Goal: Register for event/course

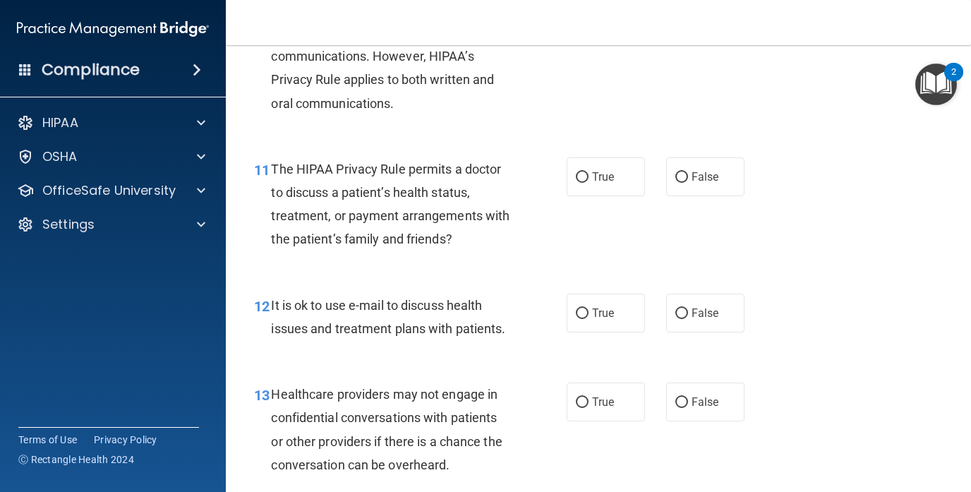
scroll to position [1389, 0]
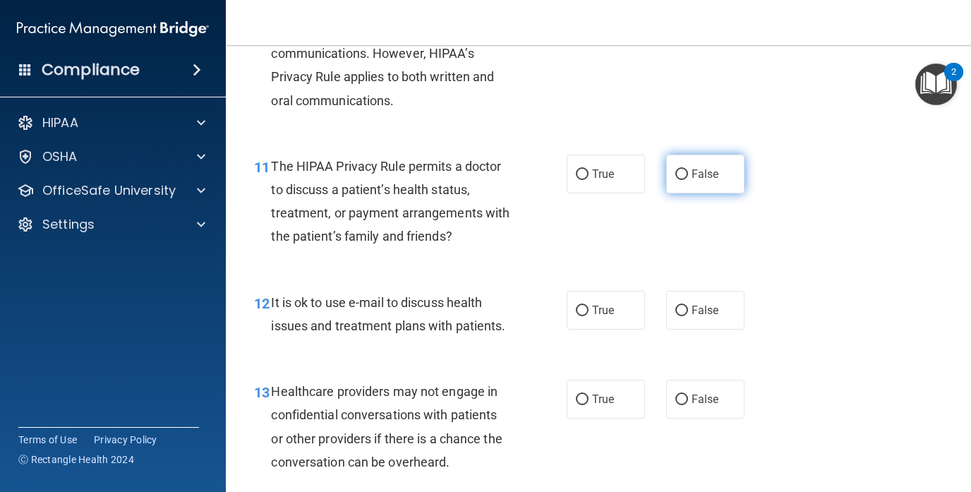
click at [718, 174] on label "False" at bounding box center [705, 174] width 78 height 39
click at [688, 174] on input "False" at bounding box center [681, 174] width 13 height 11
radio input "true"
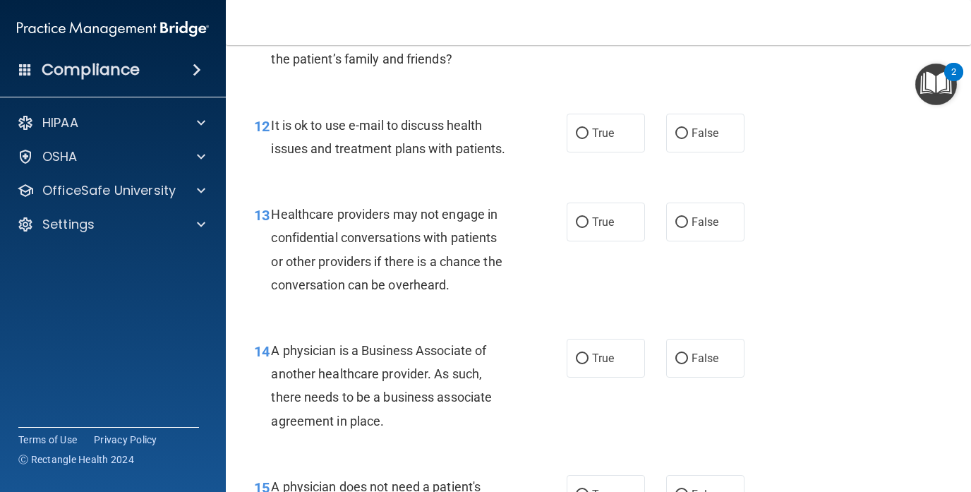
scroll to position [1601, 0]
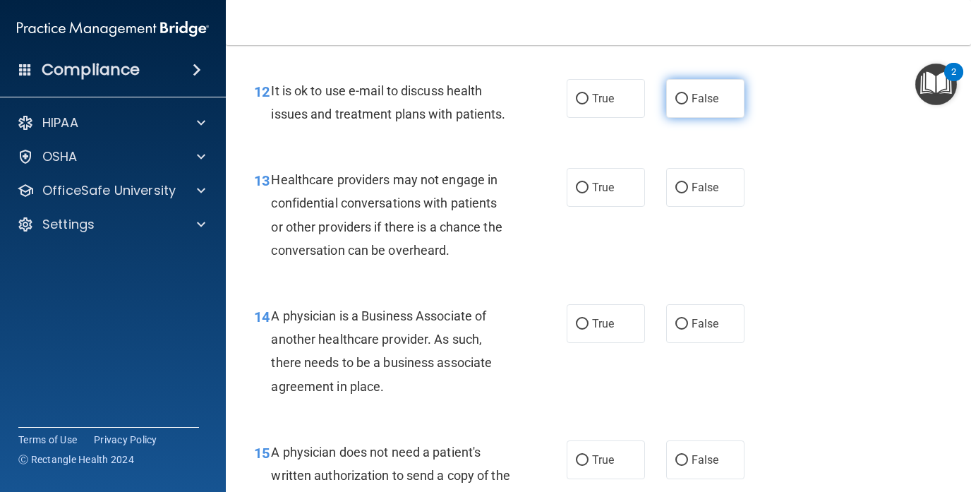
click at [713, 112] on label "False" at bounding box center [705, 98] width 78 height 39
click at [688, 104] on input "False" at bounding box center [681, 99] width 13 height 11
radio input "true"
click at [600, 183] on span "True" at bounding box center [603, 187] width 22 height 13
click at [589, 183] on input "True" at bounding box center [582, 188] width 13 height 11
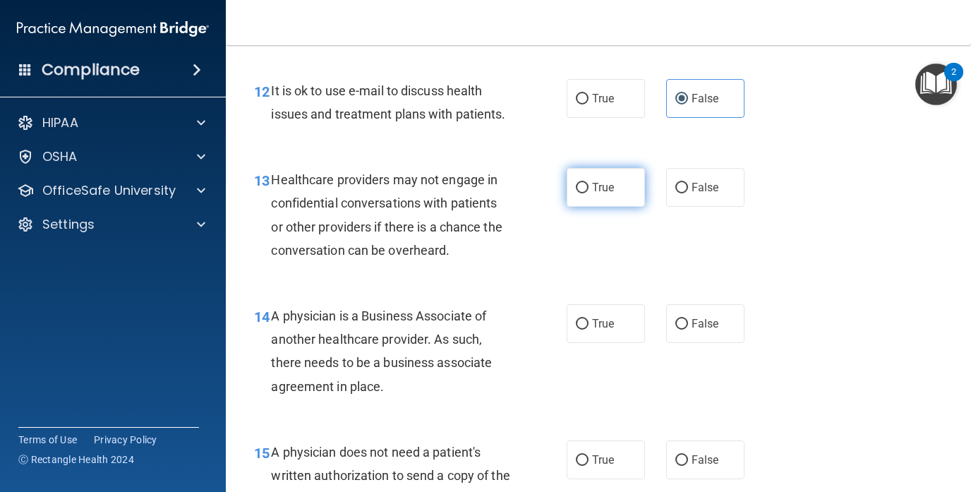
radio input "true"
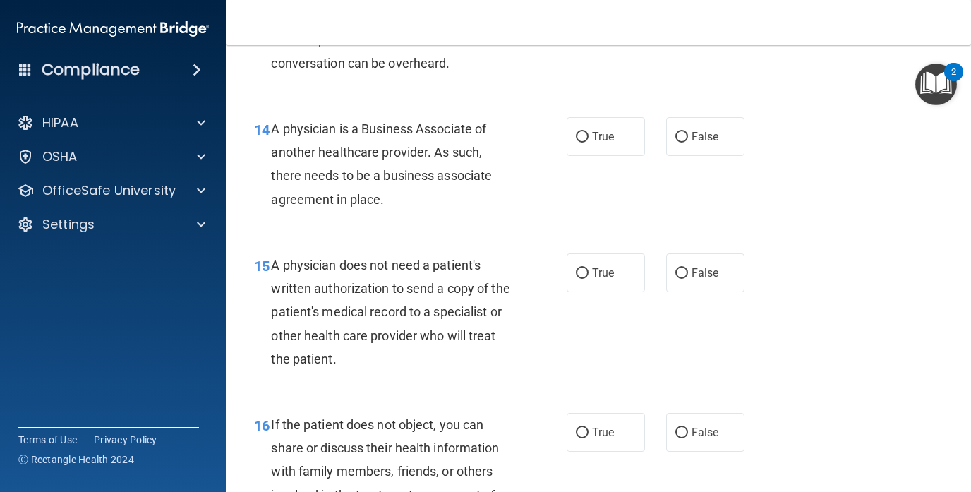
scroll to position [1812, 0]
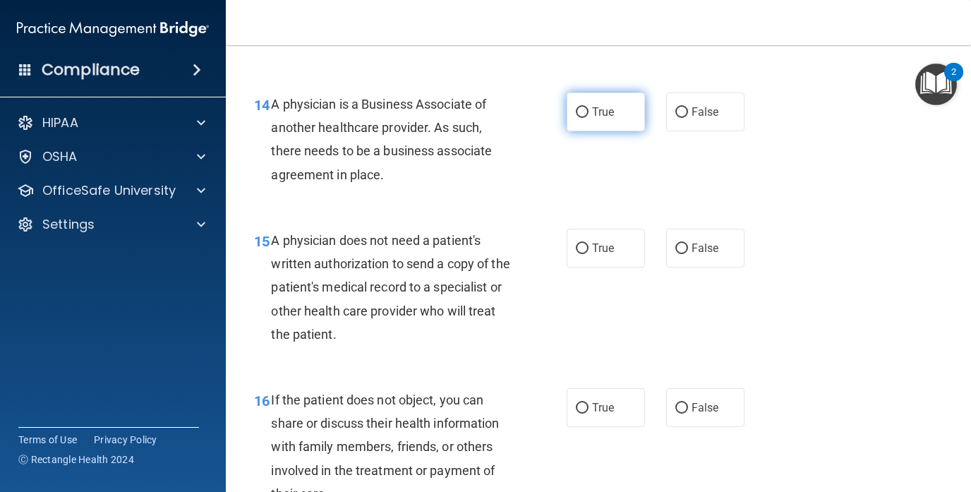
click at [601, 119] on label "True" at bounding box center [606, 111] width 78 height 39
click at [589, 118] on input "True" at bounding box center [582, 112] width 13 height 11
radio input "true"
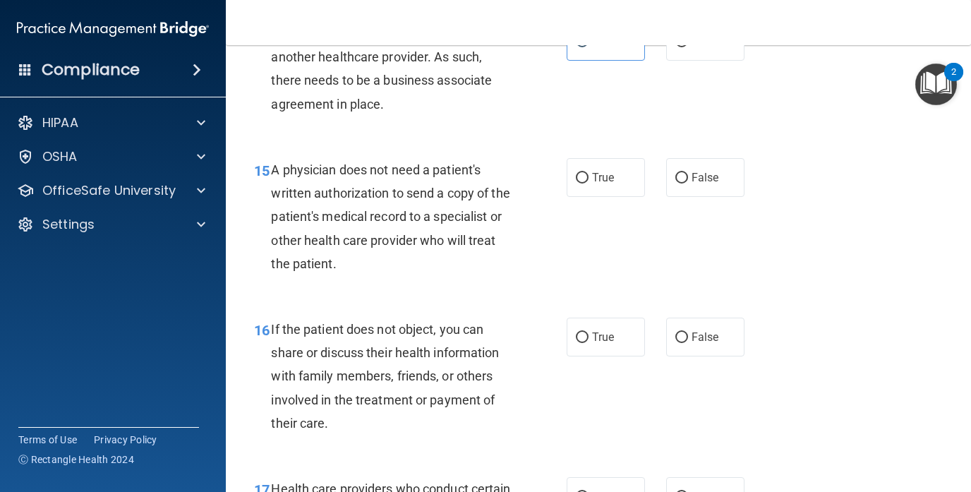
scroll to position [1953, 0]
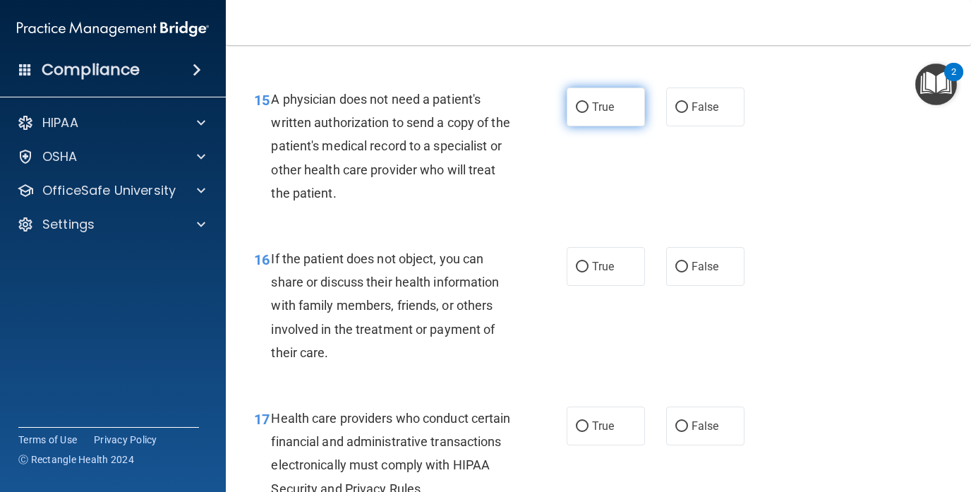
click at [593, 110] on span "True" at bounding box center [603, 106] width 22 height 13
click at [589, 110] on input "True" at bounding box center [582, 107] width 13 height 11
radio input "true"
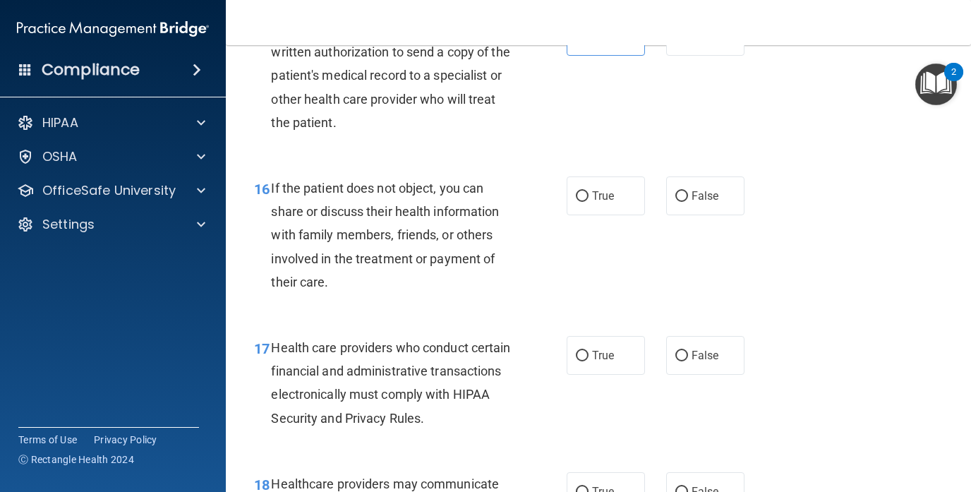
scroll to position [2095, 0]
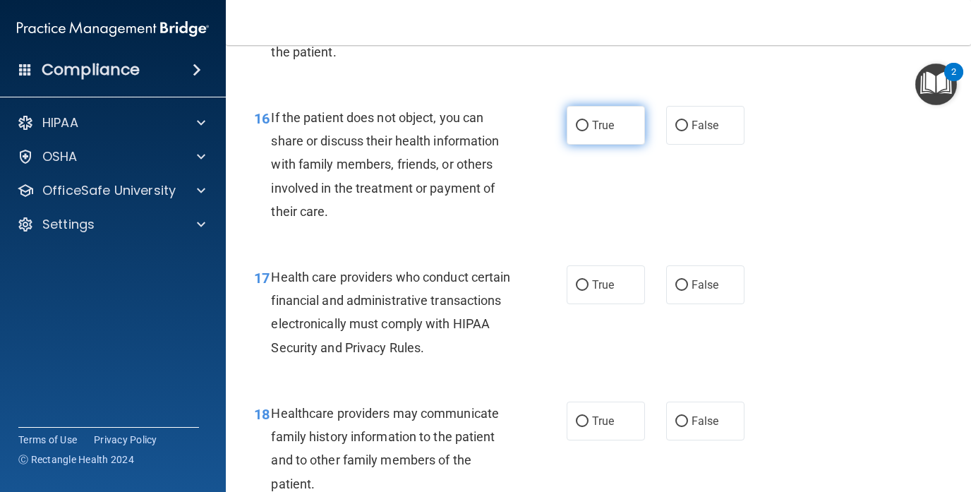
click at [622, 129] on label "True" at bounding box center [606, 125] width 78 height 39
click at [589, 129] on input "True" at bounding box center [582, 126] width 13 height 11
radio input "true"
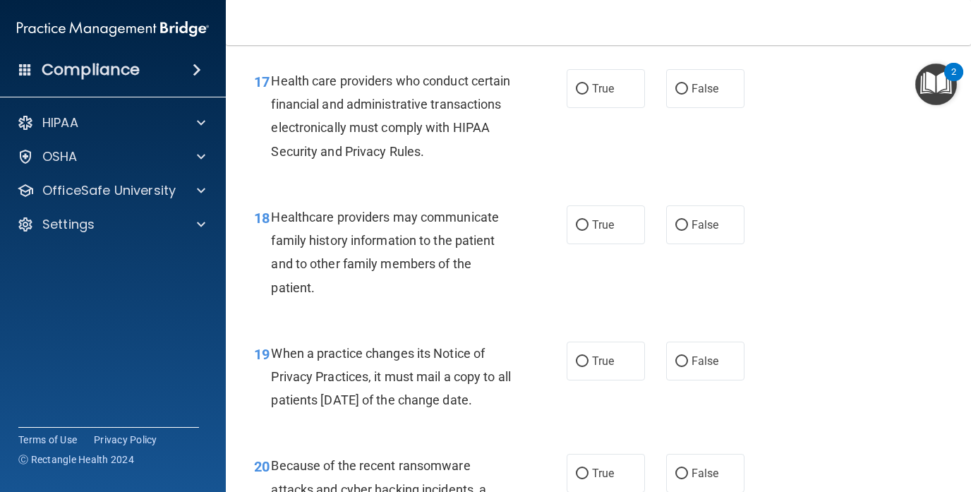
scroll to position [2306, 0]
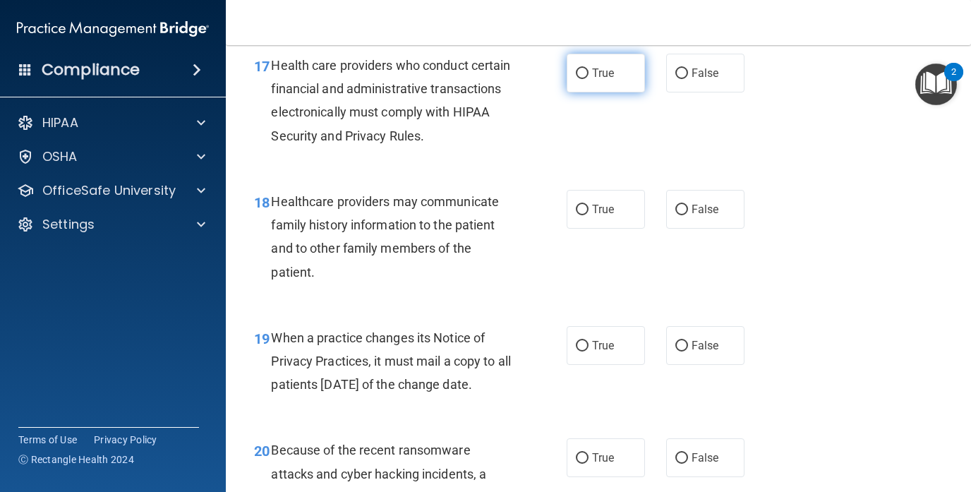
click at [577, 69] on input "True" at bounding box center [582, 73] width 13 height 11
radio input "true"
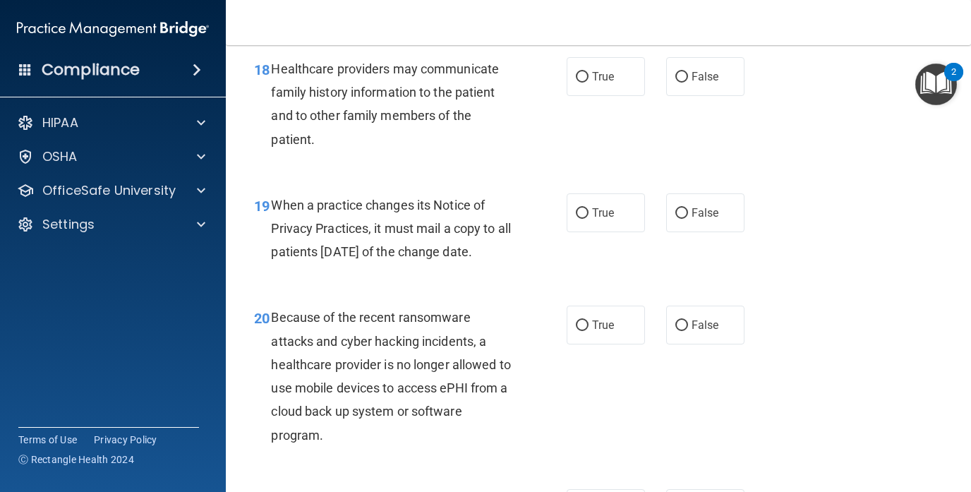
scroll to position [2447, 0]
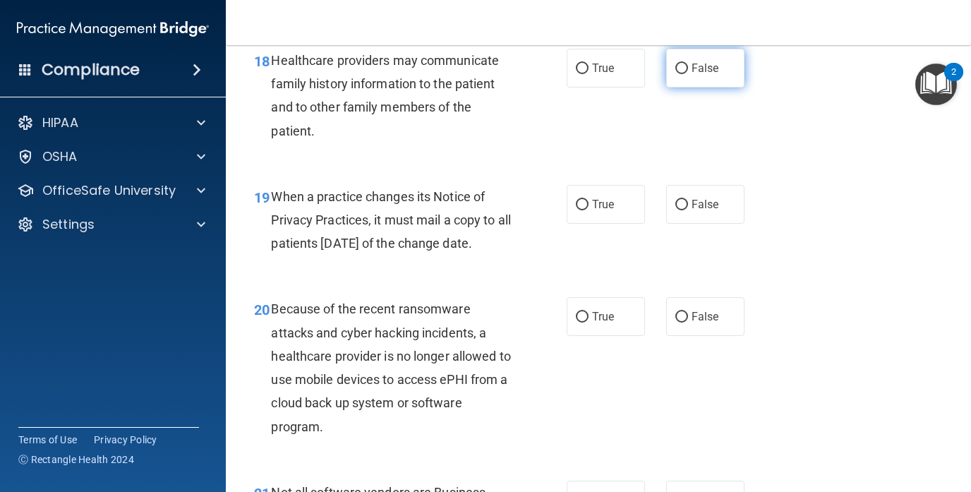
click at [676, 60] on label "False" at bounding box center [705, 68] width 78 height 39
click at [676, 64] on input "False" at bounding box center [681, 69] width 13 height 11
radio input "true"
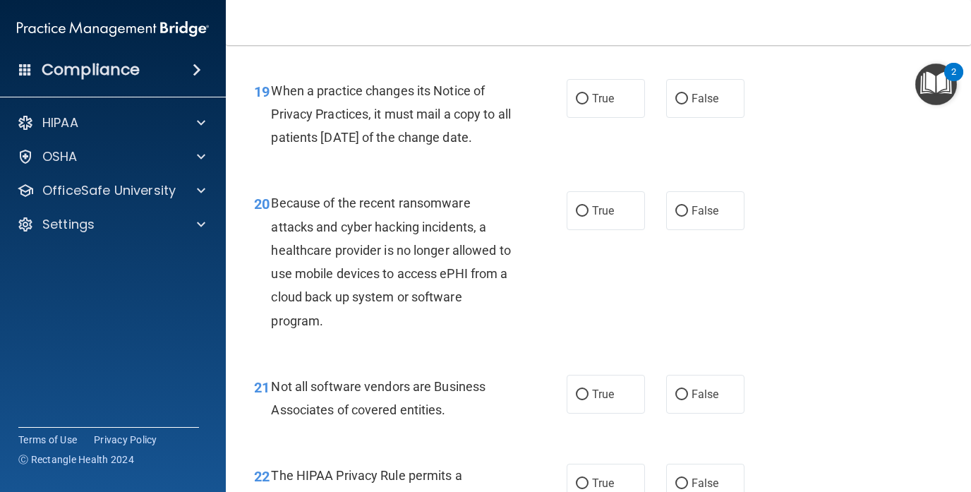
scroll to position [2589, 0]
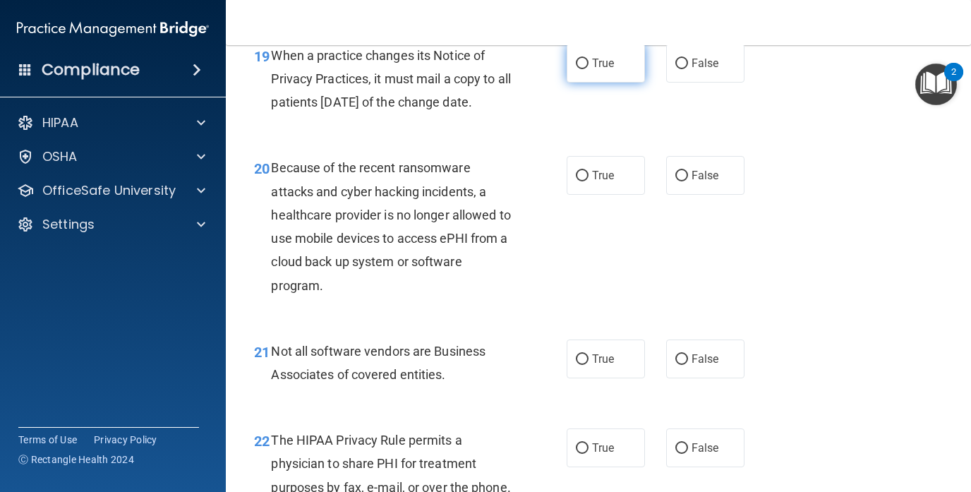
click at [599, 54] on label "True" at bounding box center [606, 63] width 78 height 39
click at [589, 59] on input "True" at bounding box center [582, 64] width 13 height 11
radio input "true"
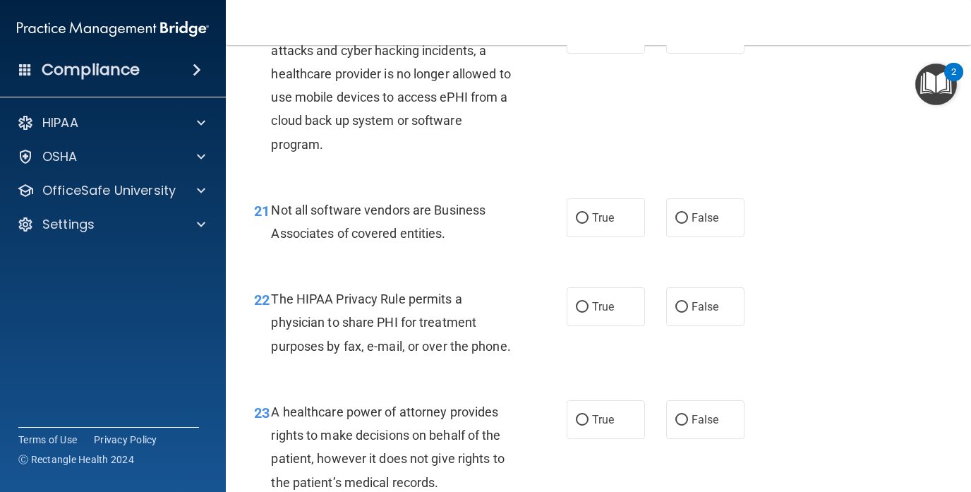
scroll to position [2659, 0]
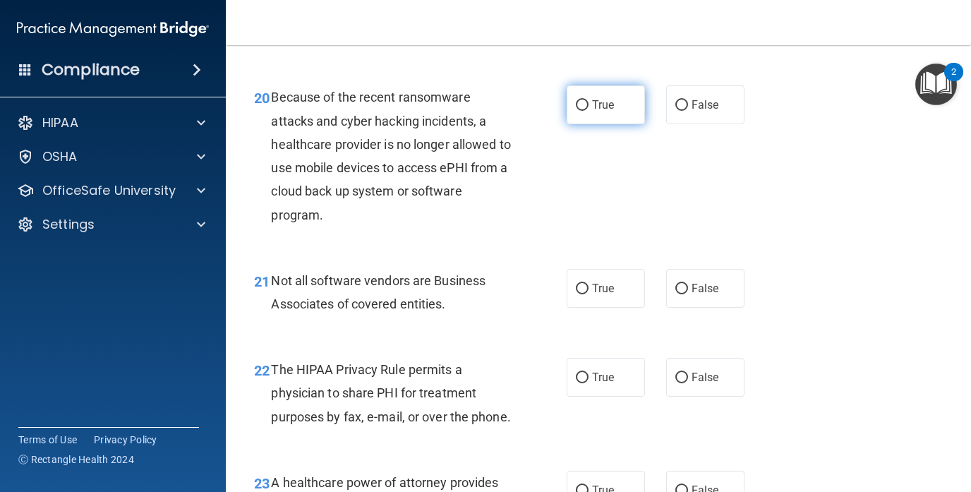
click at [592, 116] on label "True" at bounding box center [606, 104] width 78 height 39
click at [589, 111] on input "True" at bounding box center [582, 105] width 13 height 11
radio input "true"
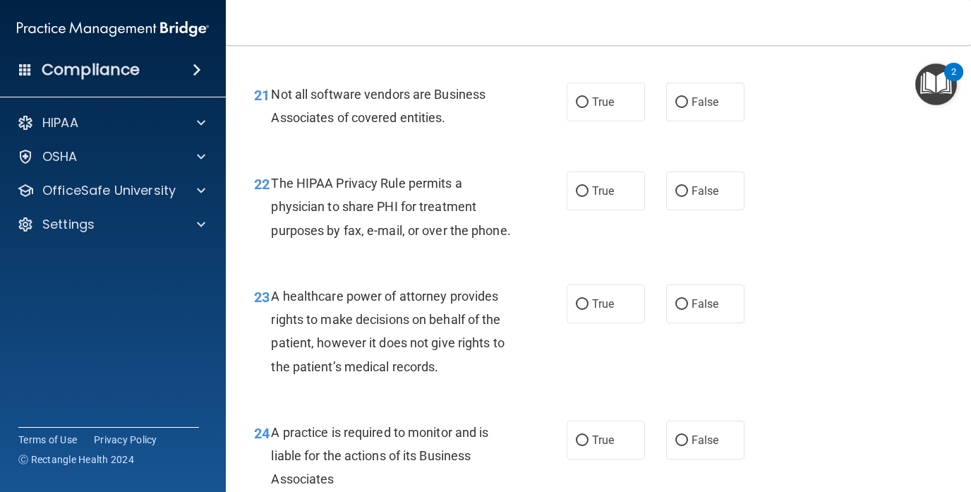
scroll to position [2871, 0]
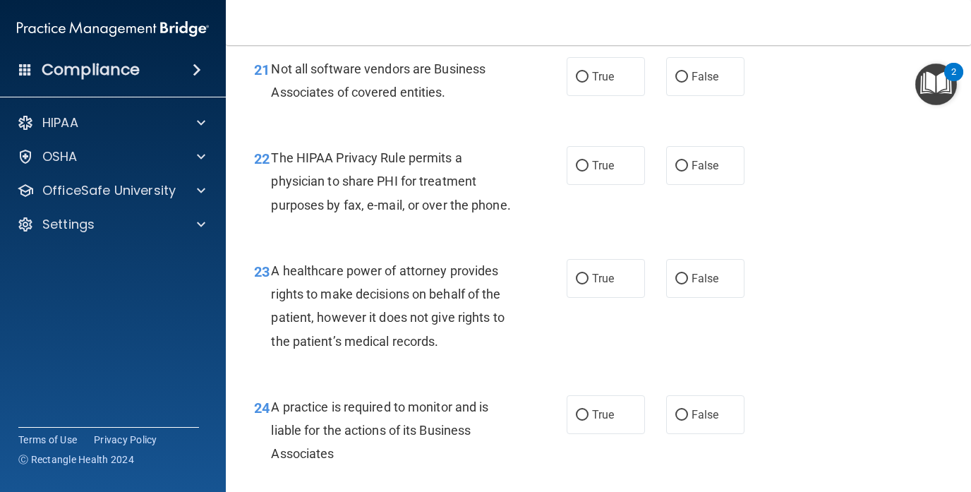
drag, startPoint x: 390, startPoint y: 115, endPoint x: 367, endPoint y: 152, distance: 43.5
click at [367, 152] on div "22 The HIPAA Privacy Rule permits a physician to share PHI for treatment purpos…" at bounding box center [598, 184] width 710 height 113
click at [584, 96] on label "True" at bounding box center [606, 76] width 78 height 39
click at [584, 83] on input "True" at bounding box center [582, 77] width 13 height 11
radio input "true"
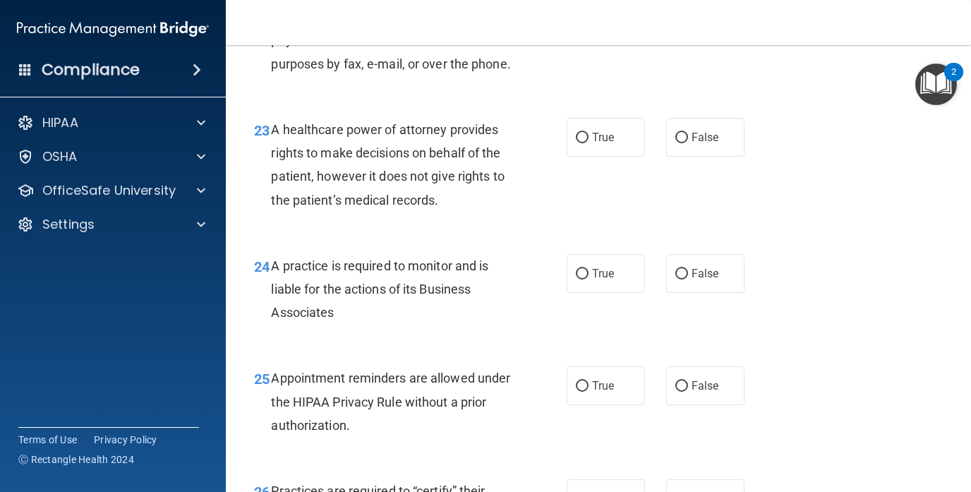
scroll to position [2941, 0]
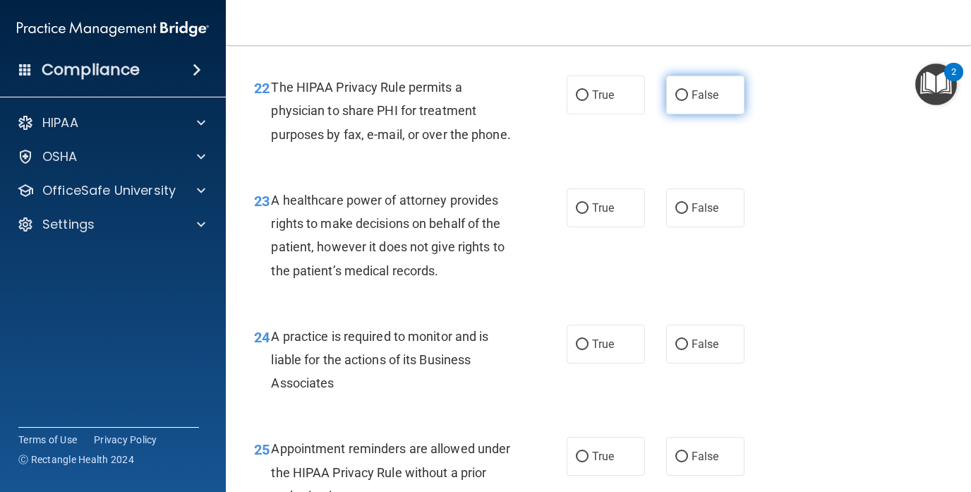
click at [679, 114] on label "False" at bounding box center [705, 95] width 78 height 39
drag, startPoint x: 699, startPoint y: 112, endPoint x: 702, endPoint y: 130, distance: 18.0
click at [699, 102] on span "False" at bounding box center [706, 94] width 28 height 13
click at [688, 101] on input "False" at bounding box center [681, 95] width 13 height 11
radio input "true"
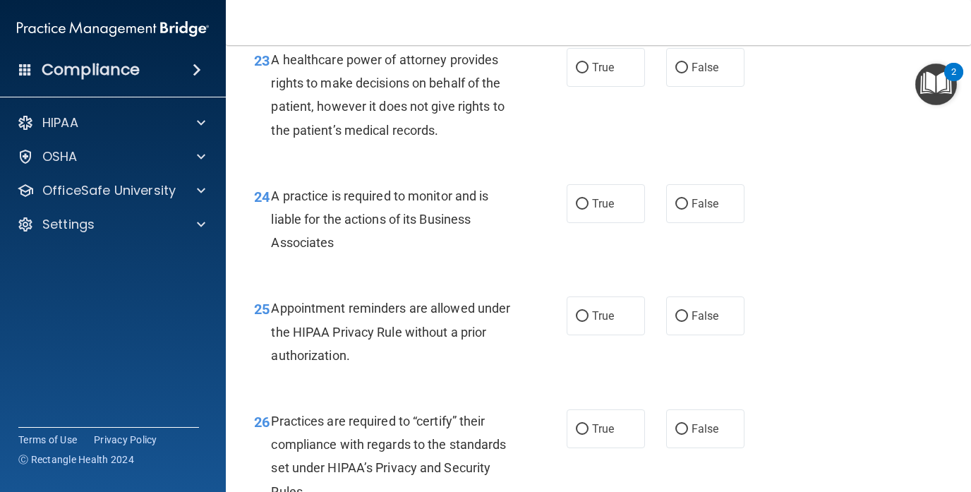
scroll to position [3083, 0]
click at [675, 73] on input "False" at bounding box center [681, 67] width 13 height 11
radio input "true"
click at [614, 86] on label "True" at bounding box center [606, 66] width 78 height 39
click at [589, 73] on input "True" at bounding box center [582, 67] width 13 height 11
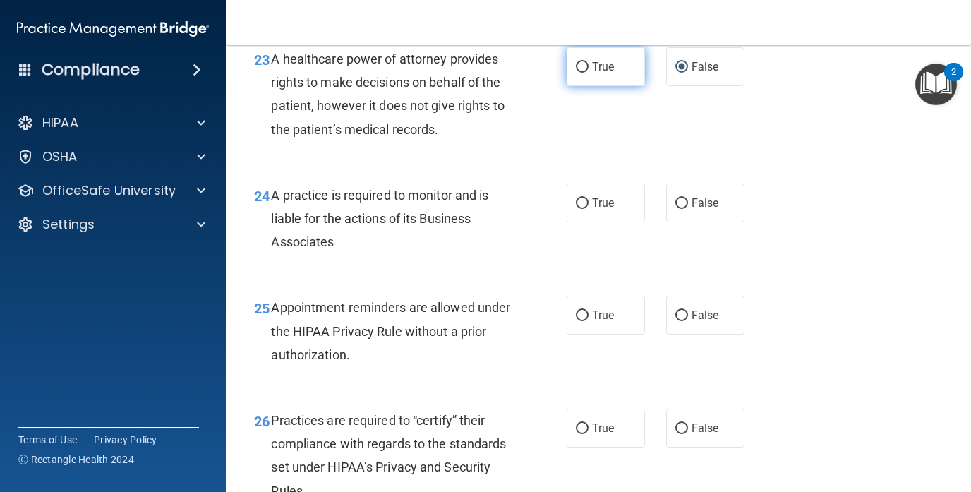
radio input "true"
click at [694, 73] on span "False" at bounding box center [706, 66] width 28 height 13
click at [688, 73] on input "False" at bounding box center [681, 67] width 13 height 11
radio input "true"
radio input "false"
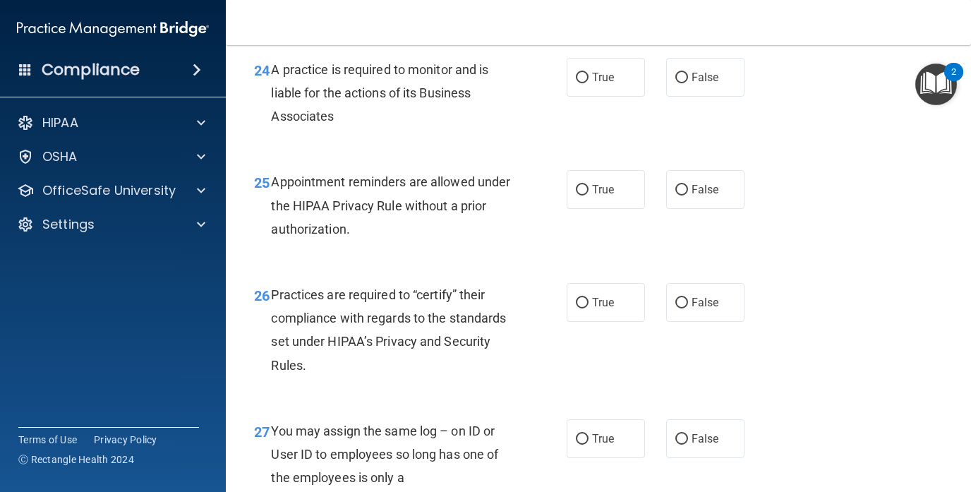
scroll to position [3224, 0]
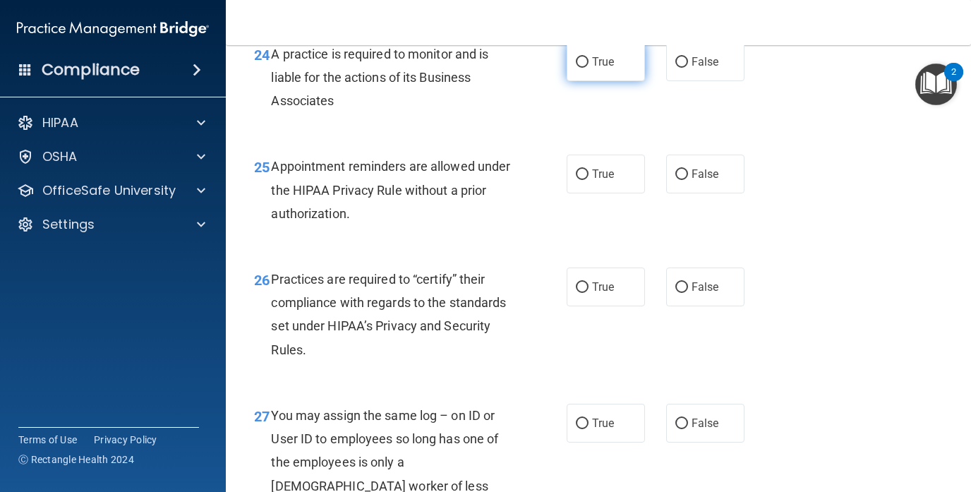
click at [592, 68] on span "True" at bounding box center [603, 61] width 22 height 13
click at [589, 68] on input "True" at bounding box center [582, 62] width 13 height 11
radio input "true"
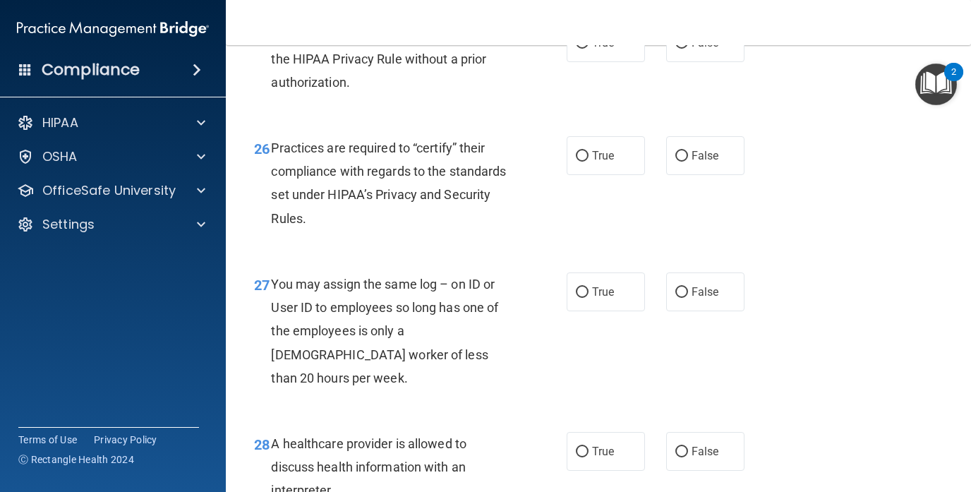
scroll to position [3365, 0]
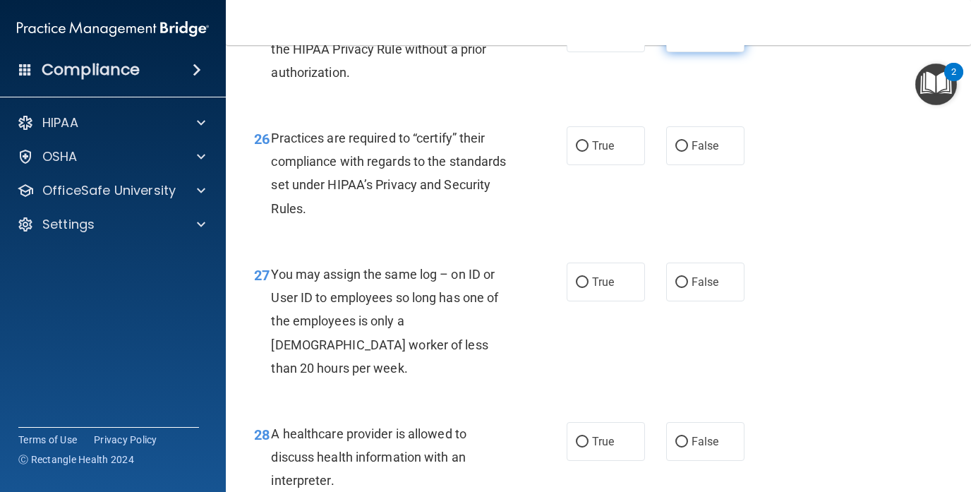
click at [666, 52] on label "False" at bounding box center [705, 32] width 78 height 39
click at [675, 39] on input "False" at bounding box center [681, 33] width 13 height 11
radio input "true"
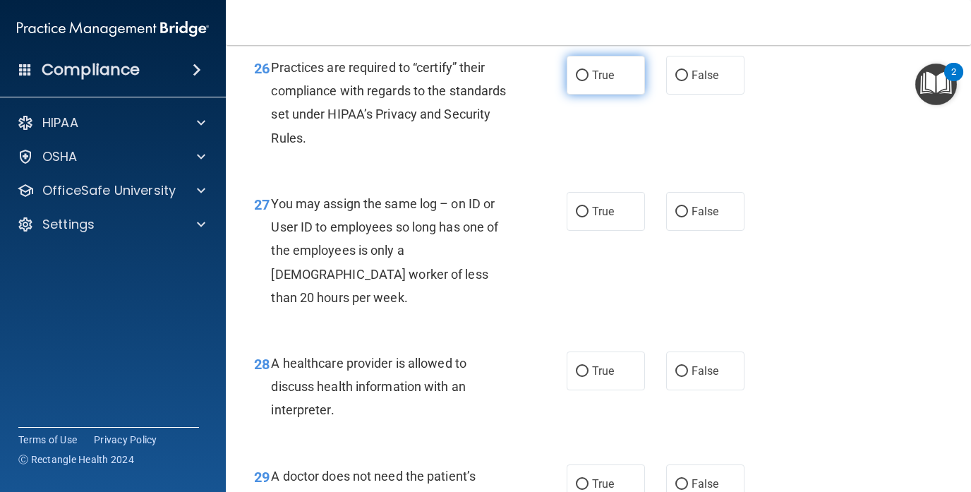
click at [596, 95] on label "True" at bounding box center [606, 75] width 78 height 39
click at [589, 81] on input "True" at bounding box center [582, 76] width 13 height 11
radio input "true"
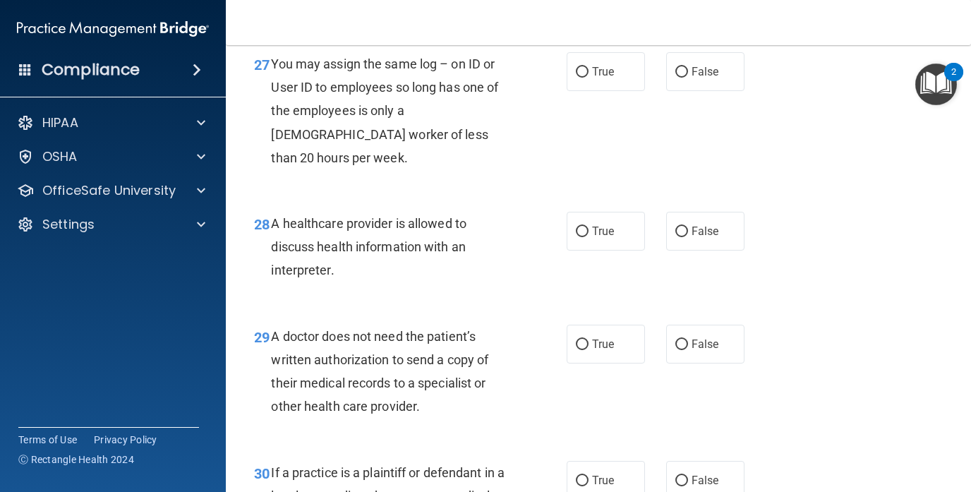
scroll to position [3576, 0]
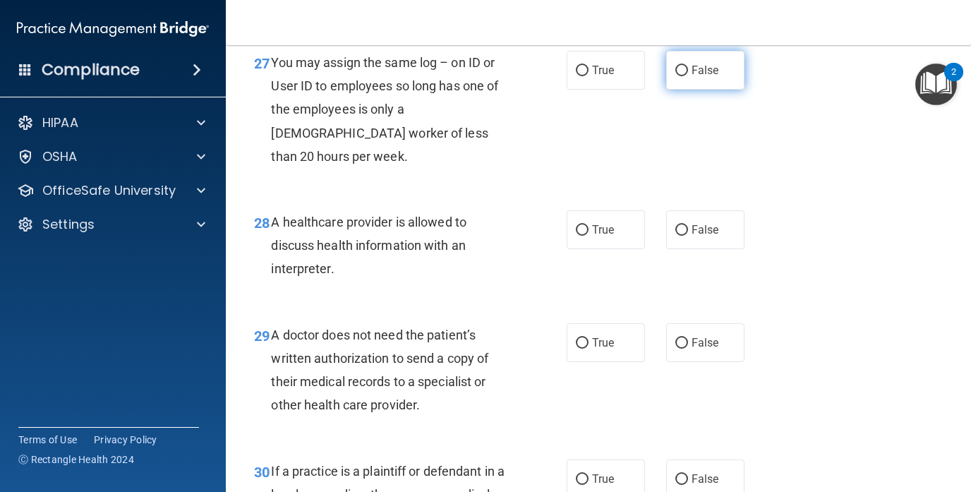
click at [682, 90] on label "False" at bounding box center [705, 70] width 78 height 39
click at [682, 76] on input "False" at bounding box center [681, 71] width 13 height 11
radio input "true"
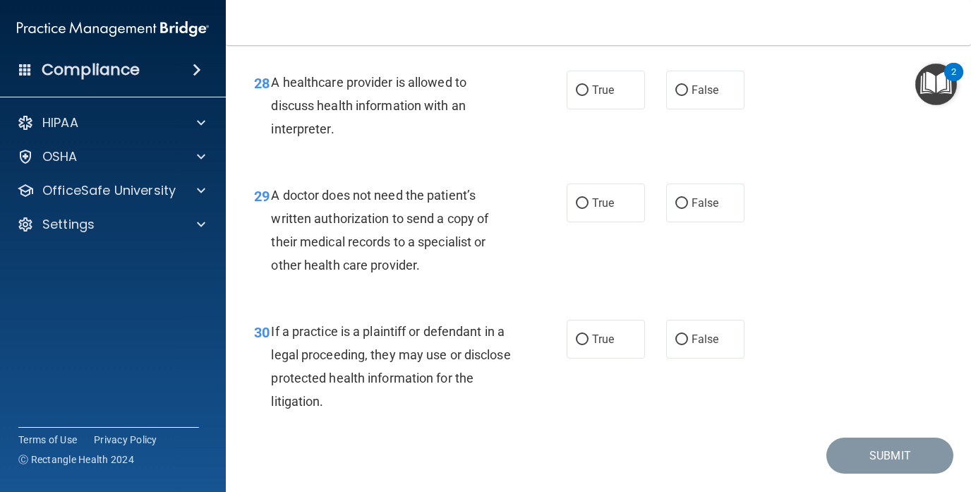
scroll to position [3718, 0]
click at [694, 108] on label "False" at bounding box center [705, 88] width 78 height 39
click at [688, 95] on input "False" at bounding box center [681, 89] width 13 height 11
radio input "true"
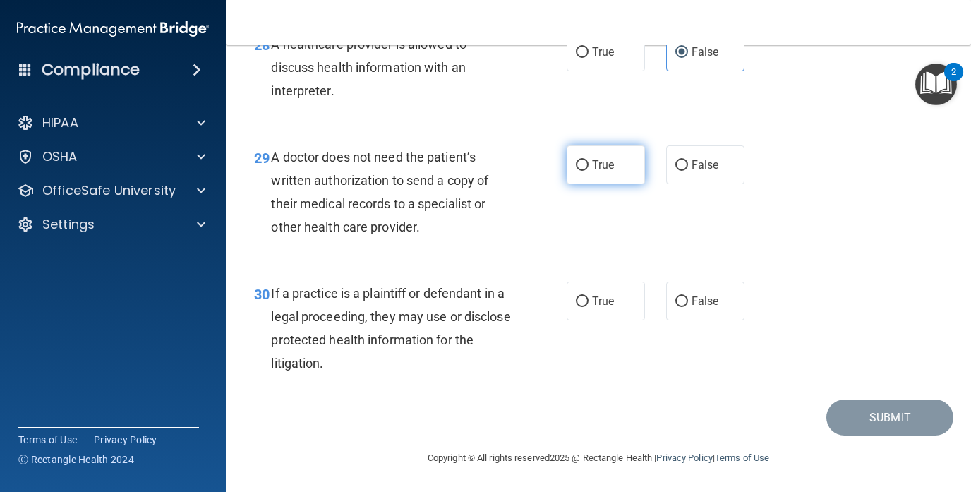
click at [598, 162] on span "True" at bounding box center [603, 164] width 22 height 13
click at [589, 162] on input "True" at bounding box center [582, 165] width 13 height 11
radio input "true"
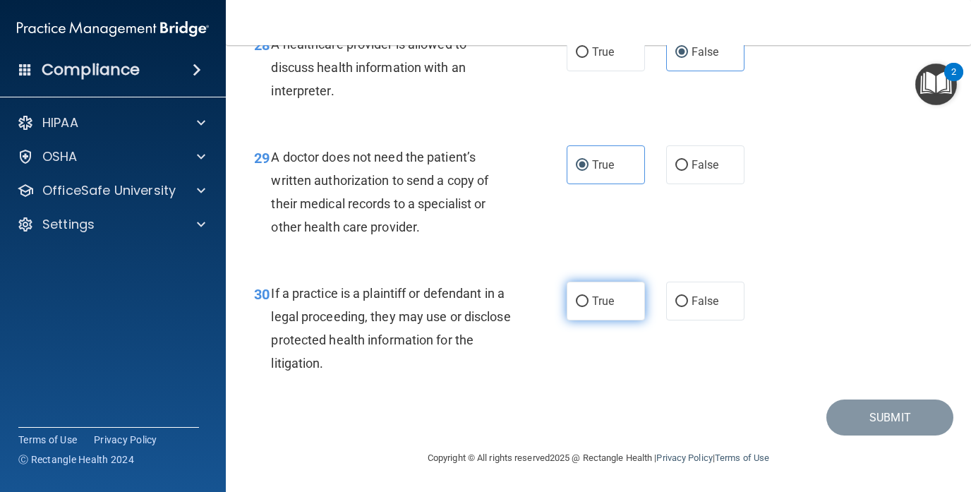
click at [617, 306] on label "True" at bounding box center [606, 301] width 78 height 39
click at [589, 306] on input "True" at bounding box center [582, 301] width 13 height 11
radio input "true"
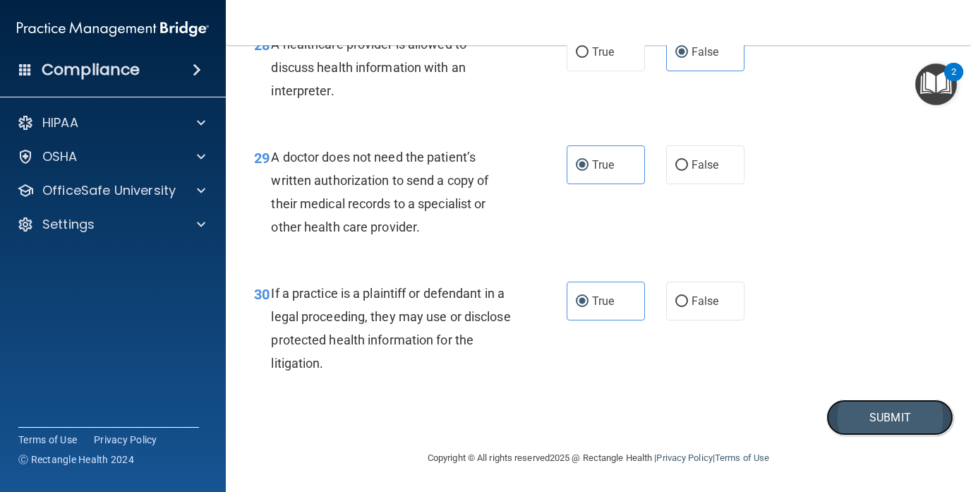
click at [890, 405] on button "Submit" at bounding box center [889, 417] width 127 height 36
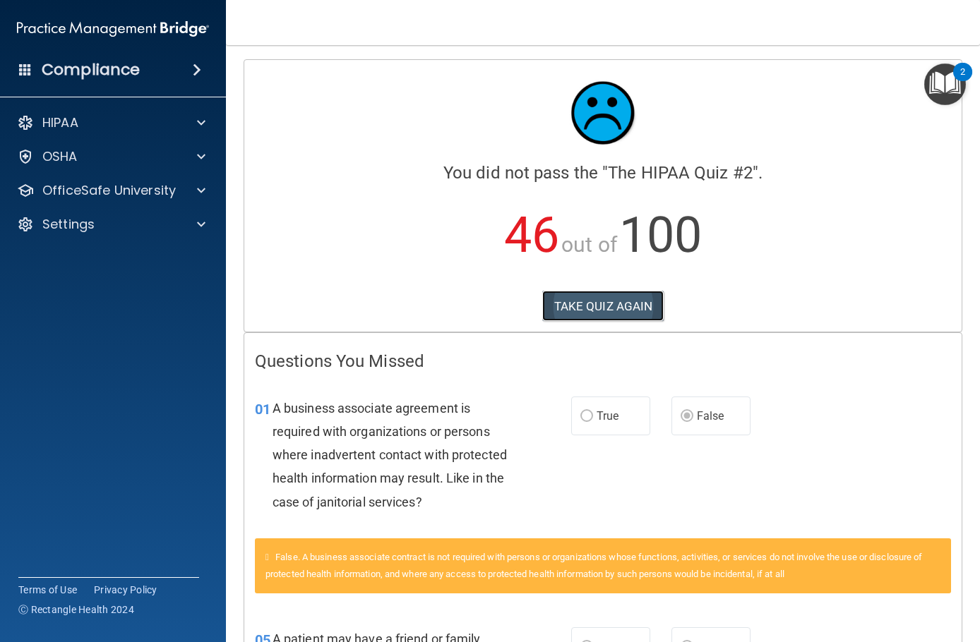
click at [593, 311] on button "TAKE QUIZ AGAIN" at bounding box center [603, 306] width 122 height 31
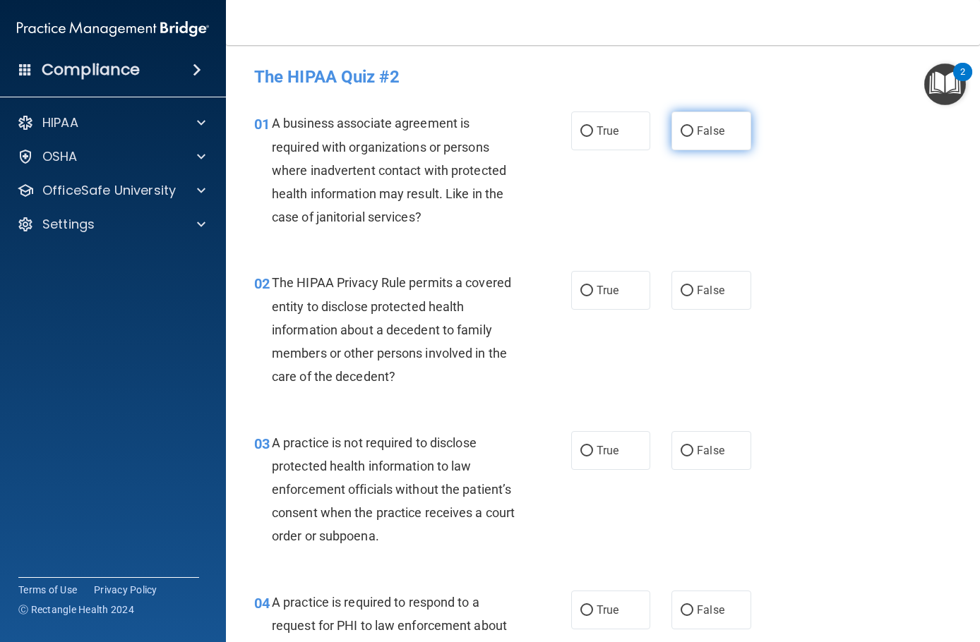
click at [697, 124] on span "False" at bounding box center [711, 130] width 28 height 13
click at [690, 126] on input "False" at bounding box center [686, 131] width 13 height 11
radio input "true"
drag, startPoint x: 615, startPoint y: 294, endPoint x: 622, endPoint y: 296, distance: 7.4
click at [616, 294] on label "True" at bounding box center [610, 290] width 79 height 39
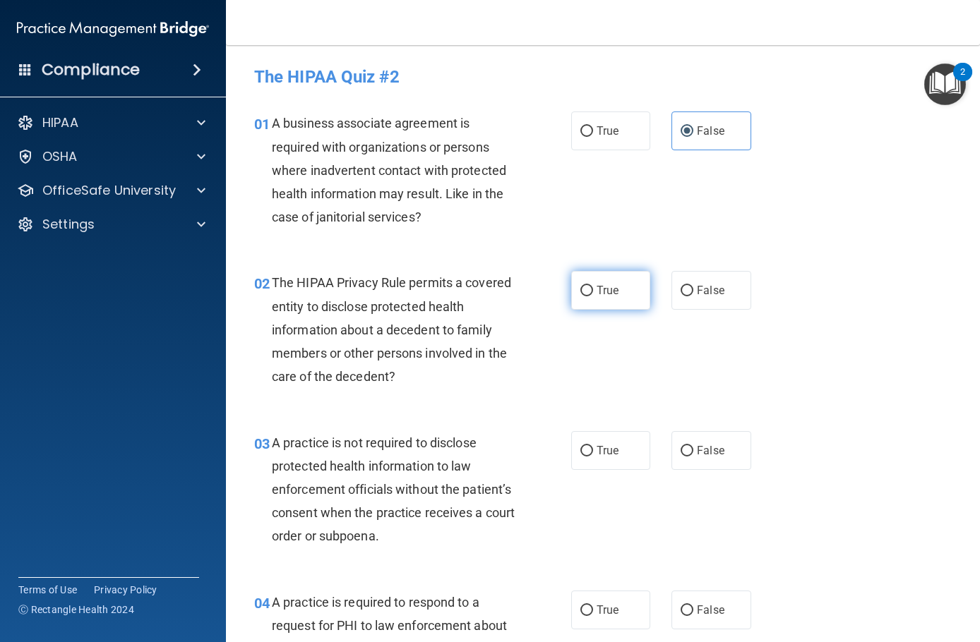
click at [593, 294] on input "True" at bounding box center [586, 291] width 13 height 11
radio input "true"
click at [714, 448] on span "False" at bounding box center [711, 450] width 28 height 13
click at [693, 448] on input "False" at bounding box center [686, 451] width 13 height 11
radio input "true"
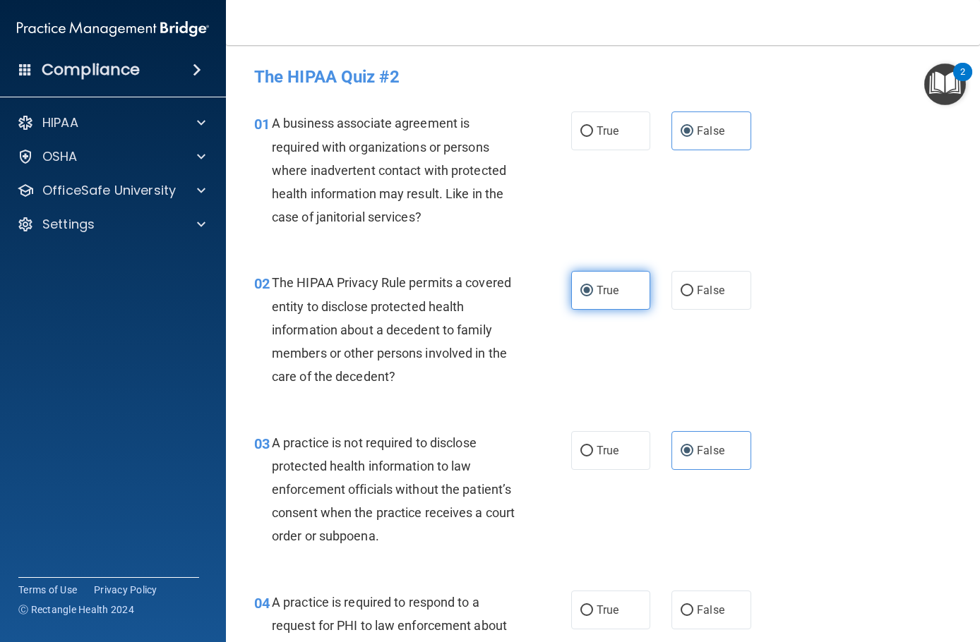
click at [622, 297] on label "True" at bounding box center [610, 290] width 79 height 39
click at [593, 296] on input "True" at bounding box center [586, 291] width 13 height 11
click at [699, 456] on span "False" at bounding box center [711, 450] width 28 height 13
click at [693, 456] on input "False" at bounding box center [686, 451] width 13 height 11
click at [613, 301] on label "True" at bounding box center [610, 290] width 79 height 39
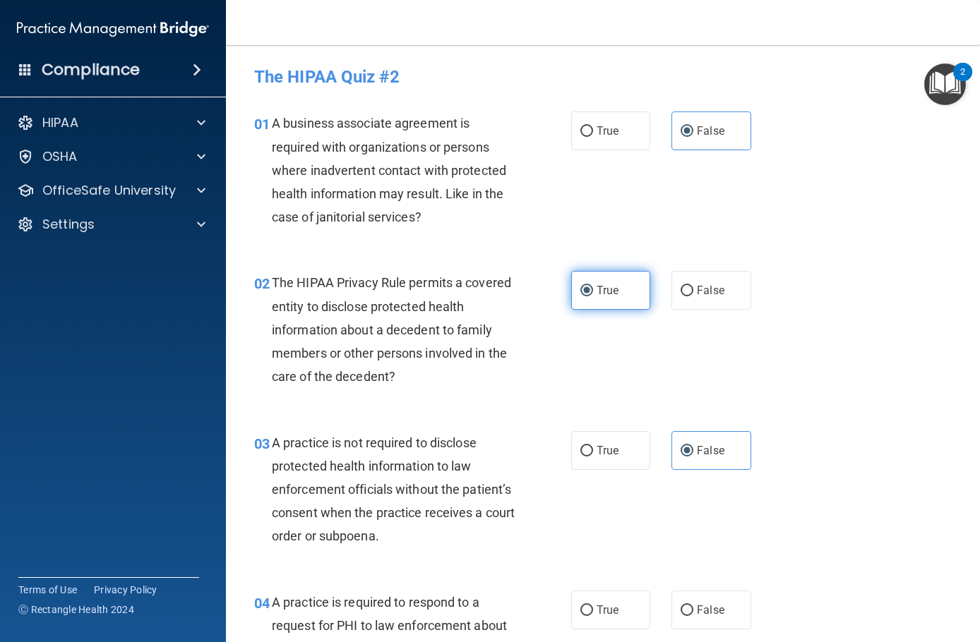
click at [593, 296] on input "True" at bounding box center [586, 291] width 13 height 11
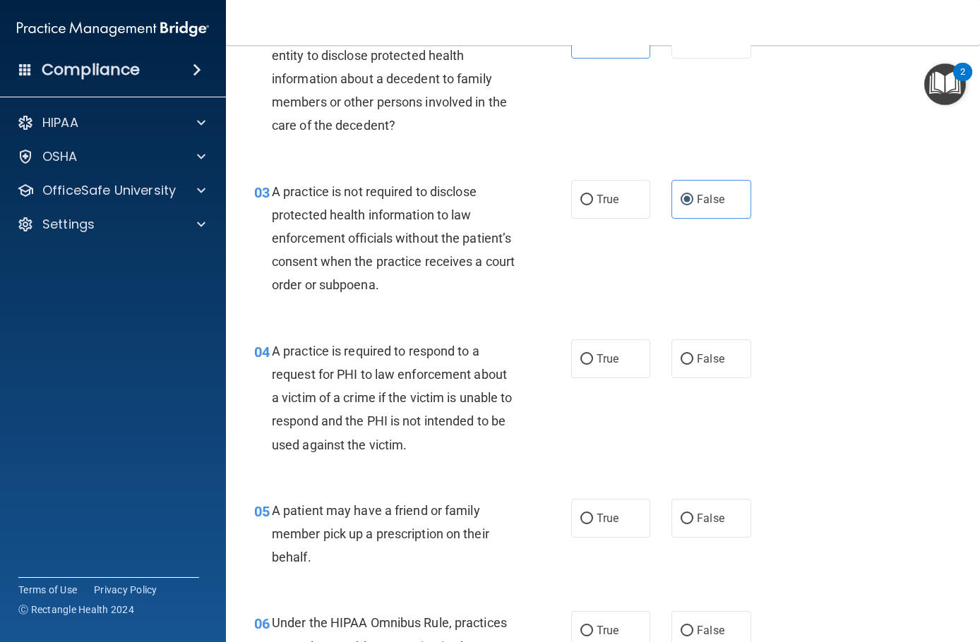
scroll to position [282, 0]
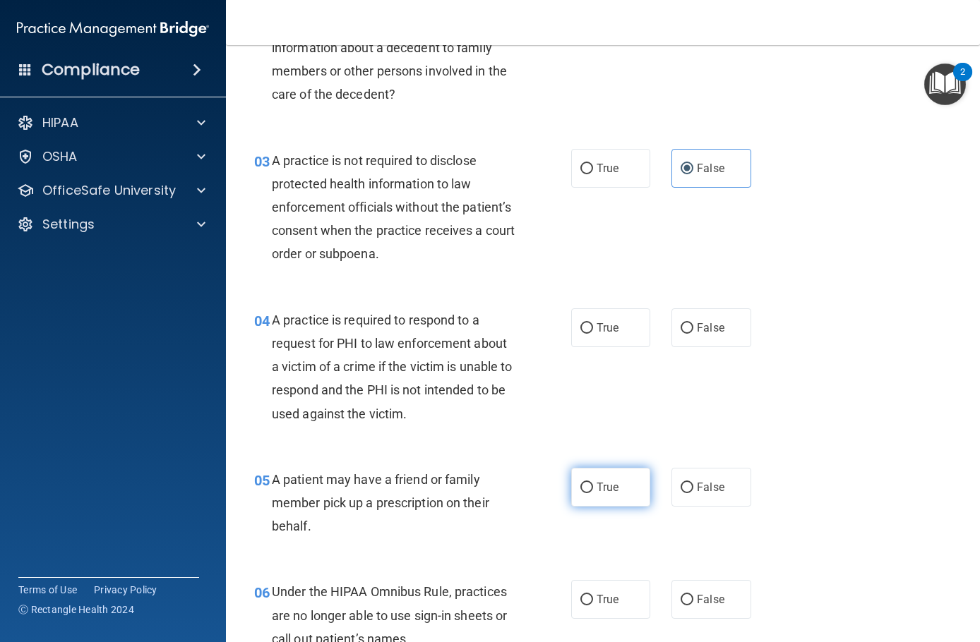
click at [610, 487] on span "True" at bounding box center [607, 487] width 22 height 13
click at [593, 487] on input "True" at bounding box center [586, 488] width 13 height 11
radio input "true"
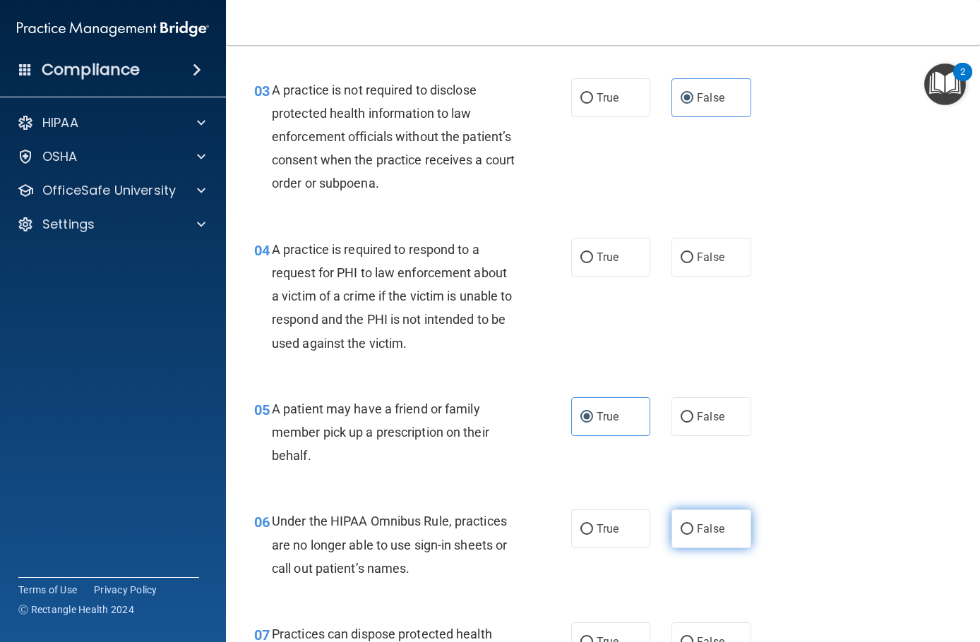
click at [707, 491] on span "False" at bounding box center [711, 528] width 28 height 13
click at [693, 491] on input "False" at bounding box center [686, 529] width 13 height 11
radio input "true"
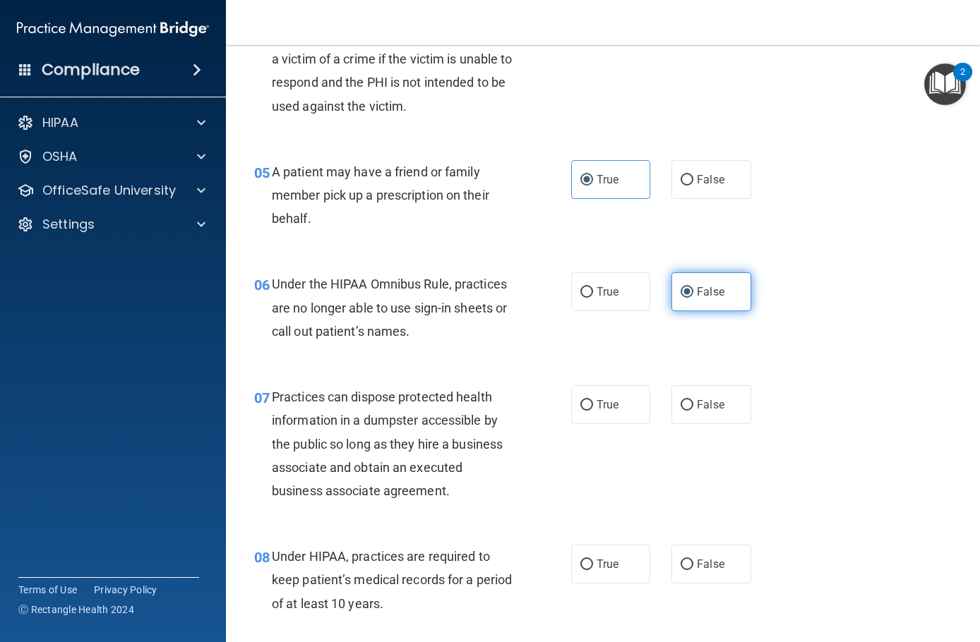
scroll to position [635, 0]
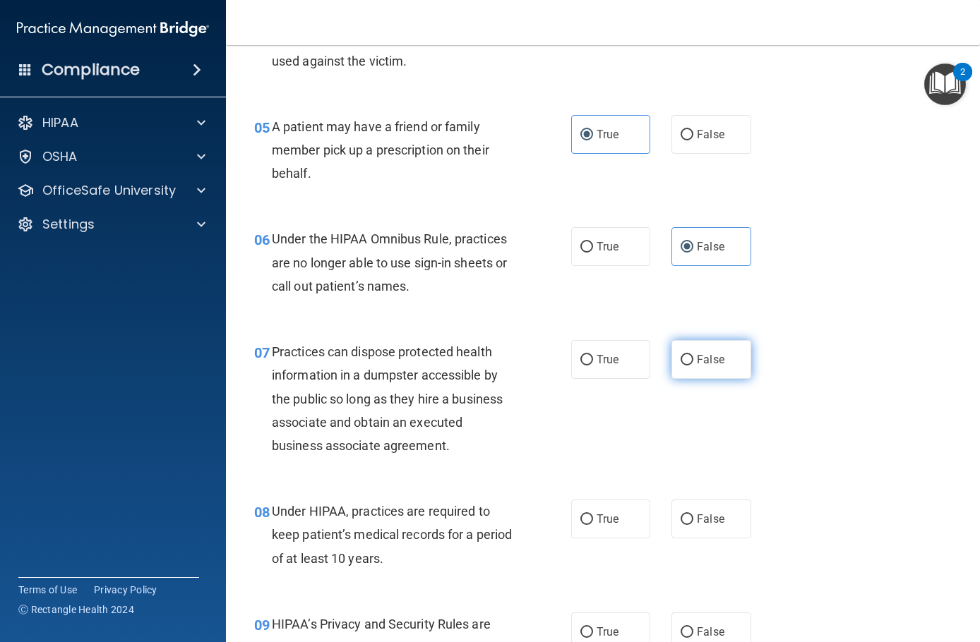
click at [711, 362] on span "False" at bounding box center [711, 359] width 28 height 13
click at [693, 362] on input "False" at bounding box center [686, 360] width 13 height 11
radio input "true"
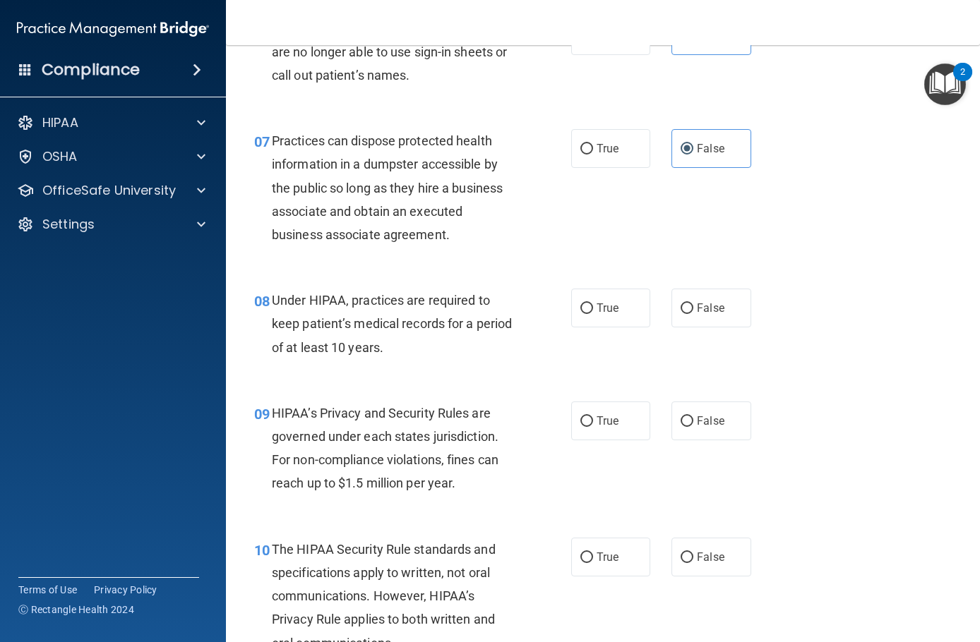
scroll to position [847, 0]
click at [712, 157] on label "False" at bounding box center [710, 147] width 79 height 39
click at [693, 154] on input "False" at bounding box center [686, 148] width 13 height 11
click at [697, 302] on span "False" at bounding box center [711, 307] width 28 height 13
click at [692, 303] on input "False" at bounding box center [686, 308] width 13 height 11
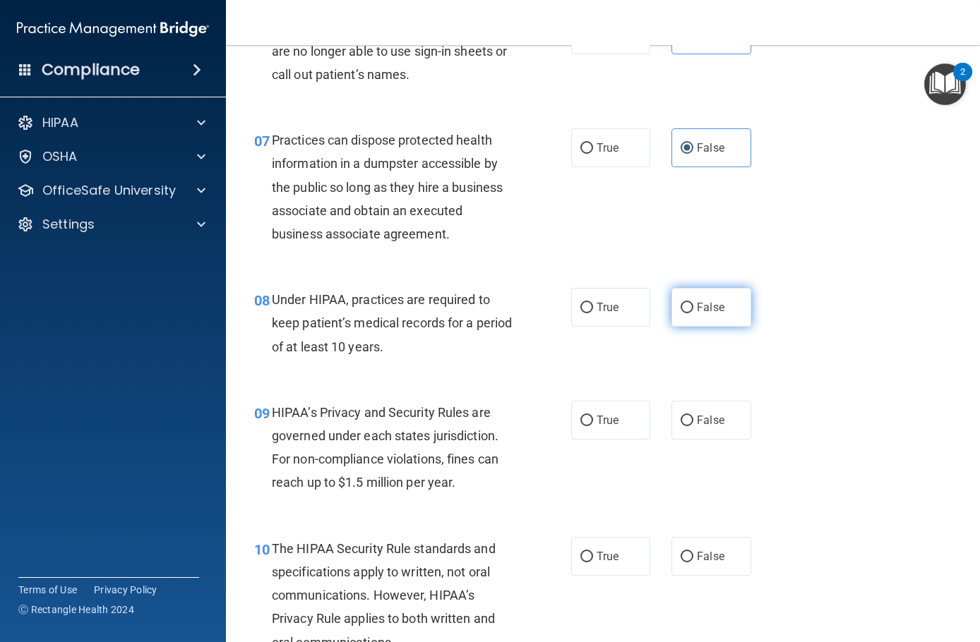
radio input "true"
click at [694, 162] on label "False" at bounding box center [710, 147] width 79 height 39
click at [693, 154] on input "False" at bounding box center [686, 148] width 13 height 11
click at [680, 145] on input "False" at bounding box center [686, 148] width 13 height 11
click at [598, 152] on span "True" at bounding box center [607, 147] width 22 height 13
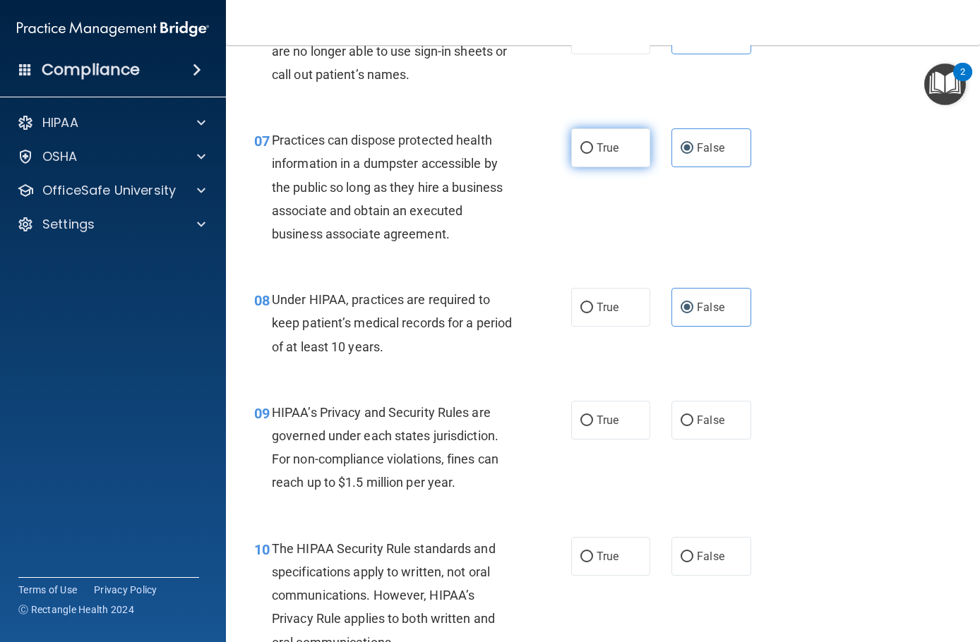
click at [593, 152] on input "True" at bounding box center [586, 148] width 13 height 11
radio input "true"
click at [711, 141] on span "False" at bounding box center [711, 147] width 28 height 13
click at [693, 143] on input "False" at bounding box center [686, 148] width 13 height 11
radio input "true"
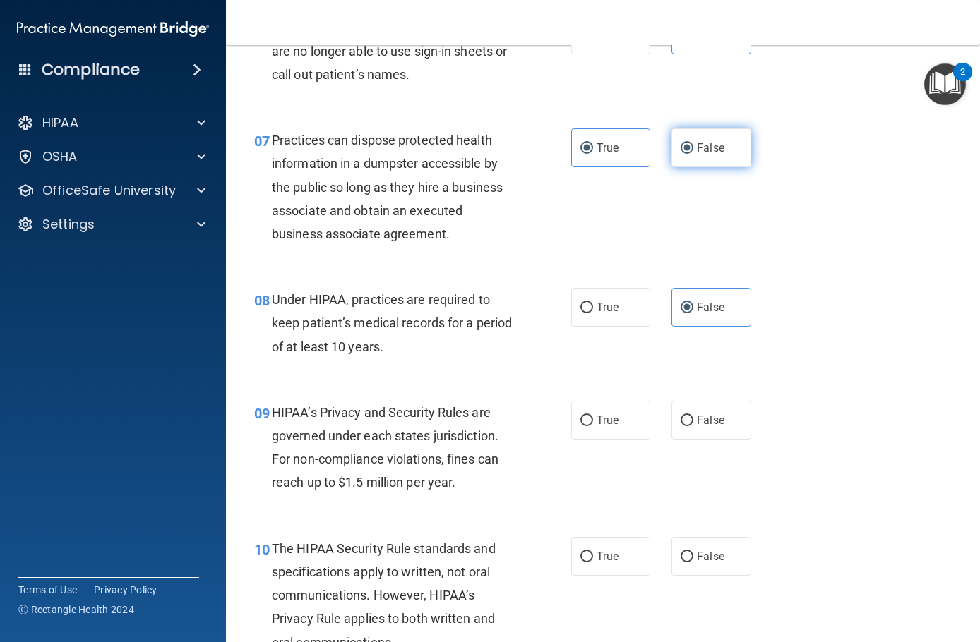
radio input "false"
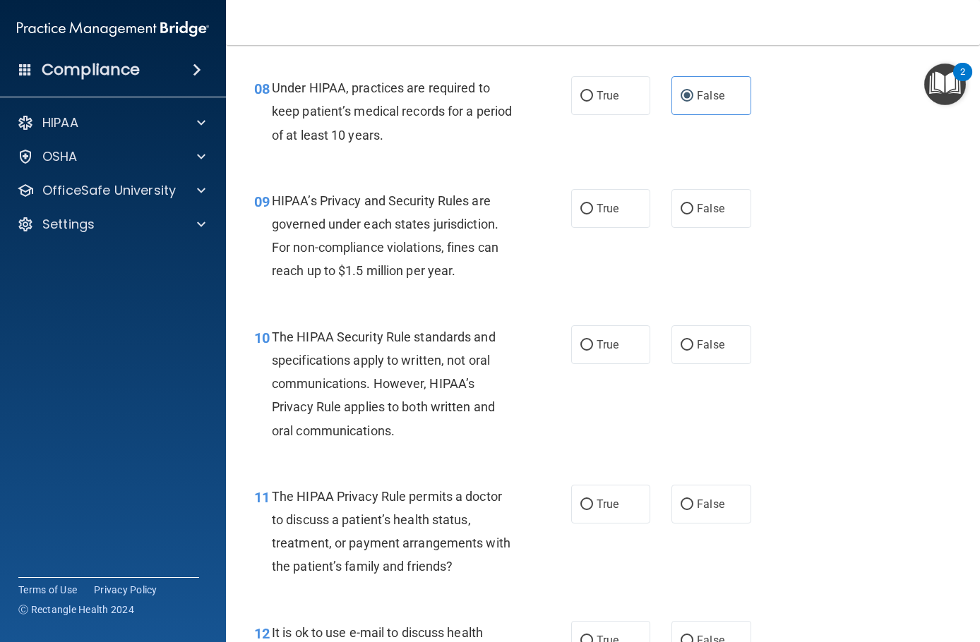
scroll to position [1129, 0]
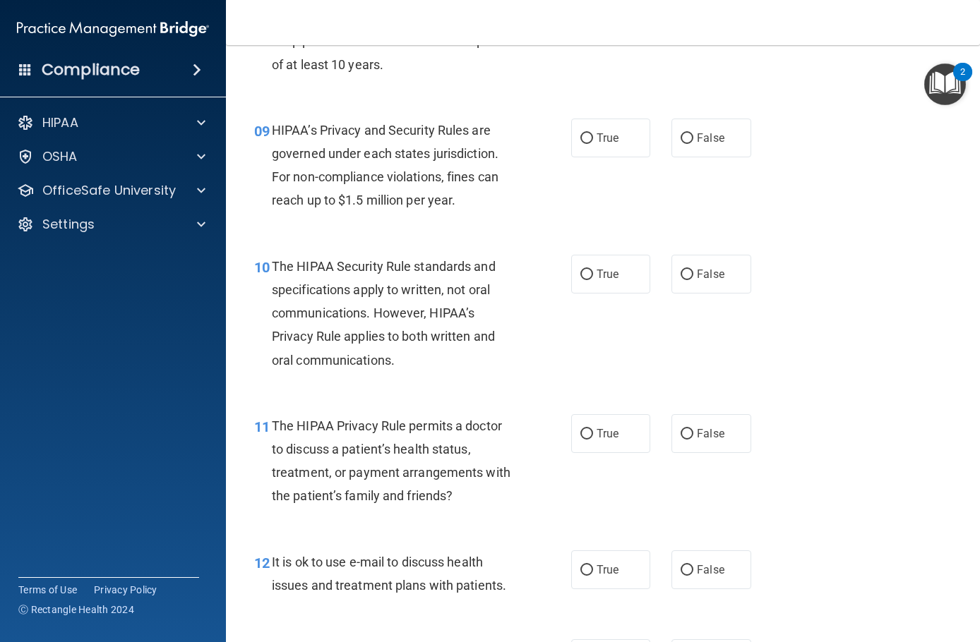
click at [675, 161] on div "09 HIPAA’s Privacy and Security Rules are governed under each states jurisdicti…" at bounding box center [602, 169] width 718 height 136
click at [697, 141] on span "False" at bounding box center [711, 137] width 28 height 13
click at [693, 141] on input "False" at bounding box center [686, 138] width 13 height 11
radio input "true"
click at [611, 449] on label "True" at bounding box center [610, 433] width 79 height 39
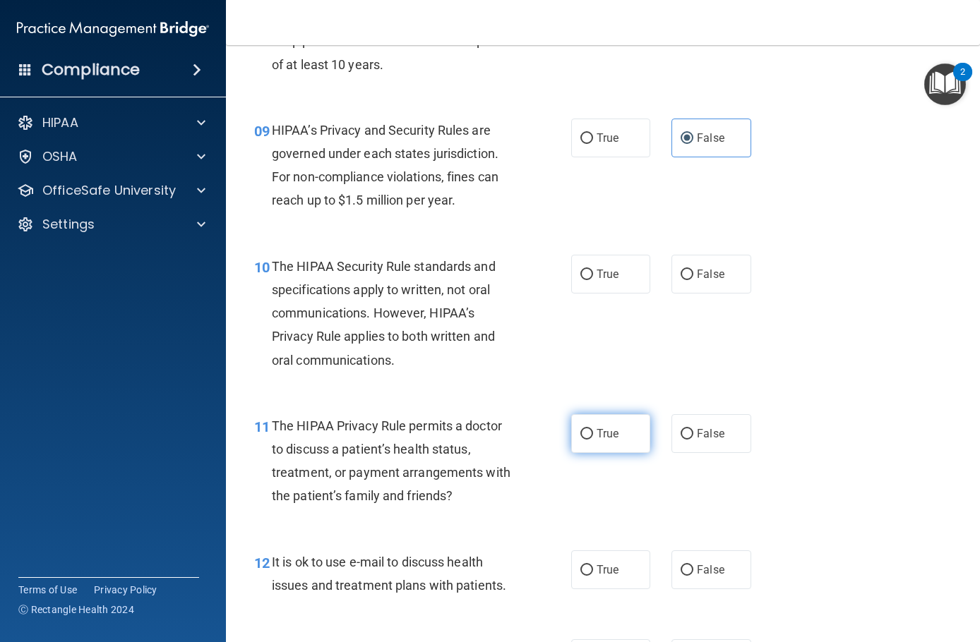
click at [593, 440] on input "True" at bounding box center [586, 434] width 13 height 11
radio input "true"
click at [617, 491] on label "True" at bounding box center [610, 569] width 79 height 39
click at [593, 491] on input "True" at bounding box center [586, 570] width 13 height 11
radio input "true"
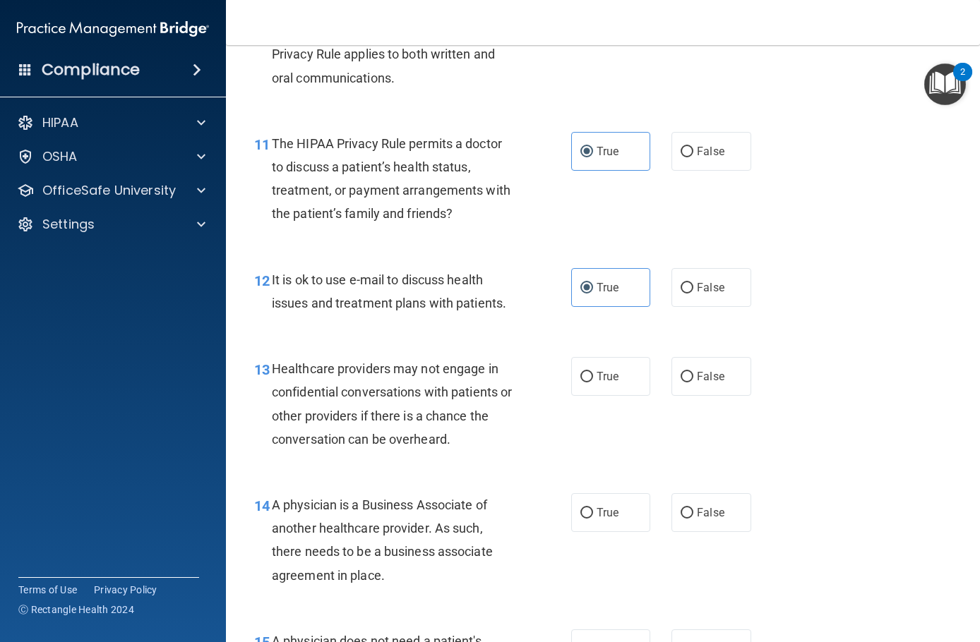
scroll to position [1482, 0]
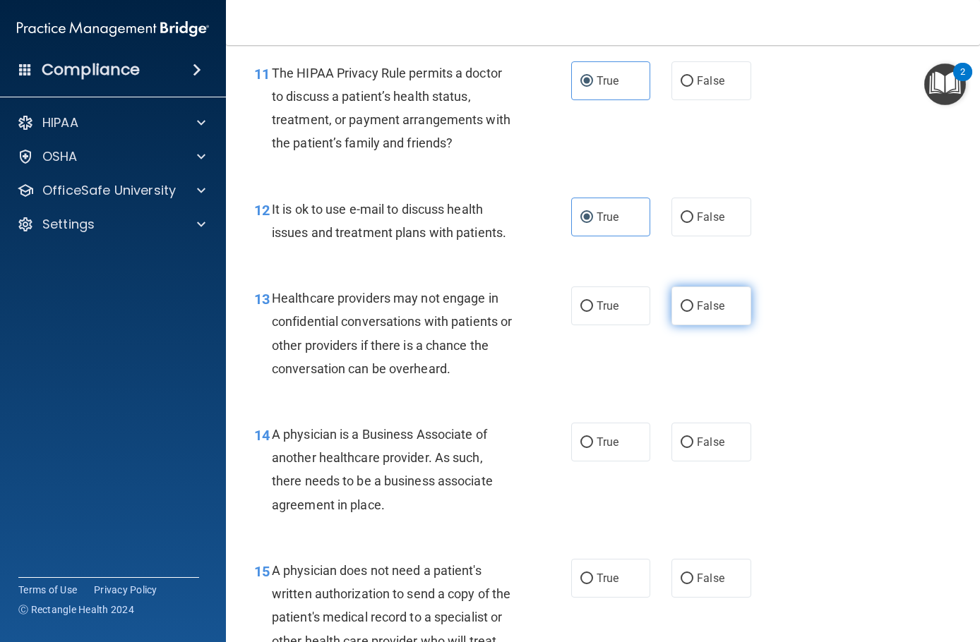
click at [685, 301] on label "False" at bounding box center [710, 306] width 79 height 39
click at [685, 301] on input "False" at bounding box center [686, 306] width 13 height 11
radio input "true"
click at [705, 446] on span "False" at bounding box center [711, 441] width 28 height 13
click at [693, 446] on input "False" at bounding box center [686, 443] width 13 height 11
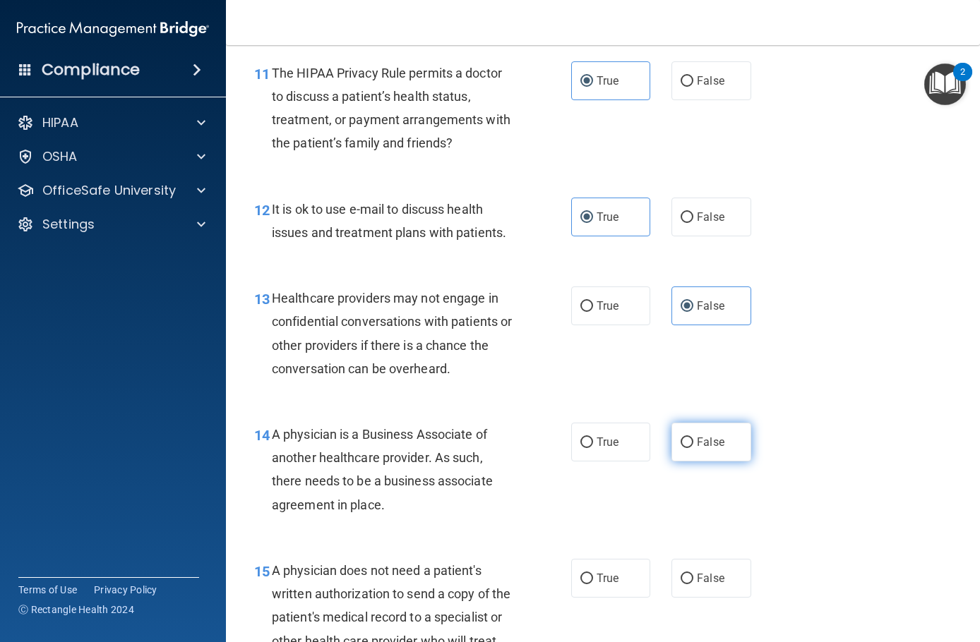
radio input "true"
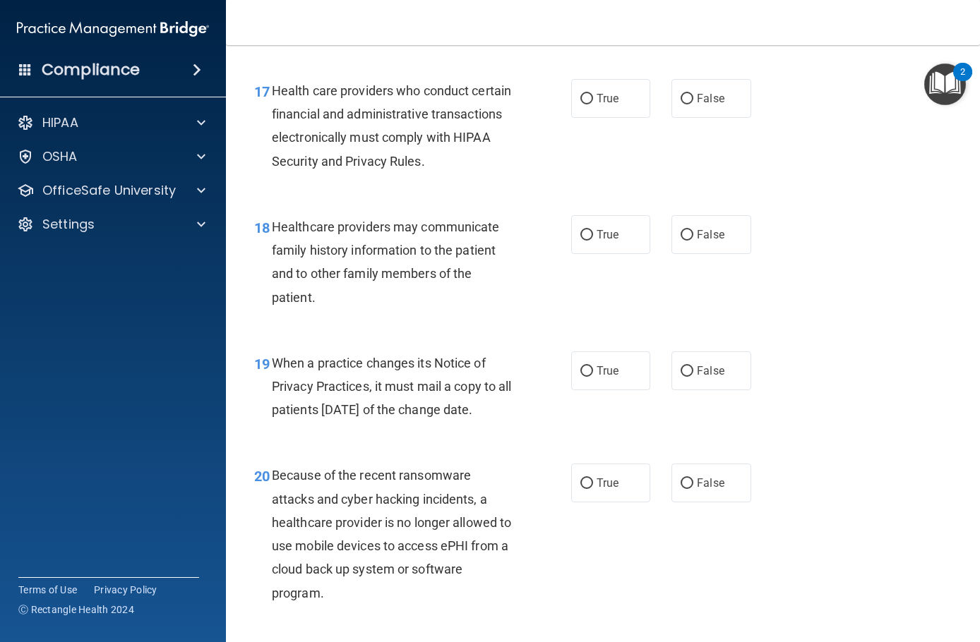
scroll to position [2329, 0]
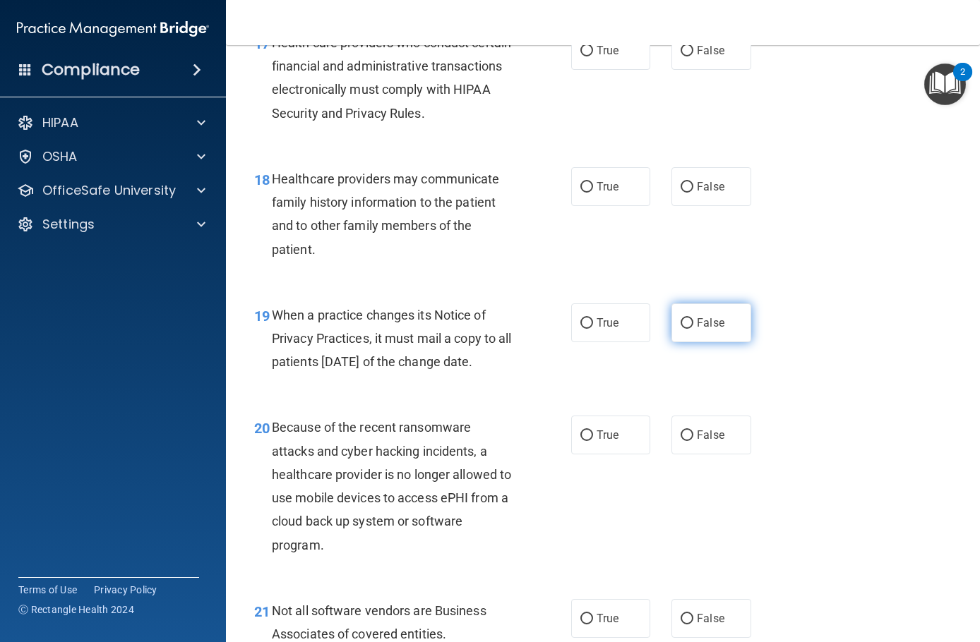
click at [700, 331] on label "False" at bounding box center [710, 322] width 79 height 39
click at [693, 329] on input "False" at bounding box center [686, 323] width 13 height 11
radio input "true"
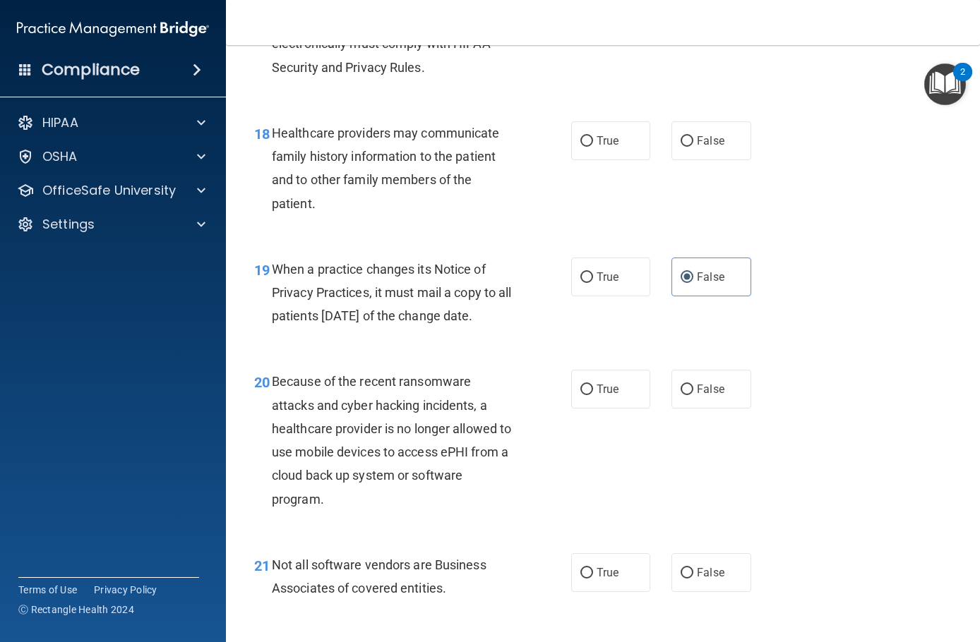
scroll to position [2399, 0]
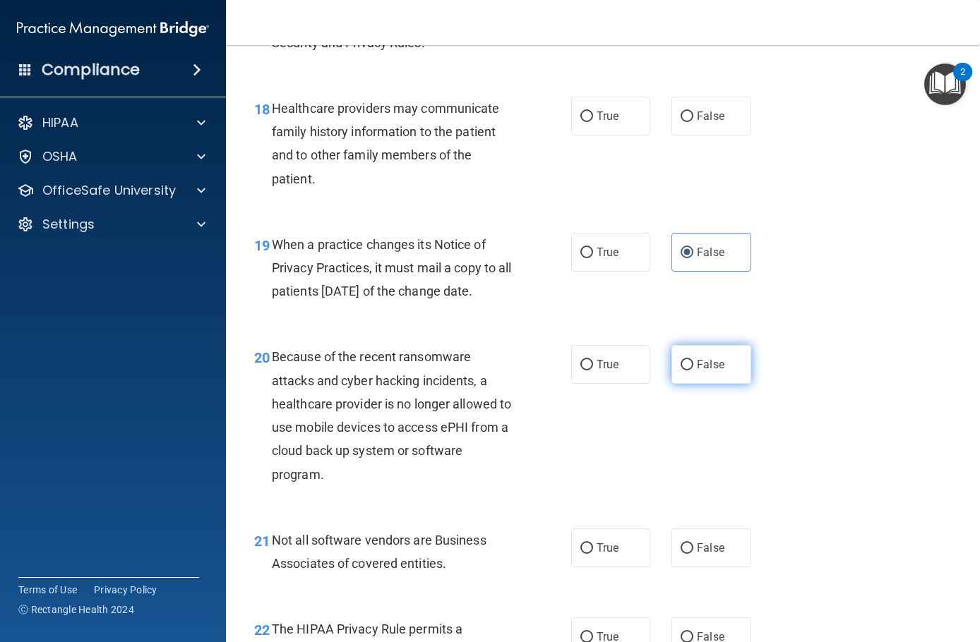
click at [710, 371] on span "False" at bounding box center [711, 364] width 28 height 13
click at [693, 370] on input "False" at bounding box center [686, 365] width 13 height 11
radio input "true"
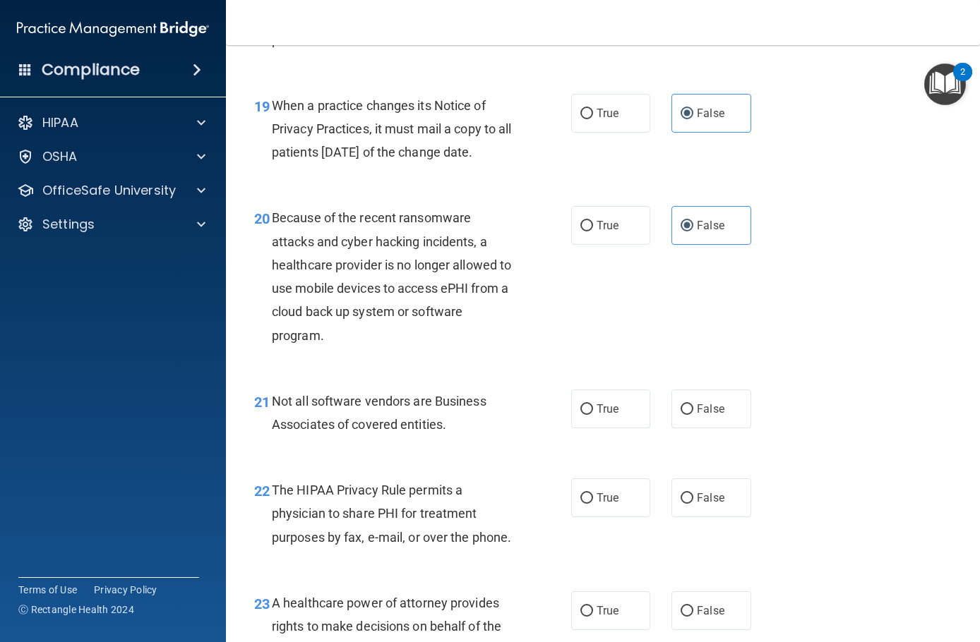
scroll to position [2541, 0]
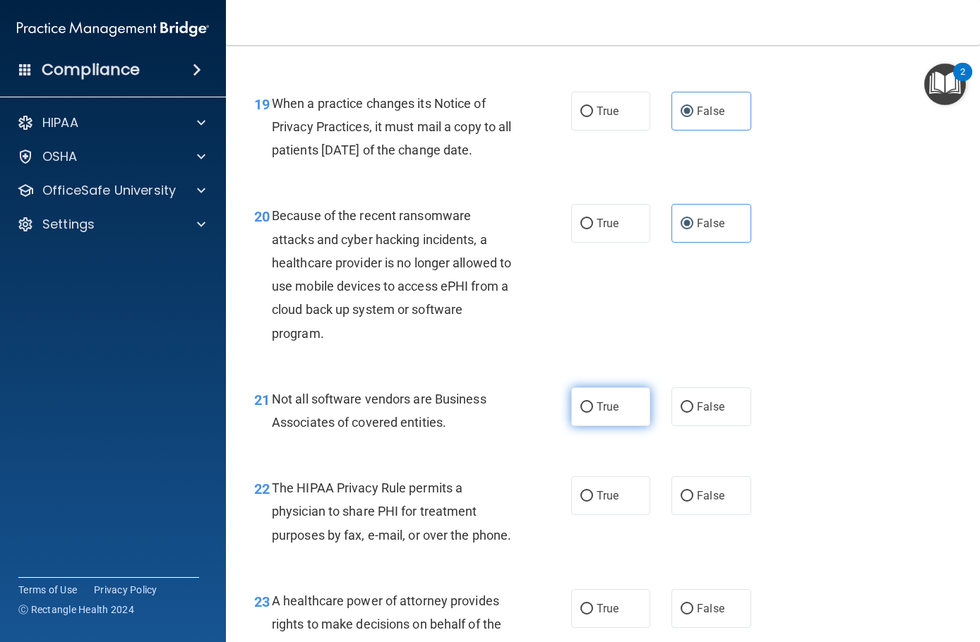
click at [613, 414] on span "True" at bounding box center [607, 406] width 22 height 13
click at [593, 413] on input "True" at bounding box center [586, 407] width 13 height 11
radio input "true"
click at [609, 414] on span "True" at bounding box center [607, 406] width 22 height 13
click at [593, 413] on input "True" at bounding box center [586, 407] width 13 height 11
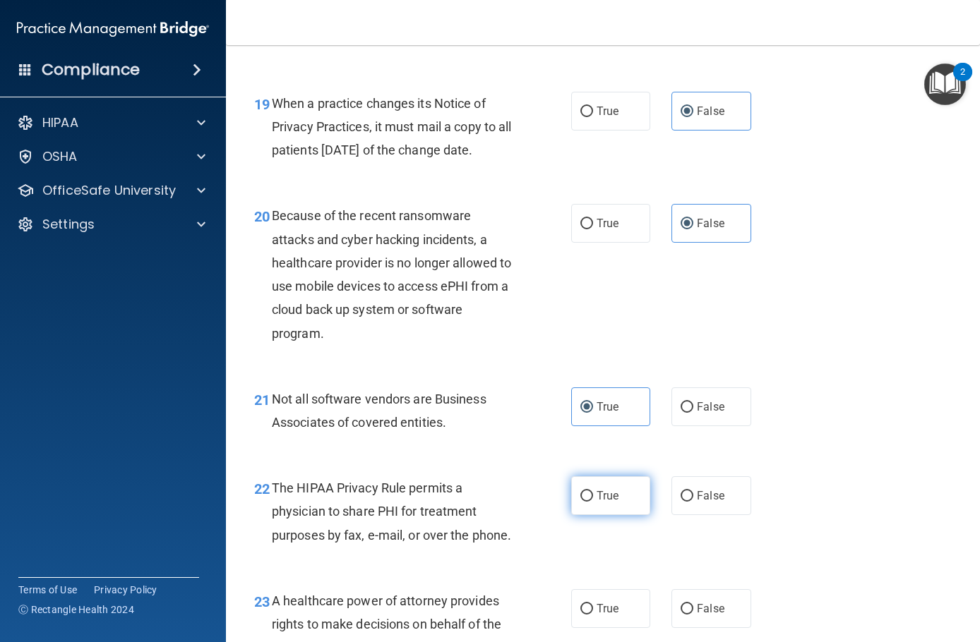
click at [621, 491] on label "True" at bounding box center [610, 495] width 79 height 39
click at [593, 491] on input "True" at bounding box center [586, 496] width 13 height 11
radio input "true"
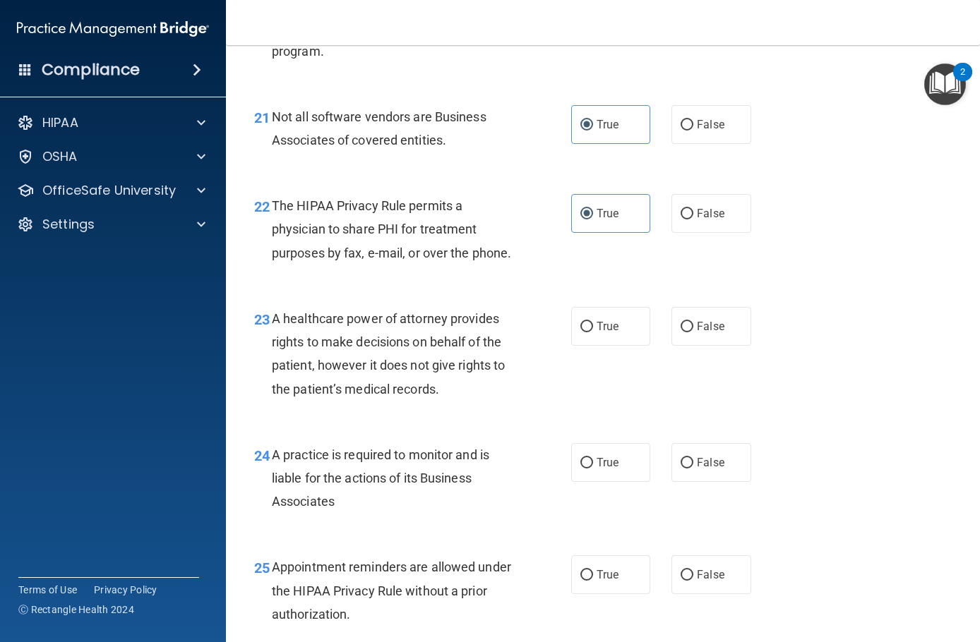
scroll to position [2893, 0]
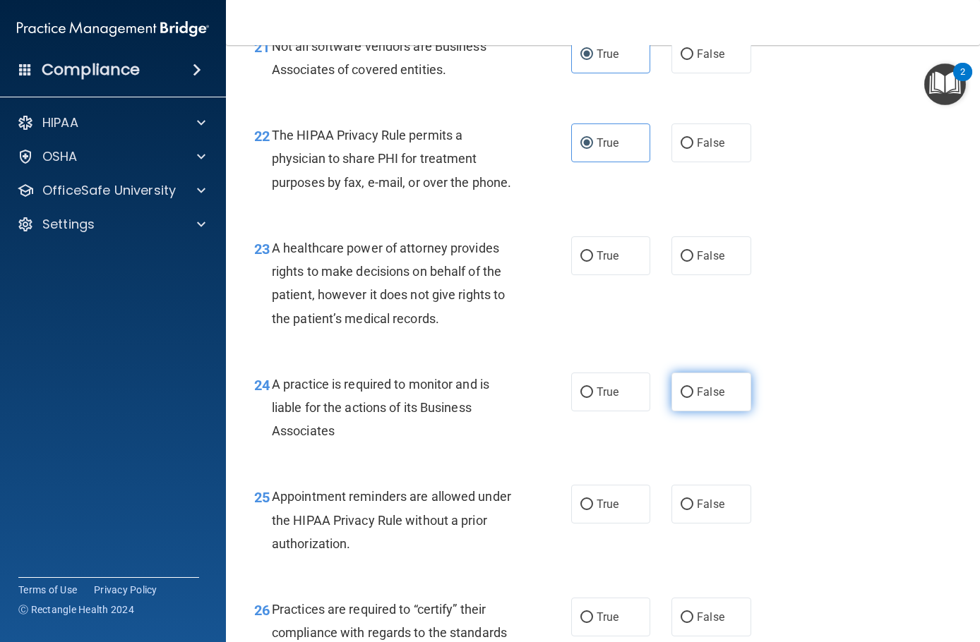
click at [684, 398] on input "False" at bounding box center [686, 392] width 13 height 11
radio input "true"
click at [611, 491] on span "True" at bounding box center [607, 504] width 22 height 13
click at [593, 491] on input "True" at bounding box center [586, 505] width 13 height 11
radio input "true"
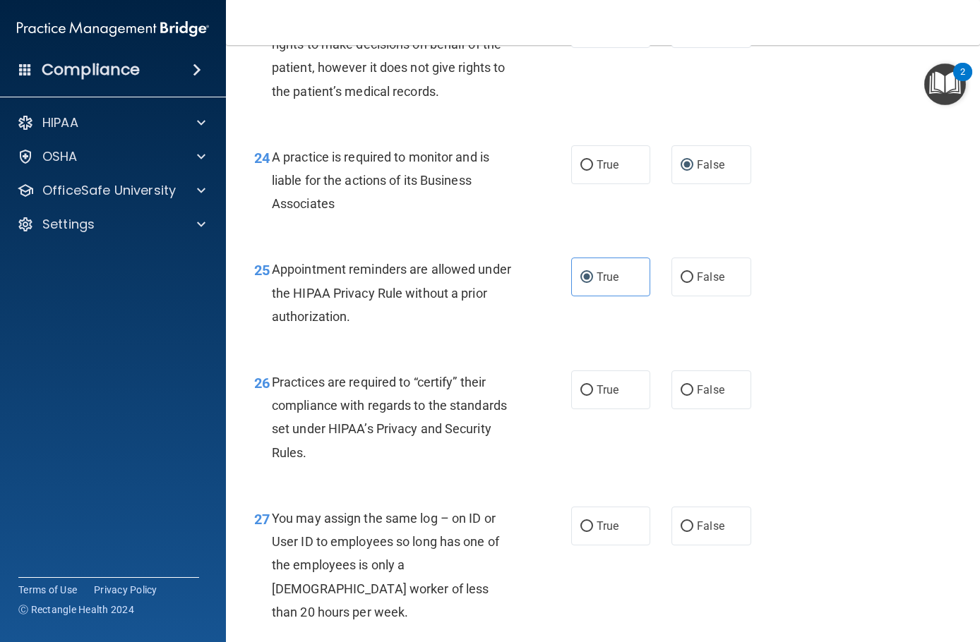
scroll to position [3176, 0]
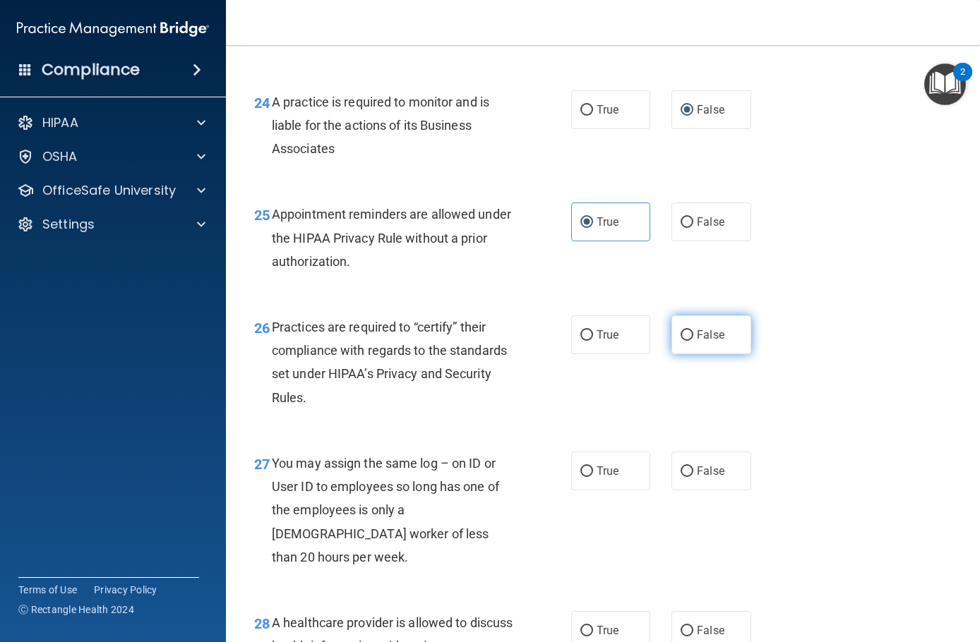
click at [706, 342] on span "False" at bounding box center [711, 334] width 28 height 13
click at [693, 341] on input "False" at bounding box center [686, 335] width 13 height 11
radio input "true"
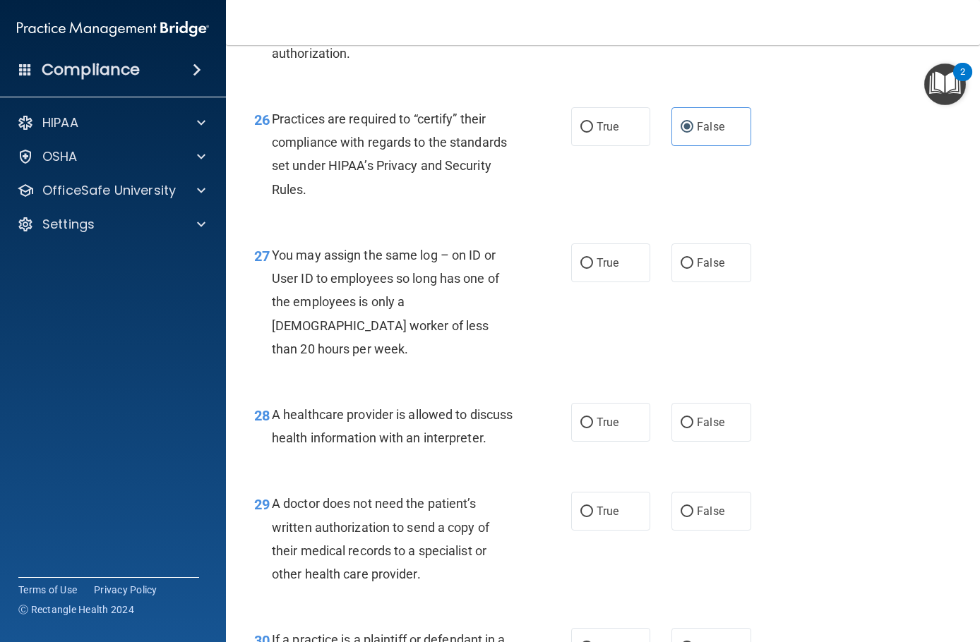
scroll to position [3387, 0]
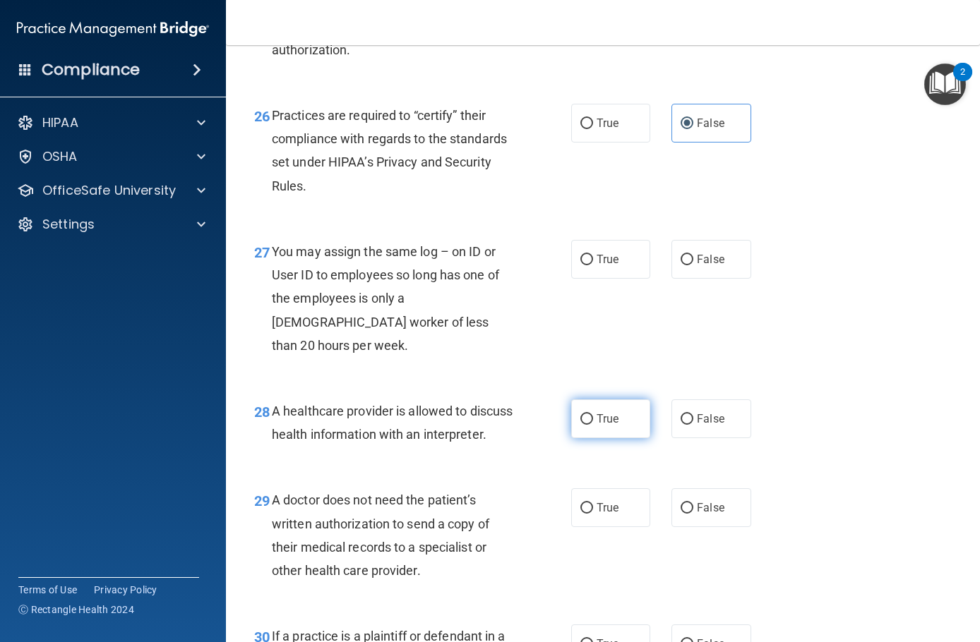
click at [603, 426] on span "True" at bounding box center [607, 418] width 22 height 13
click at [593, 425] on input "True" at bounding box center [586, 419] width 13 height 11
radio input "true"
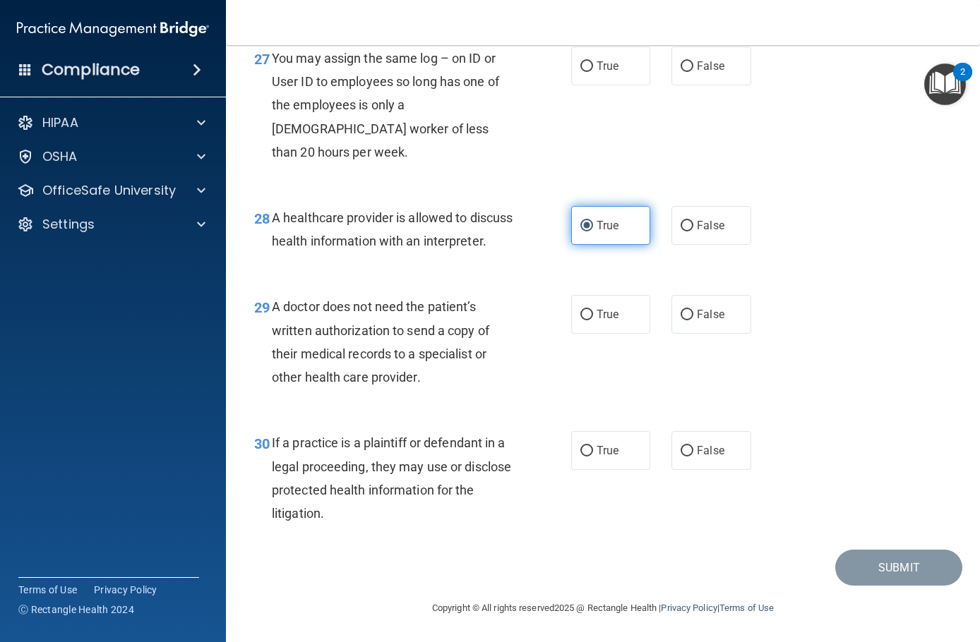
scroll to position [3627, 0]
click at [620, 454] on label "True" at bounding box center [610, 450] width 79 height 39
click at [593, 454] on input "True" at bounding box center [586, 451] width 13 height 11
radio input "true"
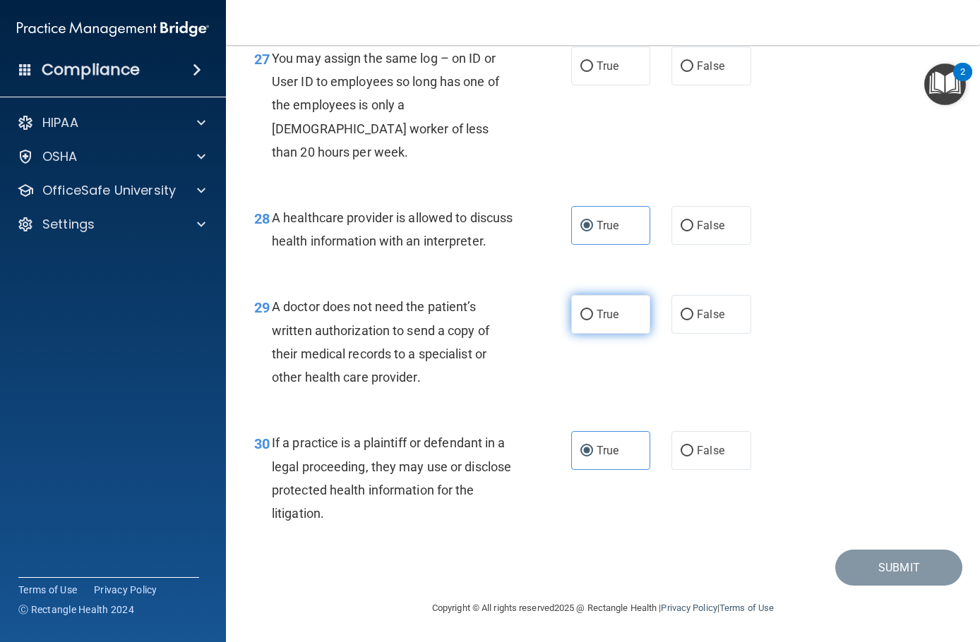
click at [622, 316] on label "True" at bounding box center [610, 314] width 79 height 39
click at [593, 316] on input "True" at bounding box center [586, 315] width 13 height 11
radio input "true"
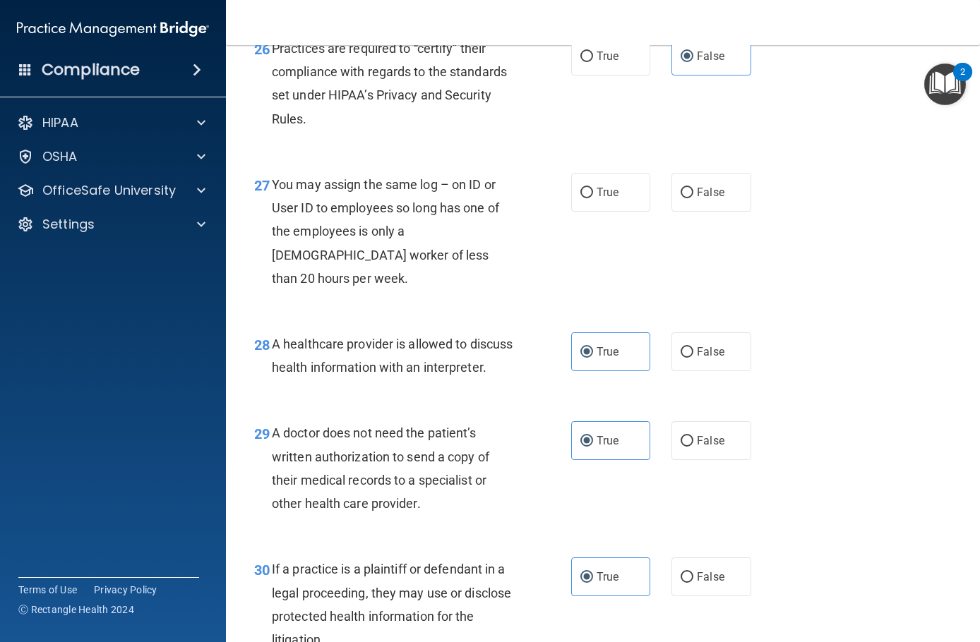
scroll to position [3416, 0]
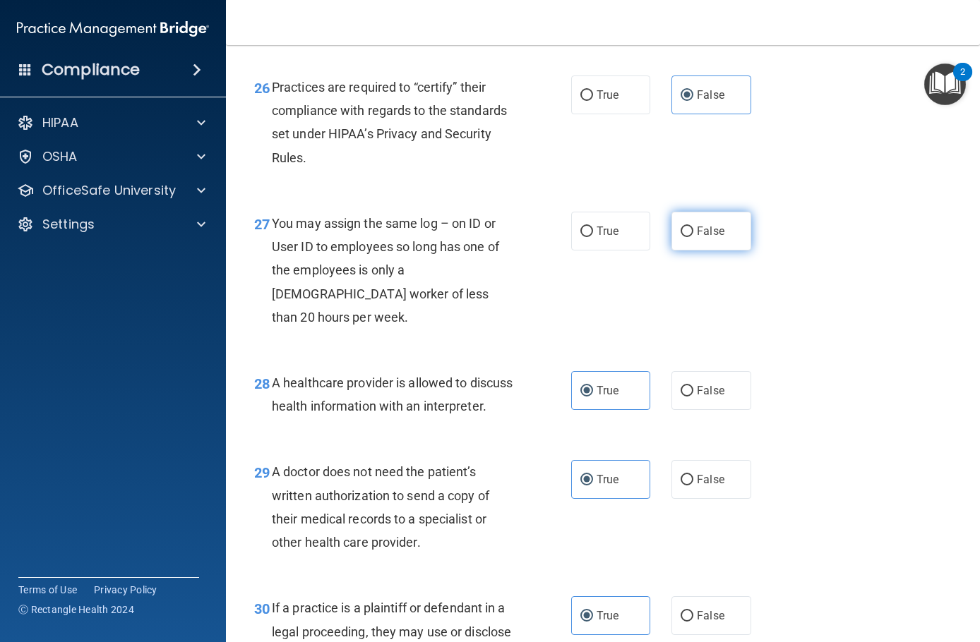
click at [699, 238] on span "False" at bounding box center [711, 230] width 28 height 13
click at [693, 237] on input "False" at bounding box center [686, 232] width 13 height 11
radio input "true"
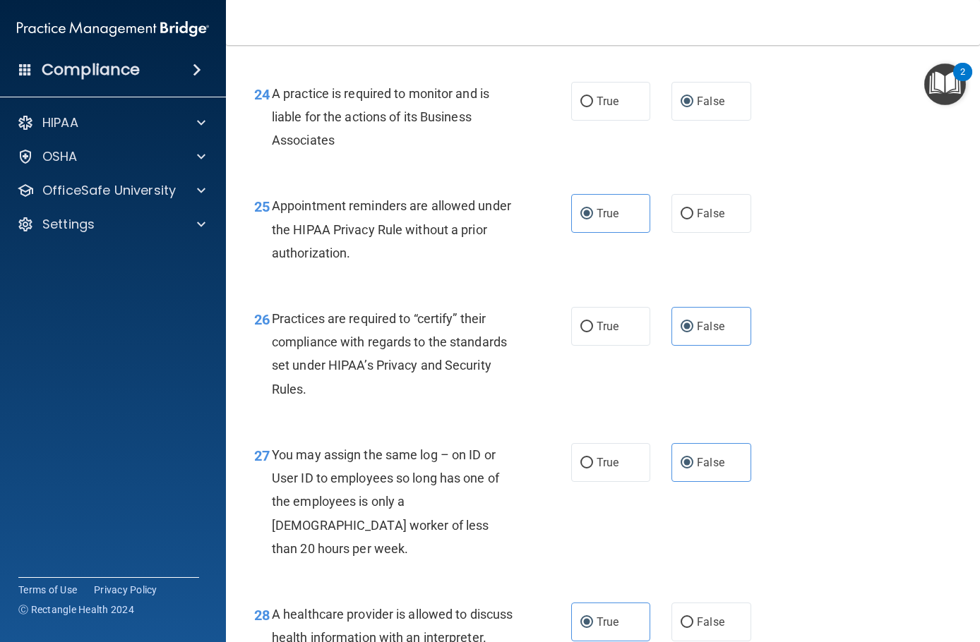
scroll to position [3133, 0]
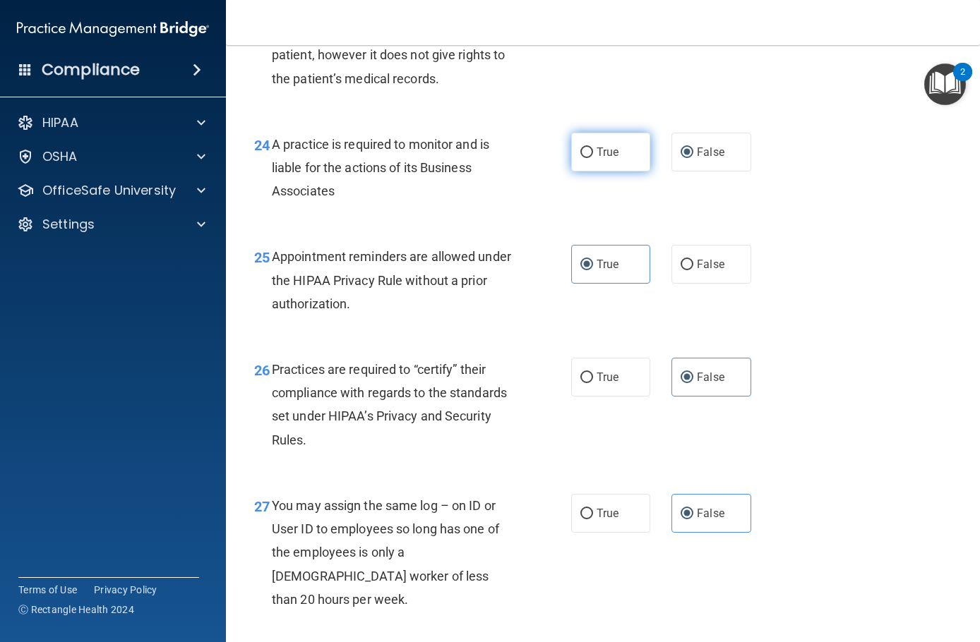
click at [590, 171] on label "True" at bounding box center [610, 152] width 79 height 39
click at [590, 158] on input "True" at bounding box center [586, 152] width 13 height 11
radio input "true"
radio input "false"
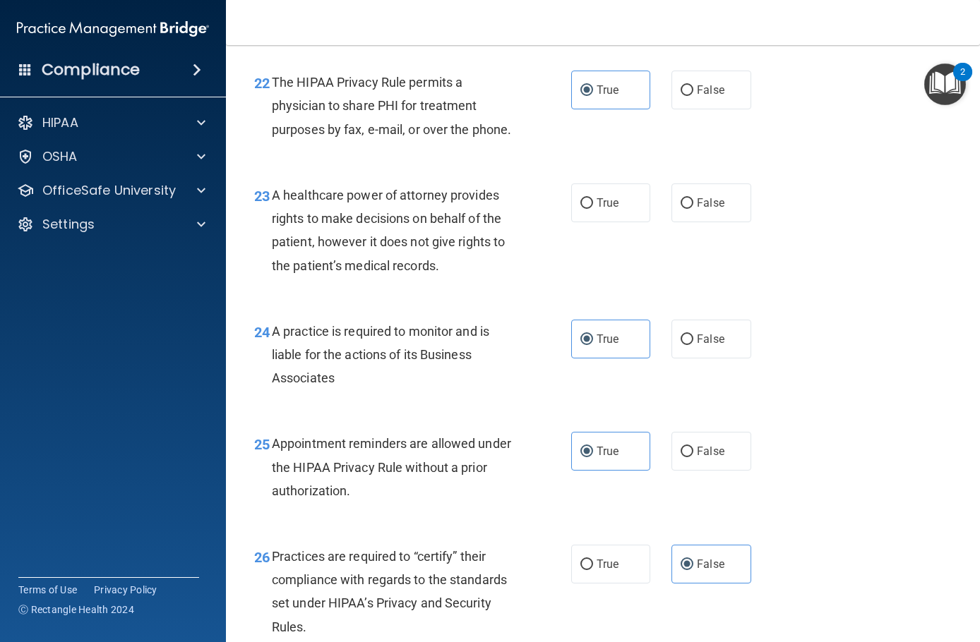
scroll to position [2922, 0]
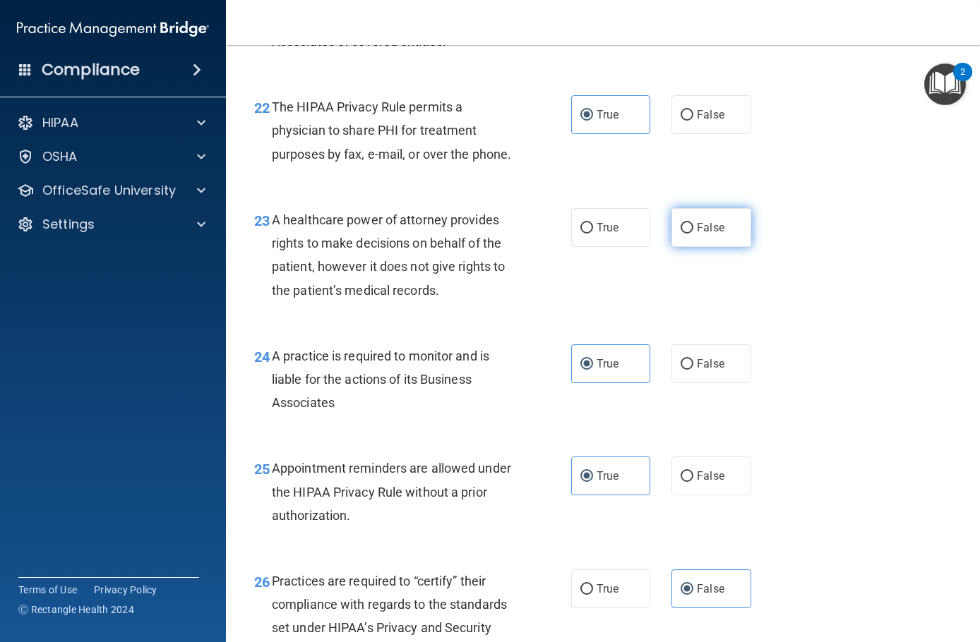
click at [716, 234] on span "False" at bounding box center [711, 227] width 28 height 13
click at [693, 234] on input "False" at bounding box center [686, 228] width 13 height 11
radio input "true"
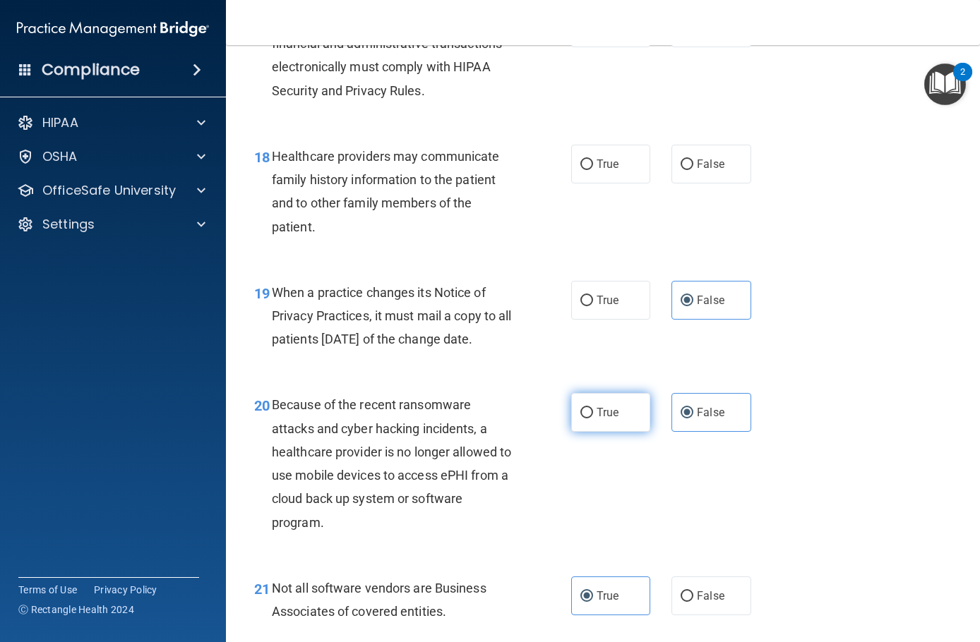
scroll to position [2286, 0]
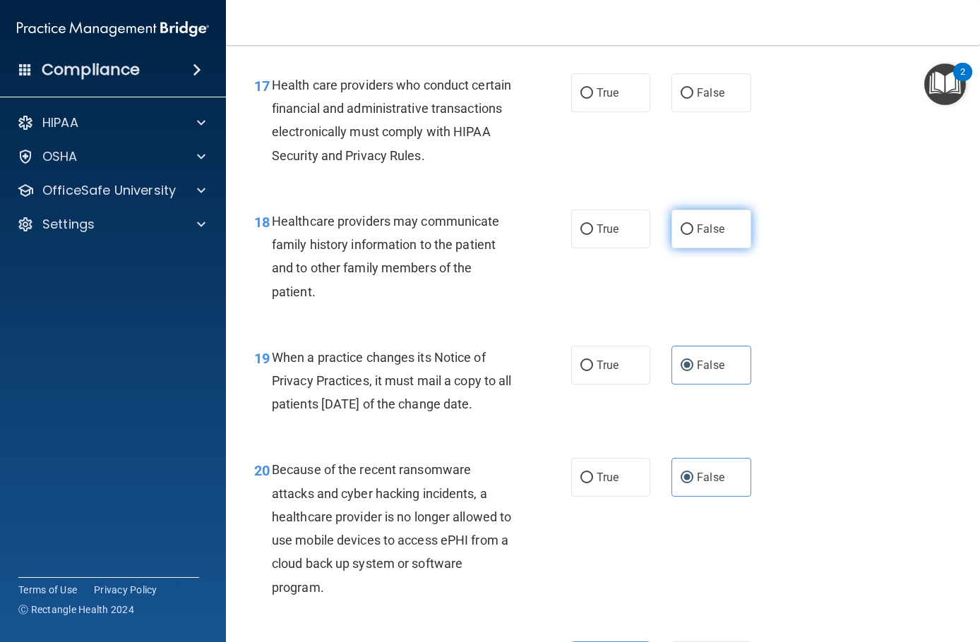
click at [700, 226] on span "False" at bounding box center [711, 228] width 28 height 13
click at [693, 226] on input "False" at bounding box center [686, 229] width 13 height 11
radio input "true"
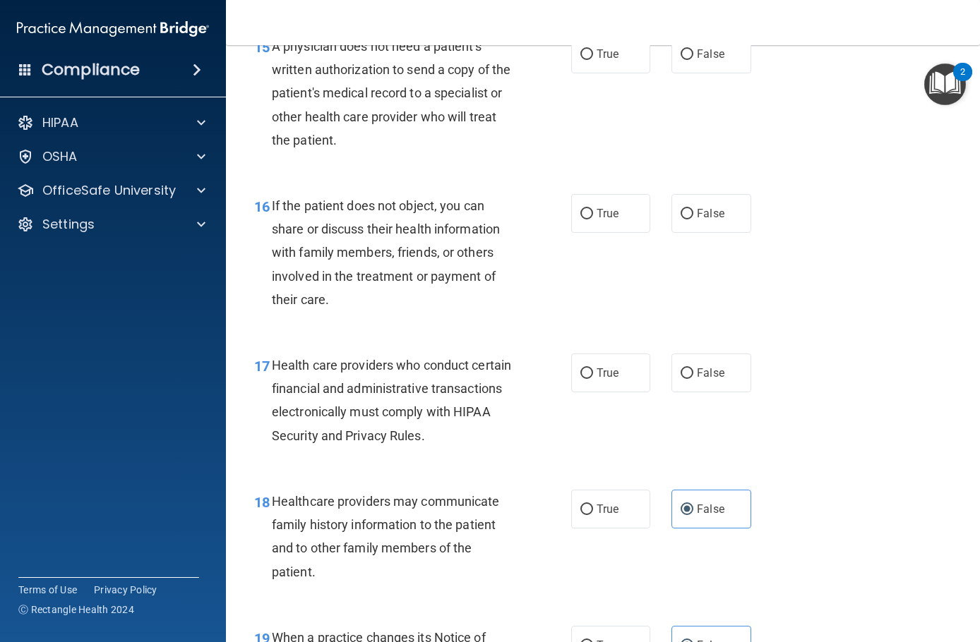
scroll to position [2004, 0]
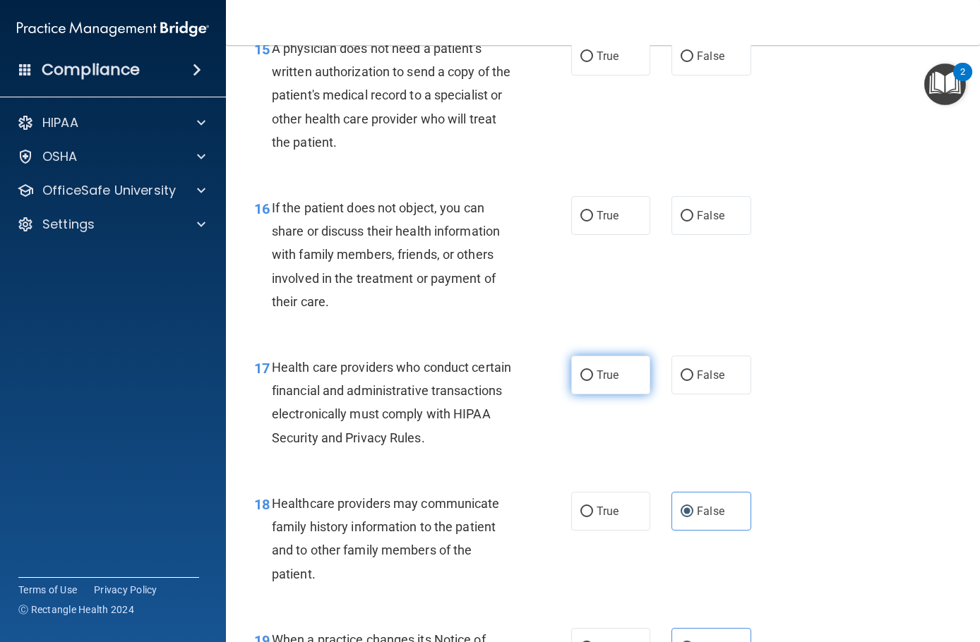
click at [596, 378] on span "True" at bounding box center [607, 374] width 22 height 13
click at [592, 378] on input "True" at bounding box center [586, 375] width 13 height 11
radio input "true"
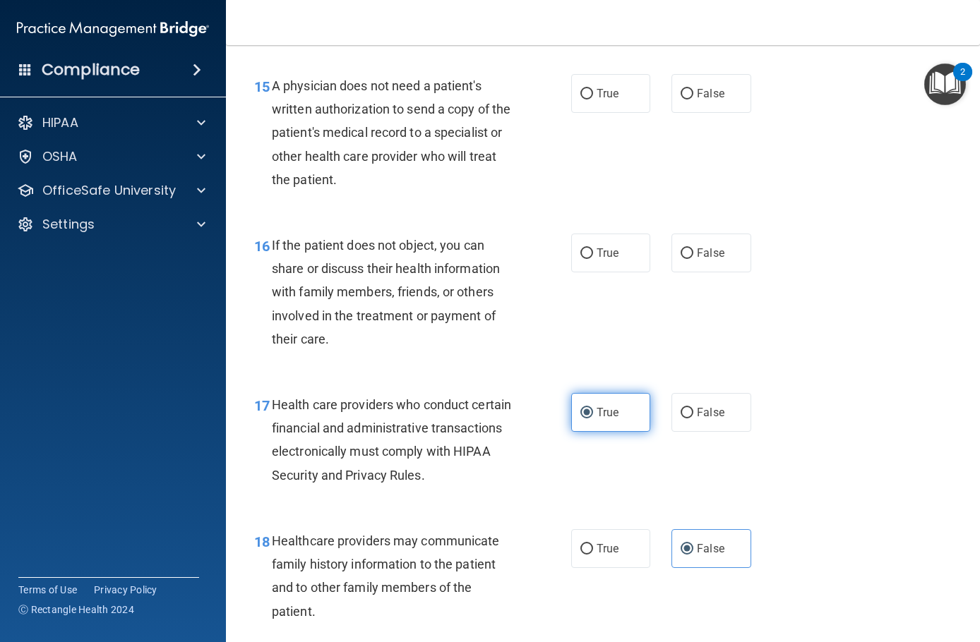
scroll to position [1934, 0]
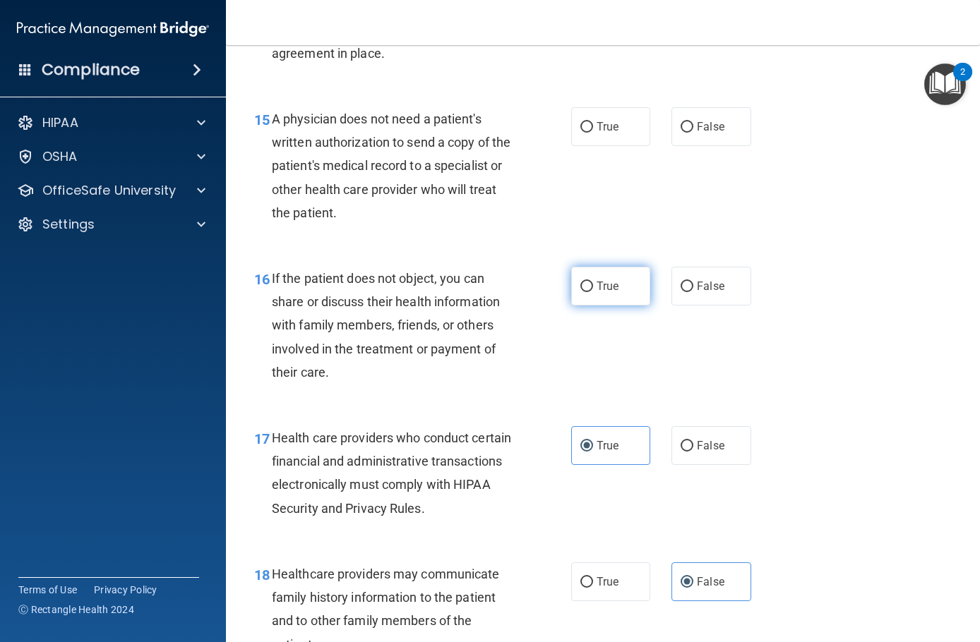
click at [607, 299] on label "True" at bounding box center [610, 286] width 79 height 39
click at [593, 292] on input "True" at bounding box center [586, 287] width 13 height 11
radio input "true"
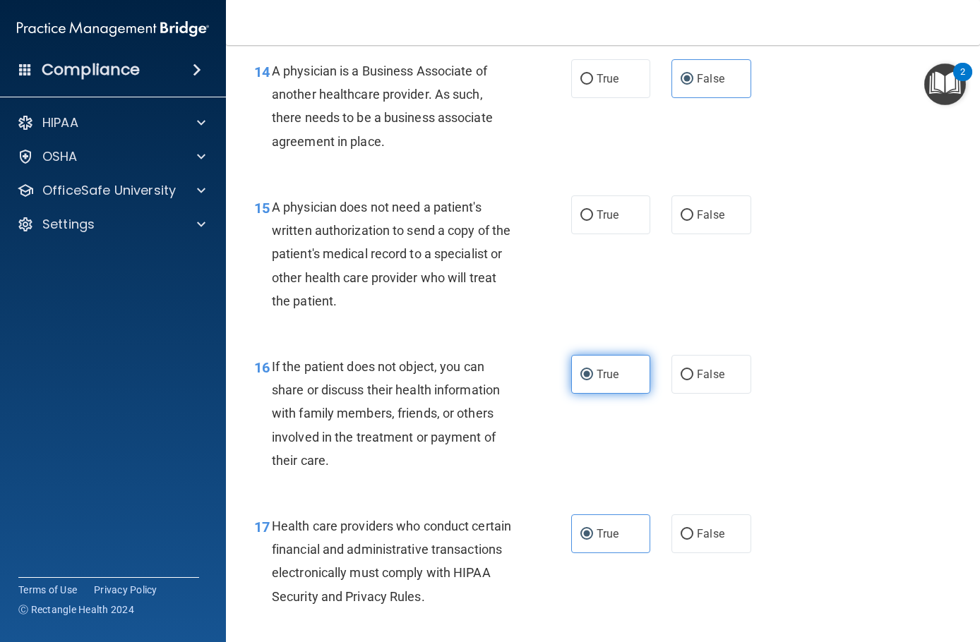
scroll to position [1792, 0]
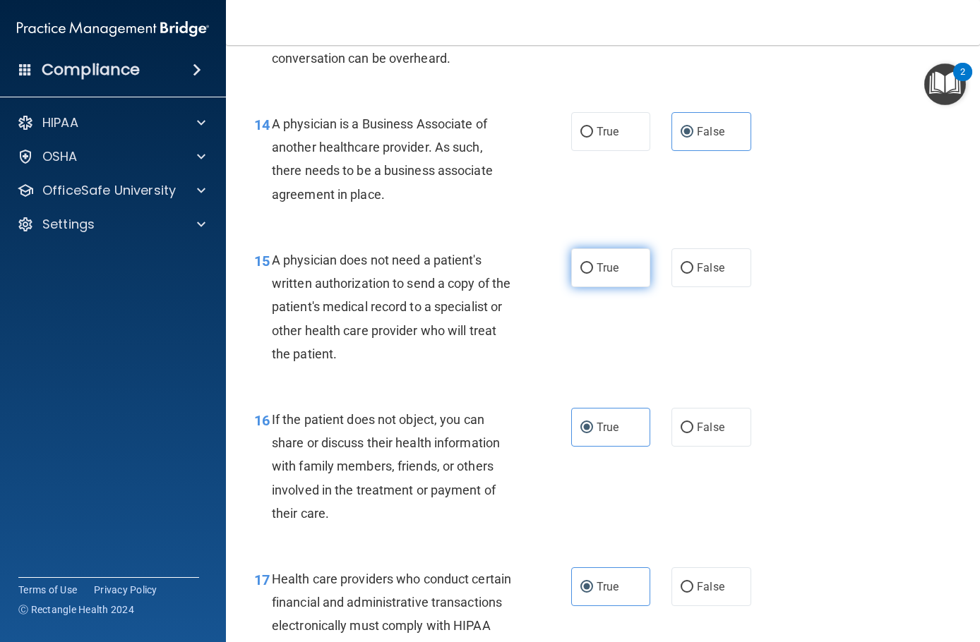
click at [596, 271] on span "True" at bounding box center [607, 267] width 22 height 13
click at [593, 271] on input "True" at bounding box center [586, 268] width 13 height 11
radio input "true"
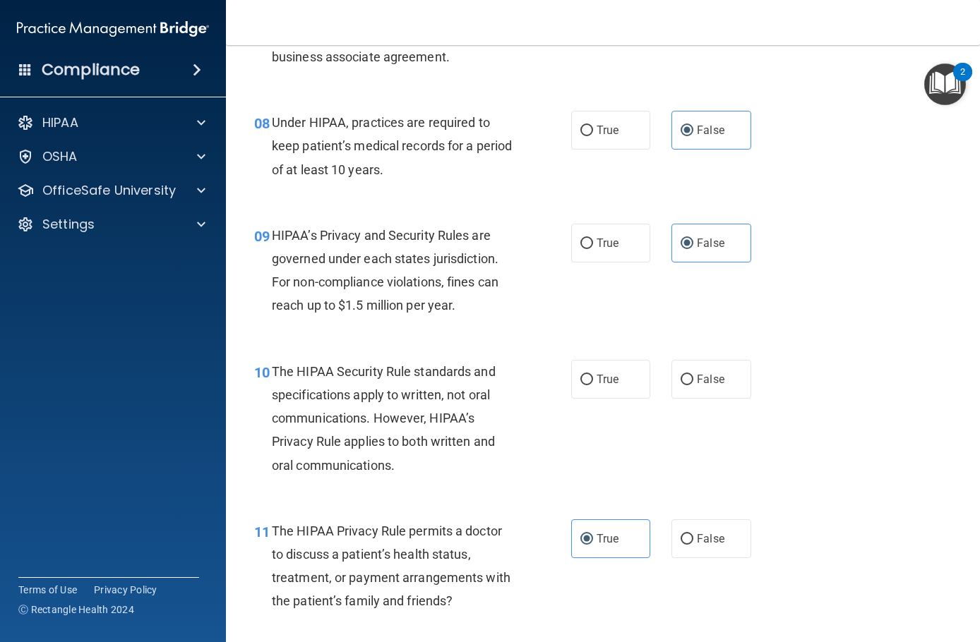
scroll to position [1016, 0]
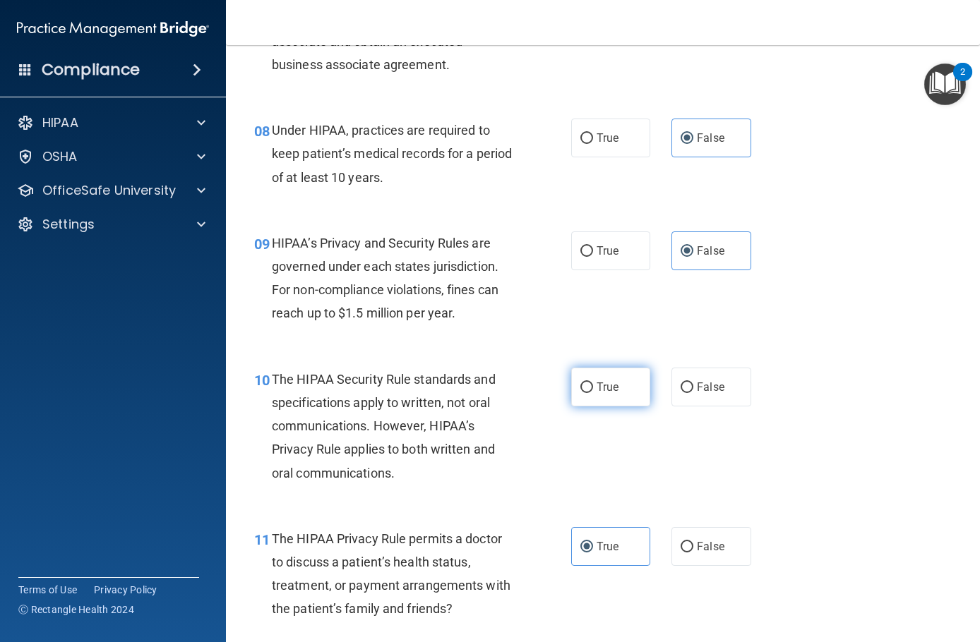
click at [602, 390] on span "True" at bounding box center [607, 386] width 22 height 13
click at [593, 390] on input "True" at bounding box center [586, 387] width 13 height 11
radio input "true"
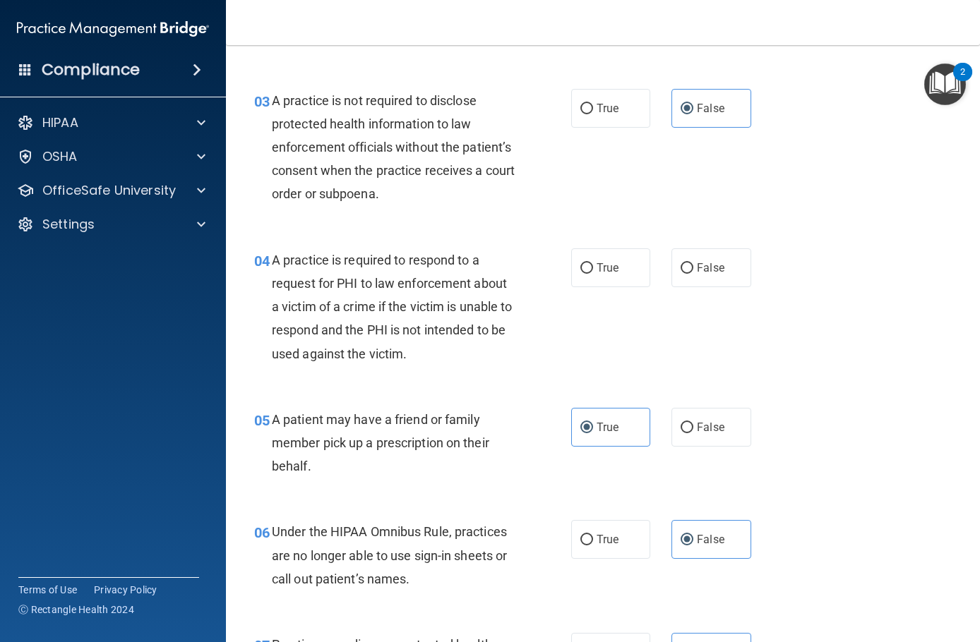
scroll to position [311, 0]
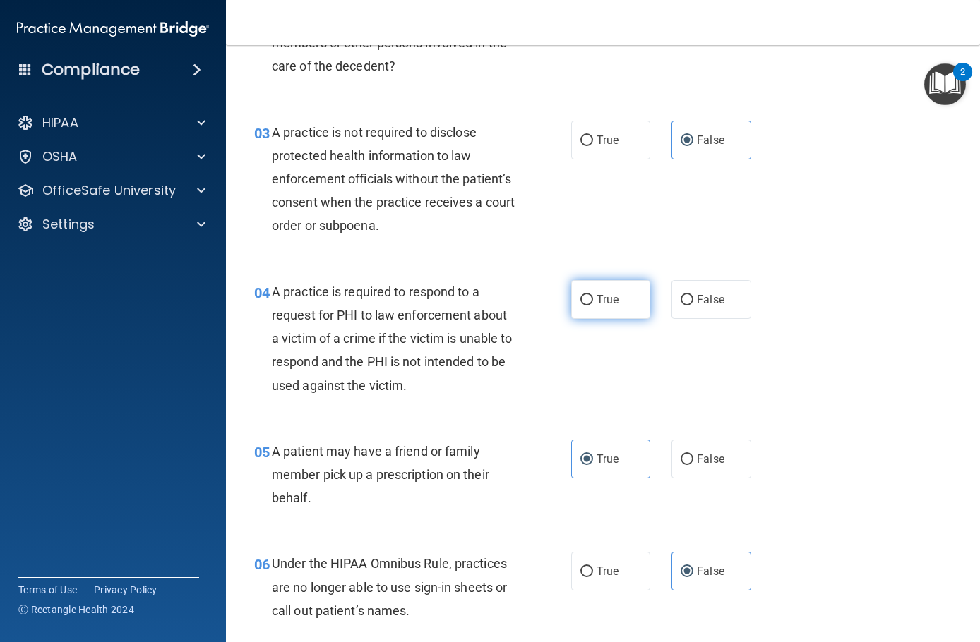
click at [612, 293] on span "True" at bounding box center [607, 299] width 22 height 13
click at [593, 295] on input "True" at bounding box center [586, 300] width 13 height 11
radio input "true"
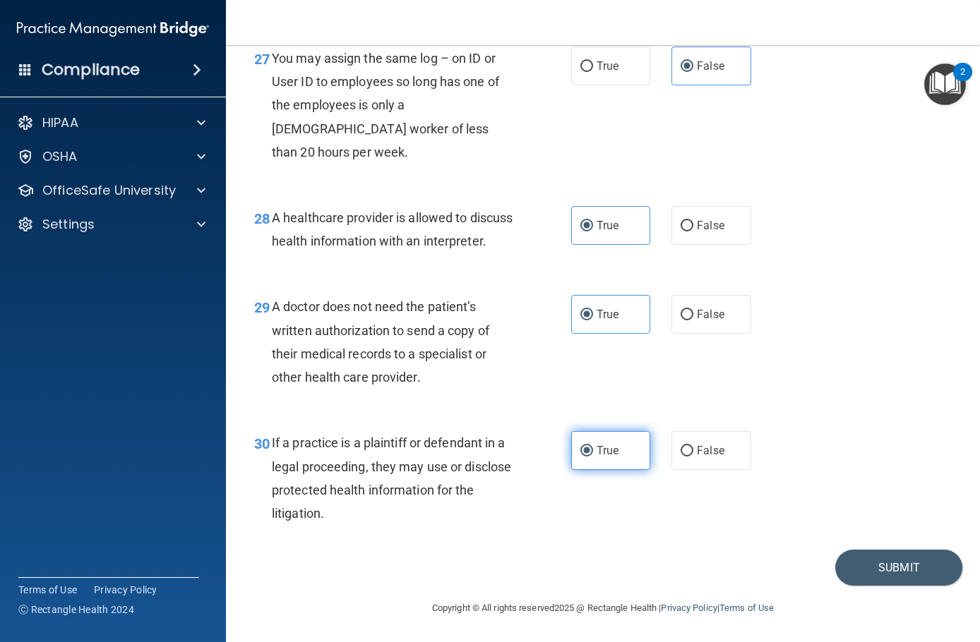
scroll to position [3627, 0]
click at [869, 491] on button "Submit" at bounding box center [898, 568] width 127 height 36
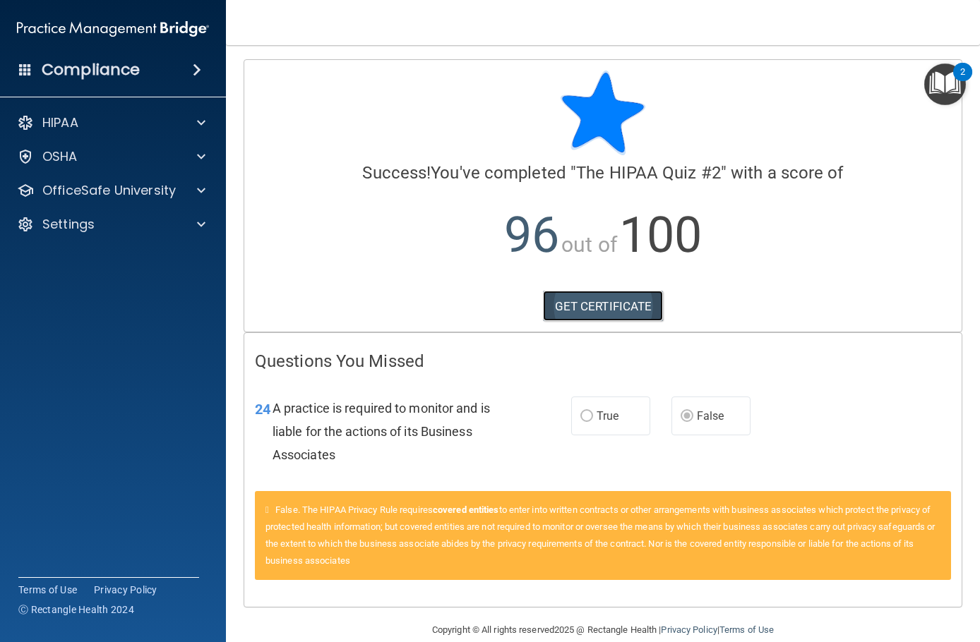
click at [596, 307] on link "GET CERTIFICATE" at bounding box center [603, 306] width 121 height 31
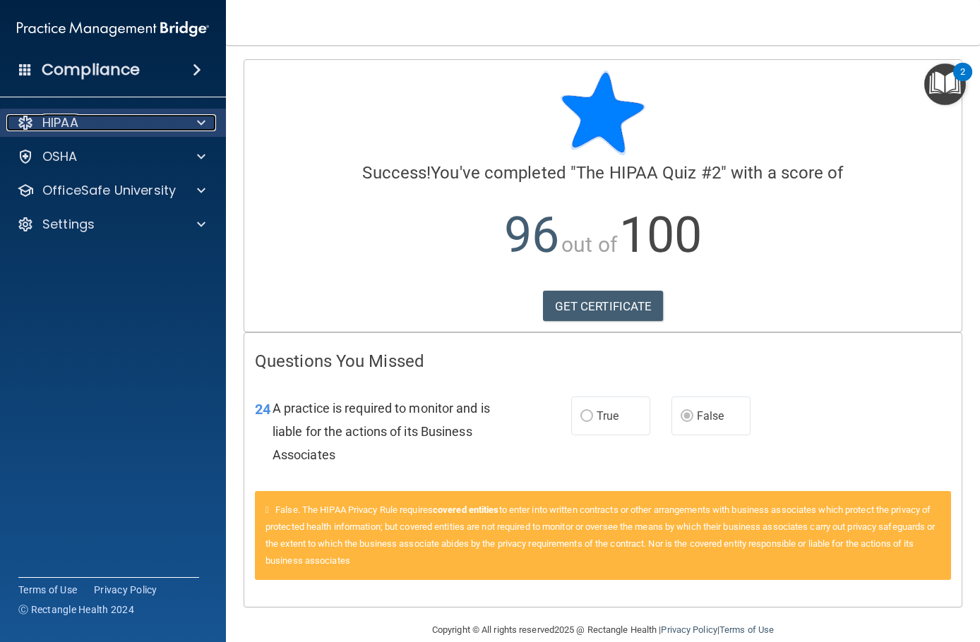
click at [131, 123] on div "HIPAA" at bounding box center [93, 122] width 175 height 17
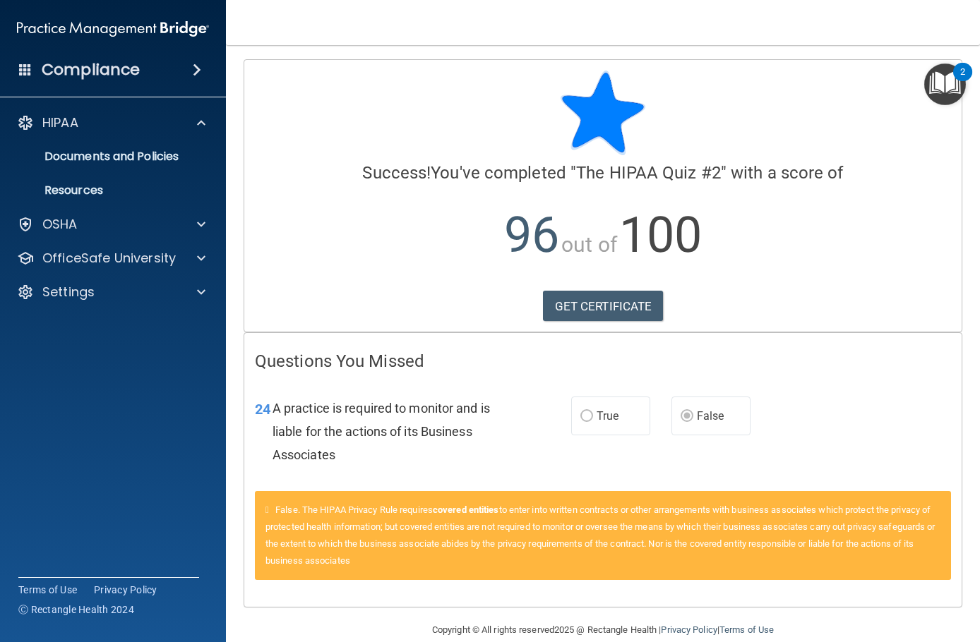
click at [413, 118] on div at bounding box center [603, 113] width 696 height 85
click at [138, 231] on div "OSHA" at bounding box center [93, 224] width 175 height 17
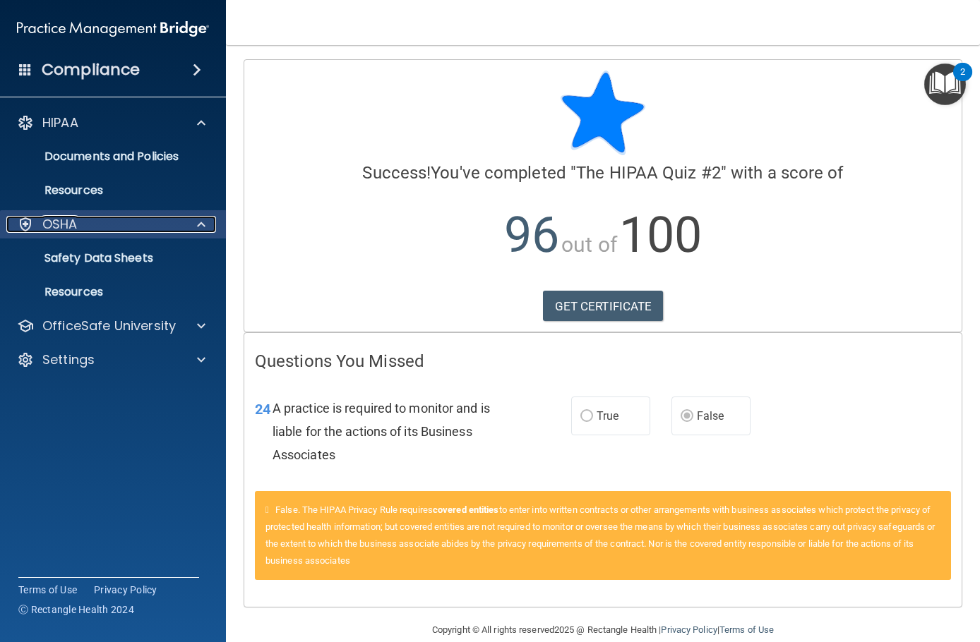
click at [138, 231] on div "OSHA" at bounding box center [93, 224] width 175 height 17
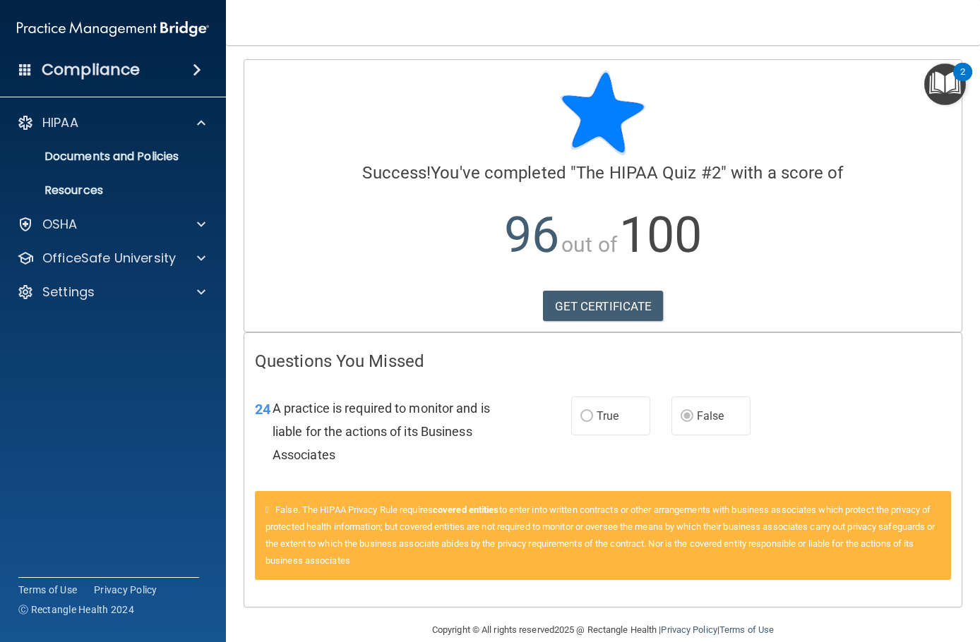
click at [171, 74] on div "Compliance" at bounding box center [113, 69] width 226 height 31
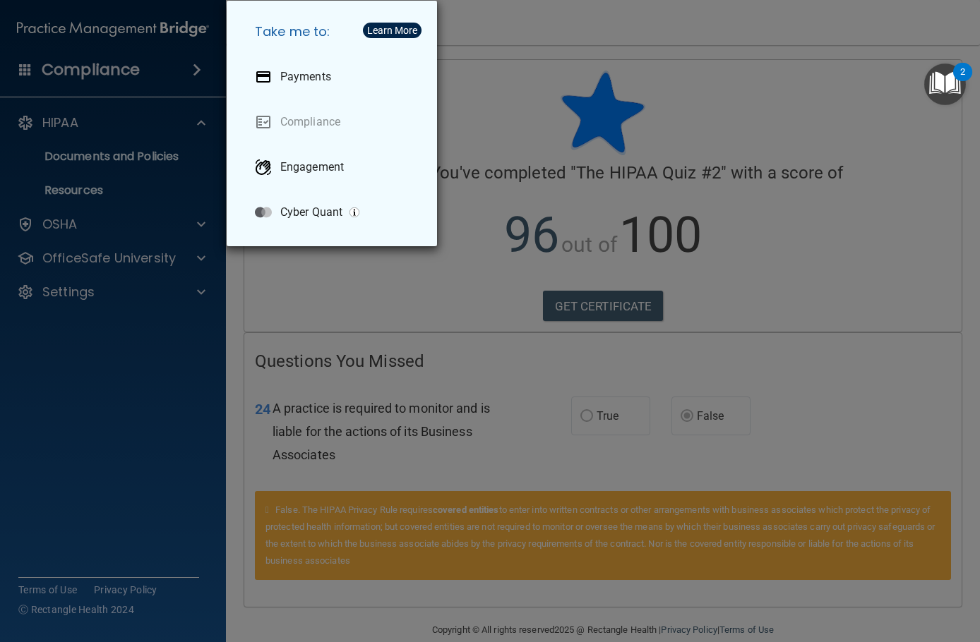
click at [171, 74] on div "Take me to: Payments Compliance Engagement Cyber Quant" at bounding box center [490, 321] width 980 height 642
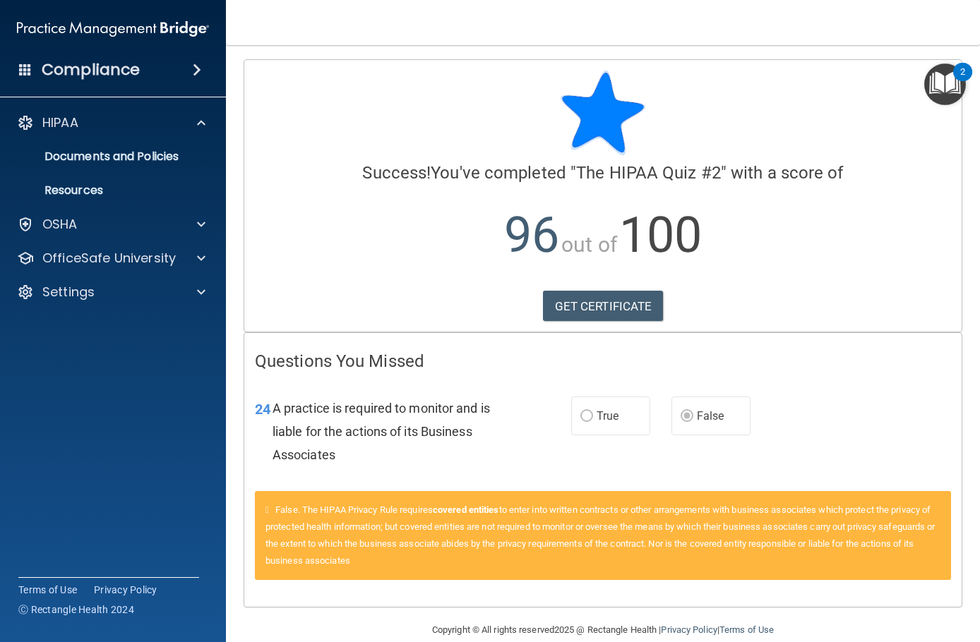
click at [944, 80] on img "Open Resource Center, 2 new notifications" at bounding box center [945, 85] width 42 height 42
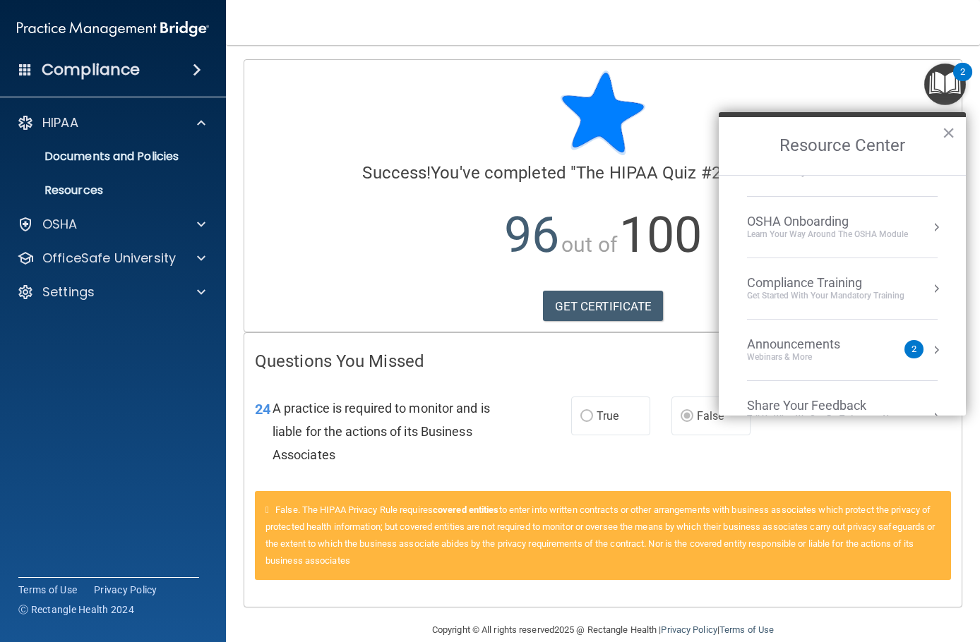
scroll to position [79, 0]
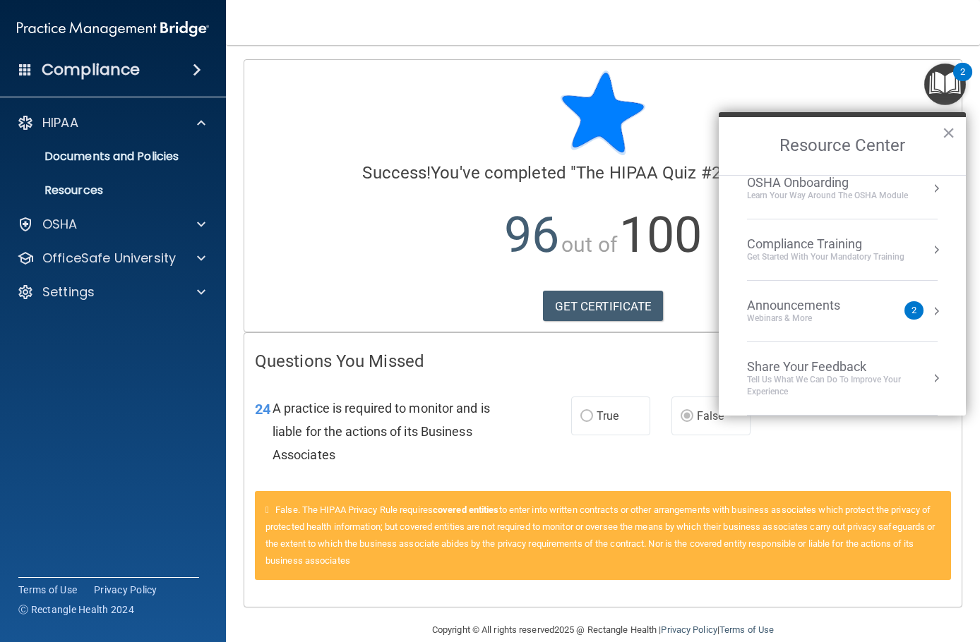
click at [856, 251] on div "Compliance Training" at bounding box center [825, 244] width 157 height 16
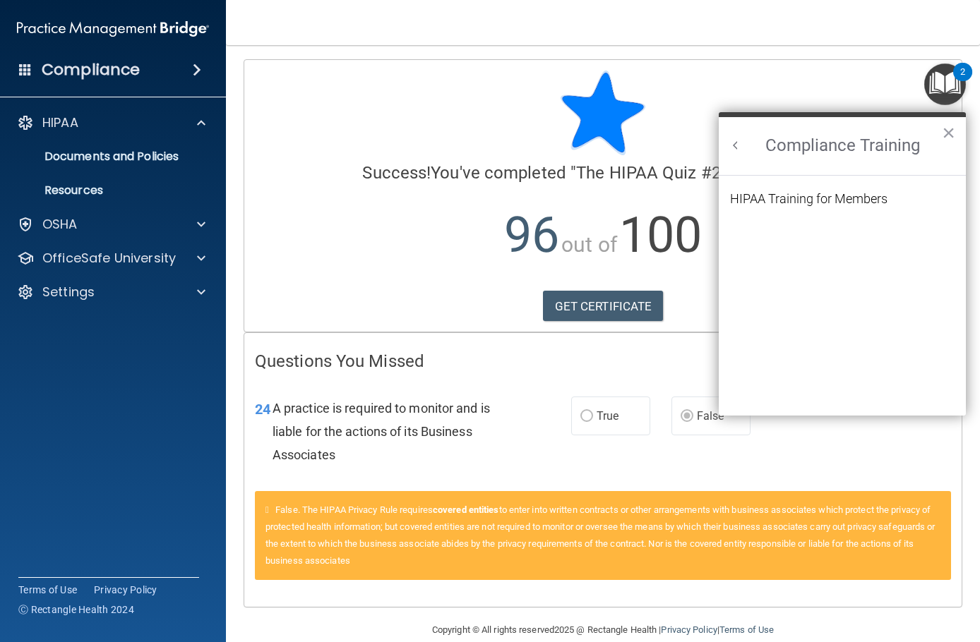
scroll to position [61, 0]
click at [848, 195] on div "HIPAA Training for Members" at bounding box center [808, 199] width 157 height 13
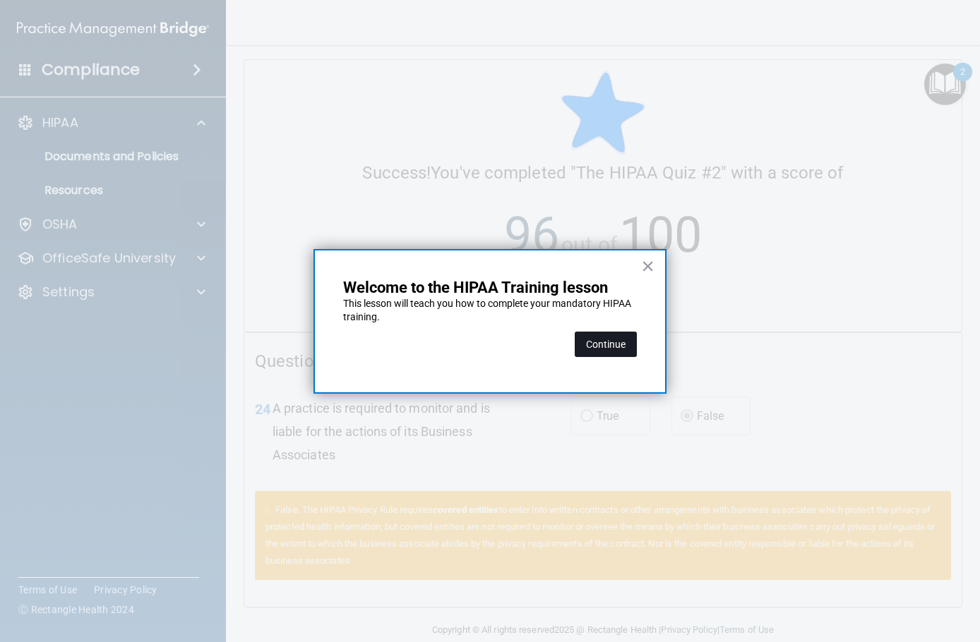
click at [615, 347] on button "Continue" at bounding box center [605, 344] width 62 height 25
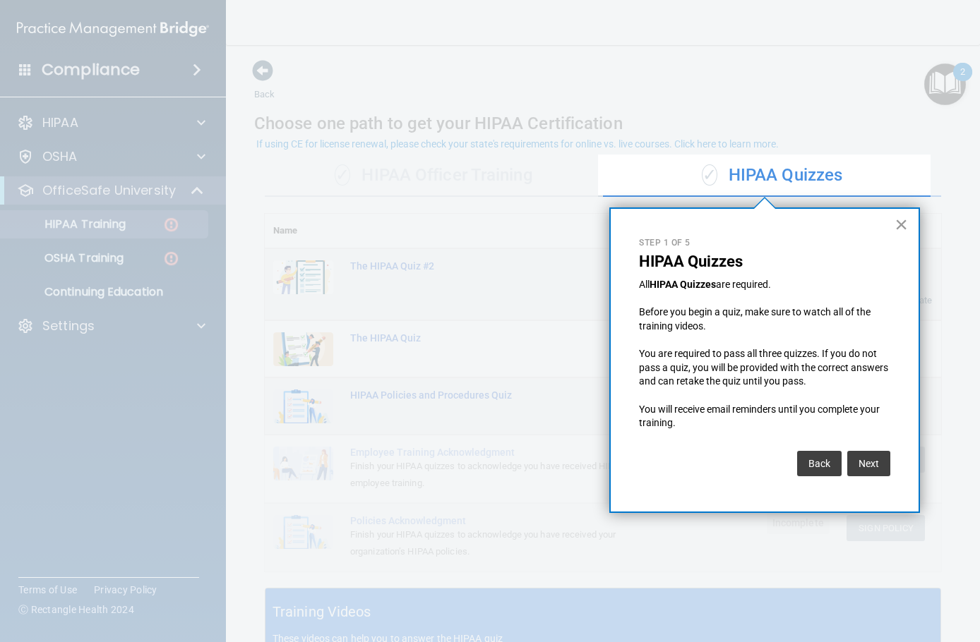
click at [903, 224] on button "×" at bounding box center [900, 224] width 13 height 23
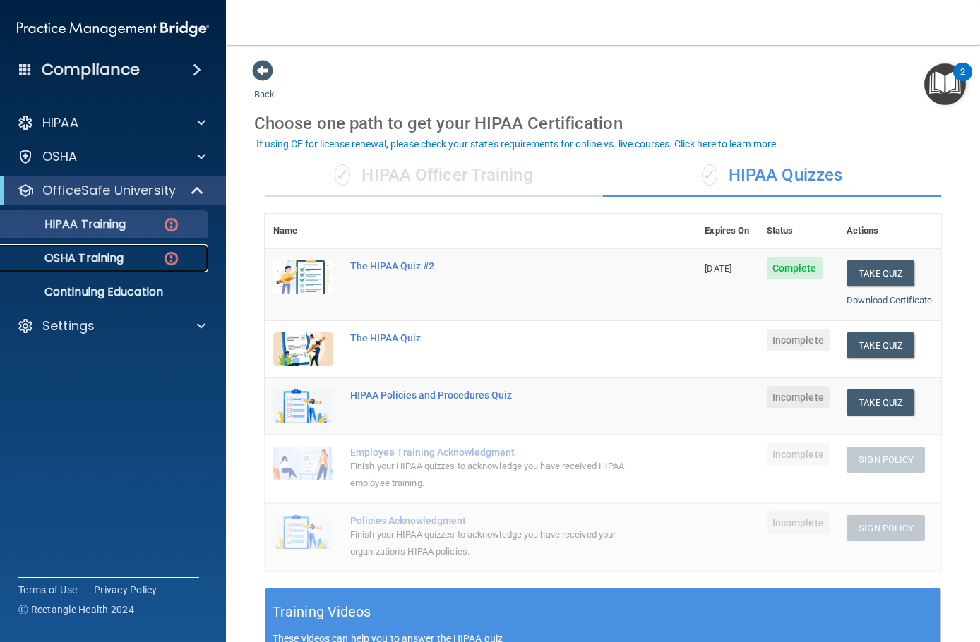
click at [171, 261] on img at bounding box center [171, 259] width 18 height 18
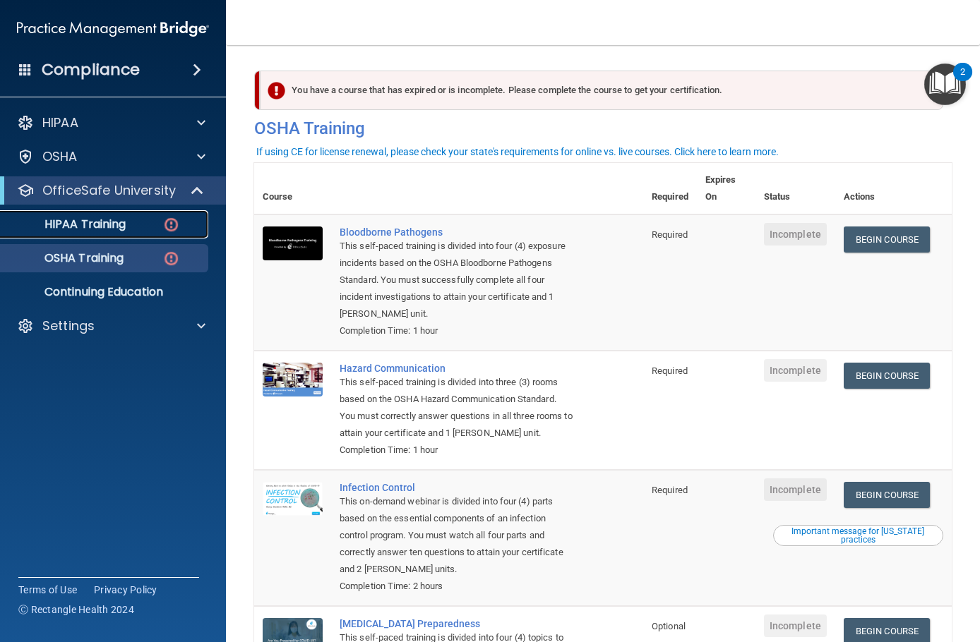
click at [144, 216] on link "HIPAA Training" at bounding box center [97, 224] width 222 height 28
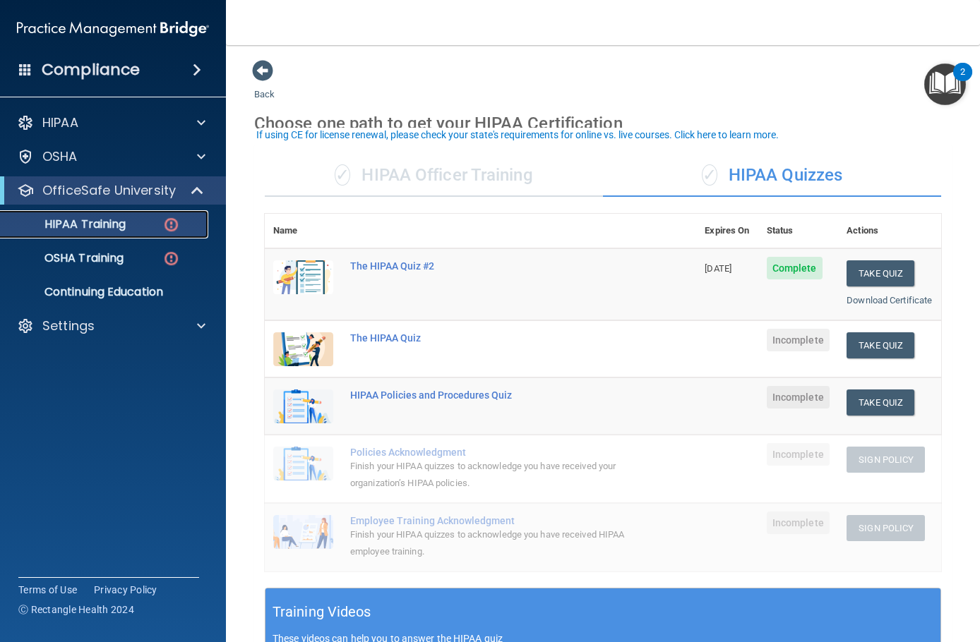
scroll to position [71, 0]
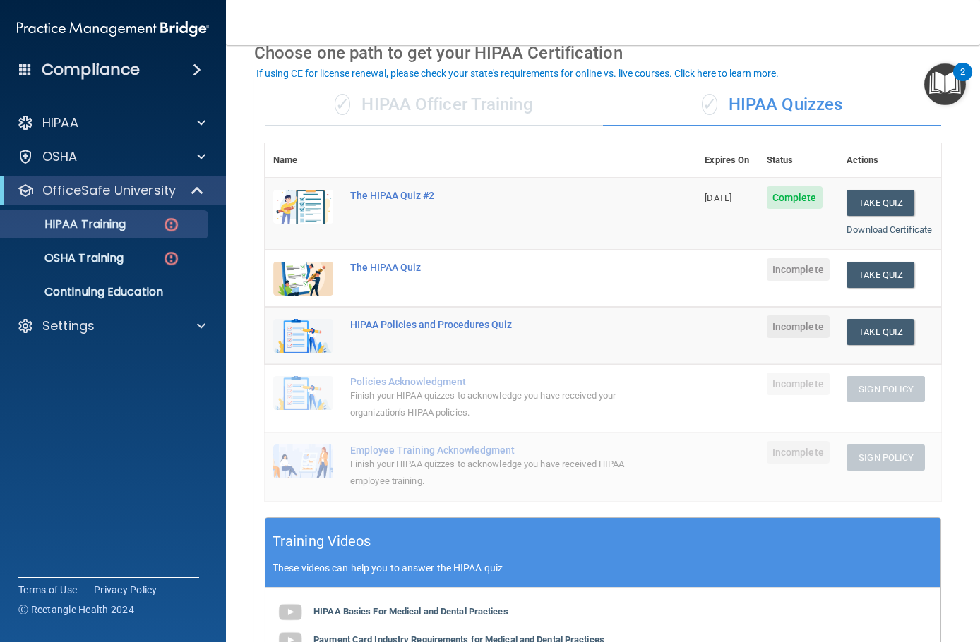
click at [406, 273] on div "The HIPAA Quiz" at bounding box center [487, 267] width 275 height 11
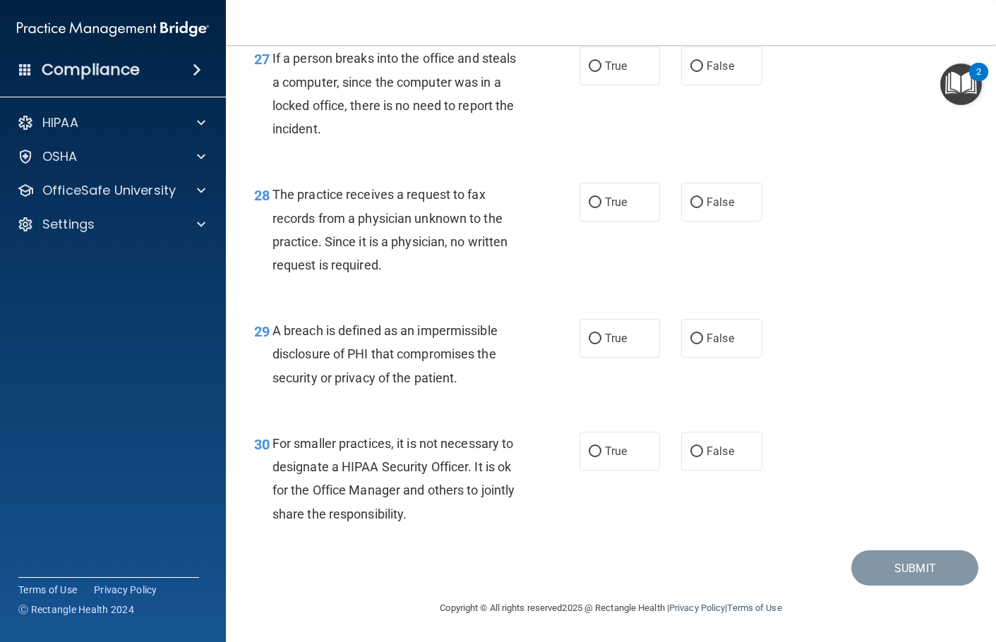
scroll to position [3581, 0]
click at [829, 336] on div "29 A breach is defined as an impermissible disclosure of PHI that compromises t…" at bounding box center [610, 357] width 735 height 113
click at [697, 440] on label "False" at bounding box center [721, 451] width 81 height 39
click at [697, 447] on input "False" at bounding box center [696, 452] width 13 height 11
radio input "true"
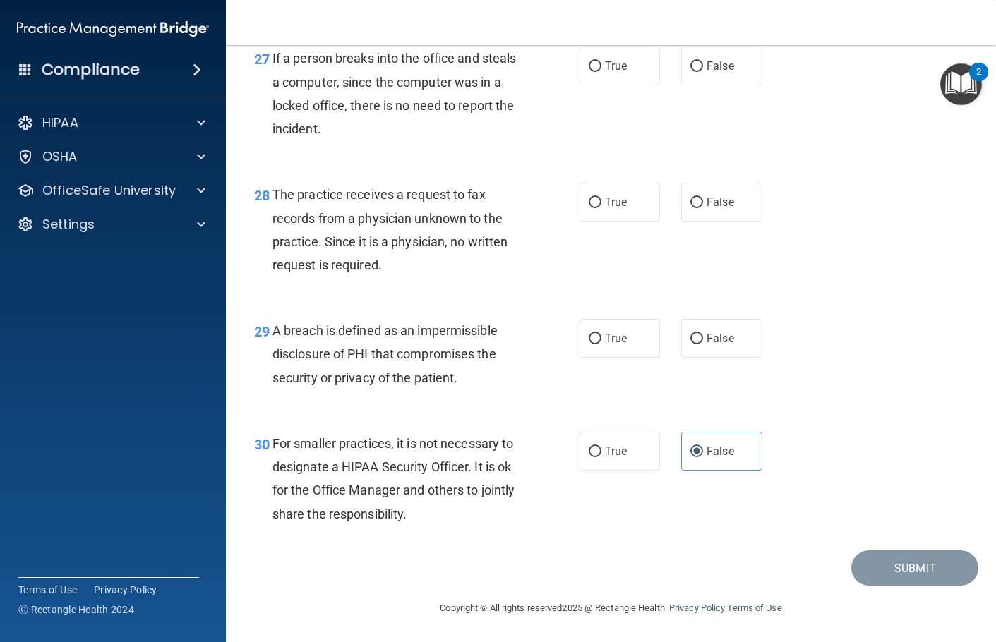
scroll to position [3510, 0]
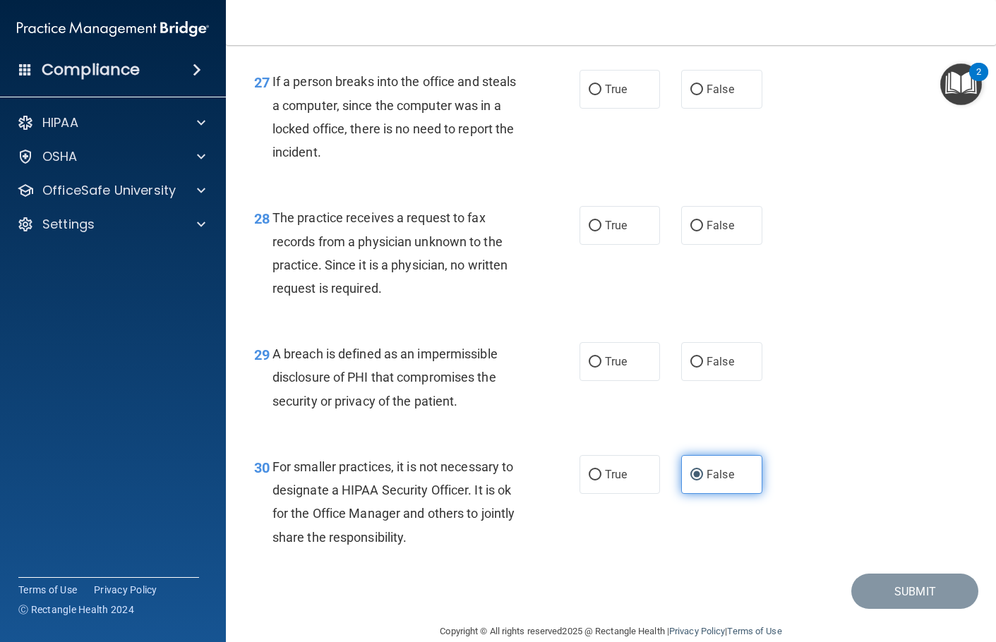
click at [692, 481] on input "False" at bounding box center [696, 475] width 13 height 11
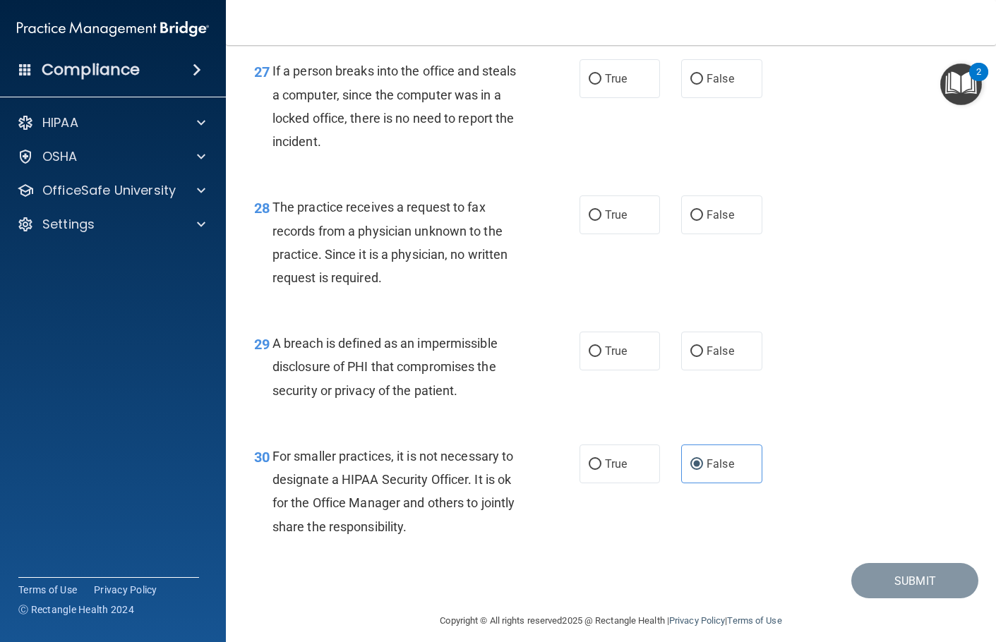
scroll to position [3581, 0]
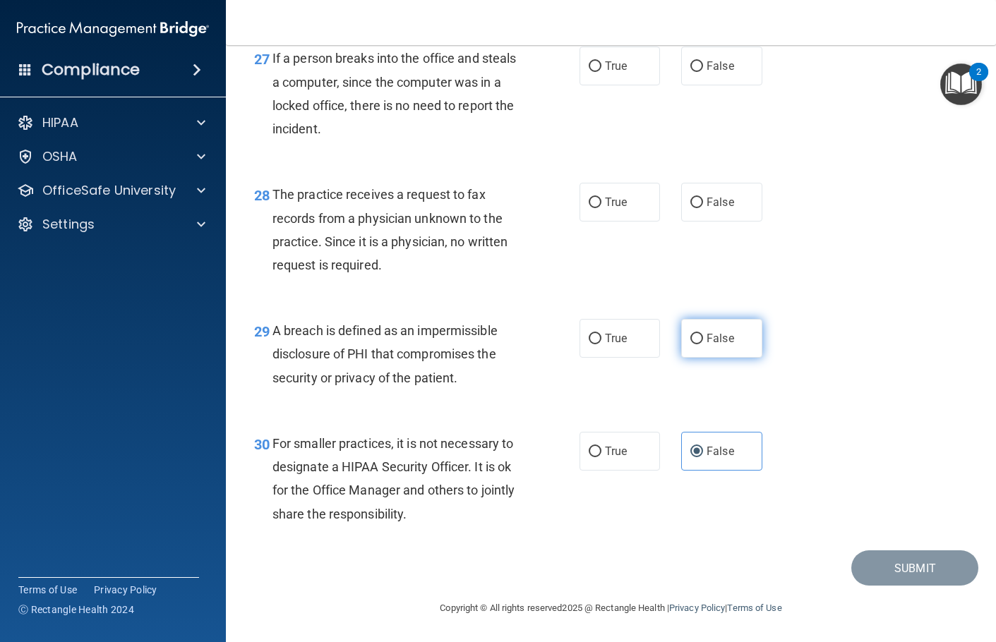
click at [690, 347] on label "False" at bounding box center [721, 338] width 81 height 39
click at [690, 344] on input "False" at bounding box center [696, 339] width 13 height 11
radio input "true"
click at [716, 213] on label "False" at bounding box center [721, 202] width 81 height 39
click at [703, 208] on input "False" at bounding box center [696, 203] width 13 height 11
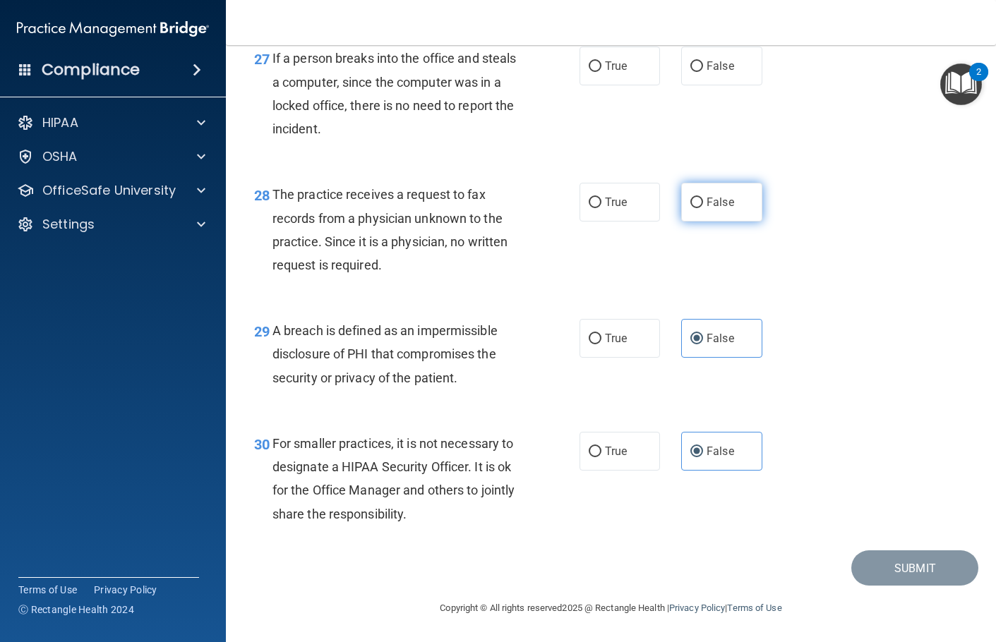
radio input "true"
click at [706, 76] on label "False" at bounding box center [721, 66] width 81 height 39
click at [703, 72] on input "False" at bounding box center [696, 66] width 13 height 11
radio input "true"
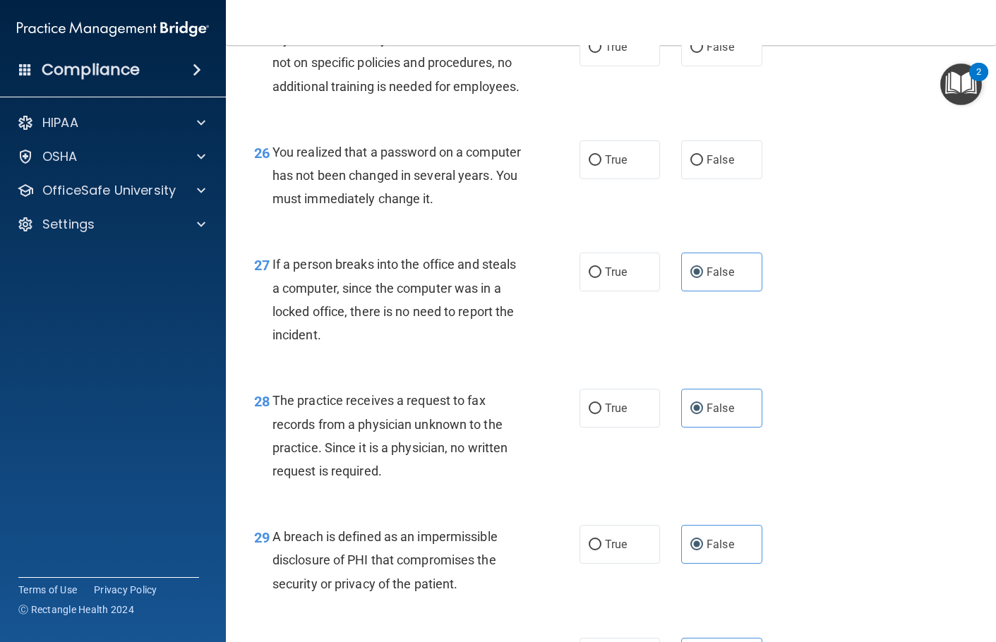
scroll to position [3298, 0]
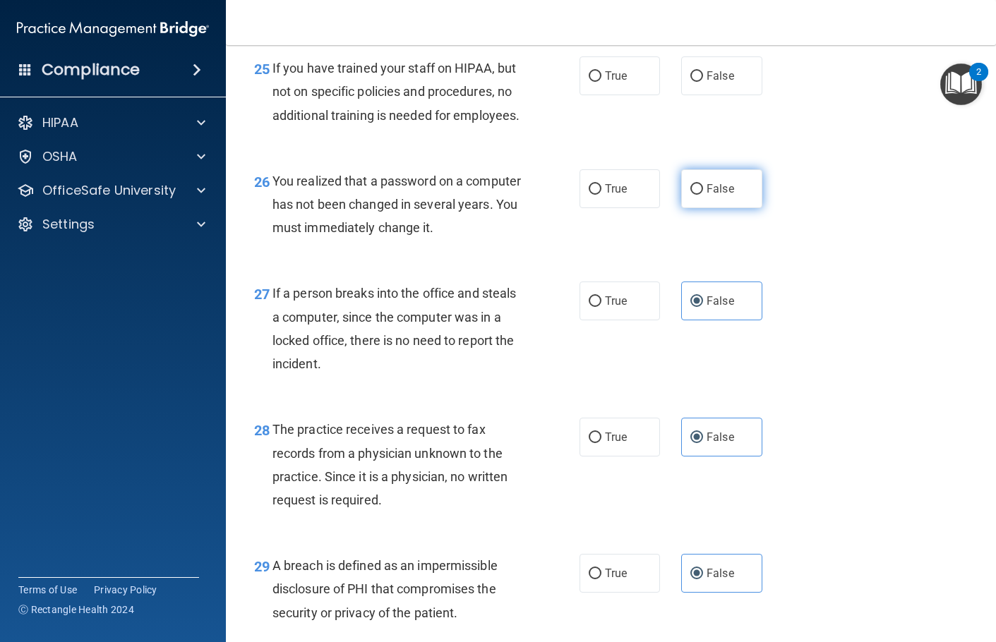
click at [721, 195] on span "False" at bounding box center [720, 188] width 28 height 13
click at [703, 195] on input "False" at bounding box center [696, 189] width 13 height 11
radio input "true"
click at [716, 83] on span "False" at bounding box center [720, 75] width 28 height 13
click at [703, 82] on input "False" at bounding box center [696, 76] width 13 height 11
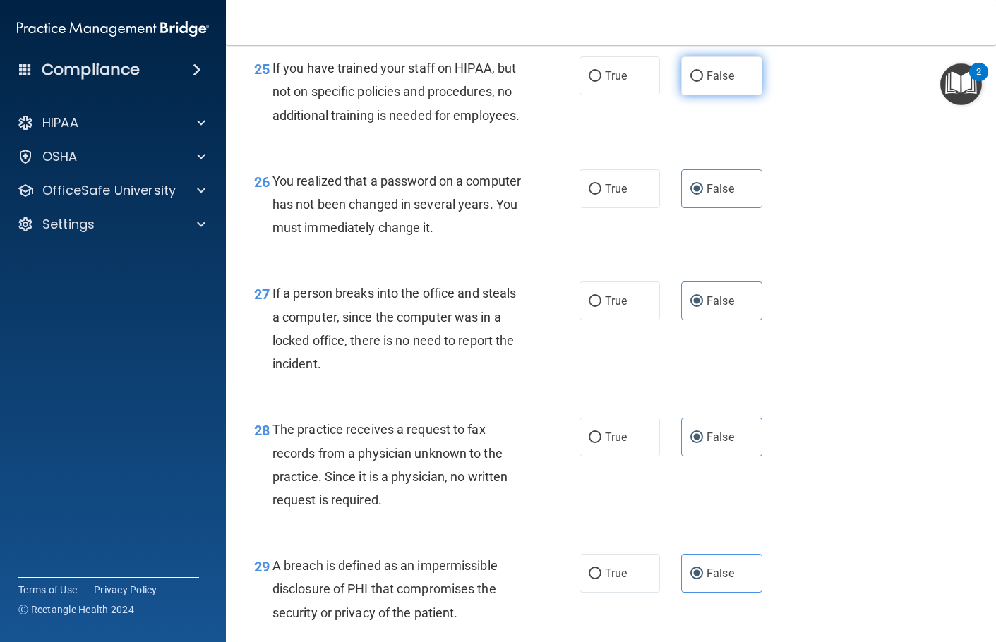
radio input "true"
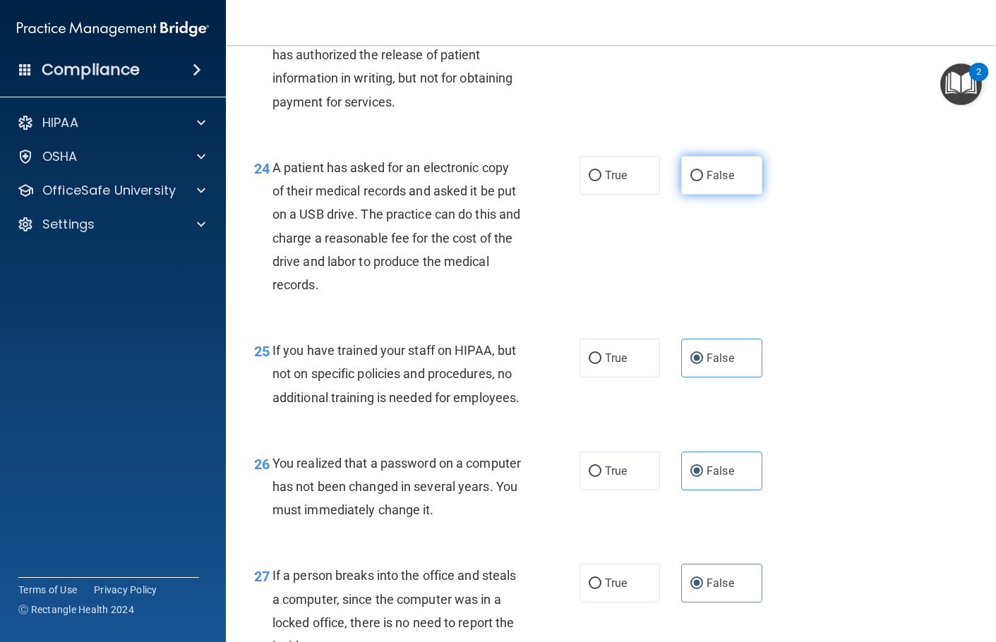
click at [720, 182] on span "False" at bounding box center [720, 175] width 28 height 13
click at [703, 181] on input "False" at bounding box center [696, 176] width 13 height 11
radio input "true"
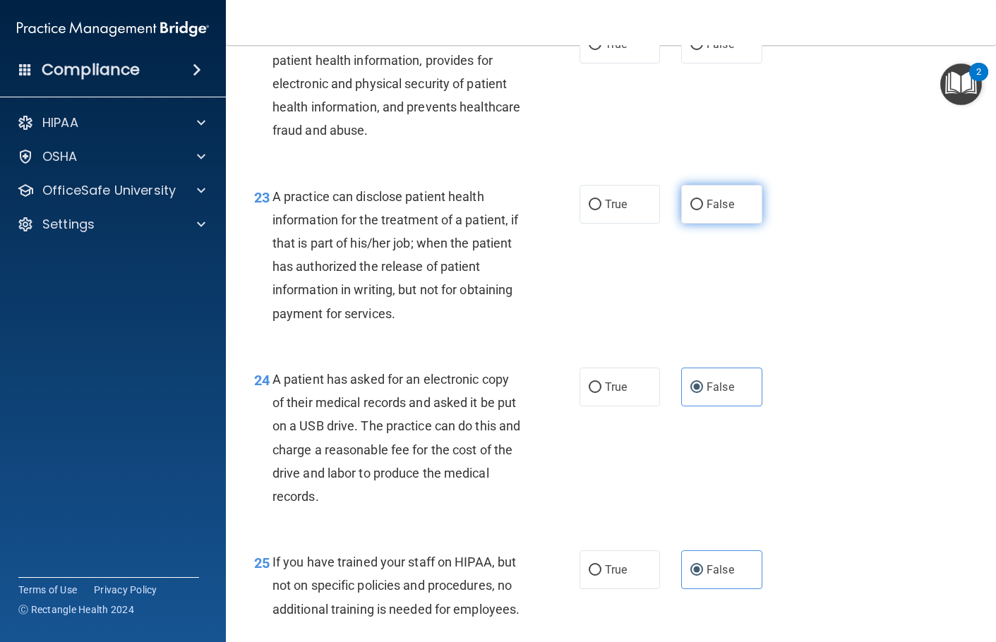
click at [721, 211] on span "False" at bounding box center [720, 204] width 28 height 13
click at [703, 210] on input "False" at bounding box center [696, 205] width 13 height 11
radio input "true"
click at [711, 64] on label "False" at bounding box center [721, 44] width 81 height 39
click at [703, 50] on input "False" at bounding box center [696, 45] width 13 height 11
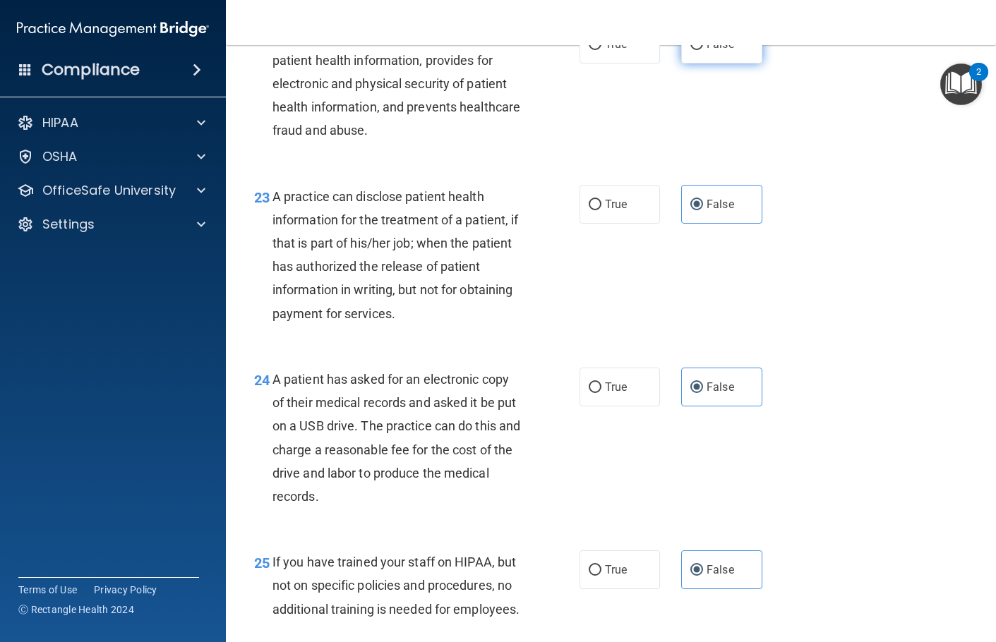
radio input "true"
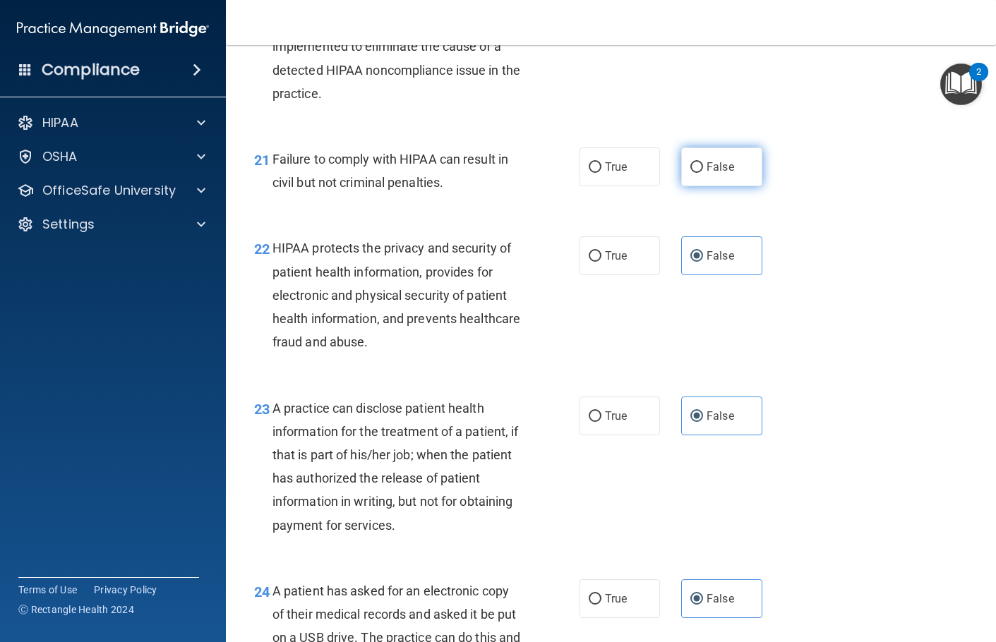
click at [718, 174] on span "False" at bounding box center [720, 166] width 28 height 13
click at [703, 173] on input "False" at bounding box center [696, 167] width 13 height 11
radio input "true"
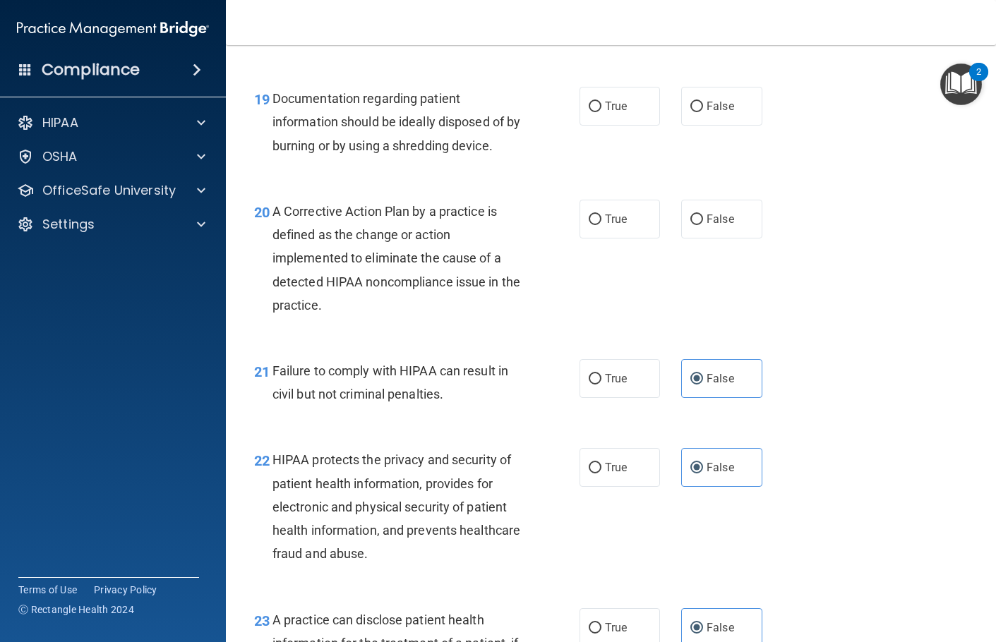
scroll to position [2310, 0]
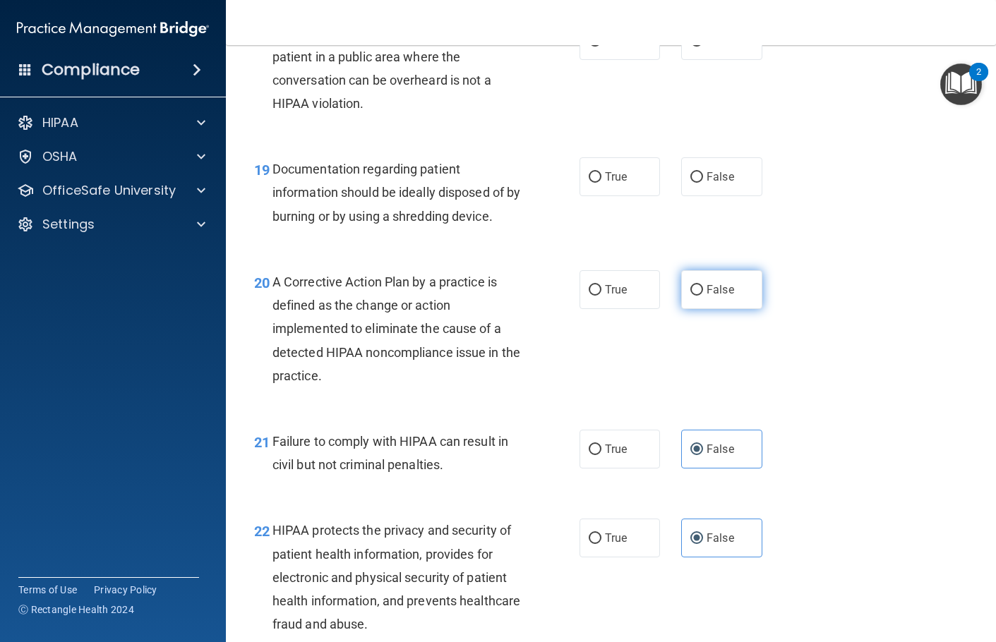
click at [699, 301] on label "False" at bounding box center [721, 289] width 81 height 39
click at [699, 296] on input "False" at bounding box center [696, 290] width 13 height 11
radio input "true"
click at [704, 179] on div "19 Documentation regarding patient information should be ideally disposed of by…" at bounding box center [610, 196] width 735 height 113
click at [705, 60] on label "False" at bounding box center [721, 40] width 81 height 39
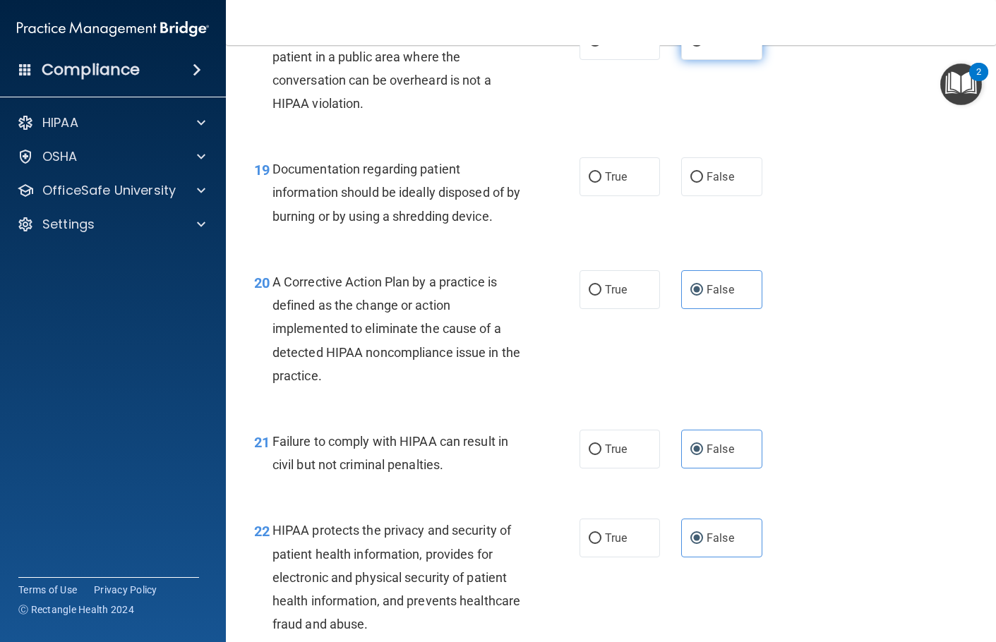
click at [703, 47] on input "False" at bounding box center [696, 41] width 13 height 11
radio input "true"
click at [716, 196] on label "False" at bounding box center [721, 176] width 81 height 39
click at [703, 183] on input "False" at bounding box center [696, 177] width 13 height 11
radio input "true"
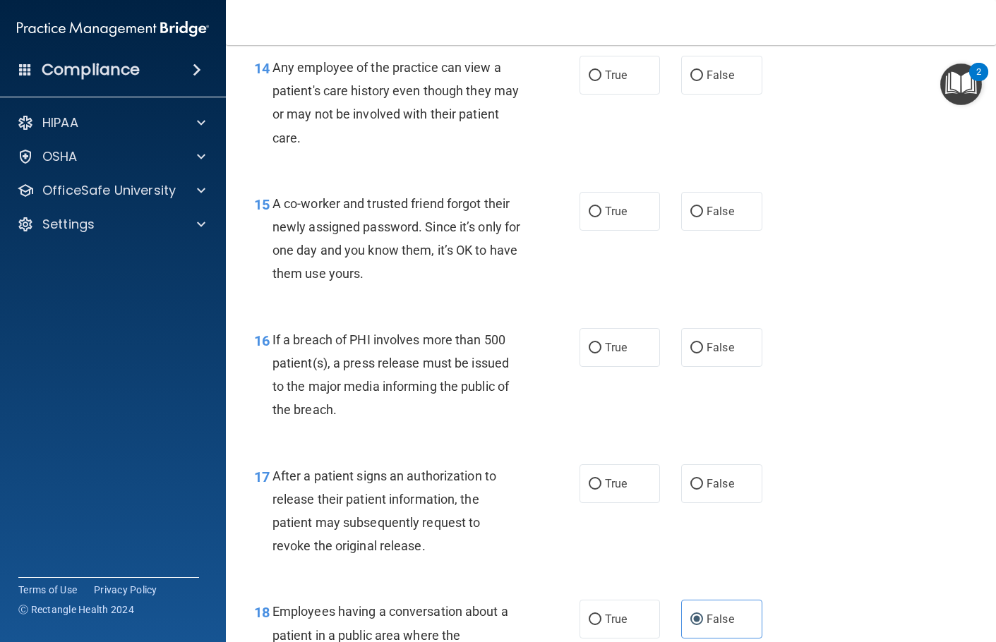
scroll to position [1675, 0]
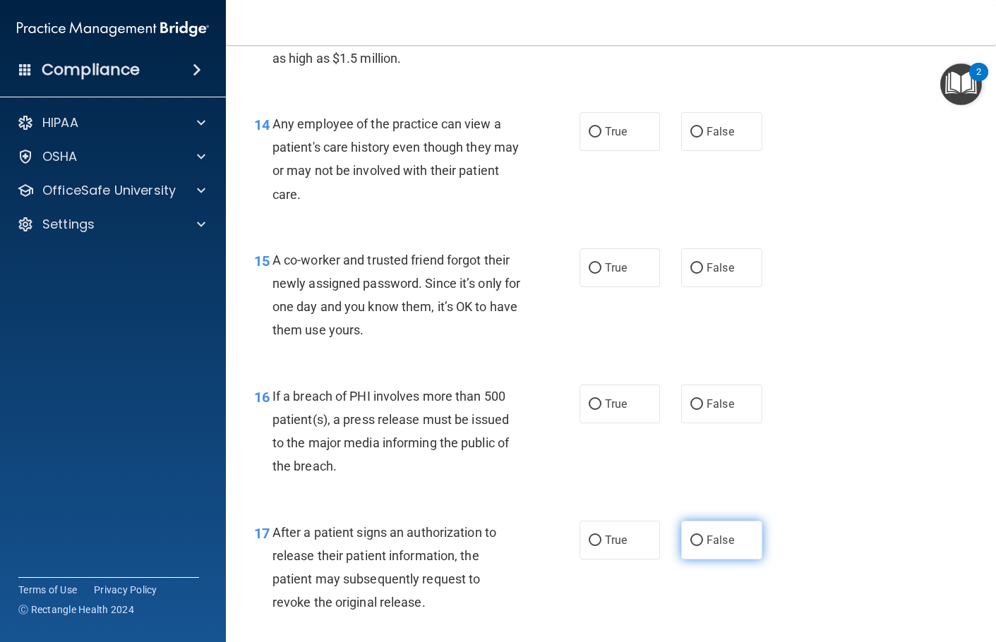
click at [723, 491] on span "False" at bounding box center [720, 540] width 28 height 13
click at [703, 491] on input "False" at bounding box center [696, 541] width 13 height 11
radio input "true"
click at [719, 411] on span "False" at bounding box center [720, 403] width 28 height 13
click at [703, 410] on input "False" at bounding box center [696, 404] width 13 height 11
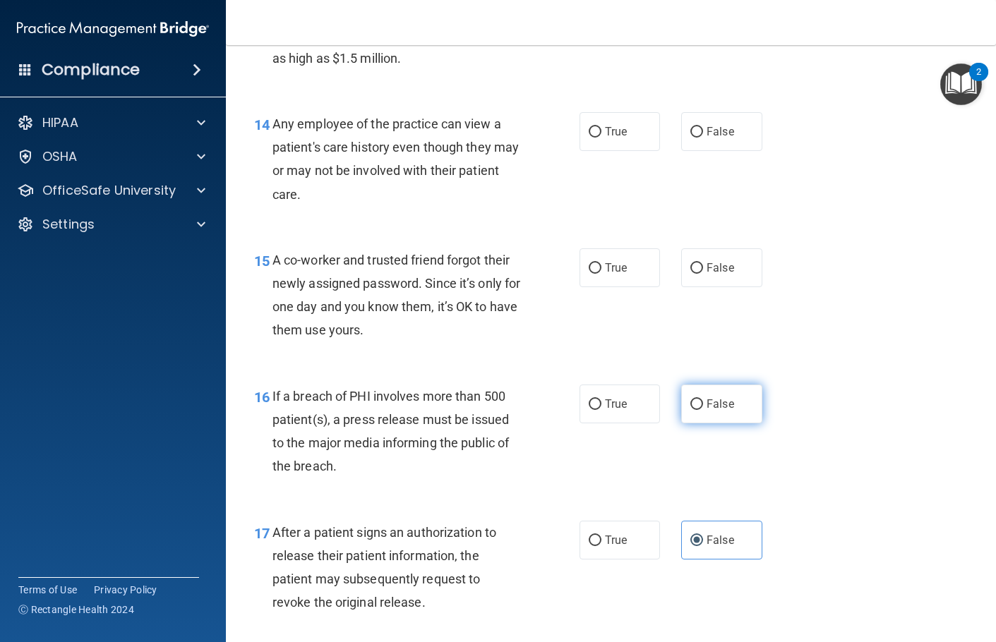
radio input "true"
click at [704, 287] on label "False" at bounding box center [721, 267] width 81 height 39
click at [703, 274] on input "False" at bounding box center [696, 268] width 13 height 11
radio input "true"
click at [697, 138] on input "False" at bounding box center [696, 132] width 13 height 11
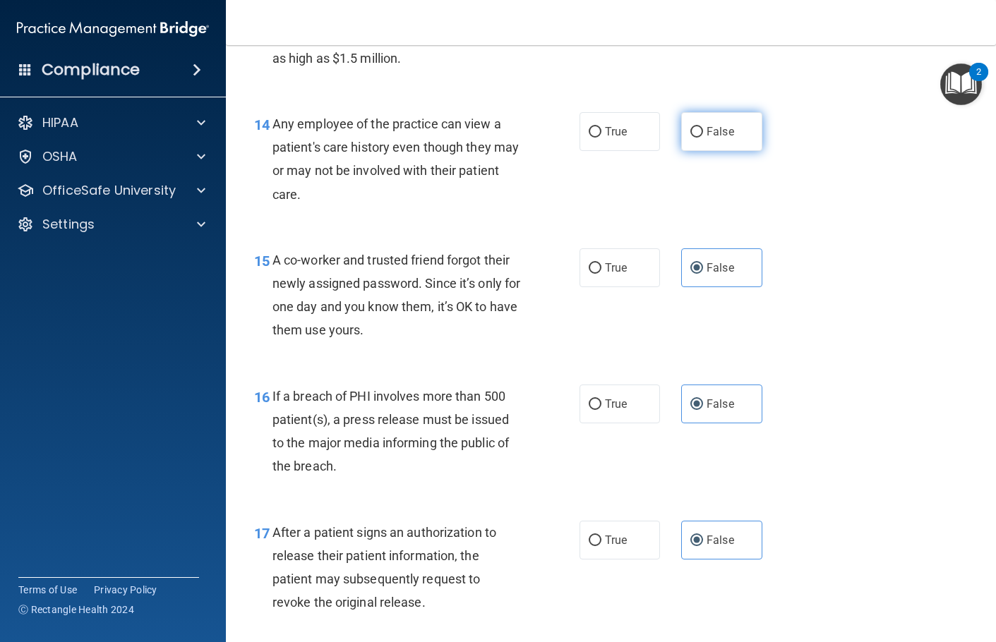
radio input "true"
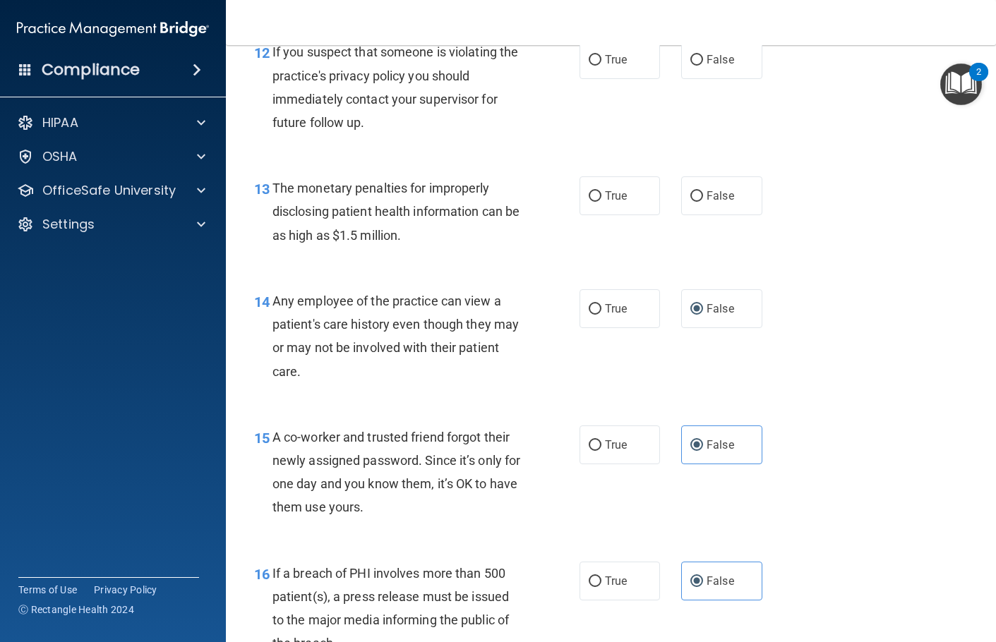
scroll to position [1393, 0]
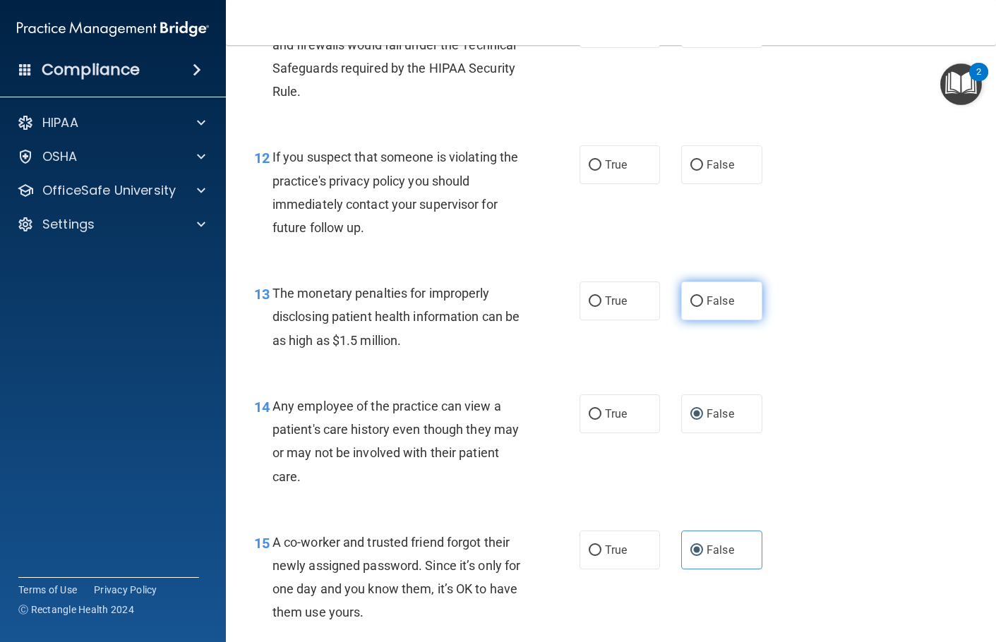
click at [745, 320] on label "False" at bounding box center [721, 301] width 81 height 39
click at [703, 307] on input "False" at bounding box center [696, 301] width 13 height 11
radio input "true"
click at [716, 184] on label "False" at bounding box center [721, 164] width 81 height 39
click at [703, 171] on input "False" at bounding box center [696, 165] width 13 height 11
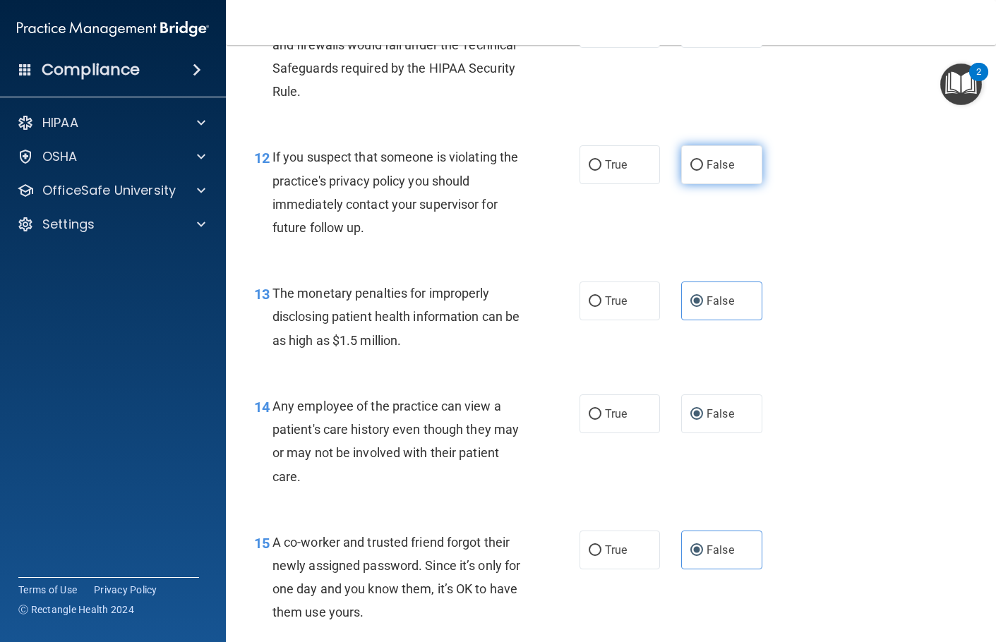
radio input "true"
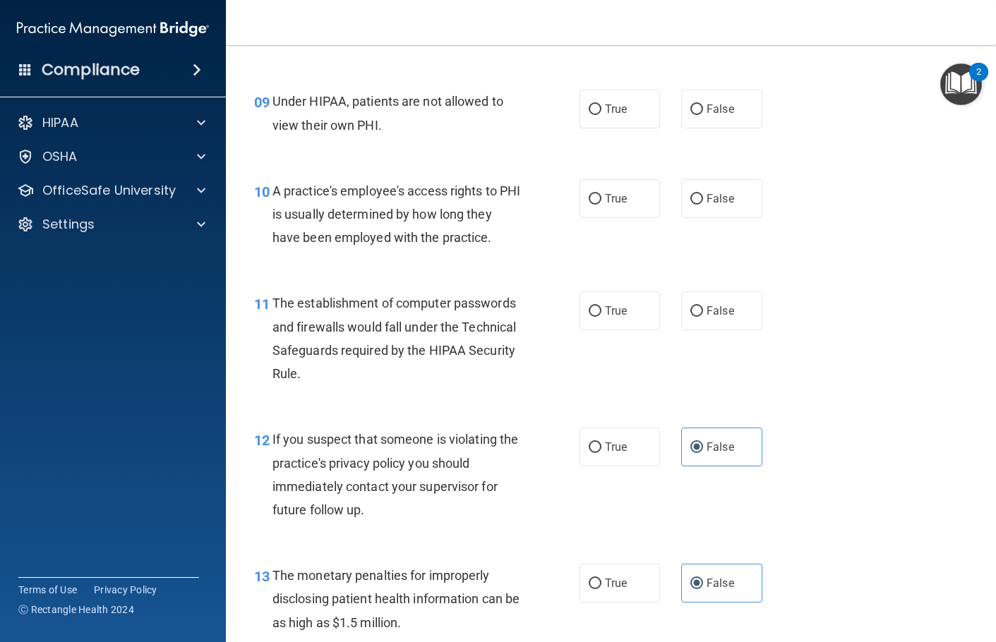
scroll to position [1040, 0]
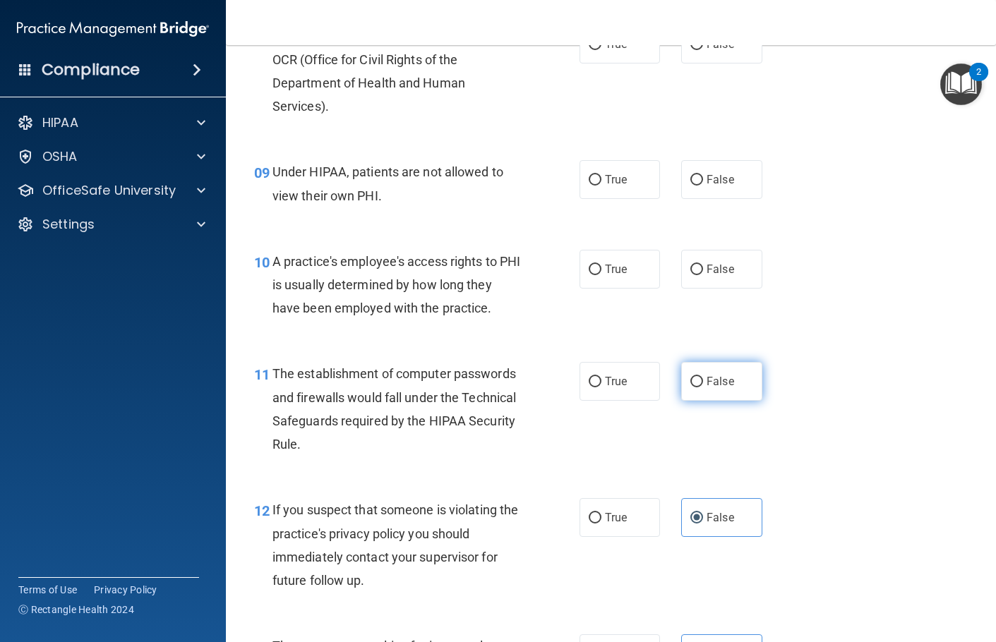
click at [728, 401] on label "False" at bounding box center [721, 381] width 81 height 39
click at [703, 387] on input "False" at bounding box center [696, 382] width 13 height 11
radio input "true"
drag, startPoint x: 707, startPoint y: 290, endPoint x: 707, endPoint y: 278, distance: 12.0
click at [707, 276] on span "False" at bounding box center [720, 269] width 28 height 13
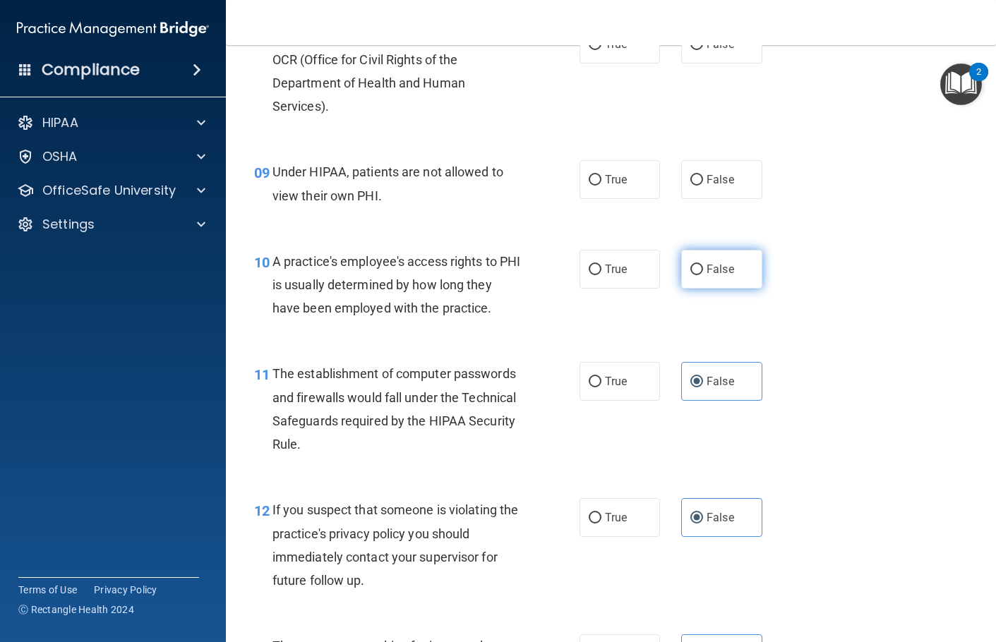
click at [703, 275] on input "False" at bounding box center [696, 270] width 13 height 11
radio input "true"
click at [722, 191] on label "False" at bounding box center [721, 179] width 81 height 39
click at [703, 186] on input "False" at bounding box center [696, 180] width 13 height 11
radio input "true"
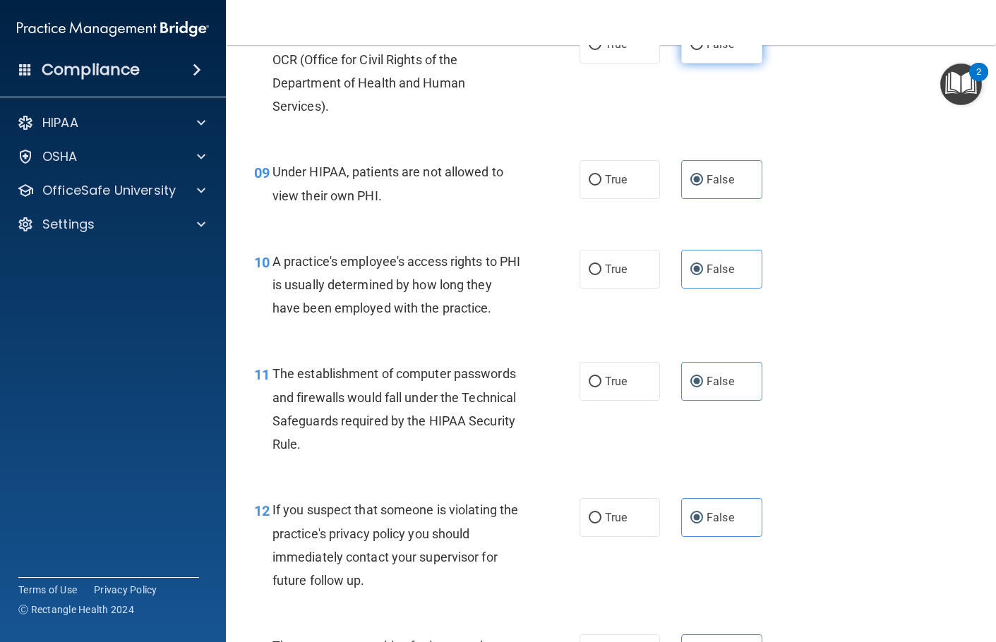
click at [689, 64] on label "False" at bounding box center [721, 44] width 81 height 39
click at [690, 50] on input "False" at bounding box center [696, 45] width 13 height 11
radio input "true"
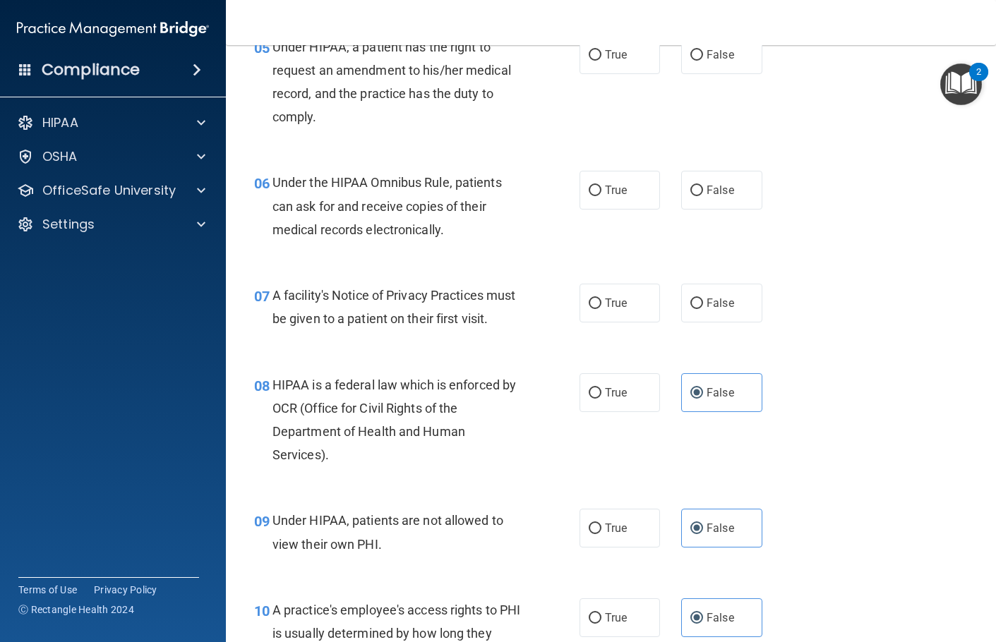
scroll to position [687, 0]
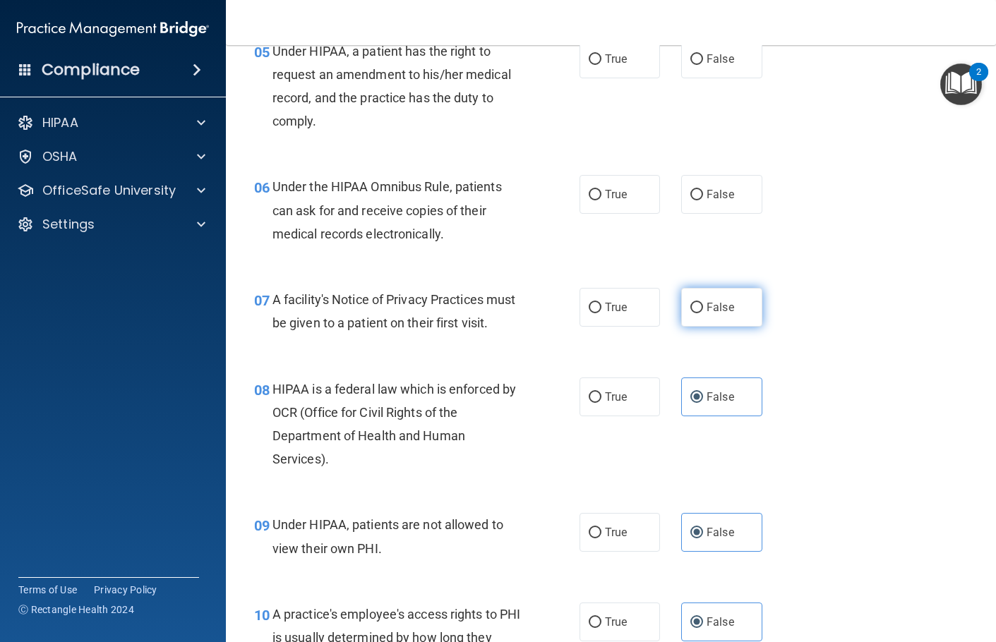
click at [706, 313] on span "False" at bounding box center [720, 307] width 28 height 13
click at [703, 313] on input "False" at bounding box center [696, 308] width 13 height 11
radio input "true"
click at [709, 199] on span "False" at bounding box center [720, 194] width 28 height 13
click at [703, 199] on input "False" at bounding box center [696, 195] width 13 height 11
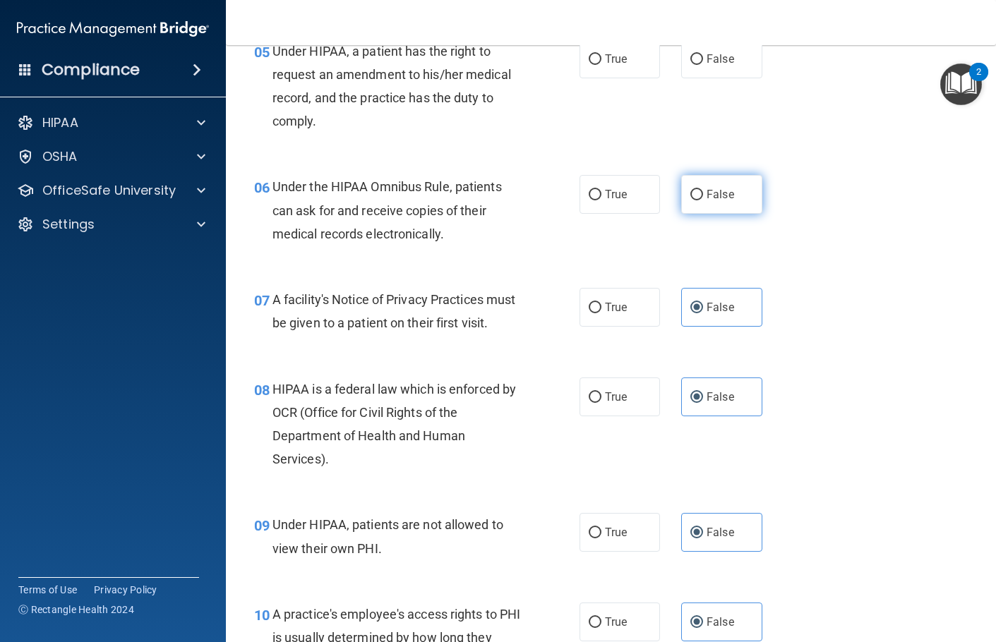
radio input "true"
click at [706, 56] on span "False" at bounding box center [720, 58] width 28 height 13
click at [703, 56] on input "False" at bounding box center [696, 59] width 13 height 11
radio input "true"
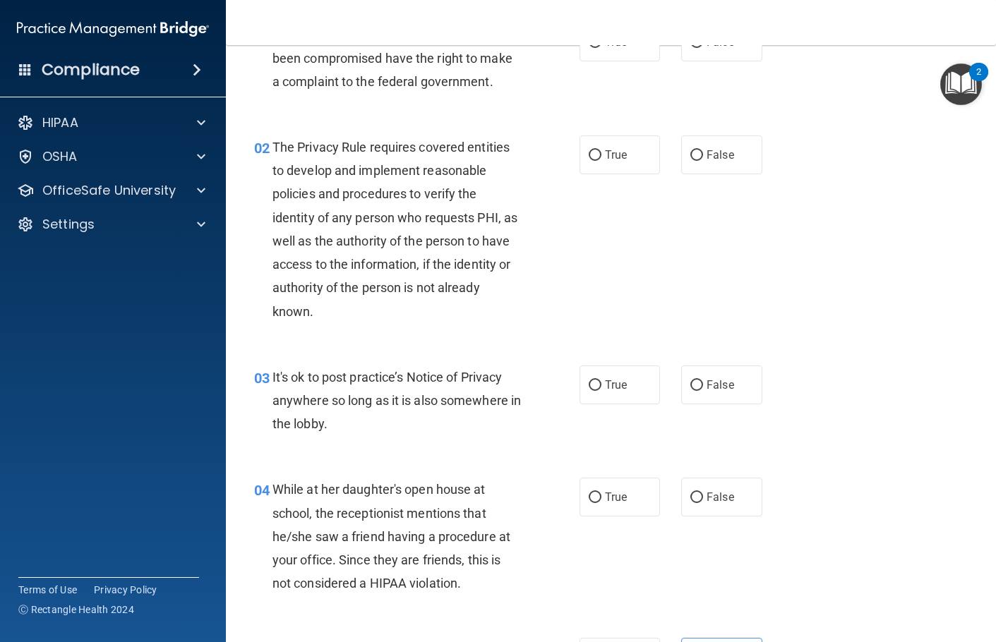
scroll to position [52, 0]
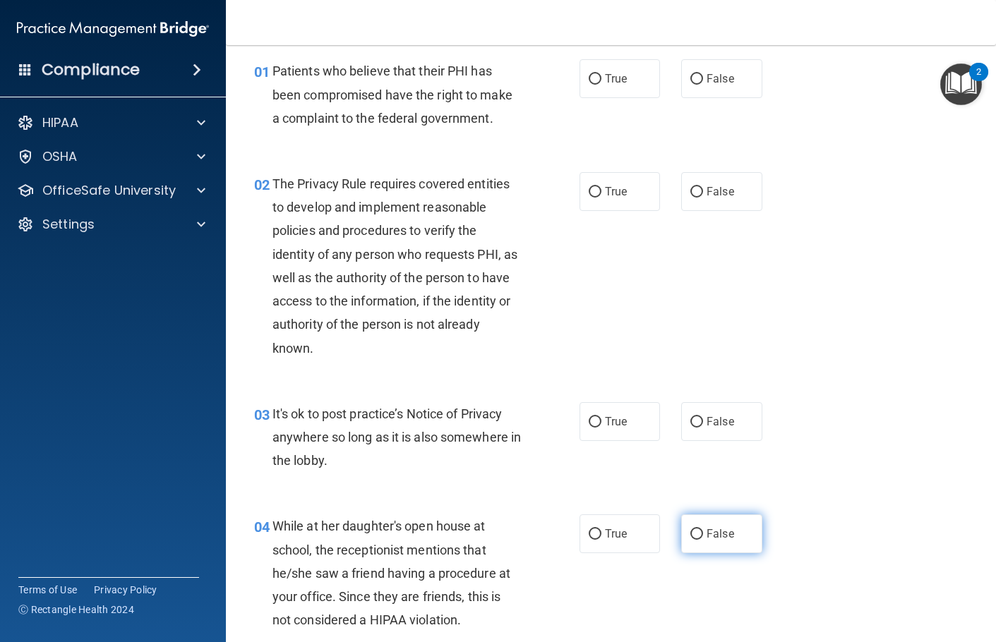
click at [706, 491] on span "False" at bounding box center [720, 533] width 28 height 13
click at [703, 491] on input "False" at bounding box center [696, 534] width 13 height 11
radio input "true"
click at [704, 436] on label "False" at bounding box center [721, 421] width 81 height 39
click at [703, 428] on input "False" at bounding box center [696, 422] width 13 height 11
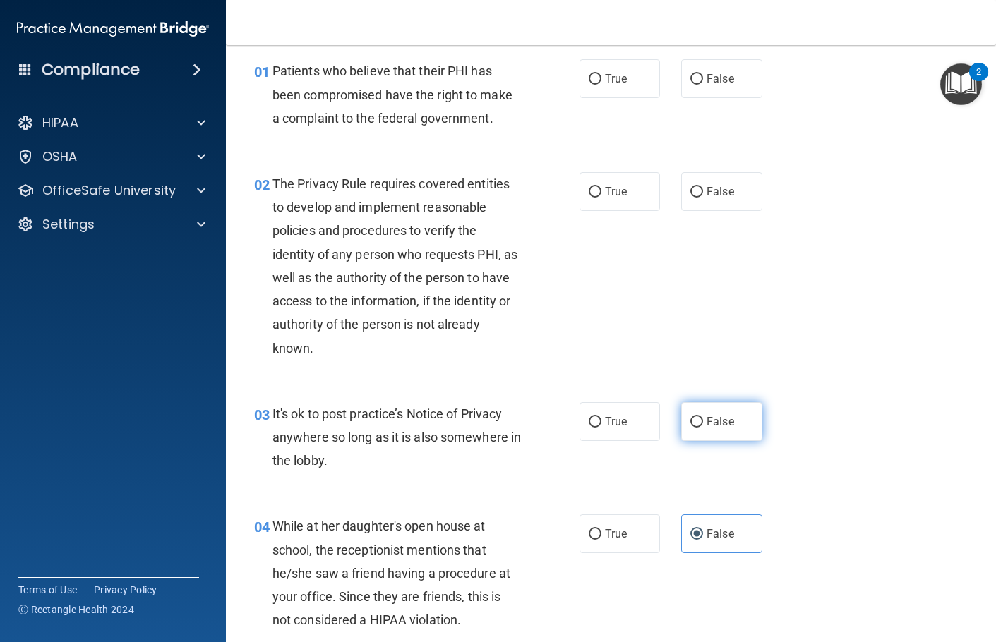
radio input "true"
drag, startPoint x: 721, startPoint y: 198, endPoint x: 692, endPoint y: 95, distance: 106.8
click at [717, 188] on span "False" at bounding box center [720, 191] width 28 height 13
click at [692, 92] on label "False" at bounding box center [721, 78] width 81 height 39
click at [692, 85] on input "False" at bounding box center [696, 79] width 13 height 11
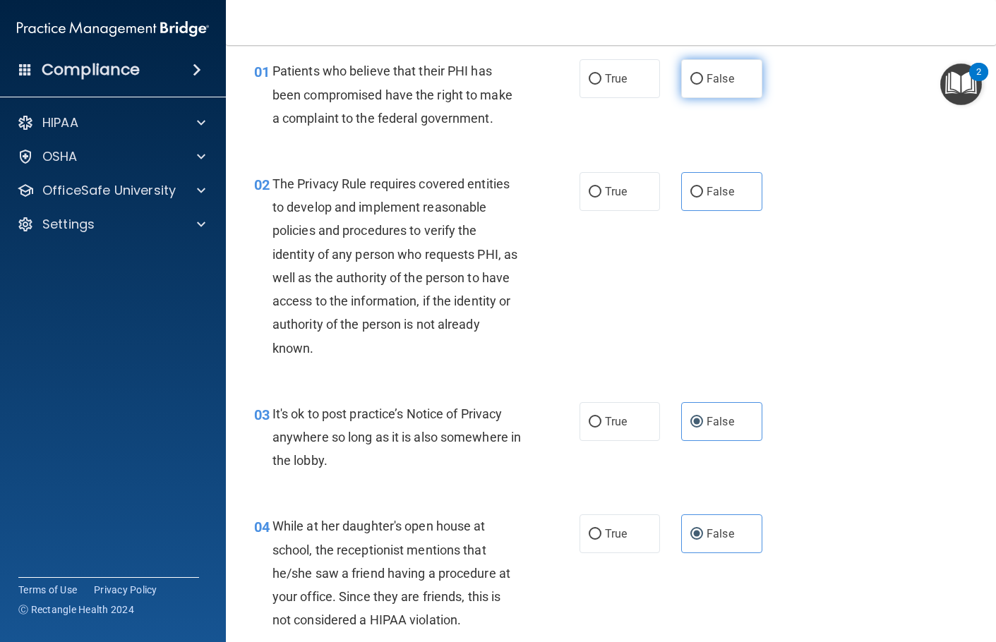
radio input "true"
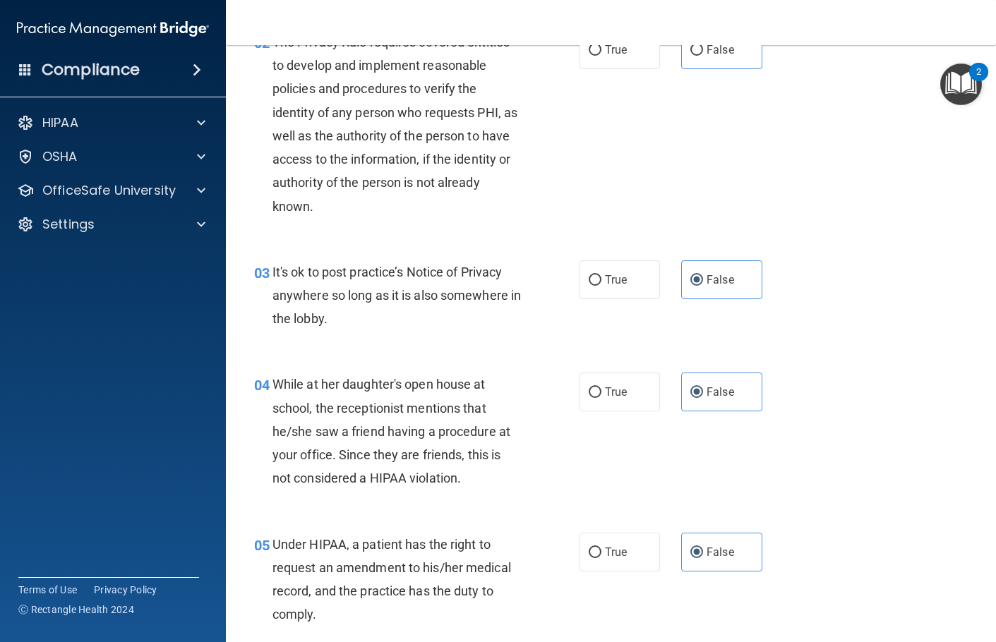
scroll to position [0, 0]
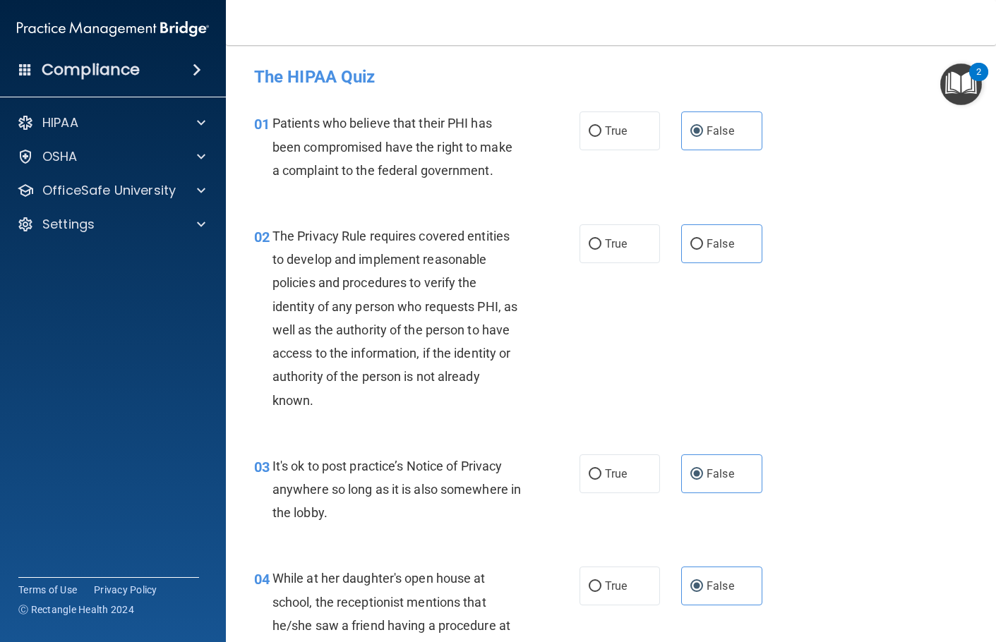
click at [800, 284] on div "02 The Privacy Rule requires covered entities to develop and implement reasonab…" at bounding box center [610, 322] width 735 height 230
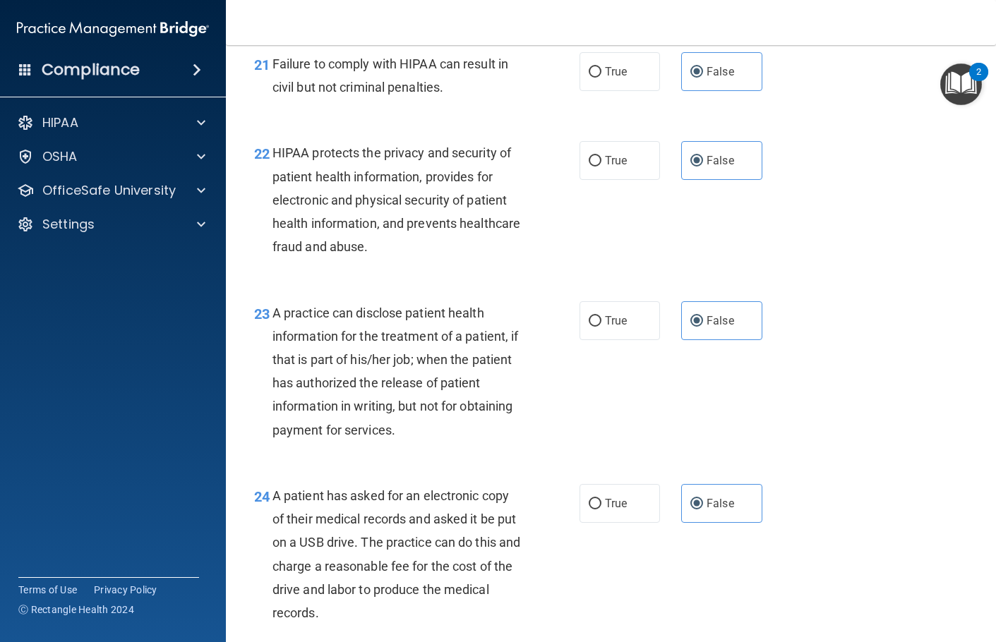
scroll to position [3581, 0]
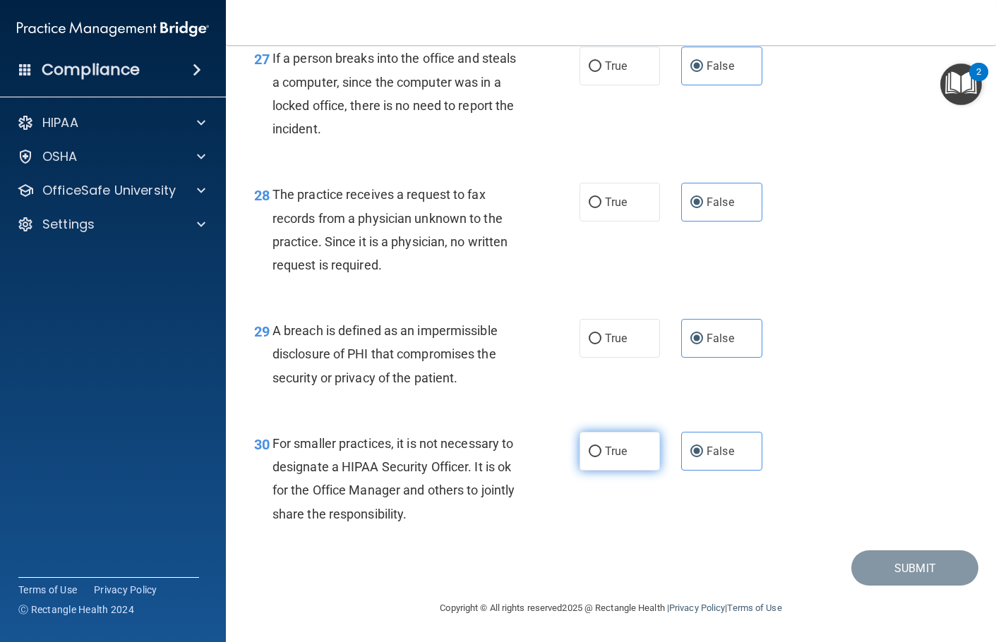
click at [616, 460] on label "True" at bounding box center [619, 451] width 81 height 39
click at [601, 457] on input "True" at bounding box center [595, 452] width 13 height 11
radio input "true"
click at [706, 447] on span "False" at bounding box center [720, 451] width 28 height 13
click at [700, 447] on input "False" at bounding box center [696, 452] width 13 height 11
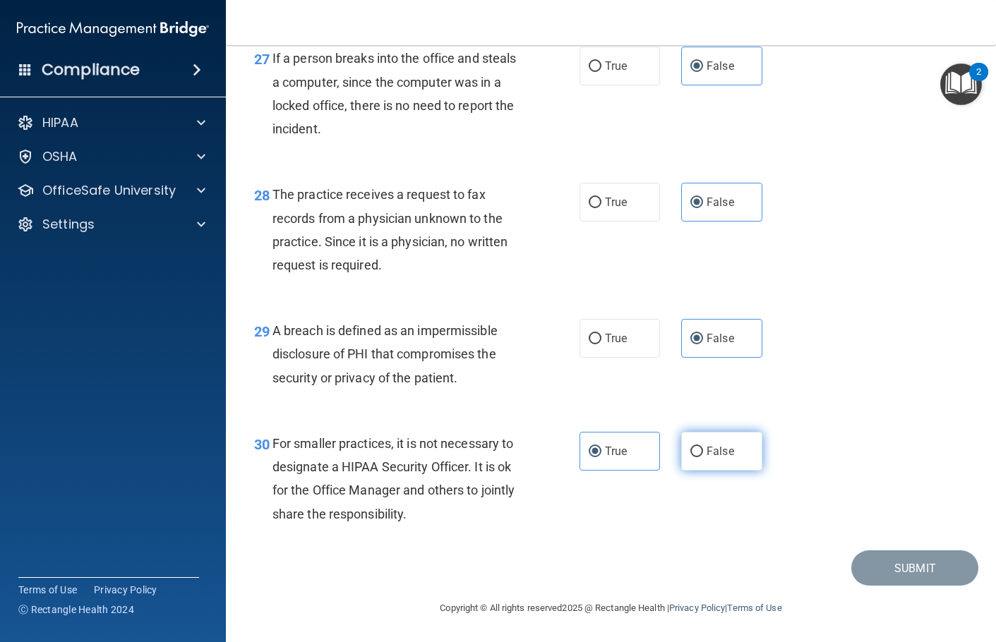
radio input "true"
radio input "false"
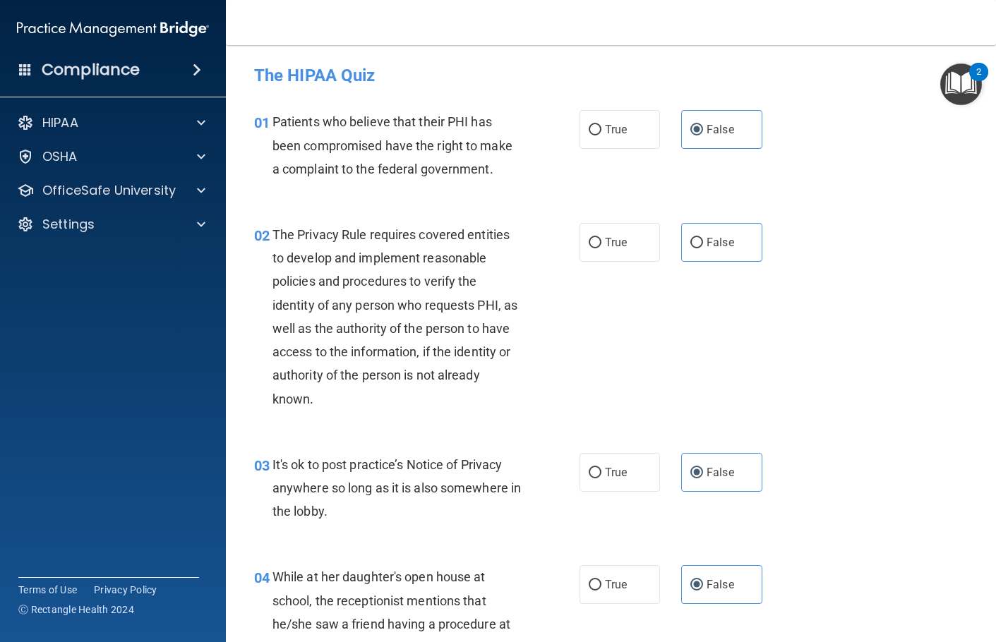
scroll to position [0, 0]
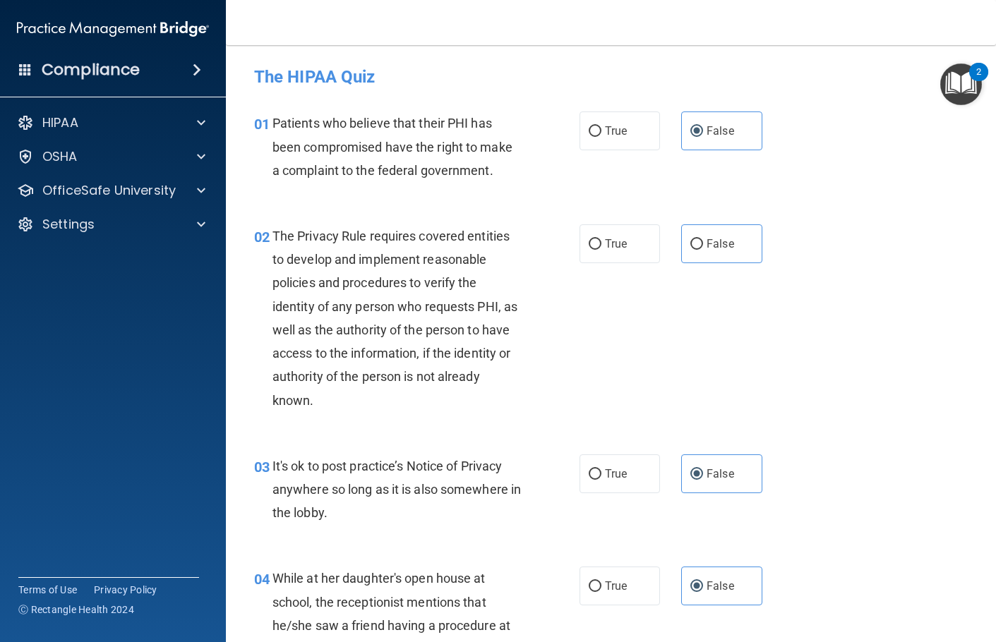
click at [440, 152] on span "Patients who believe that their PHI has been compromised have the right to make…" at bounding box center [392, 146] width 240 height 61
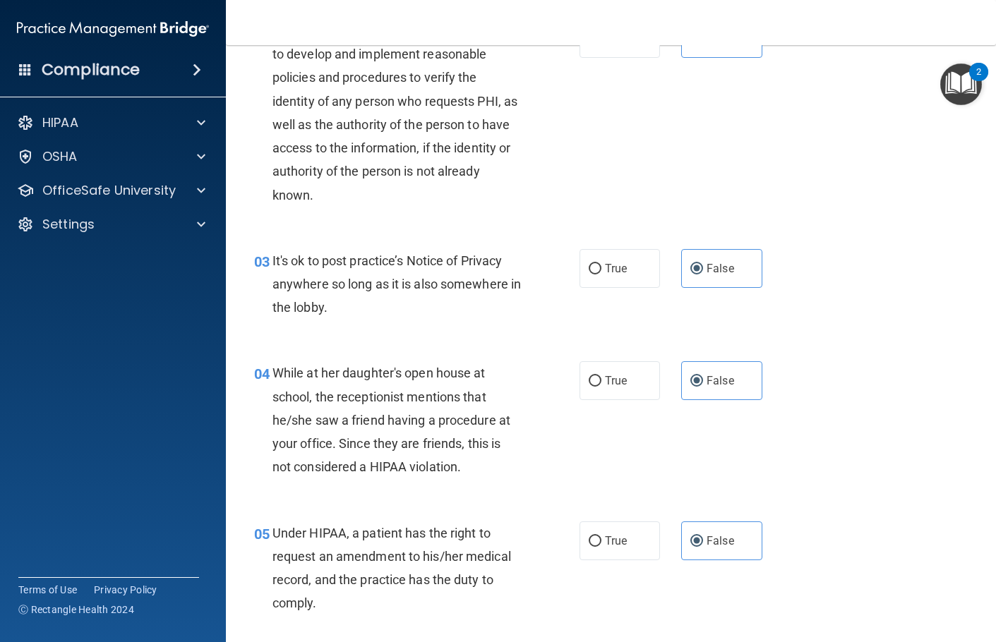
scroll to position [71, 0]
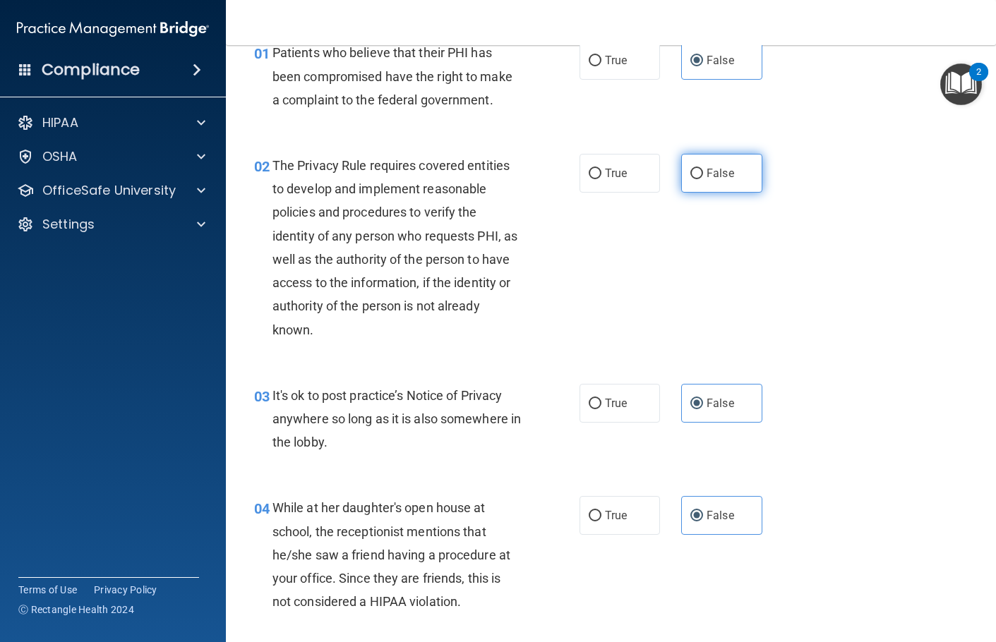
click at [706, 176] on span "False" at bounding box center [720, 173] width 28 height 13
click at [703, 176] on input "False" at bounding box center [696, 174] width 13 height 11
radio input "true"
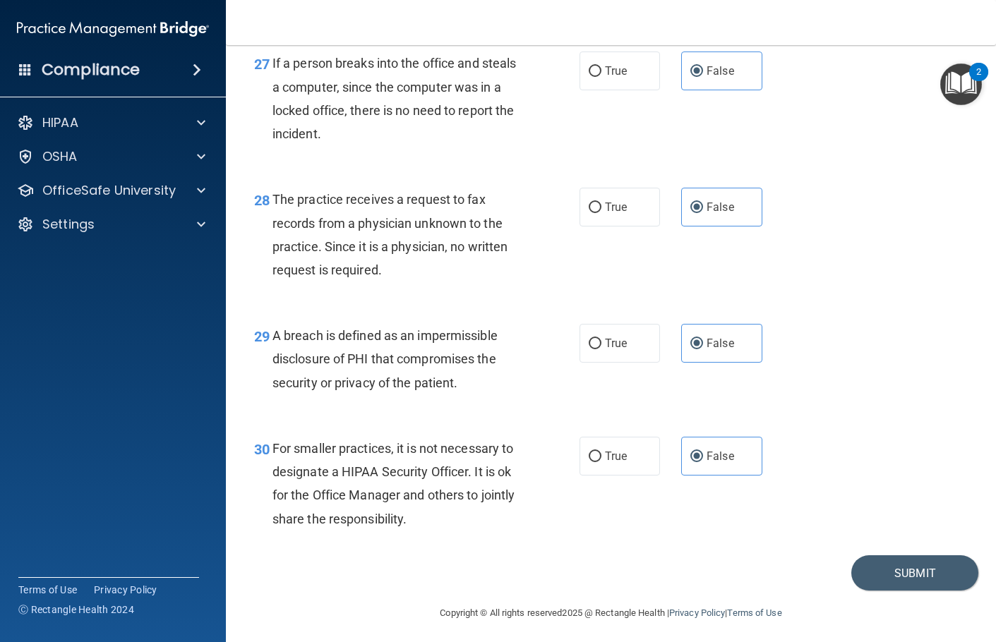
scroll to position [3581, 0]
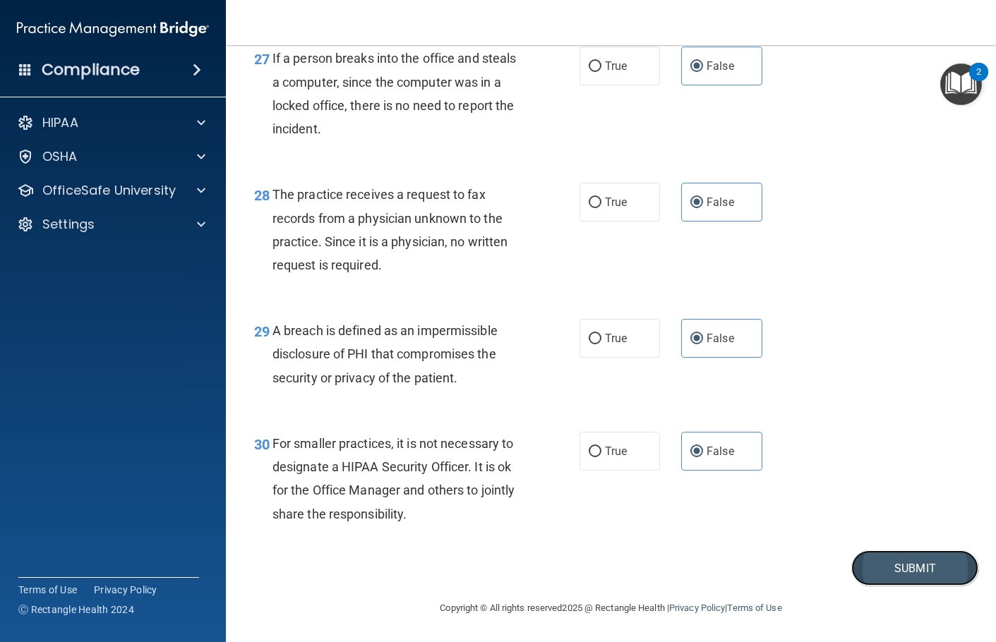
click at [883, 491] on button "Submit" at bounding box center [914, 568] width 127 height 36
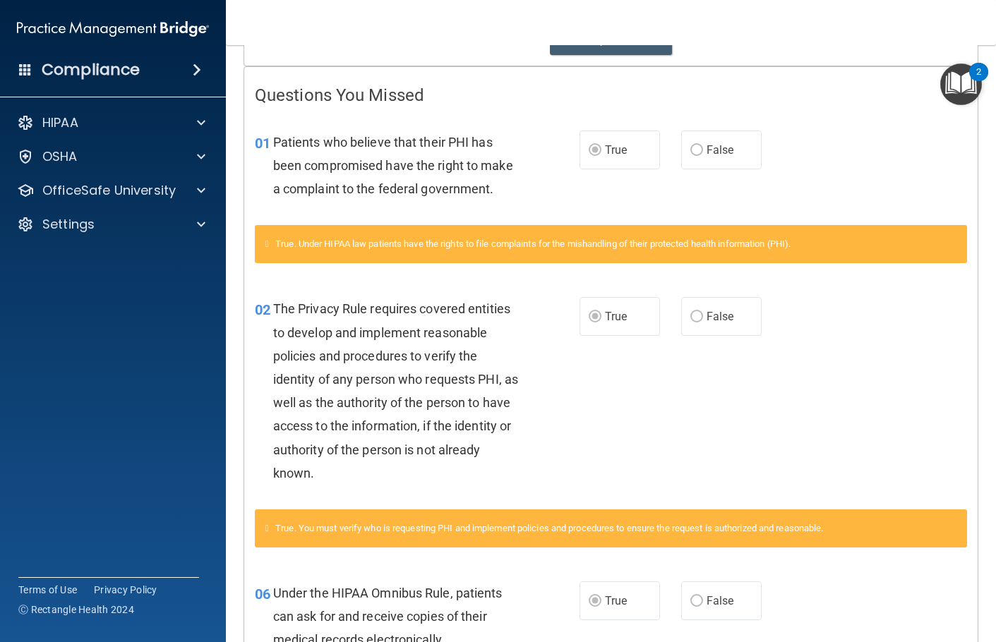
scroll to position [282, 0]
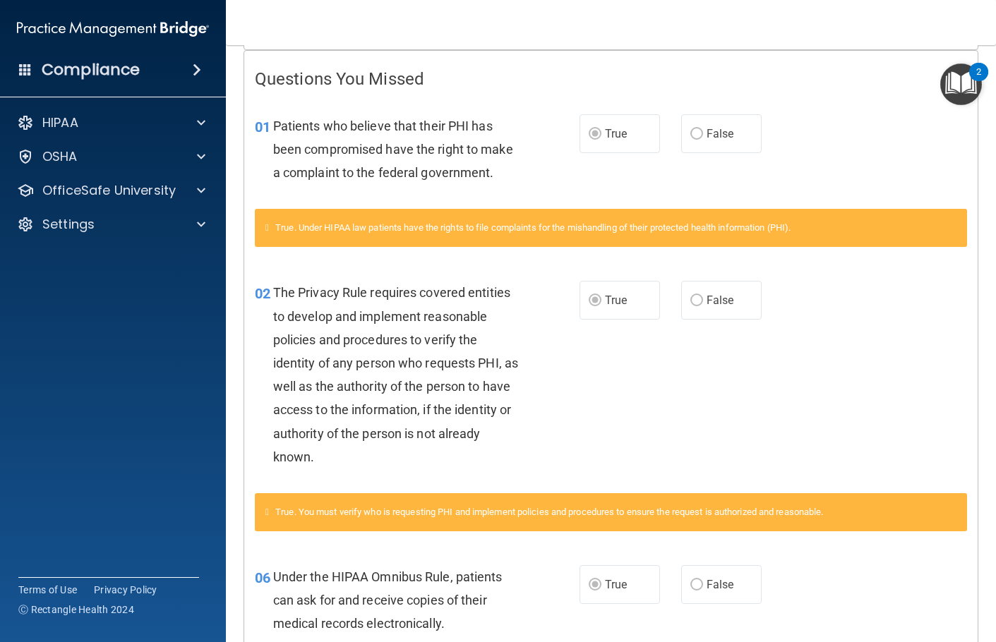
click at [845, 148] on div "01 Patients who believe that their PHI has been compromised have the right to m…" at bounding box center [610, 153] width 733 height 113
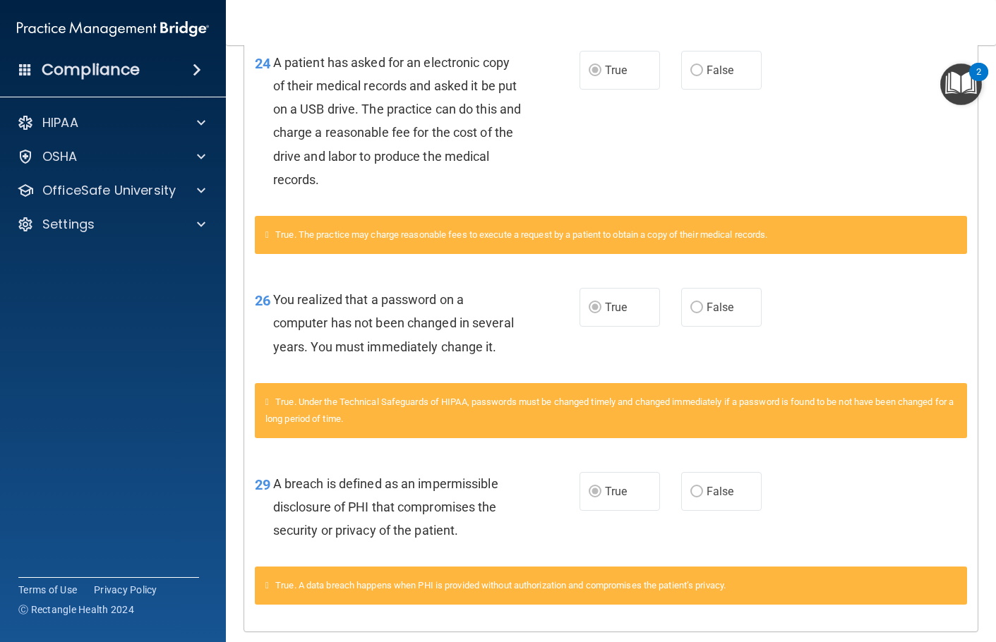
scroll to position [2909, 0]
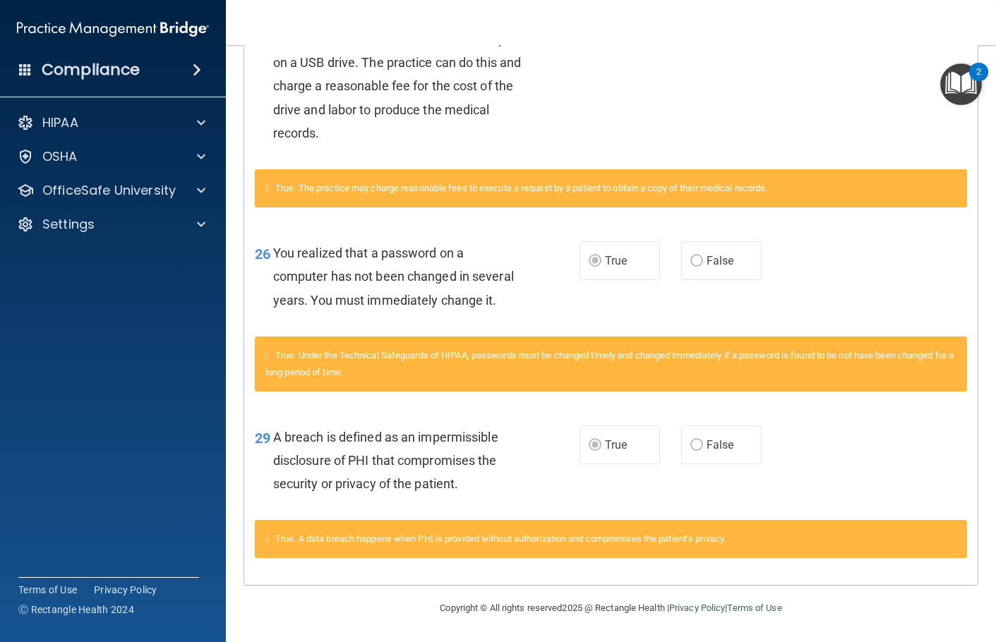
click at [970, 306] on main "Calculating your score.... You did not pass the " The HIPAA Quiz ". 46 out of 1…" at bounding box center [611, 343] width 770 height 597
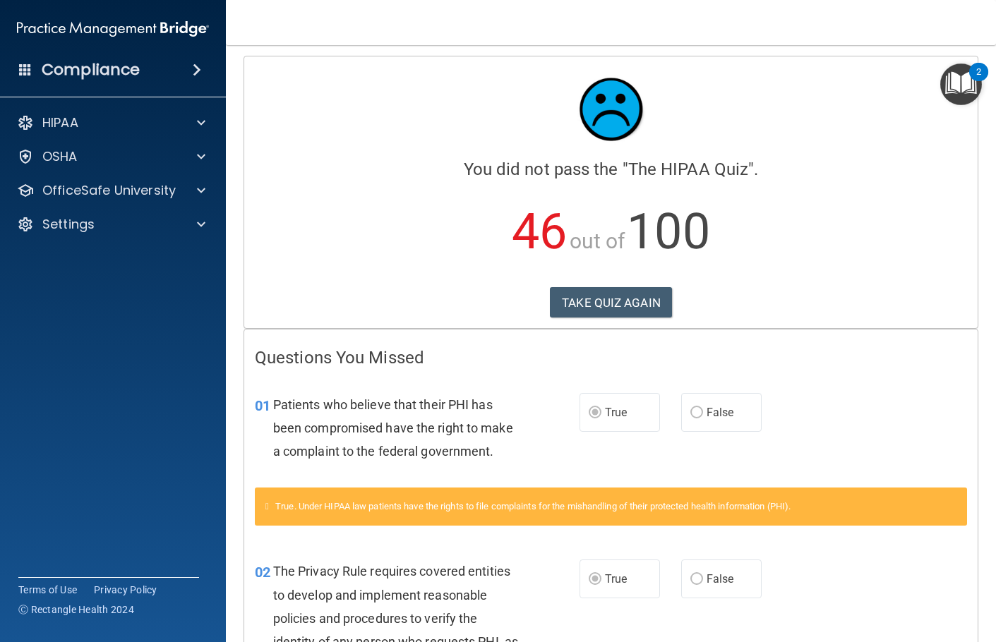
scroll to position [0, 0]
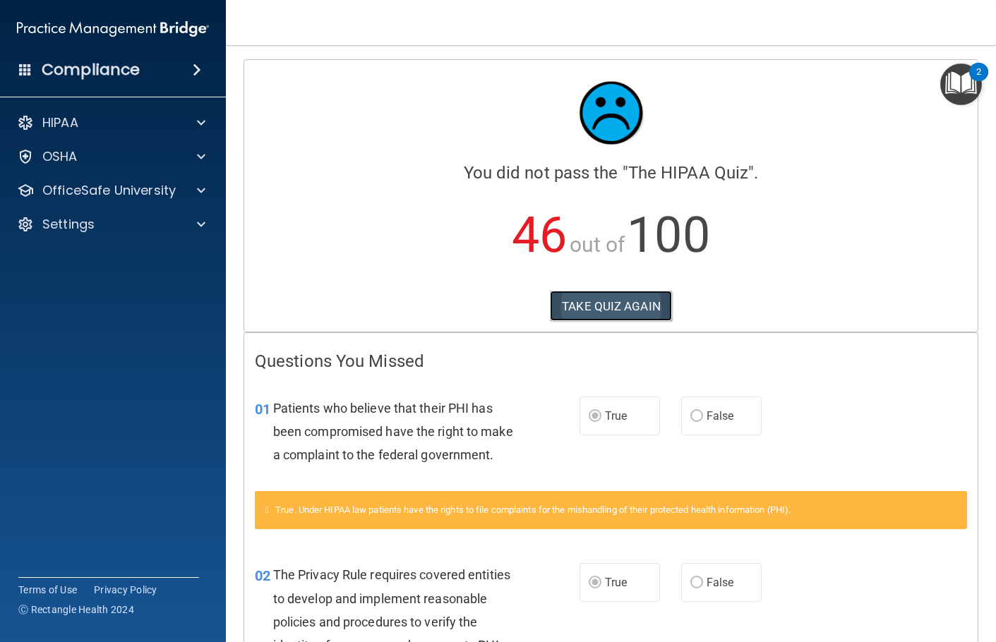
click at [624, 307] on button "TAKE QUIZ AGAIN" at bounding box center [611, 306] width 122 height 31
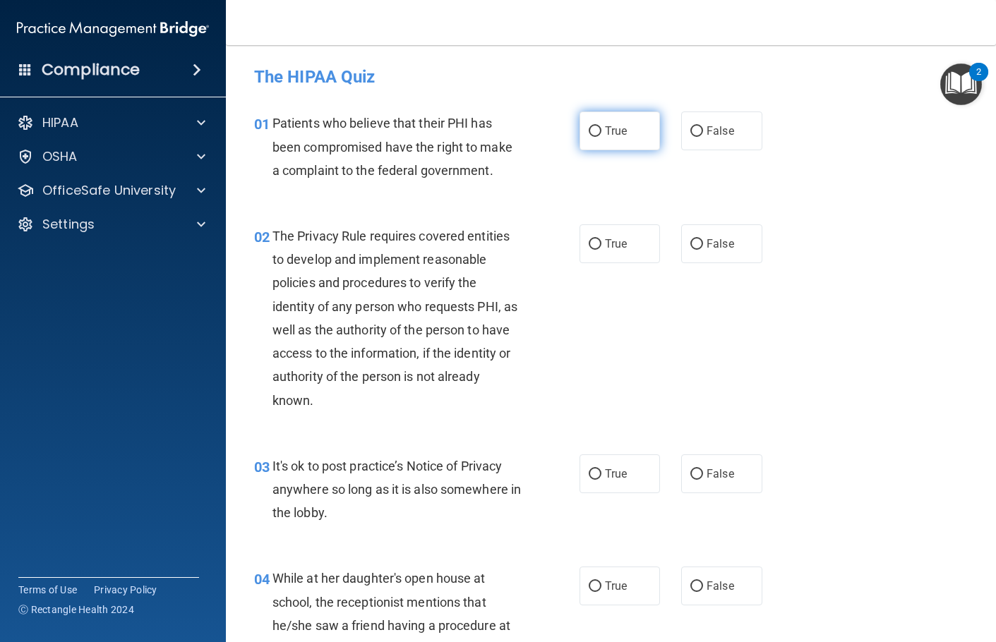
click at [621, 130] on span "True" at bounding box center [616, 130] width 22 height 13
click at [601, 130] on input "True" at bounding box center [595, 131] width 13 height 11
radio input "true"
click at [605, 248] on span "True" at bounding box center [616, 243] width 22 height 13
click at [601, 248] on input "True" at bounding box center [595, 244] width 13 height 11
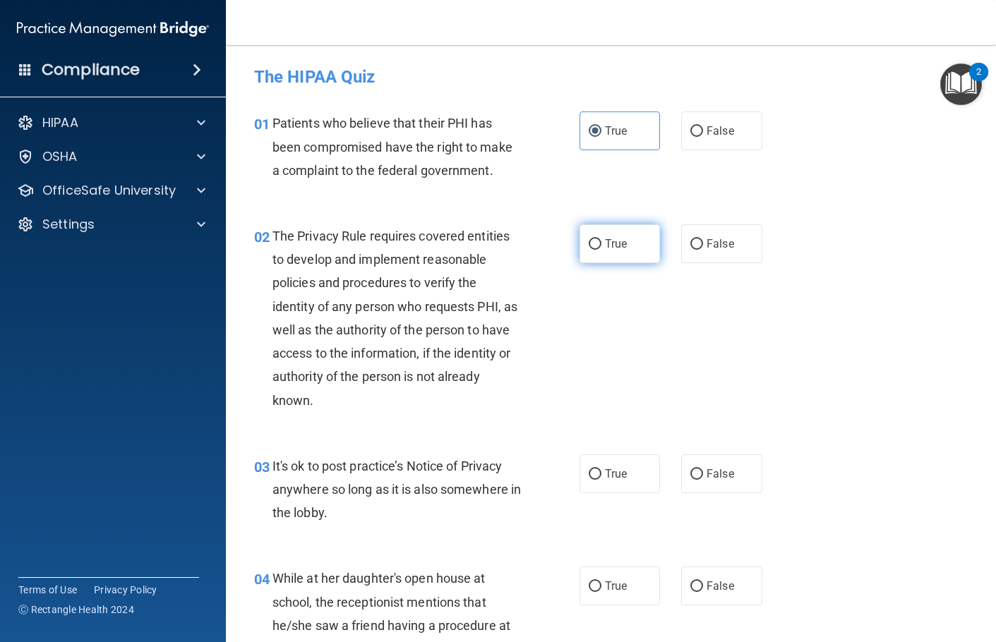
radio input "true"
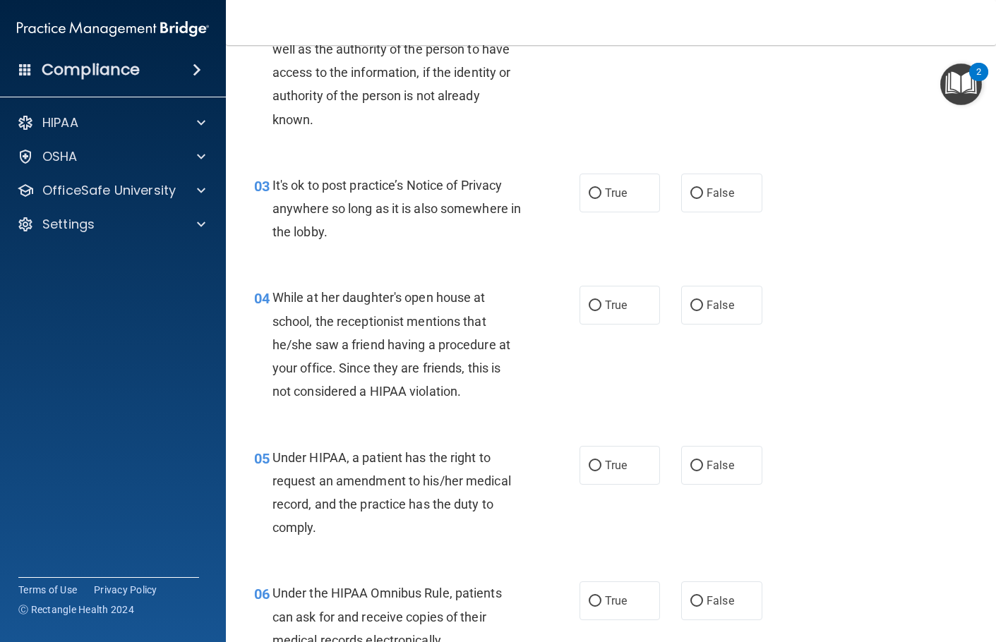
scroll to position [282, 0]
click at [720, 197] on span "False" at bounding box center [720, 191] width 28 height 13
click at [703, 197] on input "False" at bounding box center [696, 192] width 13 height 11
radio input "true"
click at [731, 306] on label "False" at bounding box center [721, 303] width 81 height 39
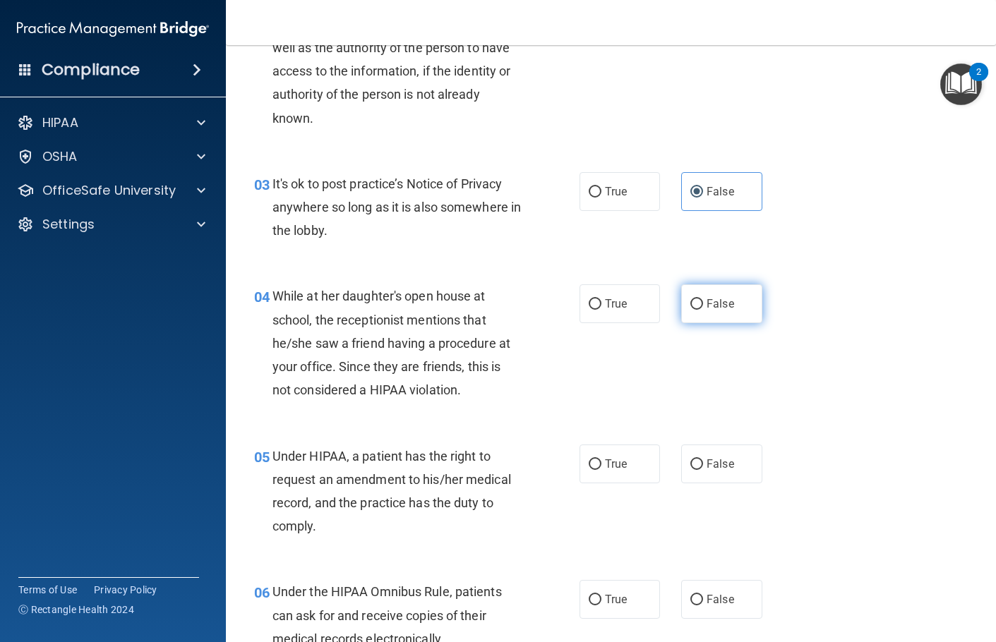
click at [703, 306] on input "False" at bounding box center [696, 304] width 13 height 11
radio input "true"
click at [712, 467] on span "False" at bounding box center [720, 463] width 28 height 13
click at [703, 467] on input "False" at bounding box center [696, 464] width 13 height 11
radio input "true"
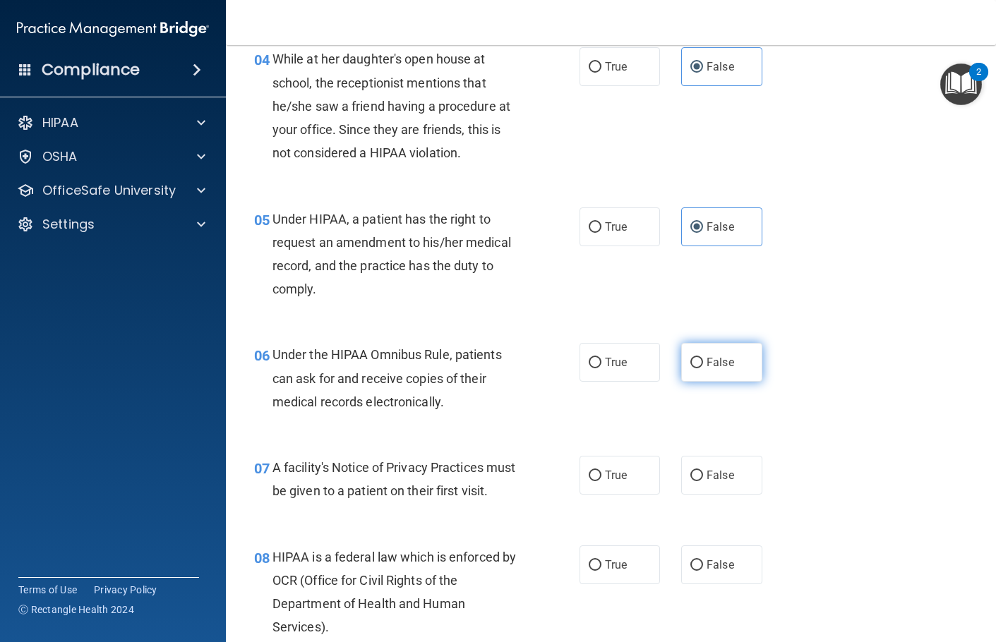
scroll to position [565, 0]
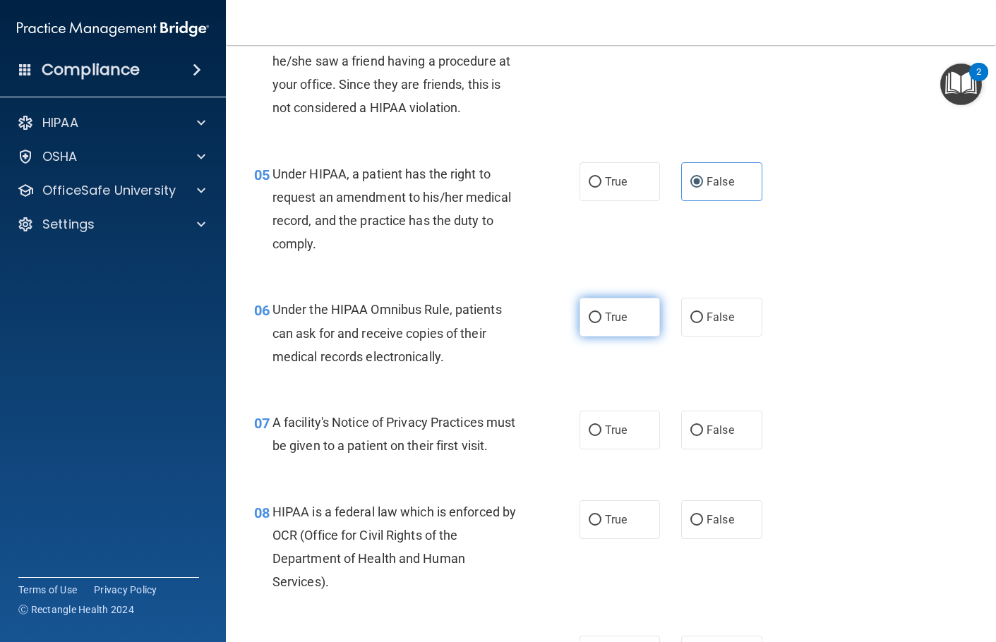
click at [639, 308] on label "True" at bounding box center [619, 317] width 81 height 39
click at [601, 313] on input "True" at bounding box center [595, 318] width 13 height 11
radio input "true"
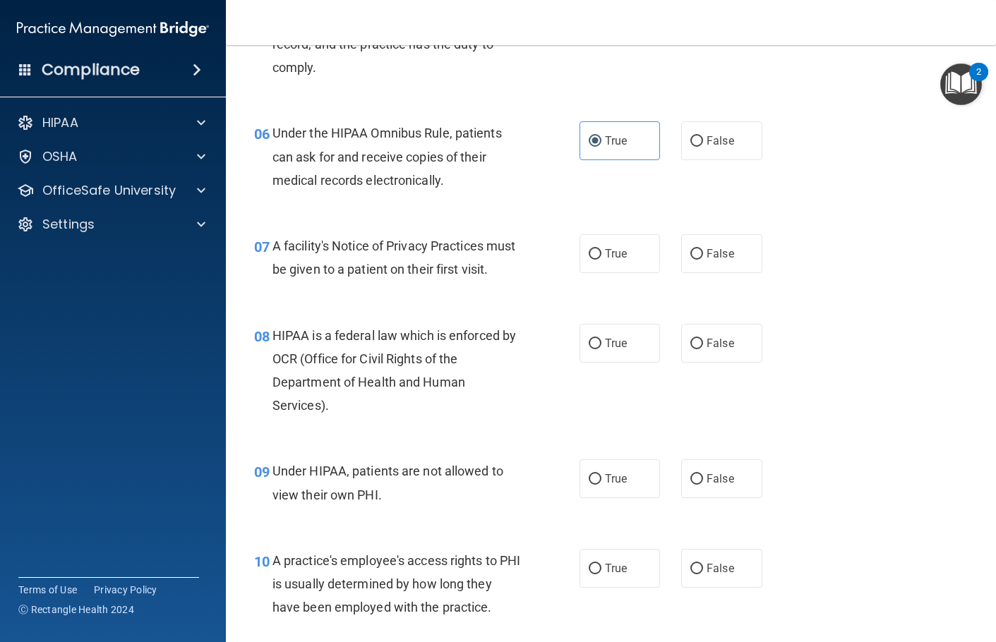
scroll to position [776, 0]
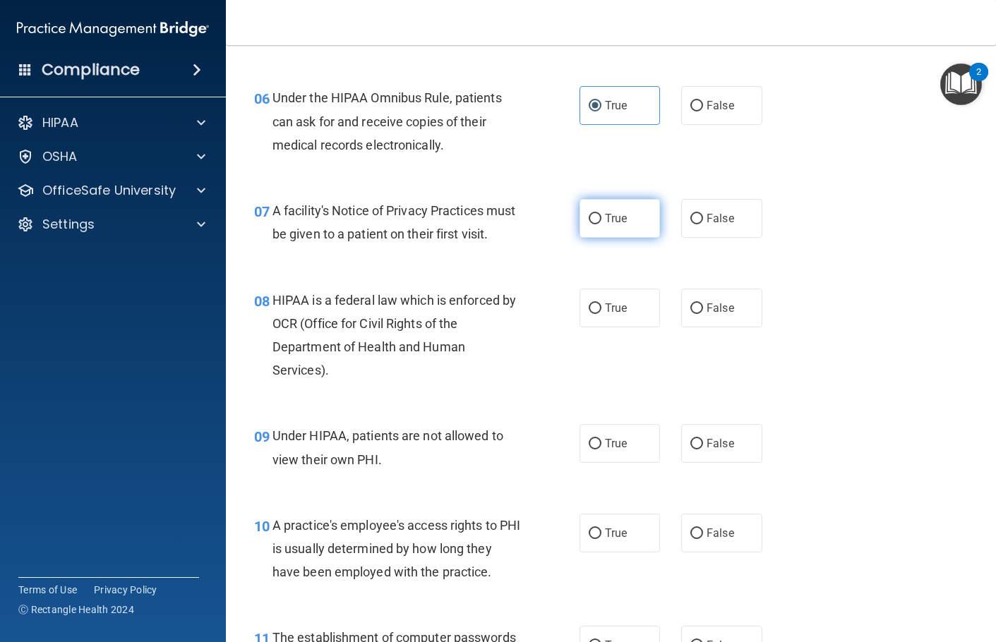
click at [617, 227] on label "True" at bounding box center [619, 218] width 81 height 39
click at [601, 224] on input "True" at bounding box center [595, 219] width 13 height 11
radio input "true"
click at [605, 313] on label "True" at bounding box center [619, 308] width 81 height 39
click at [601, 313] on input "True" at bounding box center [595, 308] width 13 height 11
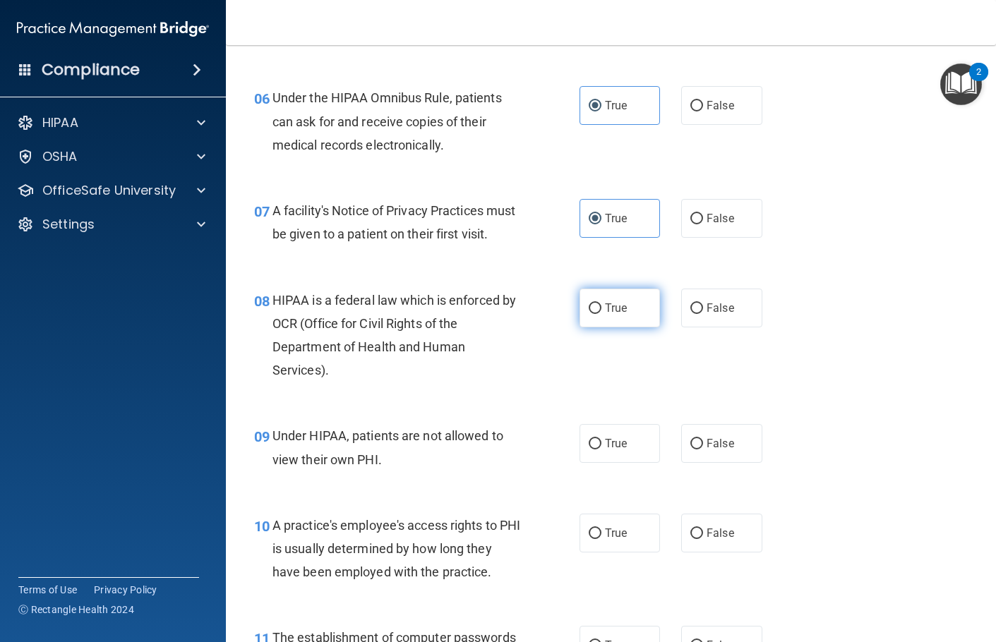
radio input "true"
click at [692, 450] on input "False" at bounding box center [696, 444] width 13 height 11
radio input "true"
click at [722, 491] on span "False" at bounding box center [720, 532] width 28 height 13
click at [703, 491] on input "False" at bounding box center [696, 534] width 13 height 11
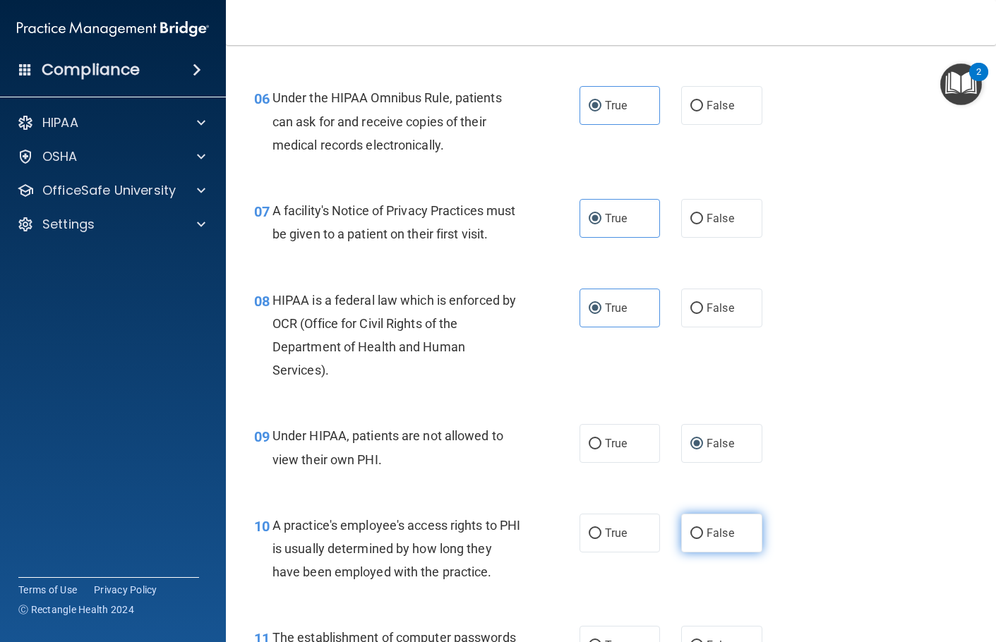
radio input "true"
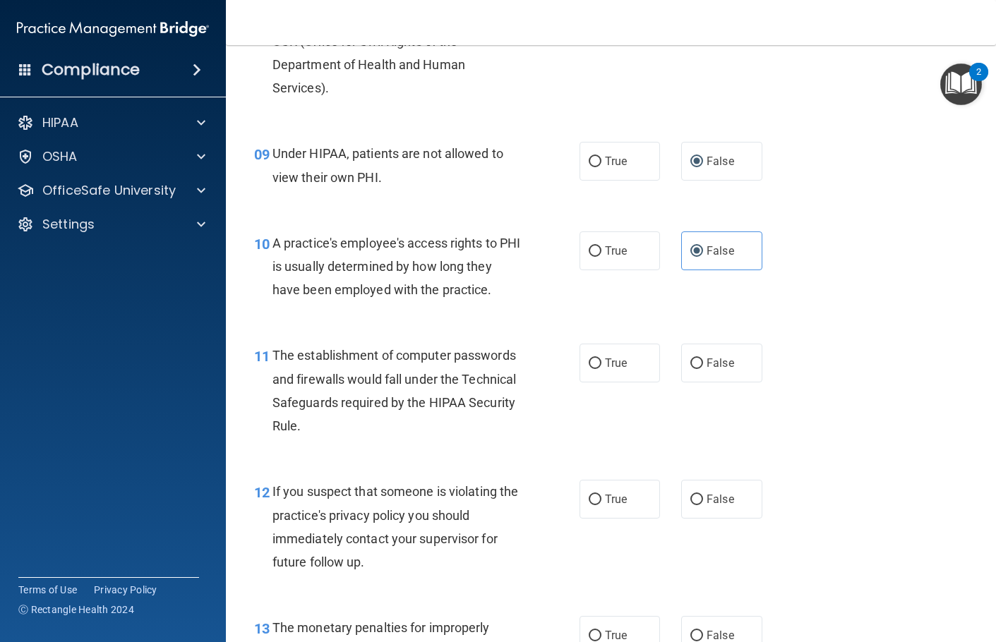
scroll to position [1129, 0]
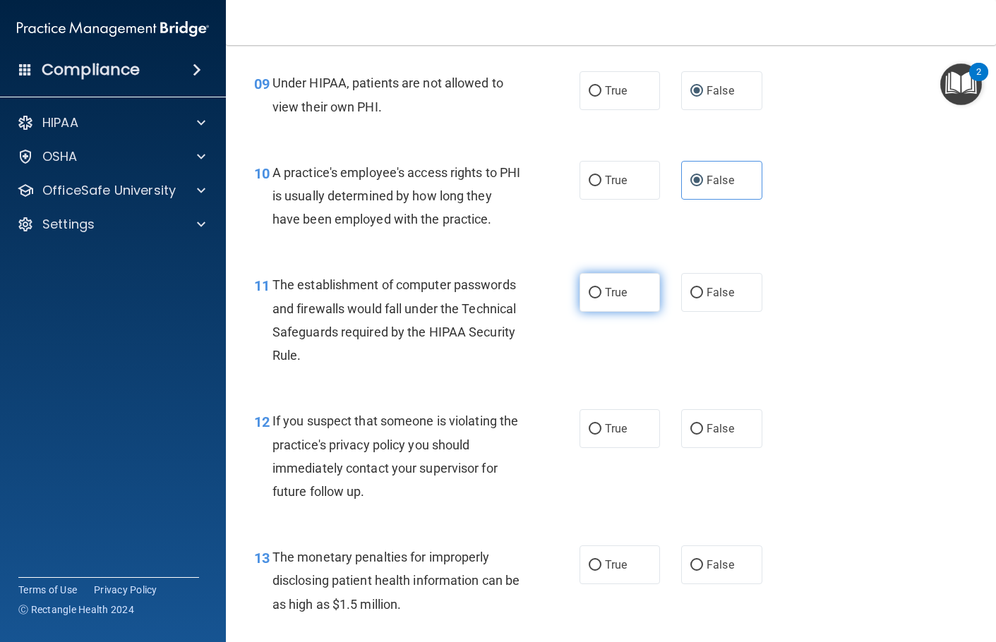
click at [605, 299] on span "True" at bounding box center [616, 292] width 22 height 13
click at [601, 299] on input "True" at bounding box center [595, 293] width 13 height 11
radio input "true"
click at [626, 448] on label "True" at bounding box center [619, 428] width 81 height 39
click at [601, 435] on input "True" at bounding box center [595, 429] width 13 height 11
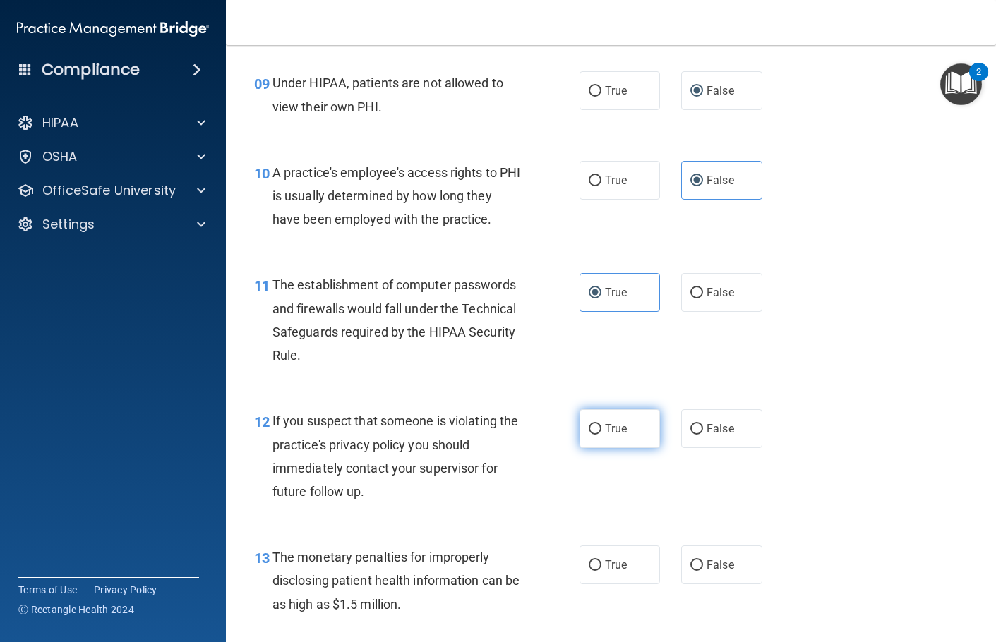
radio input "true"
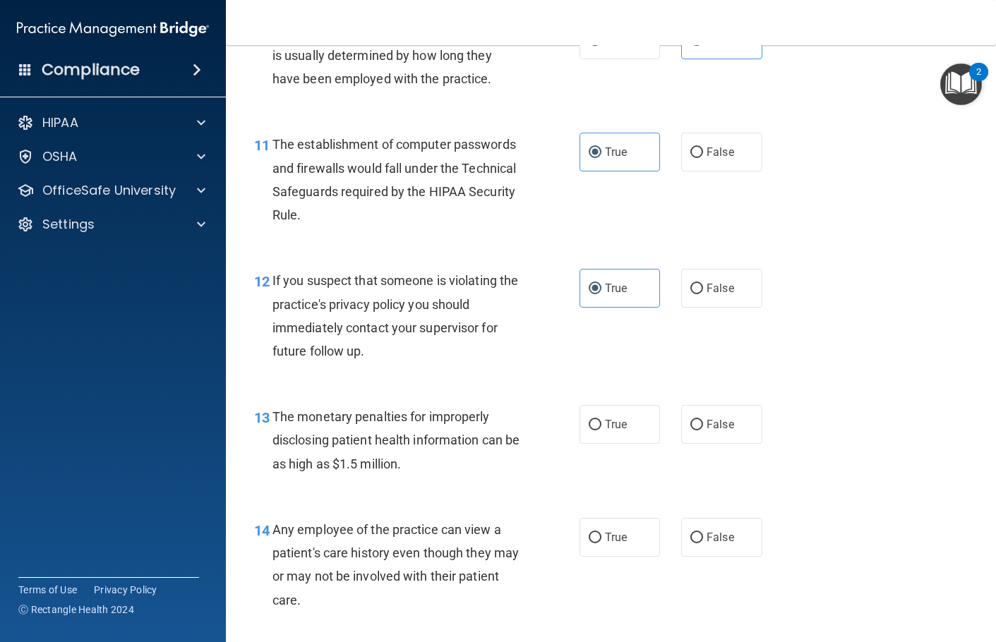
scroll to position [1270, 0]
click at [590, 430] on input "True" at bounding box center [595, 424] width 13 height 11
radio input "true"
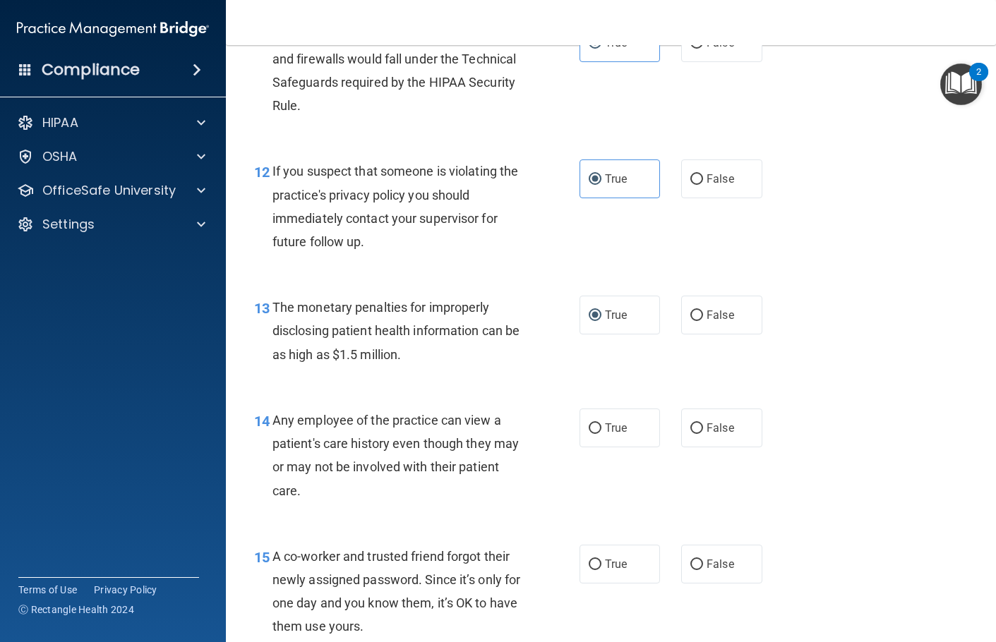
scroll to position [1411, 0]
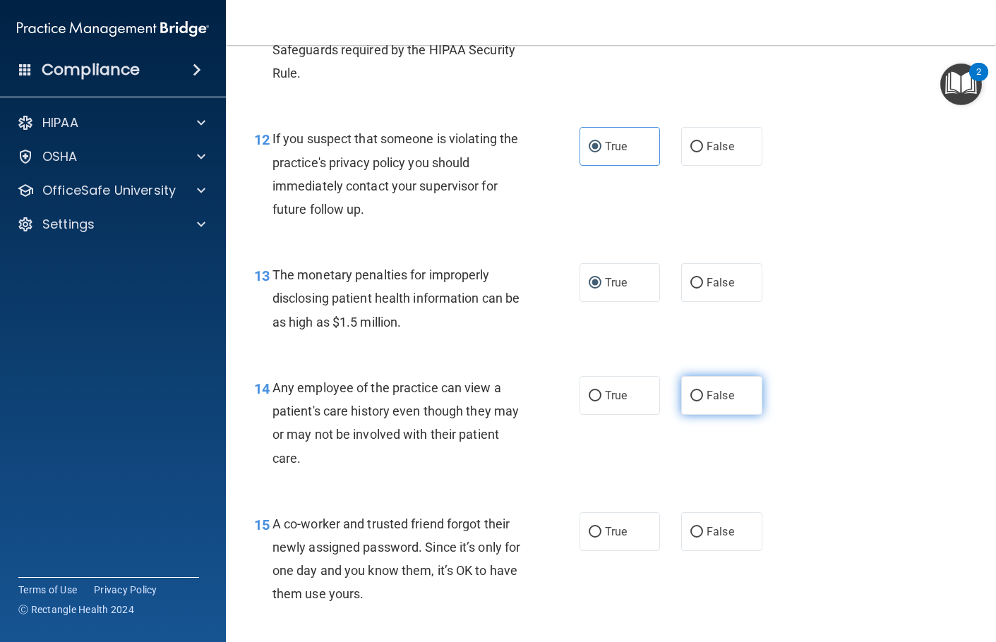
click at [707, 415] on label "False" at bounding box center [721, 395] width 81 height 39
click at [703, 402] on input "False" at bounding box center [696, 396] width 13 height 11
radio input "true"
click at [736, 491] on label "False" at bounding box center [721, 531] width 81 height 39
click at [703, 491] on input "False" at bounding box center [696, 532] width 13 height 11
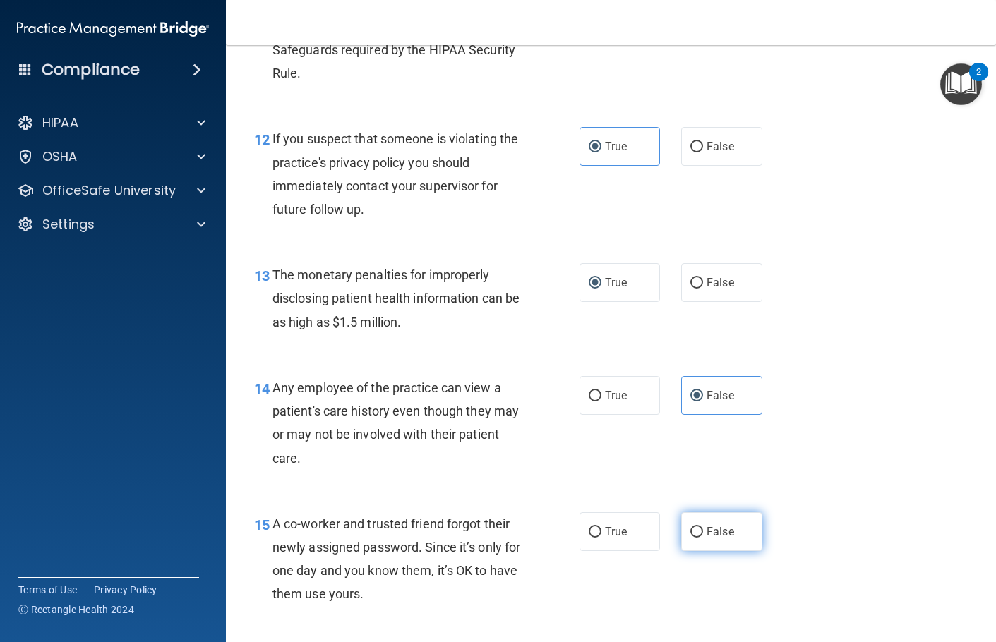
radio input "true"
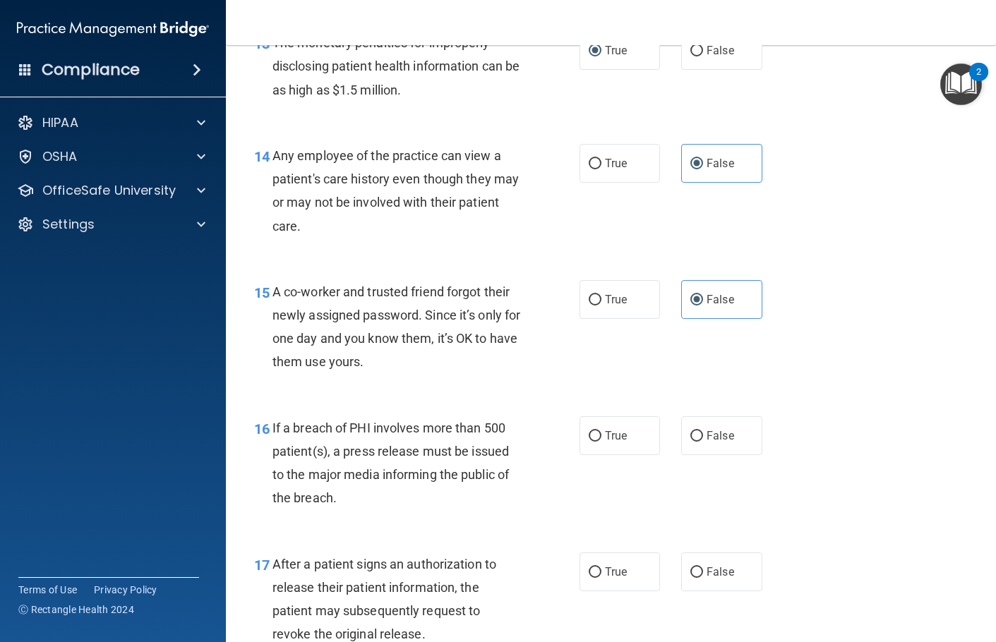
scroll to position [1764, 0]
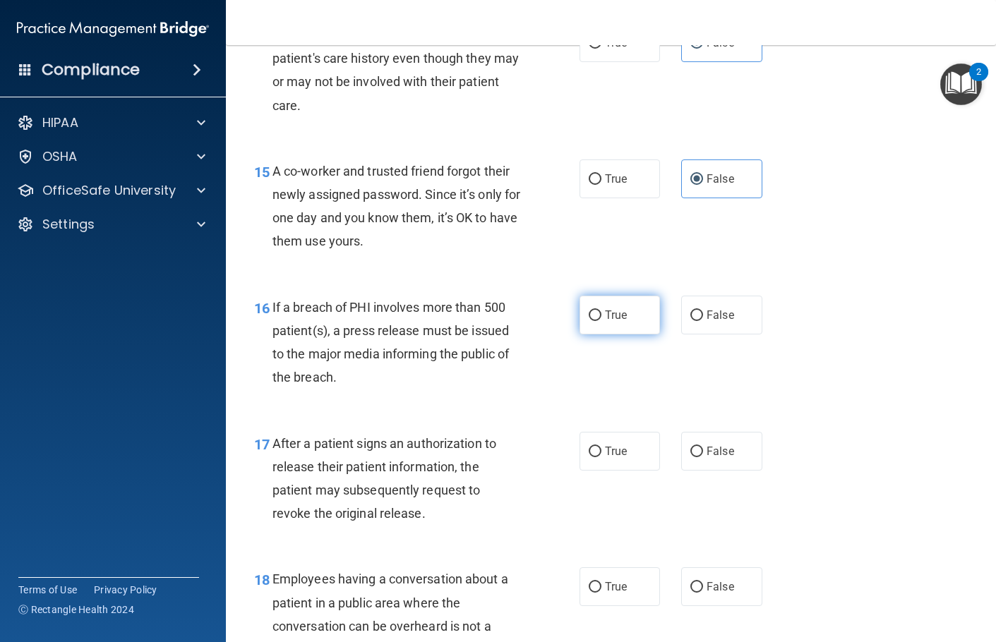
click at [620, 335] on label "True" at bounding box center [619, 315] width 81 height 39
click at [601, 321] on input "True" at bounding box center [595, 316] width 13 height 11
radio input "true"
click at [615, 458] on span "True" at bounding box center [616, 451] width 22 height 13
click at [601, 457] on input "True" at bounding box center [595, 452] width 13 height 11
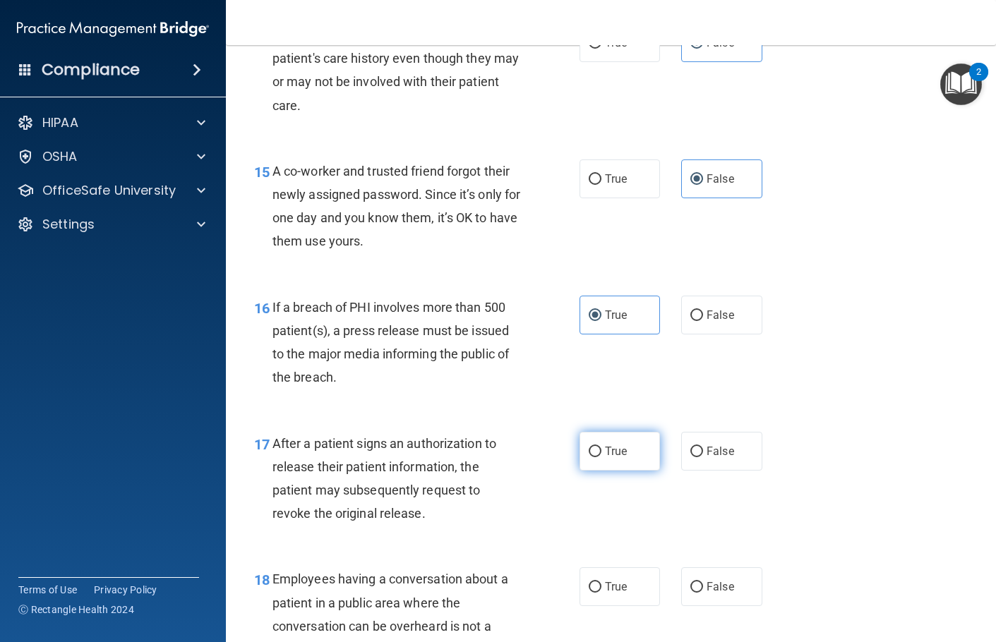
radio input "true"
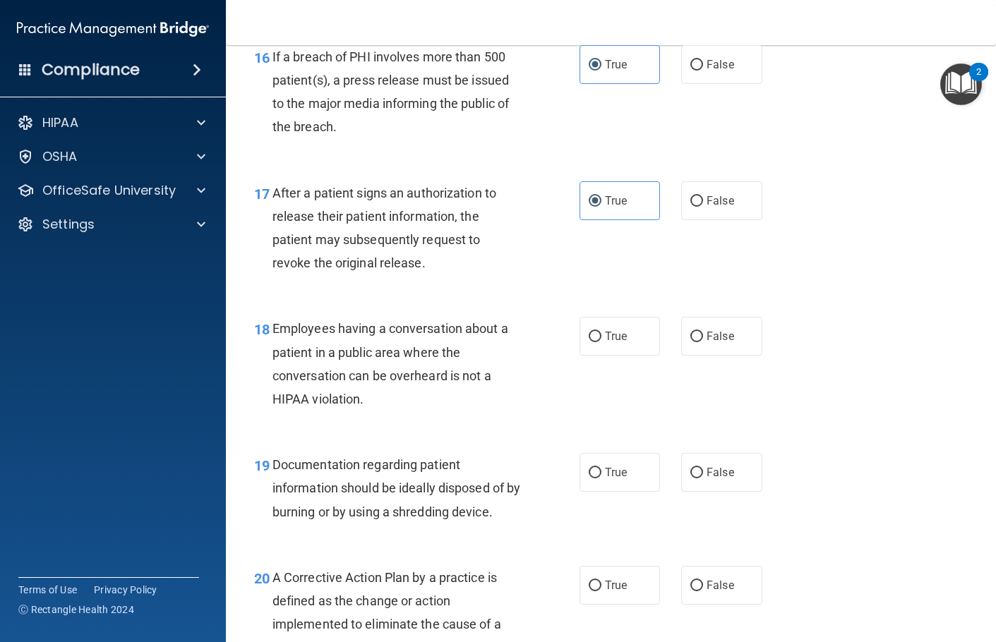
scroll to position [2047, 0]
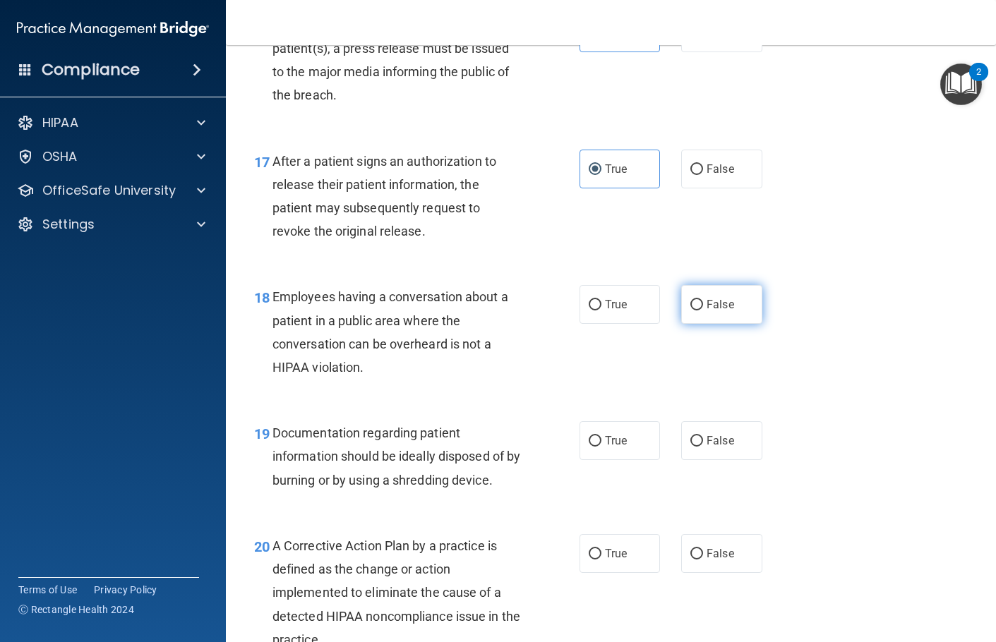
click at [728, 324] on label "False" at bounding box center [721, 304] width 81 height 39
click at [703, 311] on input "False" at bounding box center [696, 305] width 13 height 11
radio input "true"
click at [625, 460] on label "True" at bounding box center [619, 440] width 81 height 39
click at [601, 447] on input "True" at bounding box center [595, 441] width 13 height 11
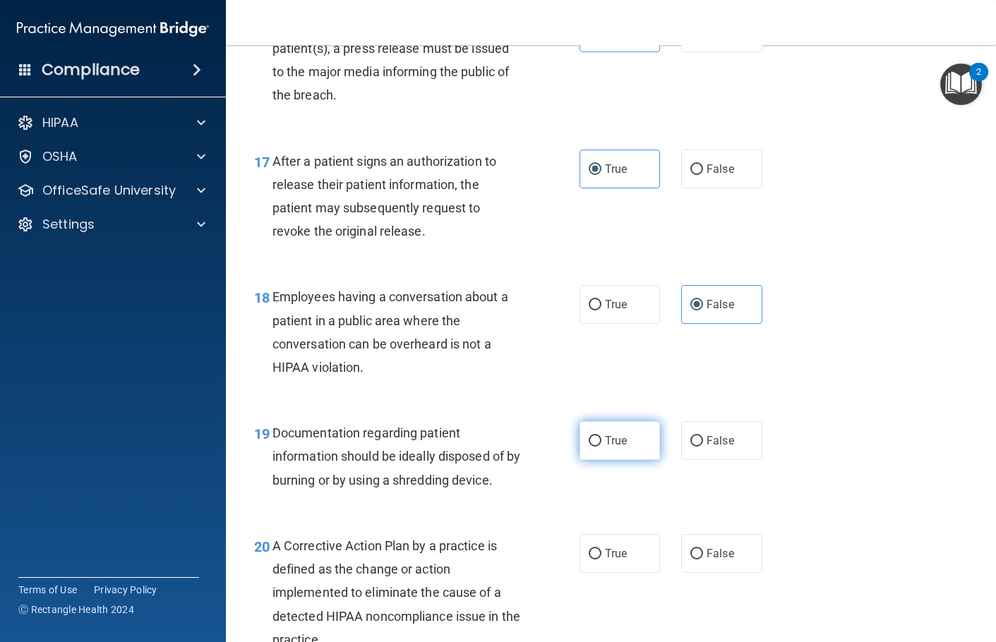
radio input "true"
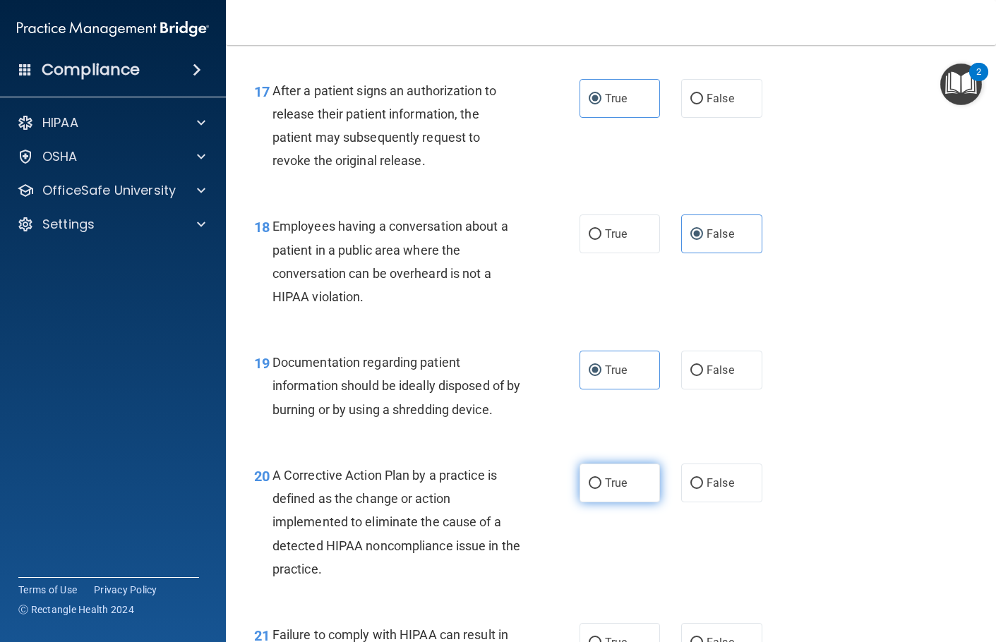
click at [627, 491] on label "True" at bounding box center [619, 483] width 81 height 39
click at [601, 489] on input "True" at bounding box center [595, 483] width 13 height 11
radio input "true"
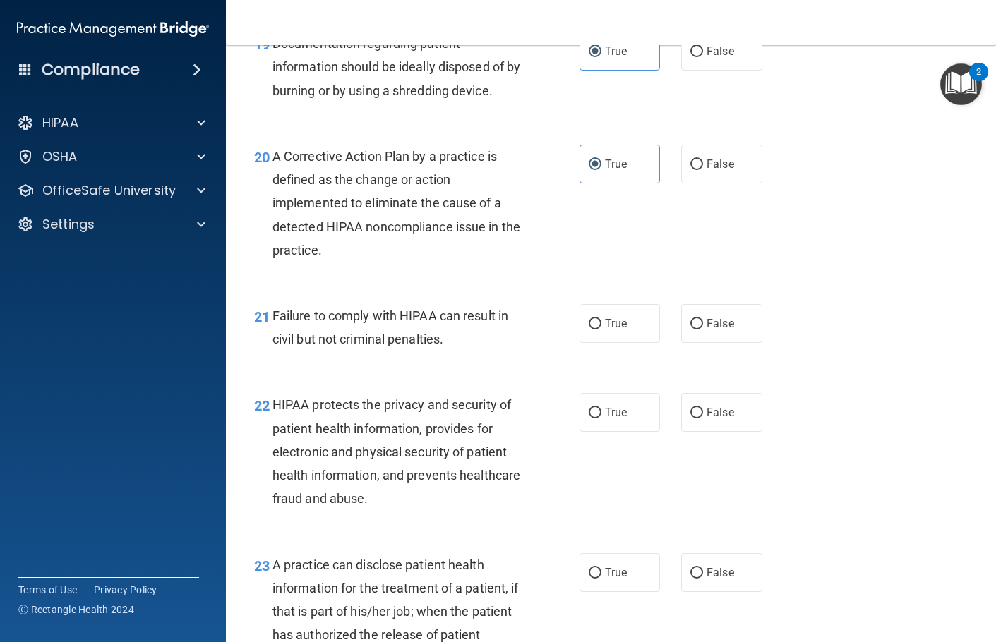
scroll to position [2470, 0]
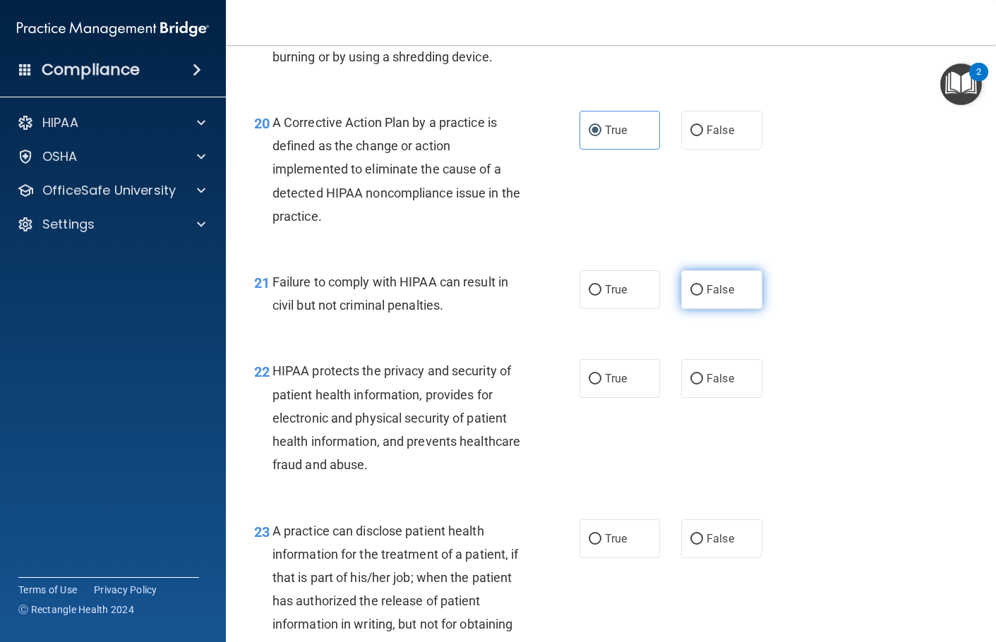
click at [719, 296] on span "False" at bounding box center [720, 289] width 28 height 13
click at [703, 296] on input "False" at bounding box center [696, 290] width 13 height 11
radio input "true"
click at [620, 398] on label "True" at bounding box center [619, 378] width 81 height 39
click at [601, 385] on input "True" at bounding box center [595, 379] width 13 height 11
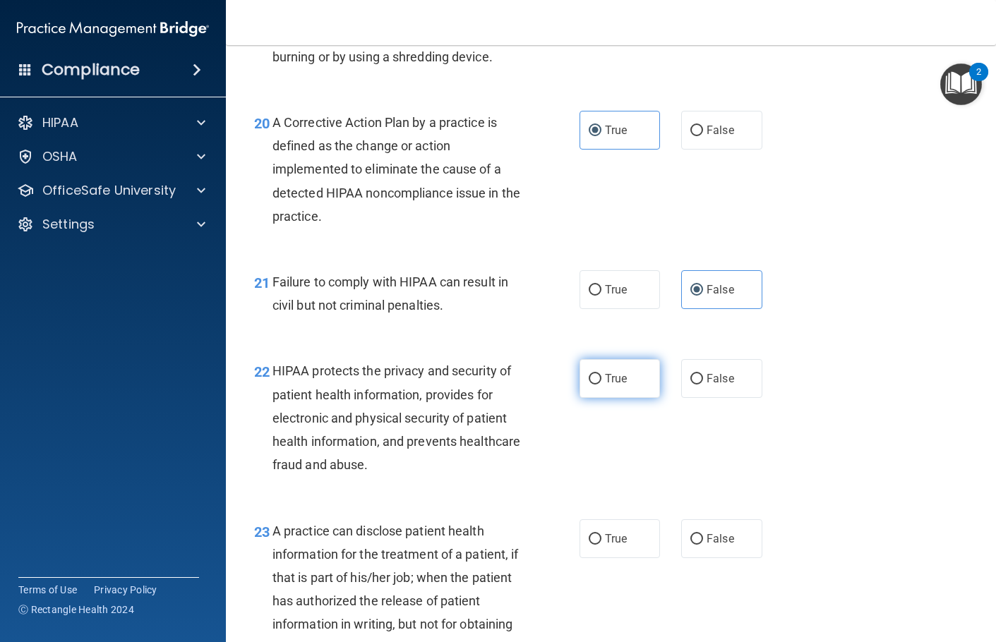
radio input "true"
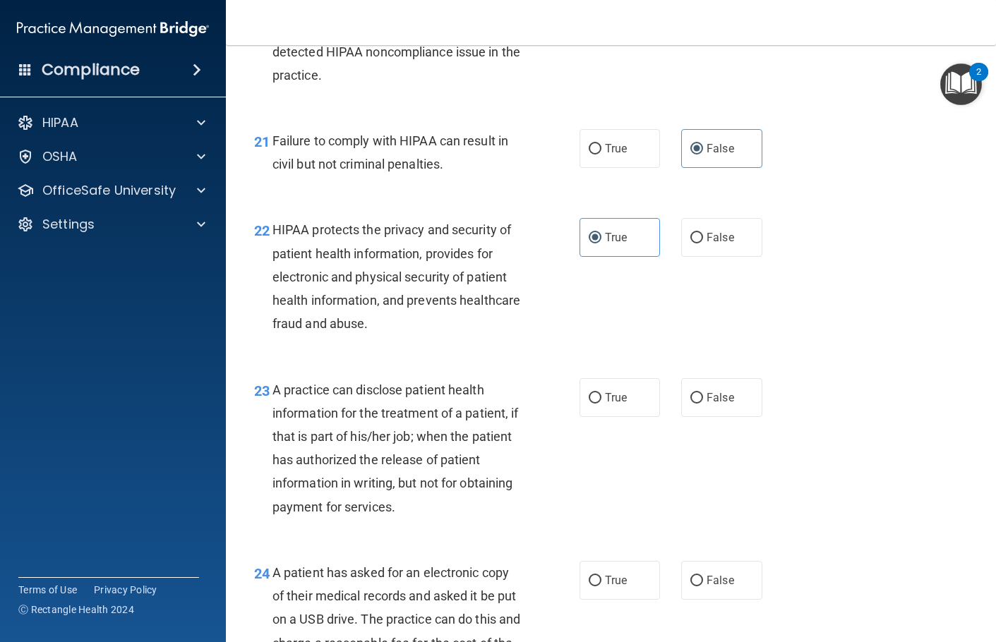
scroll to position [2682, 0]
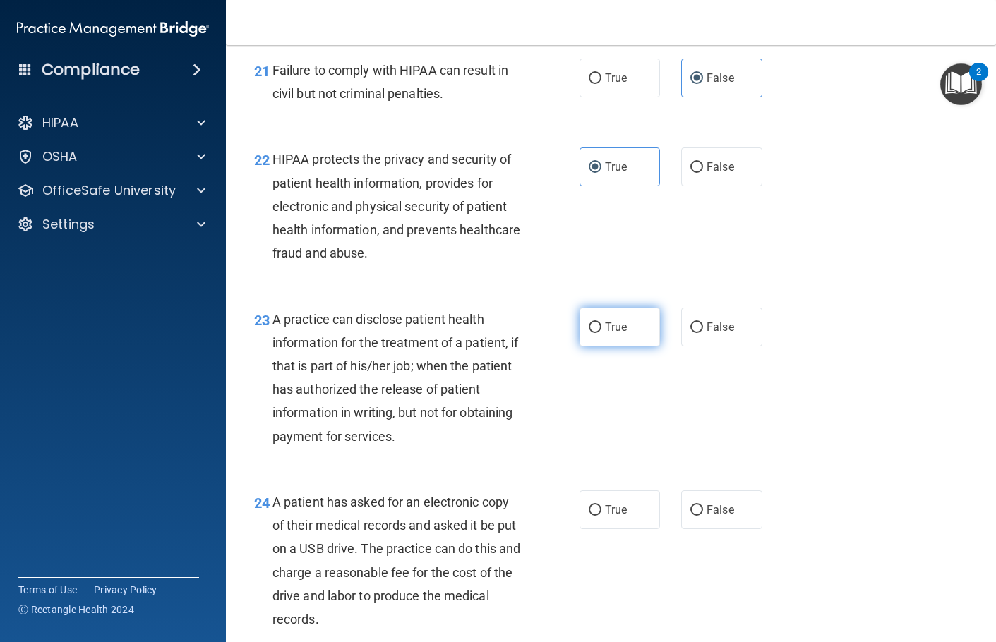
click at [619, 346] on label "True" at bounding box center [619, 327] width 81 height 39
click at [601, 333] on input "True" at bounding box center [595, 328] width 13 height 11
radio input "true"
click at [622, 346] on label "True" at bounding box center [619, 327] width 81 height 39
click at [601, 333] on input "True" at bounding box center [595, 328] width 13 height 11
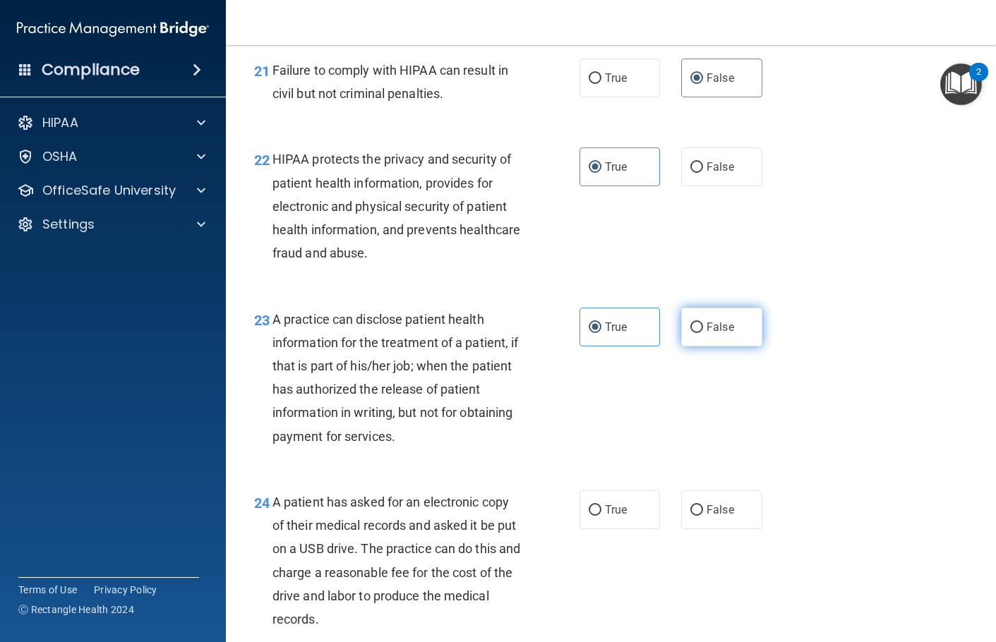
click at [714, 341] on label "False" at bounding box center [721, 327] width 81 height 39
click at [703, 333] on input "False" at bounding box center [696, 328] width 13 height 11
radio input "true"
radio input "false"
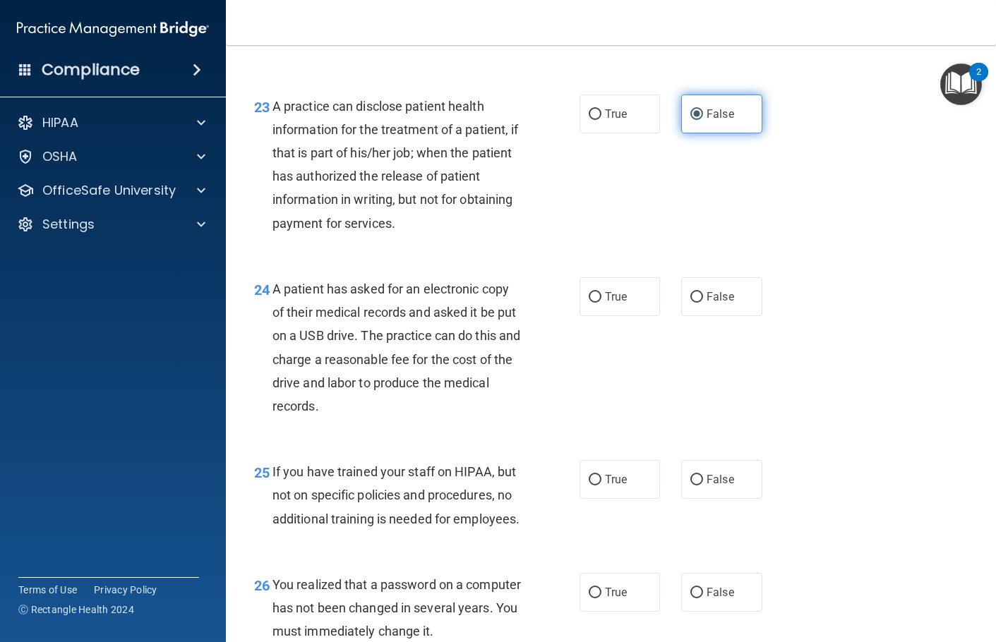
scroll to position [2964, 0]
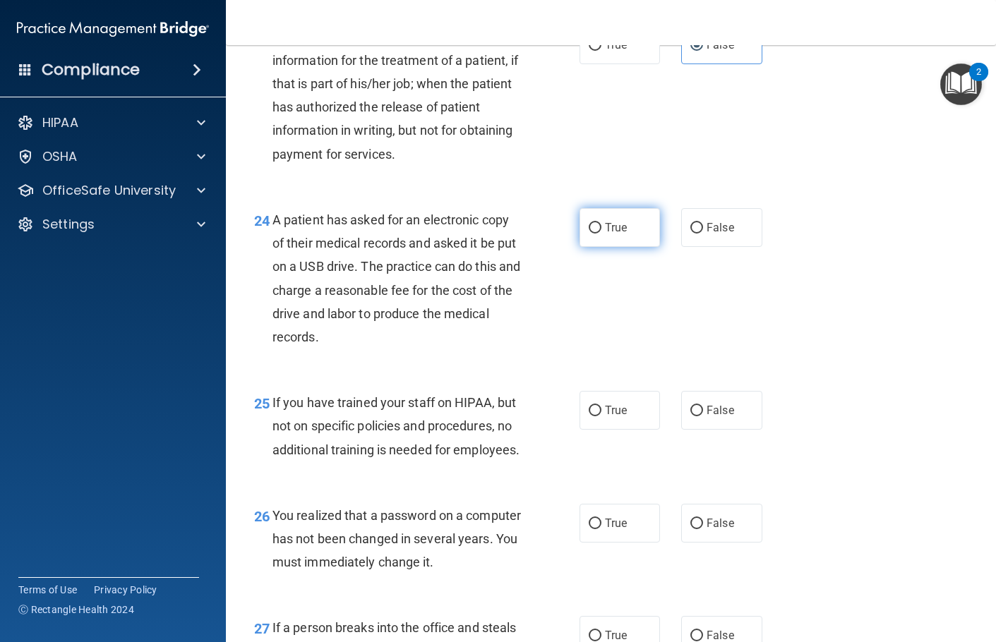
click at [615, 247] on label "True" at bounding box center [619, 227] width 81 height 39
click at [601, 234] on input "True" at bounding box center [595, 228] width 13 height 11
radio input "true"
click at [713, 417] on span "False" at bounding box center [720, 410] width 28 height 13
click at [703, 416] on input "False" at bounding box center [696, 411] width 13 height 11
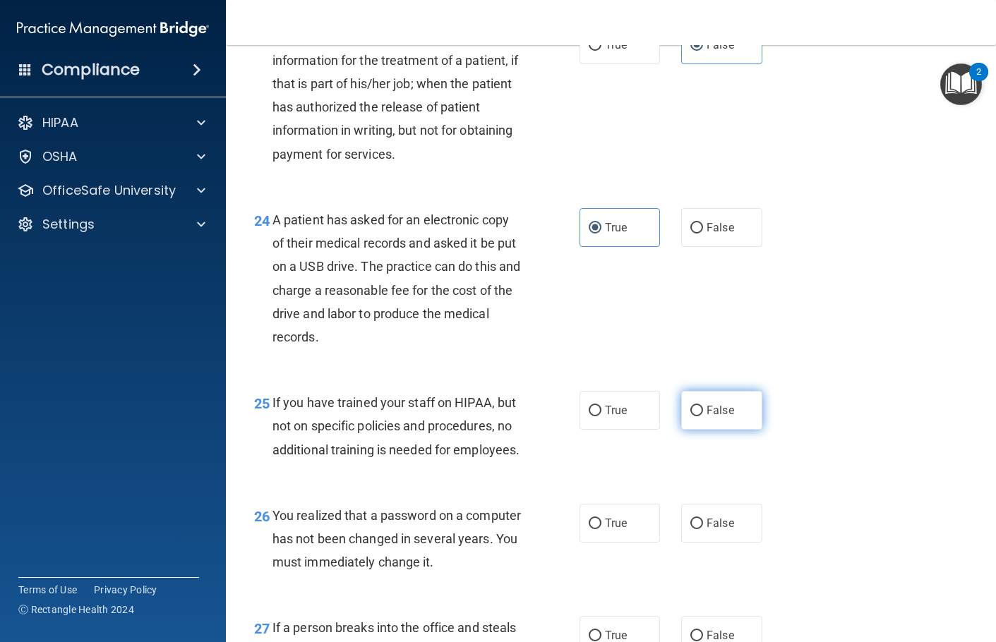
radio input "true"
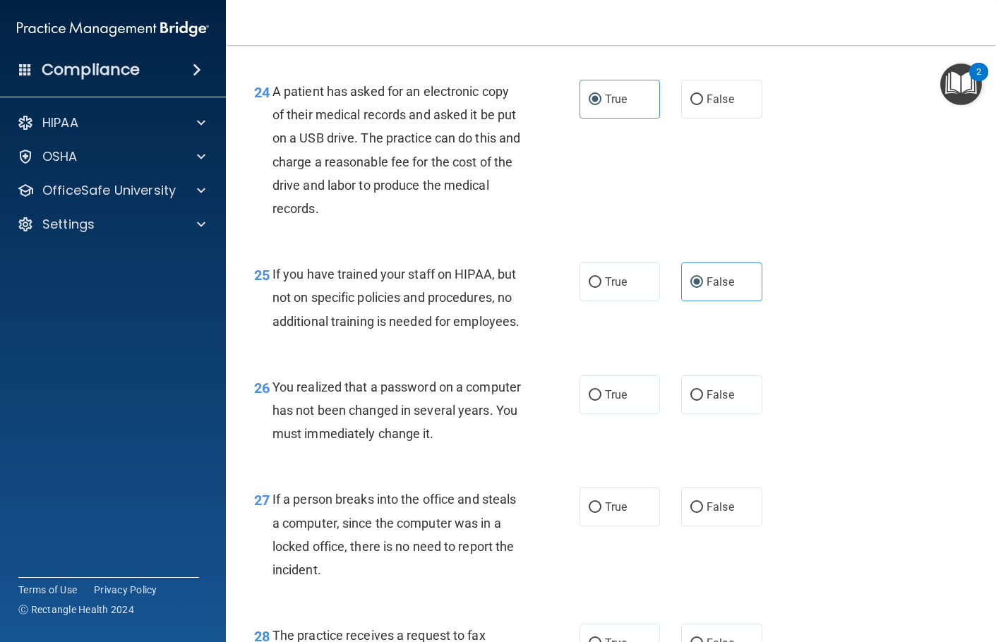
scroll to position [3105, 0]
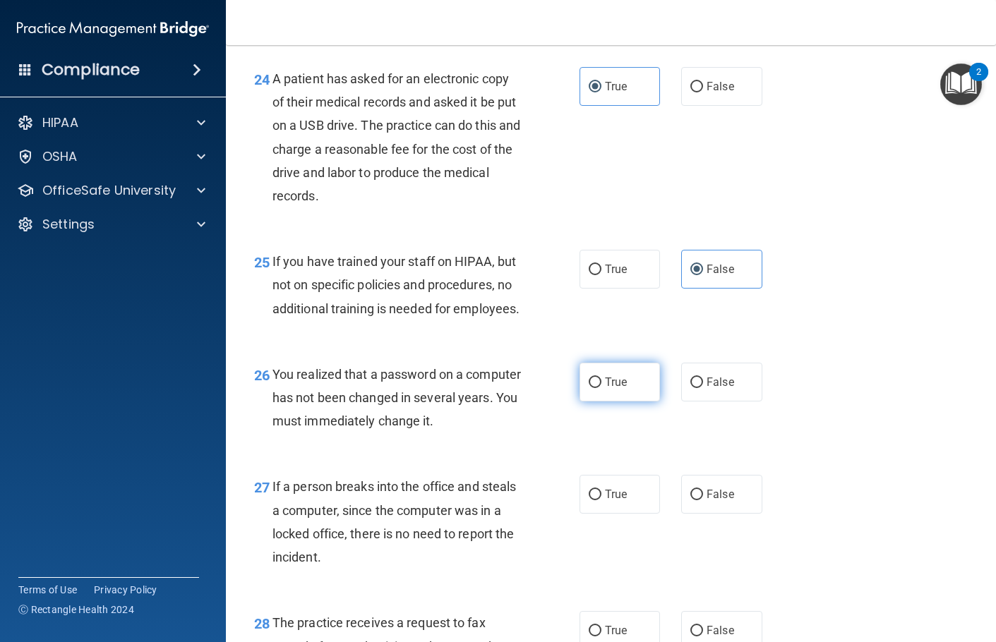
click at [644, 402] on label "True" at bounding box center [619, 382] width 81 height 39
click at [601, 388] on input "True" at bounding box center [595, 383] width 13 height 11
radio input "true"
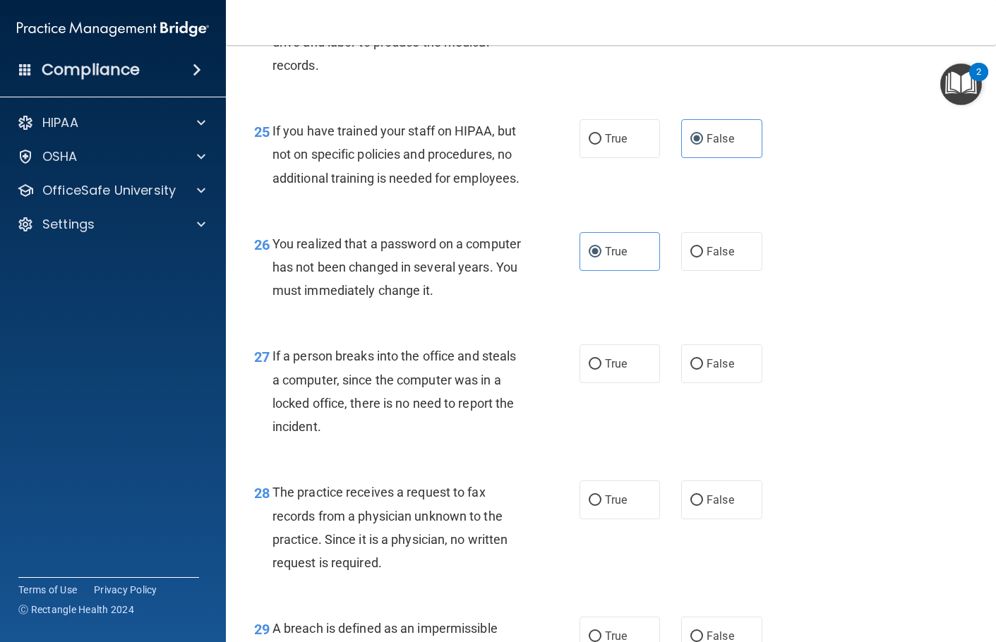
scroll to position [3246, 0]
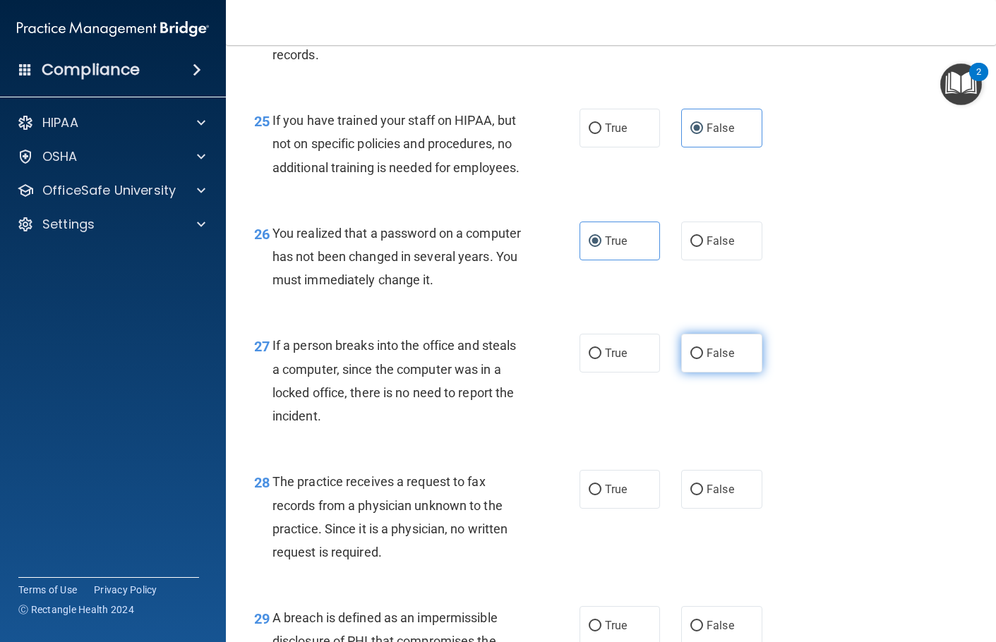
click at [716, 360] on span "False" at bounding box center [720, 352] width 28 height 13
click at [703, 359] on input "False" at bounding box center [696, 354] width 13 height 11
radio input "true"
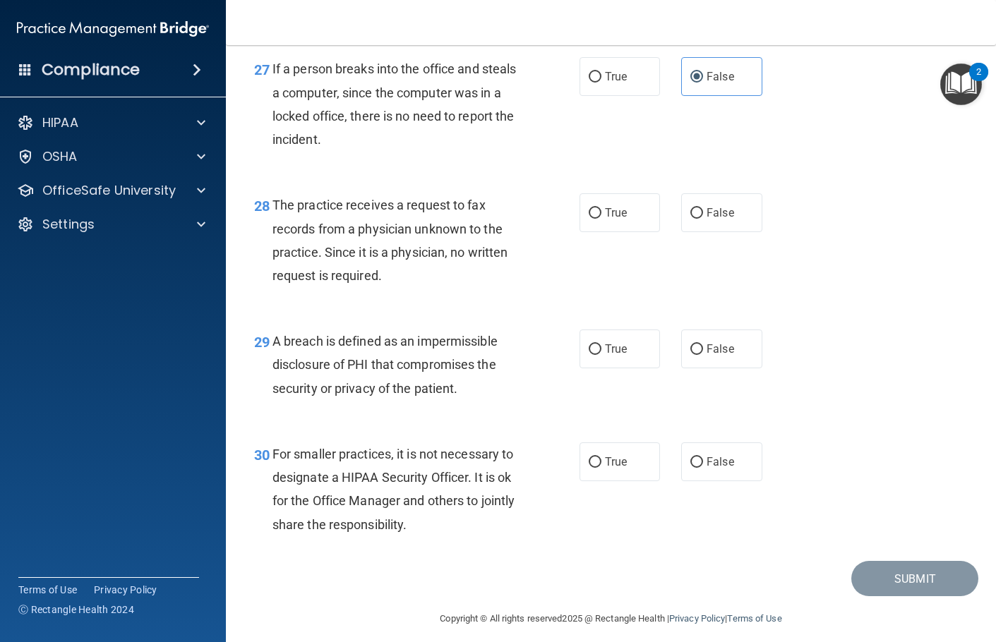
scroll to position [3529, 0]
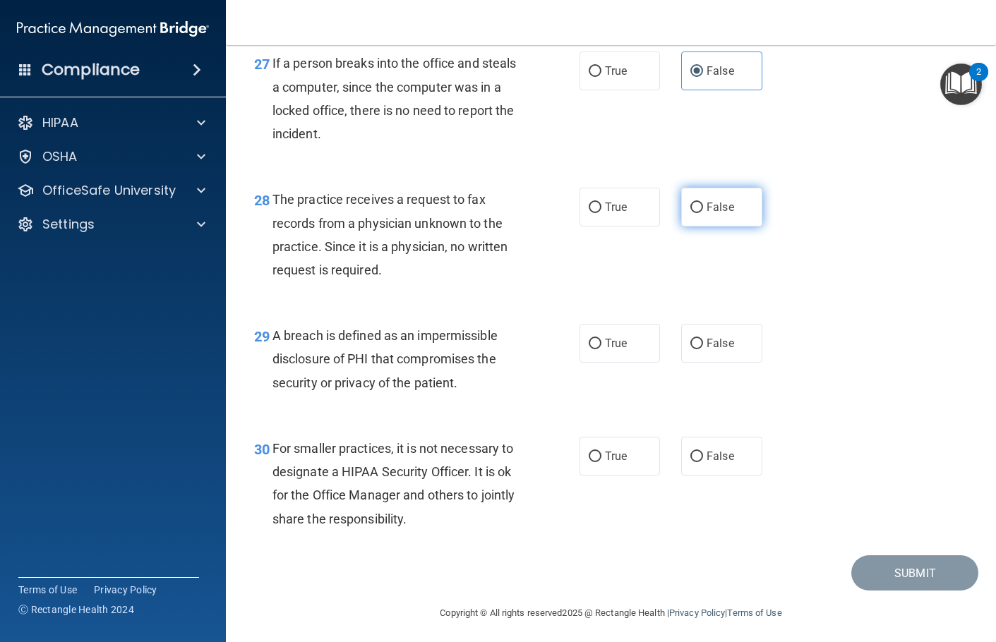
click at [707, 227] on label "False" at bounding box center [721, 207] width 81 height 39
click at [703, 213] on input "False" at bounding box center [696, 208] width 13 height 11
radio input "true"
click at [610, 350] on span "True" at bounding box center [616, 343] width 22 height 13
click at [601, 349] on input "True" at bounding box center [595, 344] width 13 height 11
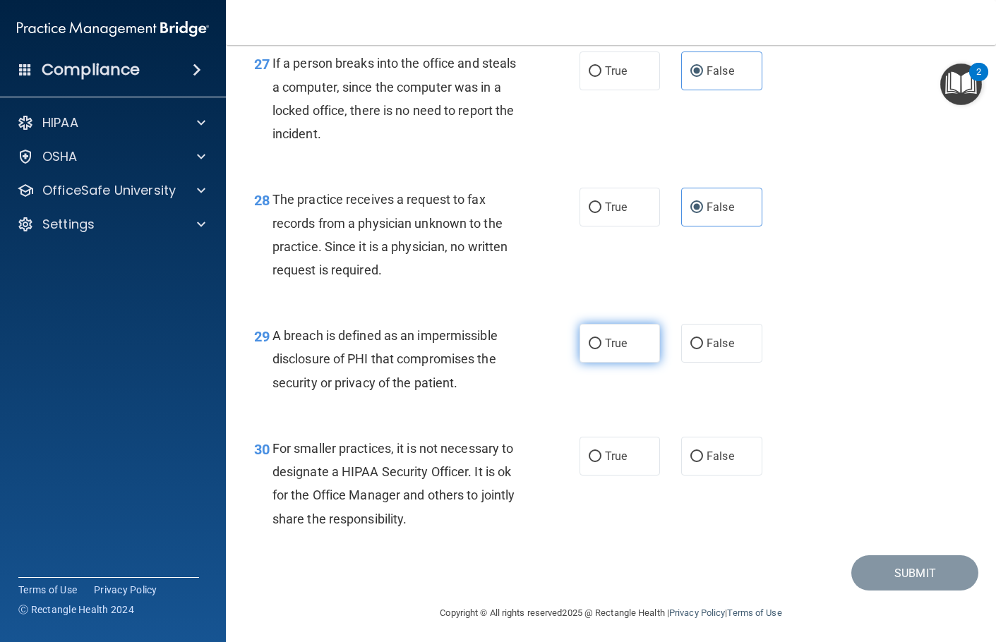
radio input "true"
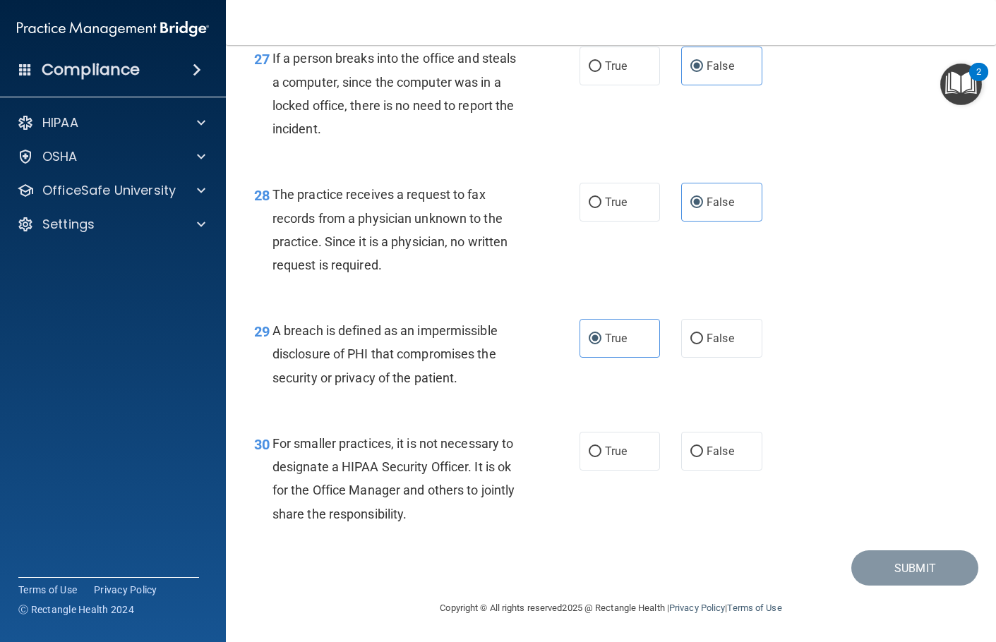
scroll to position [3581, 0]
click at [718, 446] on span "False" at bounding box center [720, 451] width 28 height 13
click at [703, 447] on input "False" at bounding box center [696, 452] width 13 height 11
radio input "true"
click at [881, 491] on button "Submit" at bounding box center [914, 568] width 127 height 36
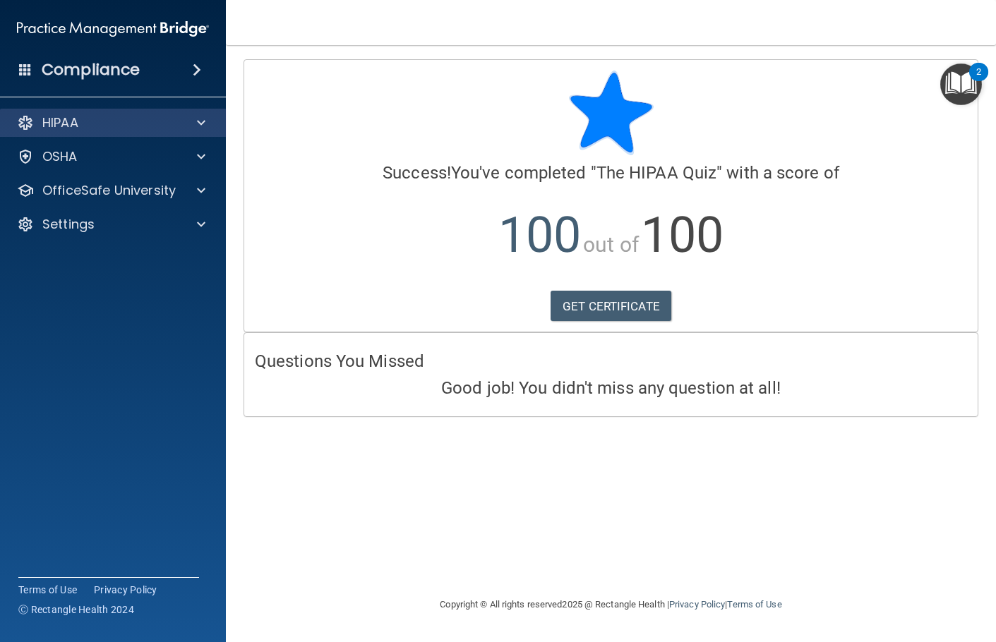
click at [155, 133] on div "HIPAA" at bounding box center [113, 123] width 227 height 28
click at [129, 73] on h4 "Compliance" at bounding box center [91, 70] width 98 height 20
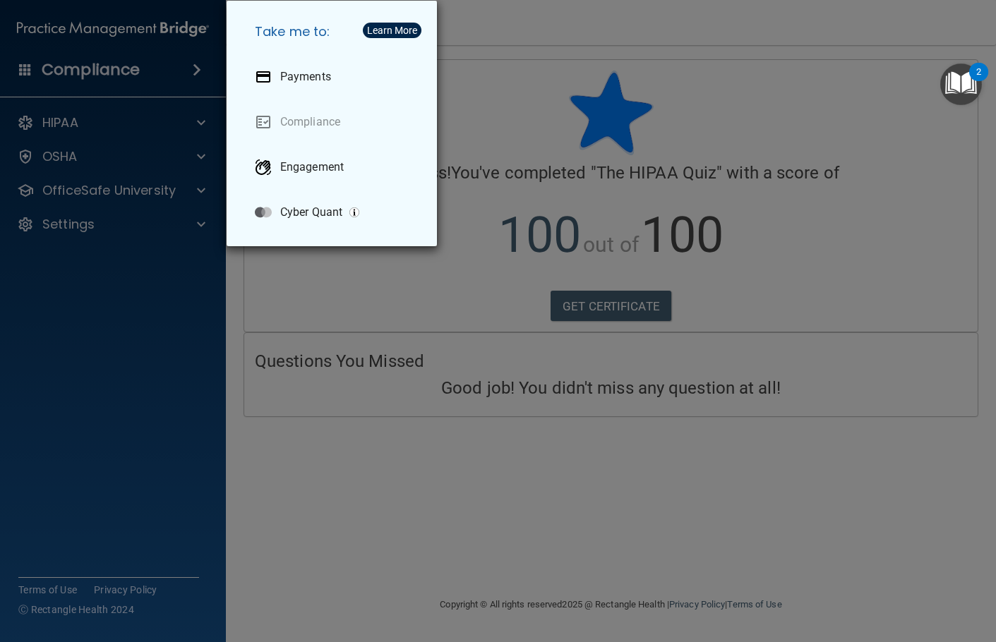
click at [488, 88] on div "Take me to: Payments Compliance Engagement Cyber Quant" at bounding box center [498, 321] width 996 height 642
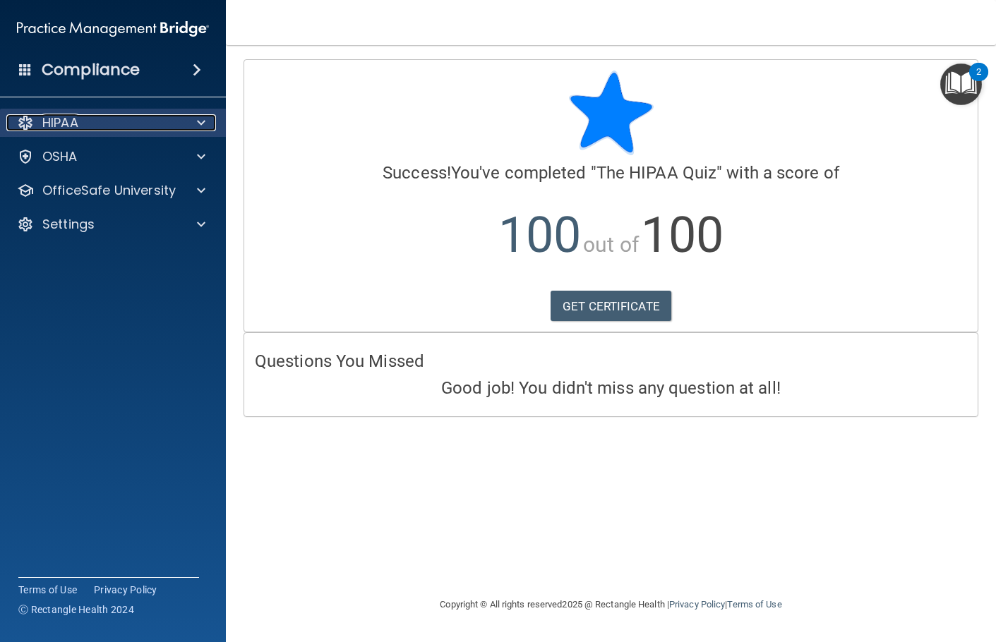
click at [140, 128] on div "HIPAA" at bounding box center [93, 122] width 175 height 17
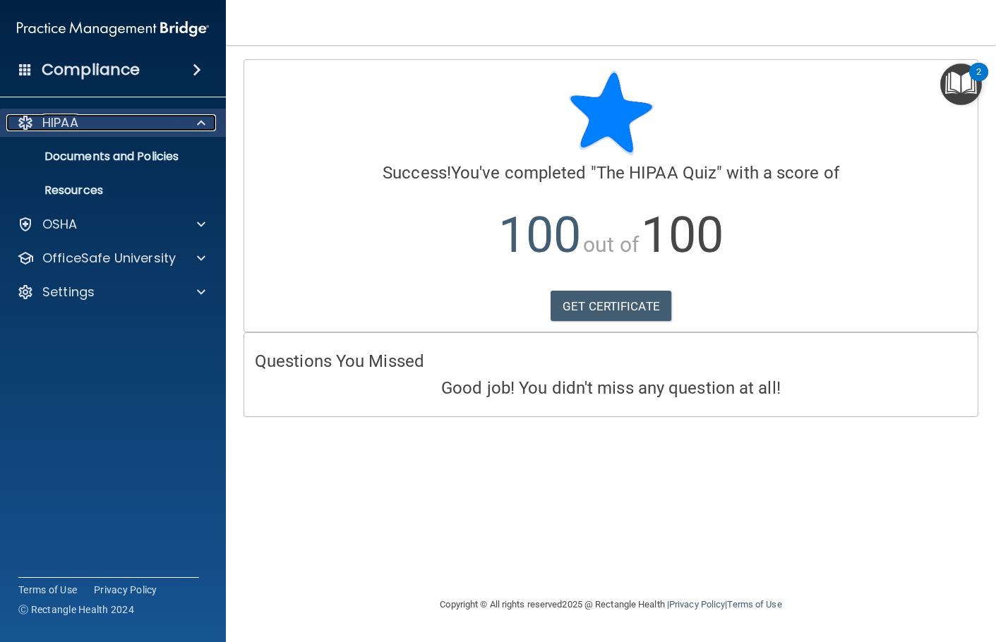
click at [140, 128] on div "HIPAA" at bounding box center [93, 122] width 175 height 17
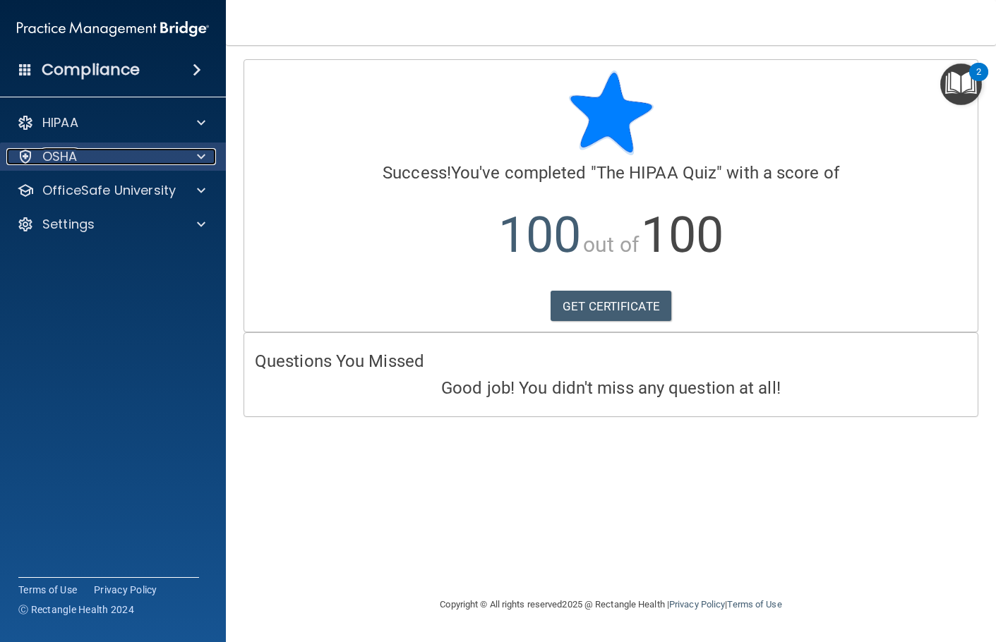
click at [145, 157] on div "OSHA" at bounding box center [93, 156] width 175 height 17
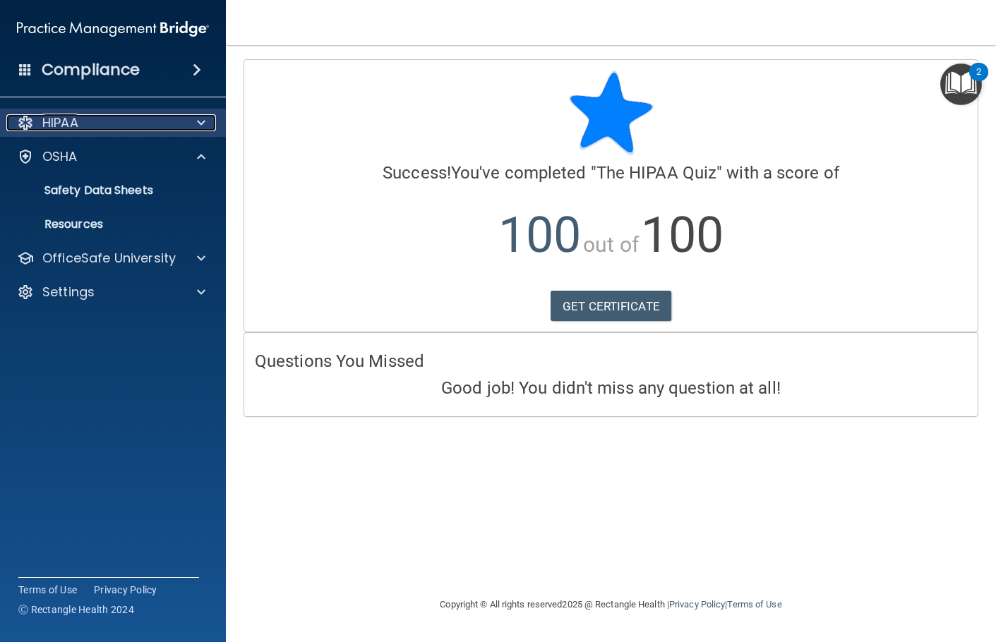
click at [143, 128] on div "HIPAA" at bounding box center [93, 122] width 175 height 17
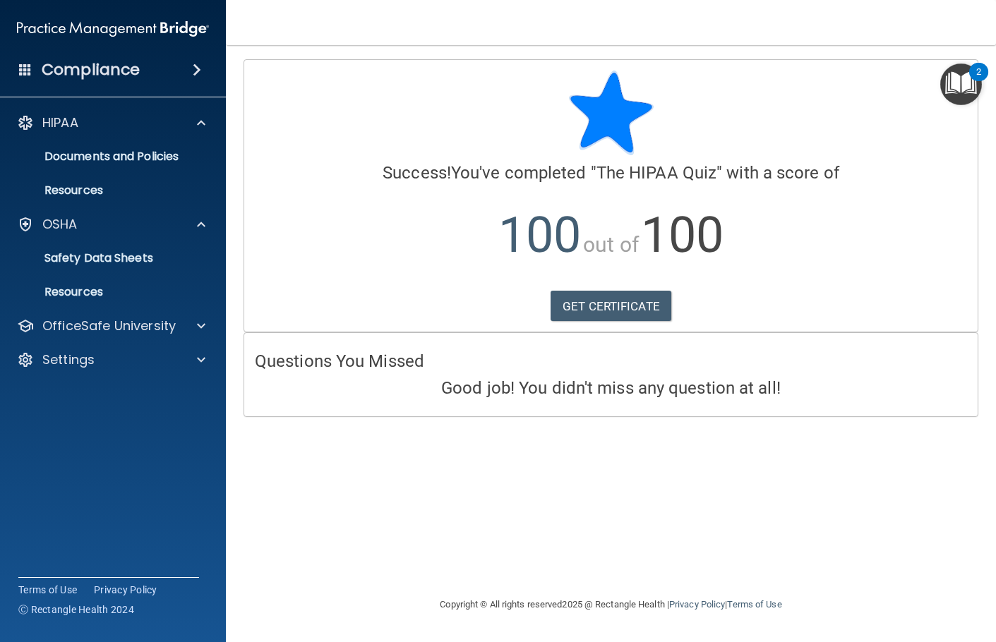
click at [375, 83] on div at bounding box center [611, 113] width 712 height 85
click at [160, 31] on img at bounding box center [113, 29] width 192 height 28
click at [90, 76] on h4 "Compliance" at bounding box center [91, 70] width 98 height 20
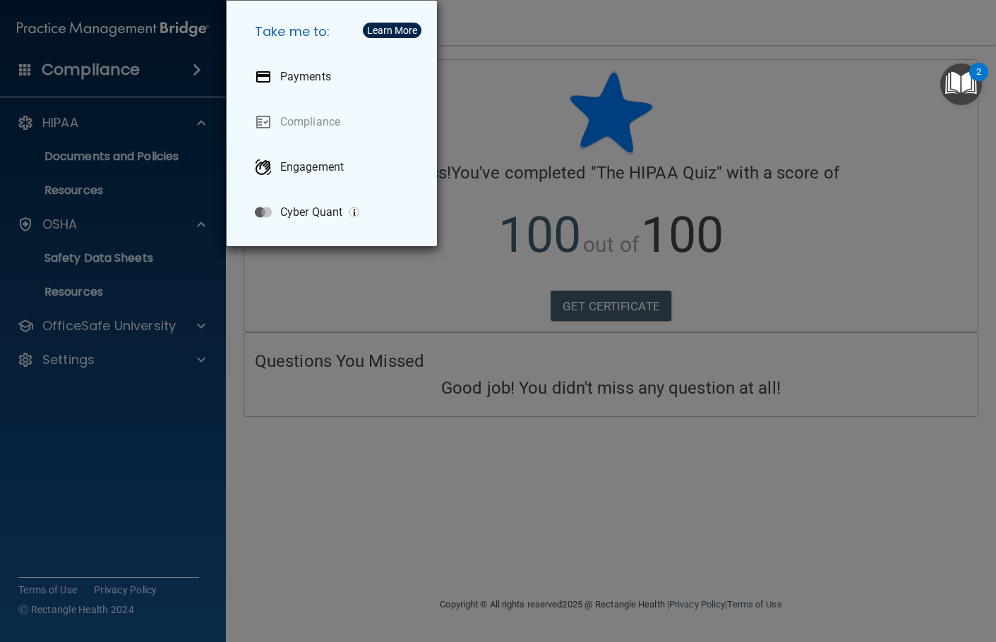
click at [30, 73] on div "Take me to: Payments Compliance Engagement Cyber Quant" at bounding box center [498, 321] width 996 height 642
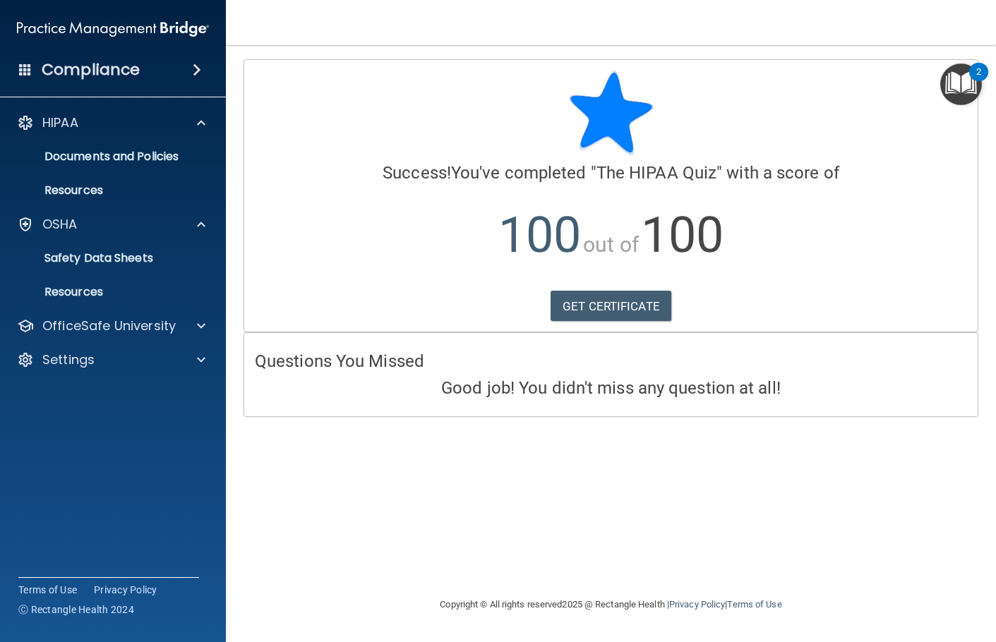
click at [23, 65] on span at bounding box center [25, 69] width 13 height 13
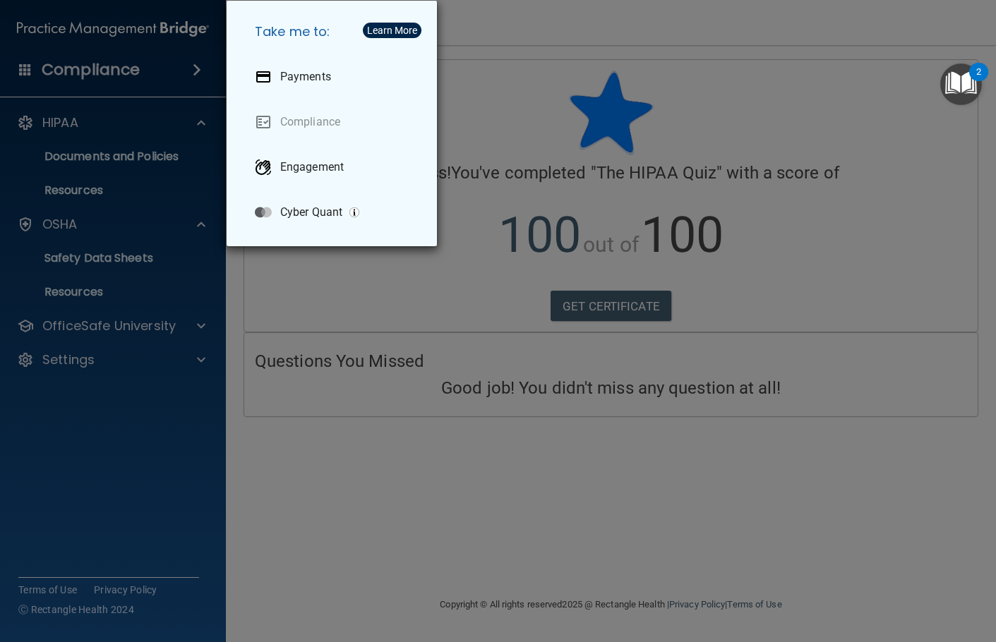
click at [23, 65] on div "Take me to: Payments Compliance Engagement Cyber Quant" at bounding box center [498, 321] width 996 height 642
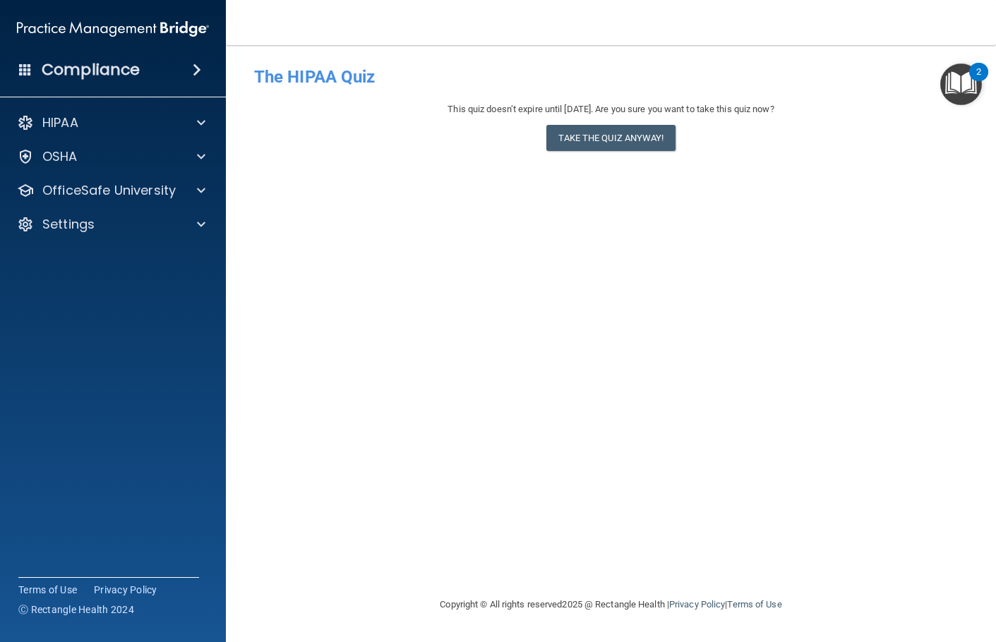
drag, startPoint x: 467, startPoint y: 611, endPoint x: 963, endPoint y: 317, distance: 576.2
click at [963, 317] on div "- The HIPAA Quiz This quiz doesn’t expire until 08/27/2026. Are you sure you wa…" at bounding box center [610, 320] width 713 height 523
click at [177, 127] on div "HIPAA" at bounding box center [93, 122] width 175 height 17
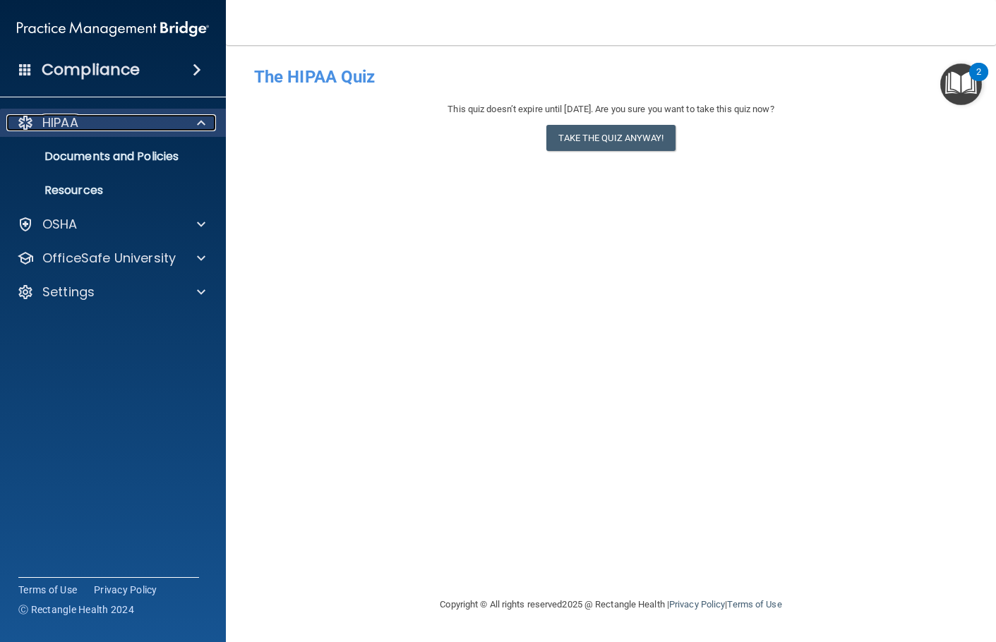
click at [153, 125] on div "HIPAA" at bounding box center [93, 122] width 175 height 17
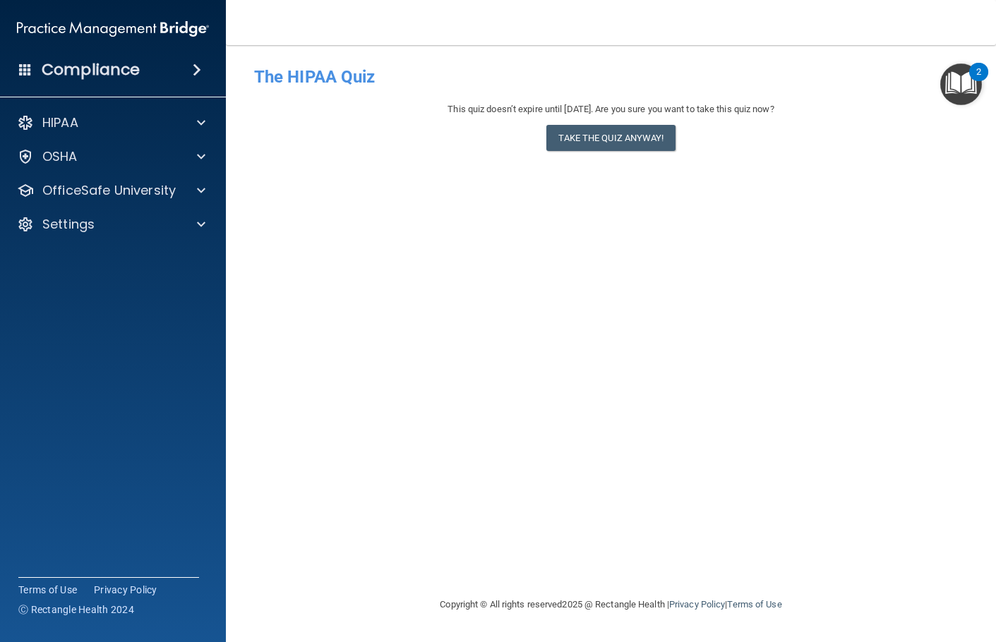
click at [953, 81] on img "Open Resource Center, 2 new notifications" at bounding box center [961, 85] width 42 height 42
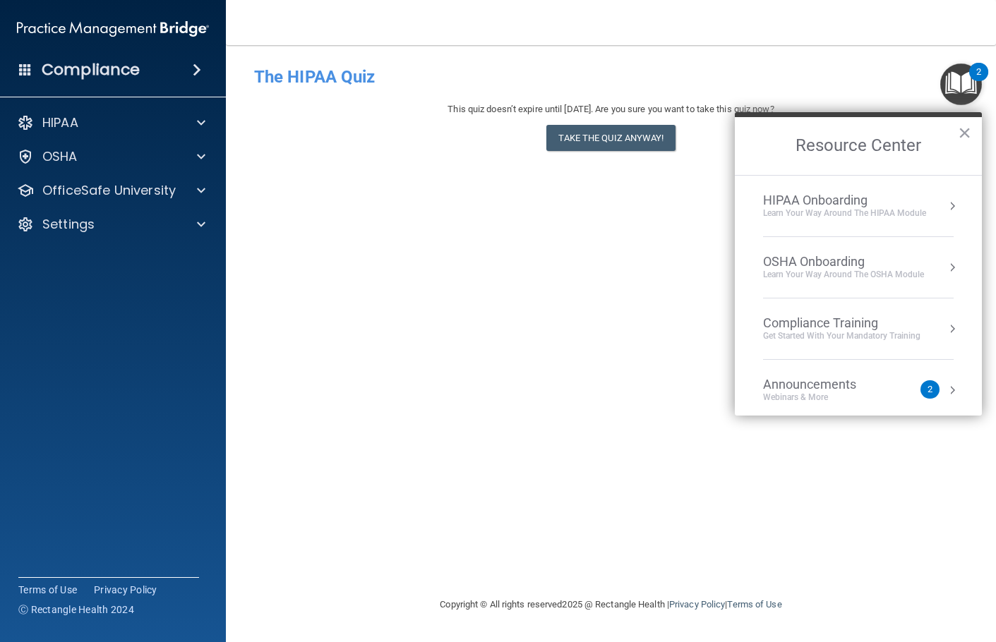
click at [828, 207] on div "Learn Your Way around the HIPAA module" at bounding box center [844, 213] width 163 height 12
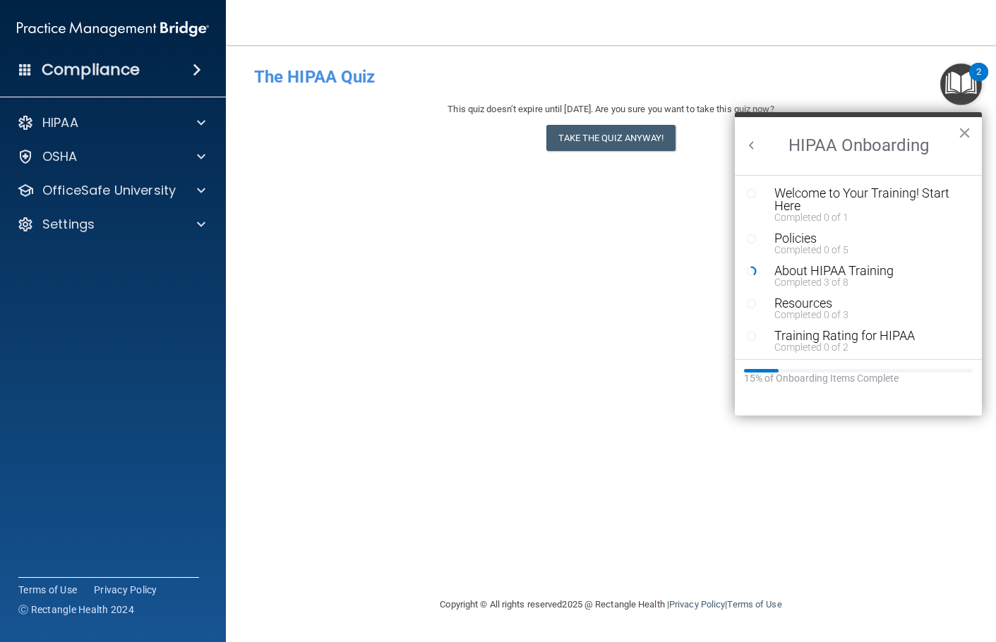
click at [968, 138] on button "×" at bounding box center [964, 132] width 13 height 23
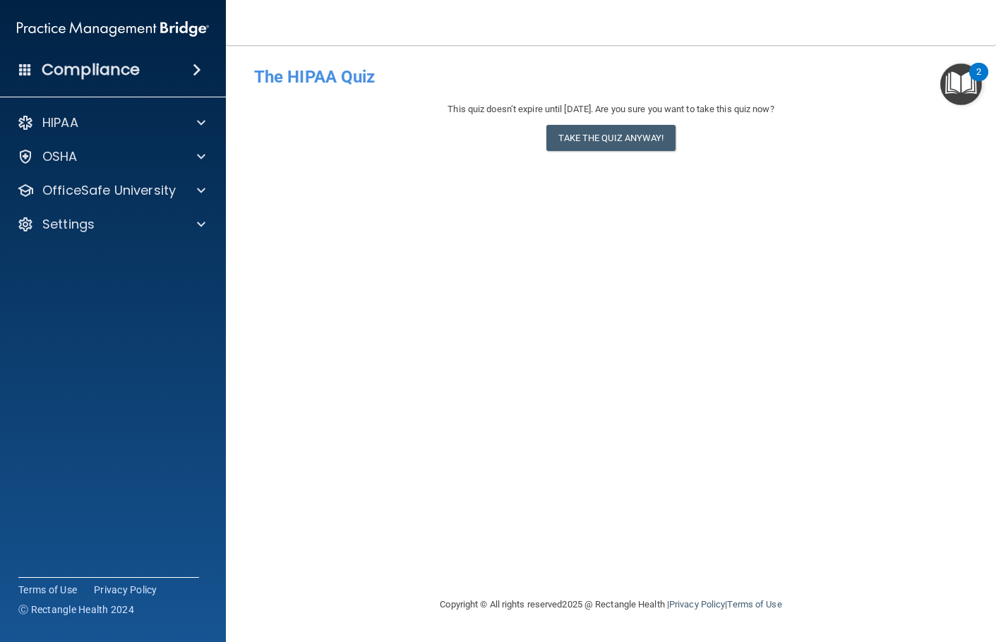
click at [957, 98] on img "Open Resource Center, 2 new notifications" at bounding box center [961, 85] width 42 height 42
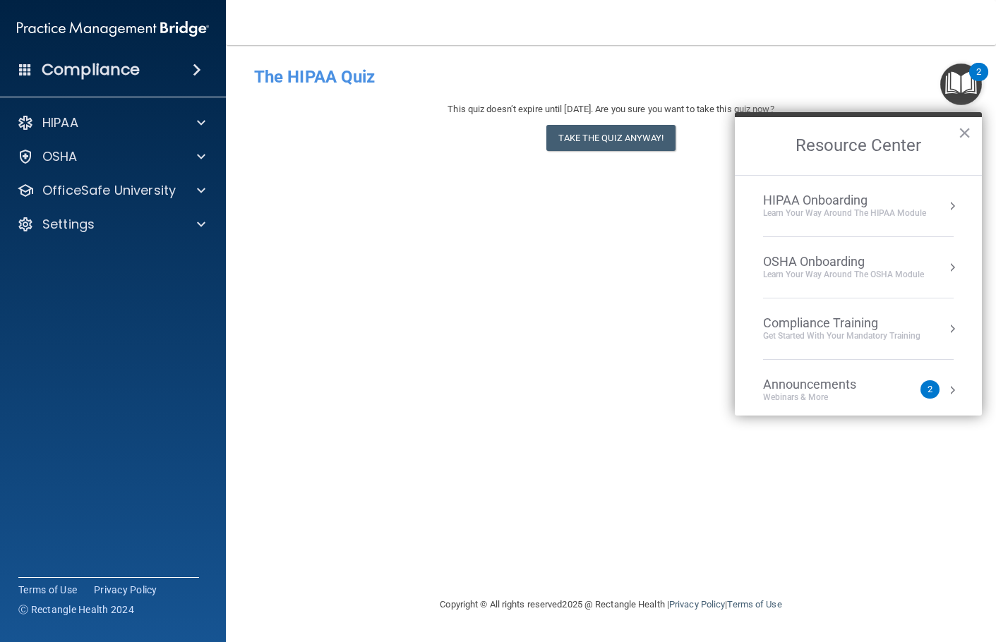
click at [894, 209] on div "Learn Your Way around the HIPAA module" at bounding box center [844, 213] width 163 height 12
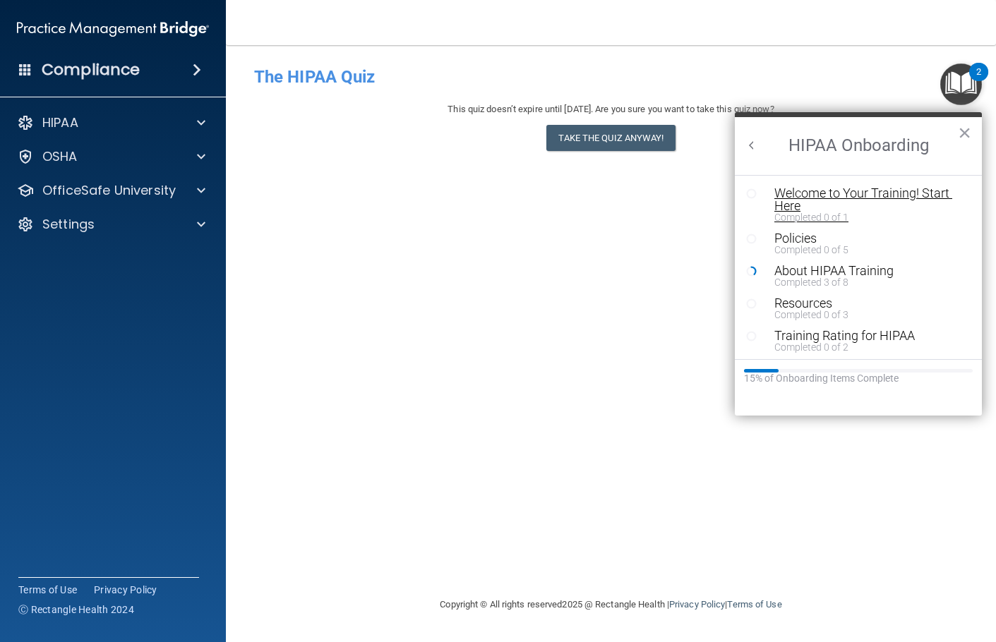
scroll to position [3, 0]
click at [813, 147] on h2 "HIPAA Onboarding" at bounding box center [858, 146] width 247 height 58
click at [749, 141] on button "Back to Resource Center Home" at bounding box center [752, 145] width 14 height 14
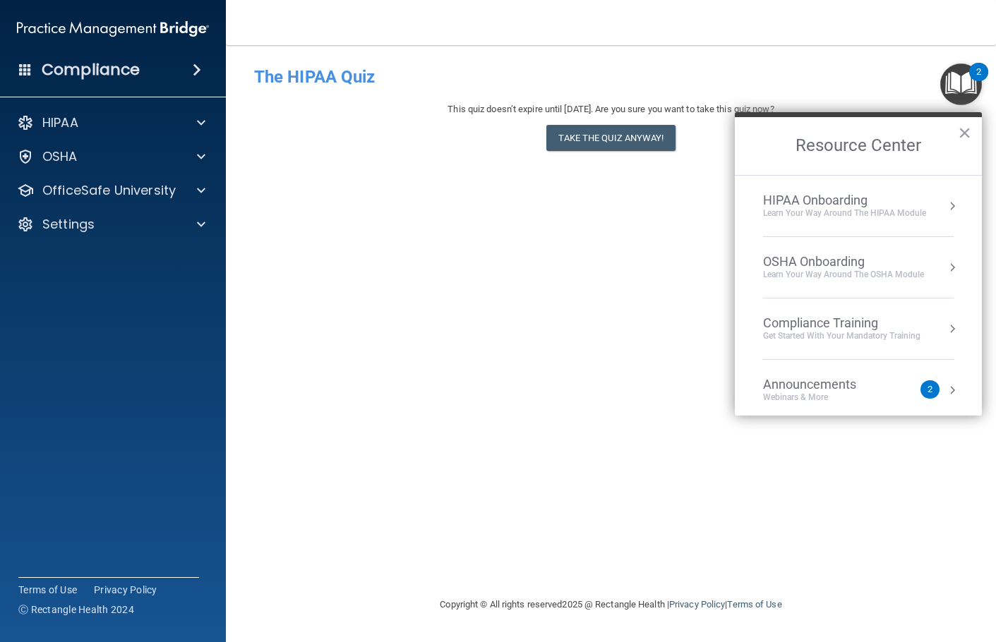
click at [644, 224] on div "- The HIPAA Quiz This quiz doesn’t expire until 08/27/2026. Are you sure you wa…" at bounding box center [610, 320] width 713 height 523
click at [962, 131] on button "×" at bounding box center [964, 132] width 13 height 23
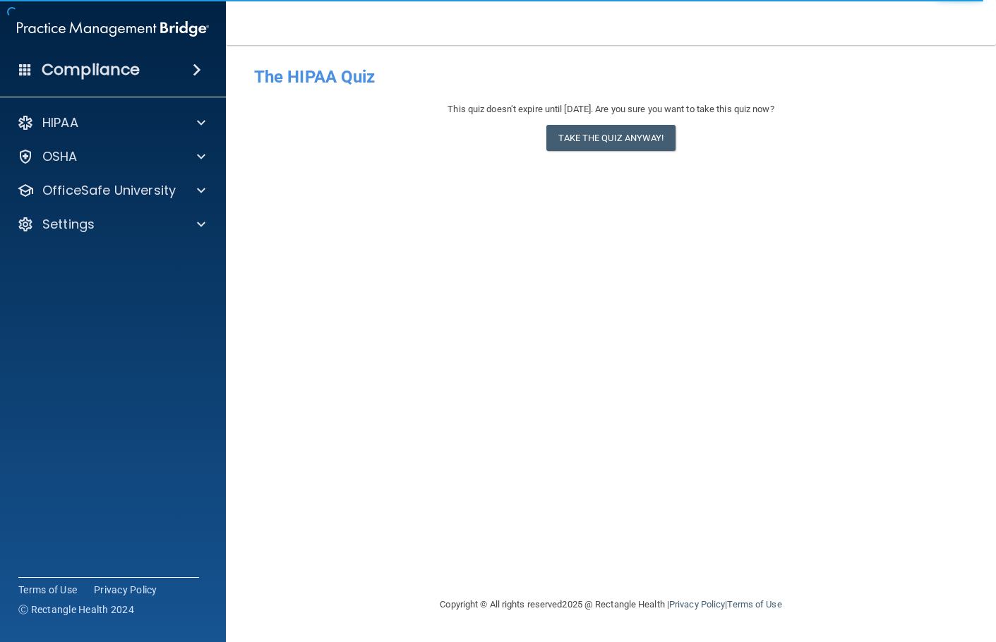
click at [155, 29] on img at bounding box center [113, 29] width 192 height 28
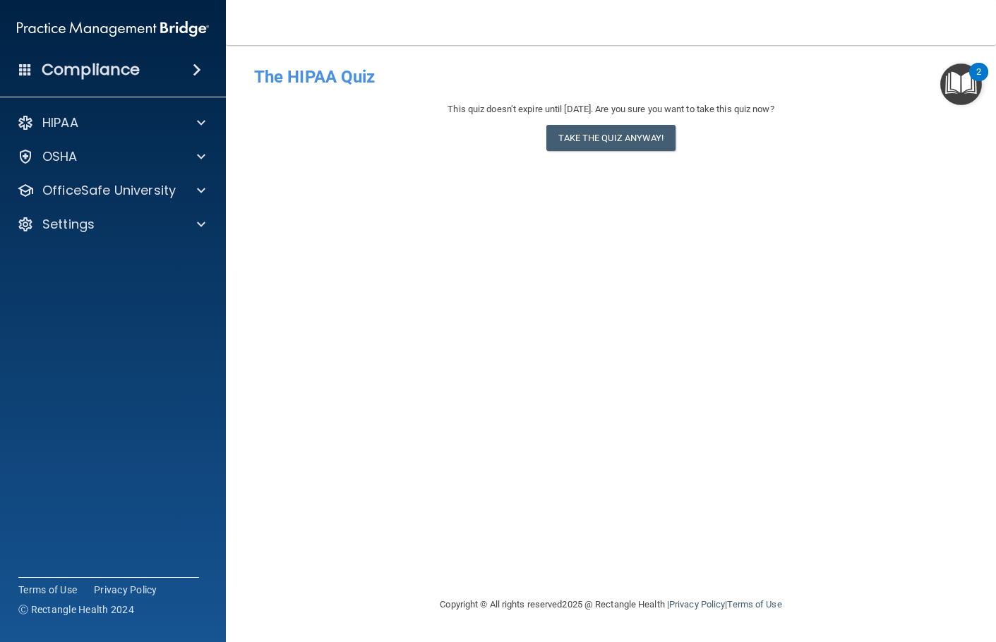
click at [959, 64] on img "Open Resource Center, 2 new notifications" at bounding box center [961, 85] width 42 height 42
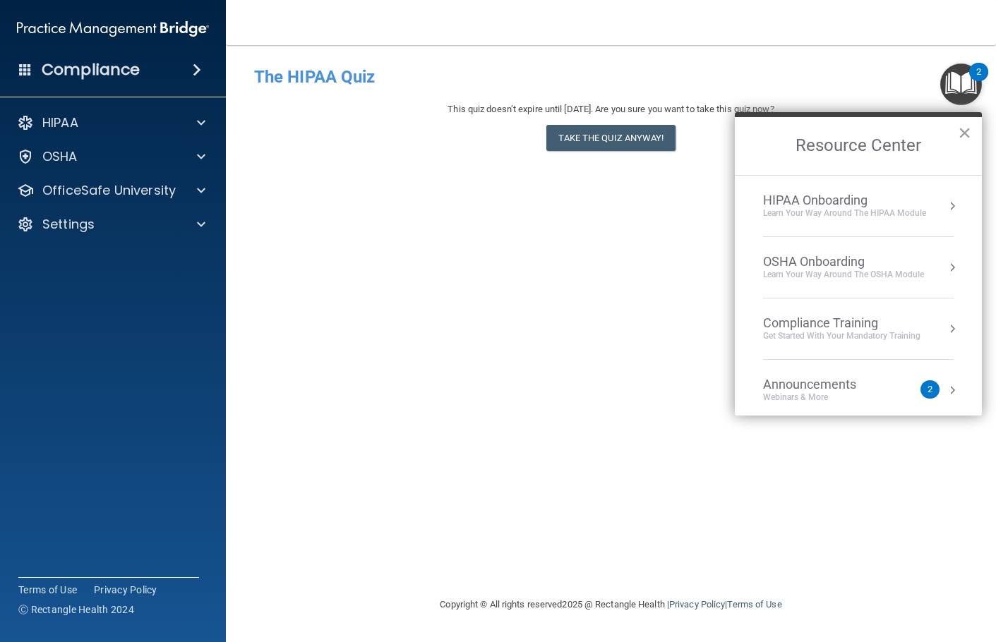
click at [845, 195] on div "HIPAA Onboarding" at bounding box center [844, 201] width 163 height 16
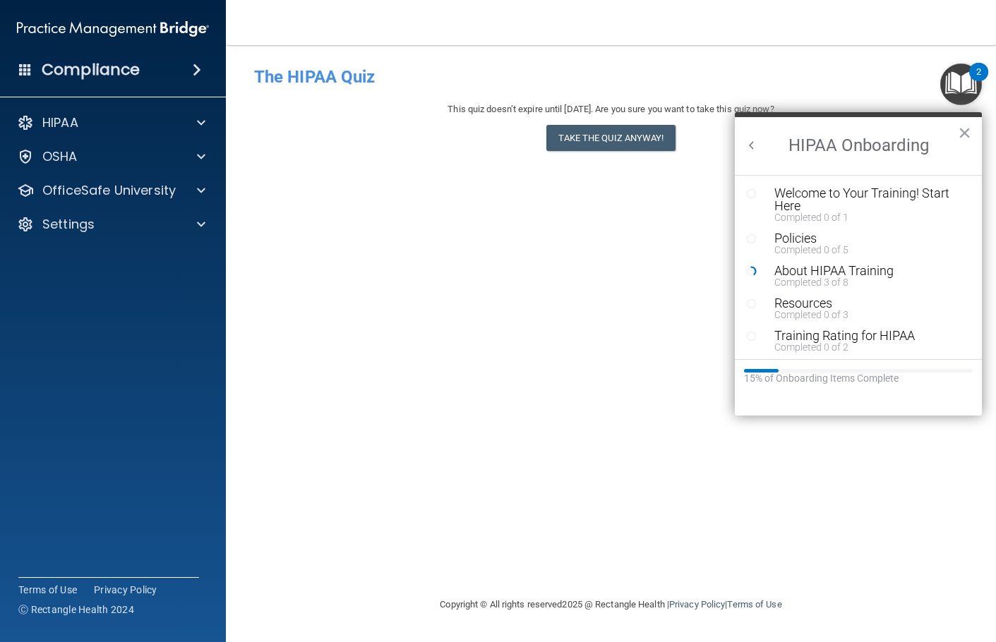
click at [749, 150] on button "Back to Resource Center Home" at bounding box center [752, 145] width 14 height 14
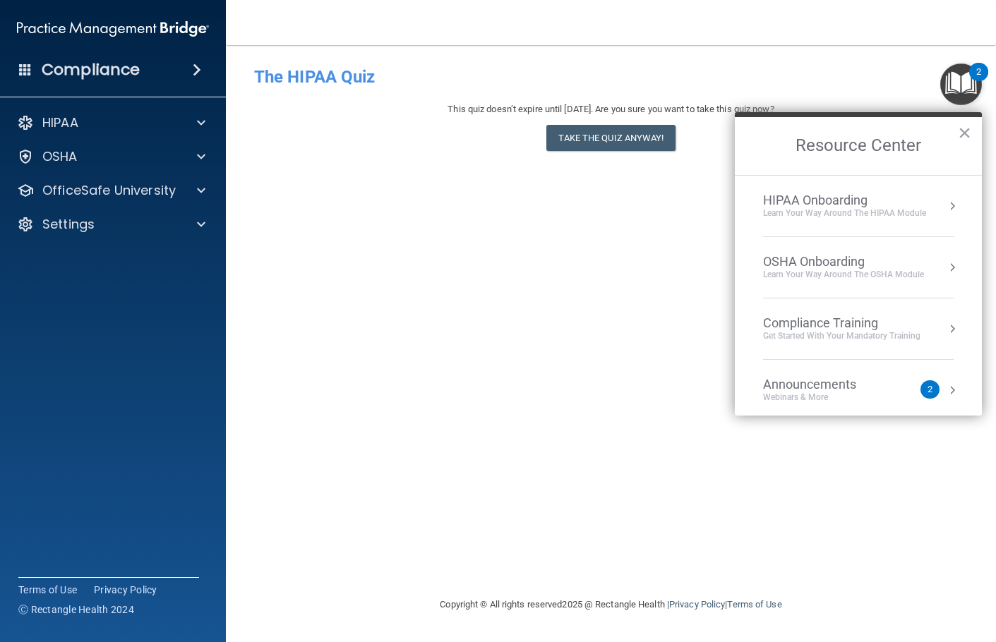
click at [829, 202] on div "HIPAA Onboarding" at bounding box center [844, 201] width 163 height 16
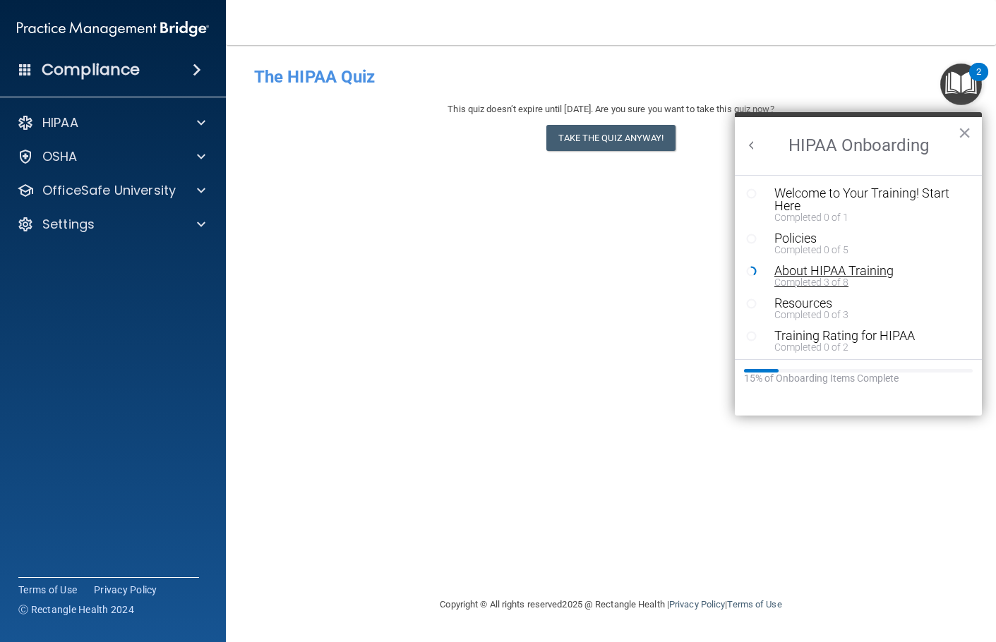
click at [858, 268] on div "About HIPAA Training" at bounding box center [863, 271] width 179 height 13
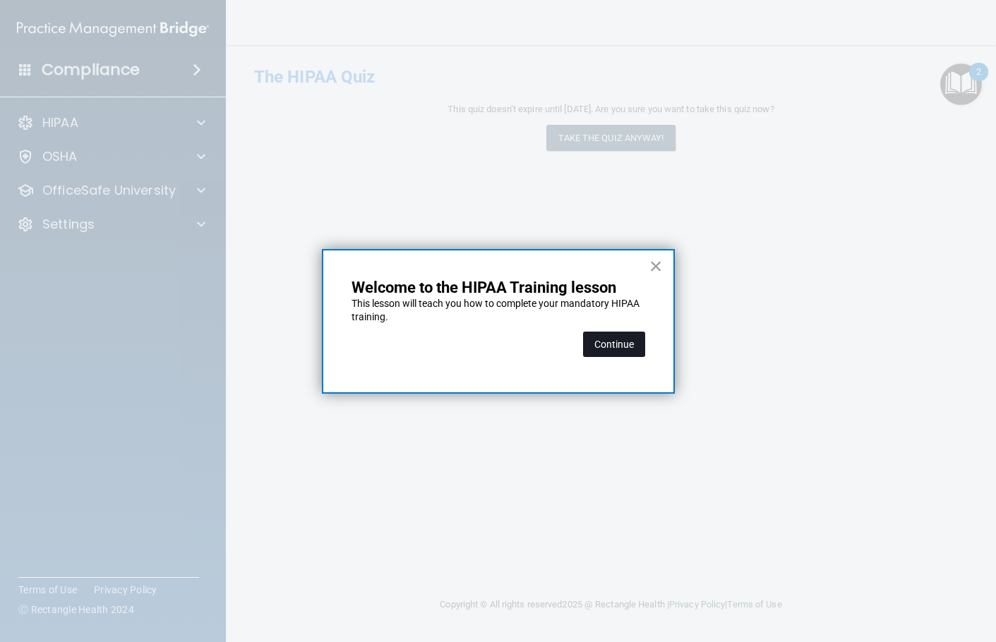
click at [636, 338] on button "Continue" at bounding box center [614, 344] width 62 height 25
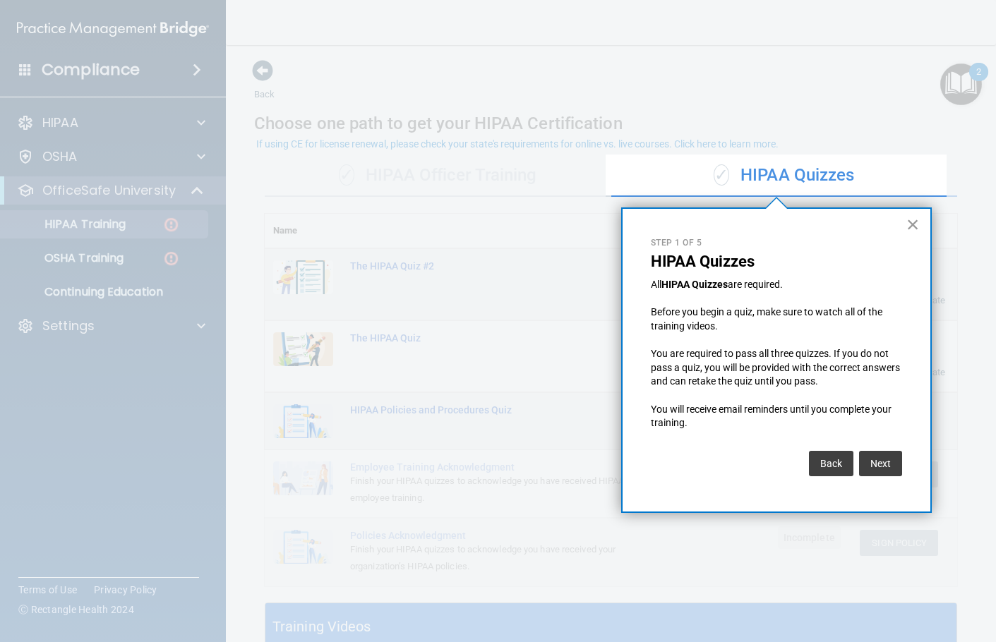
click at [914, 223] on button "×" at bounding box center [912, 224] width 13 height 23
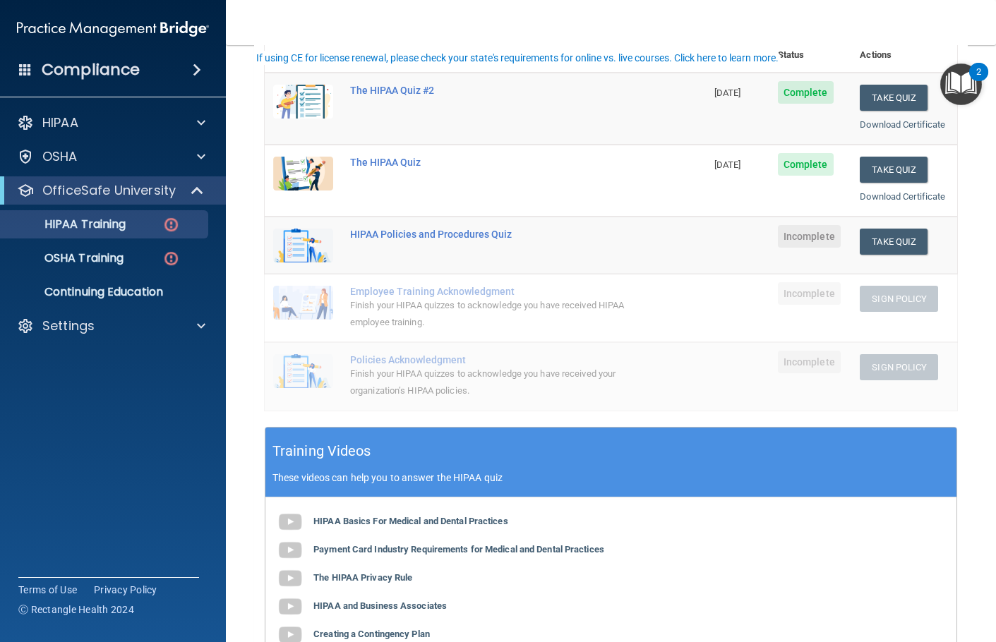
scroll to position [212, 0]
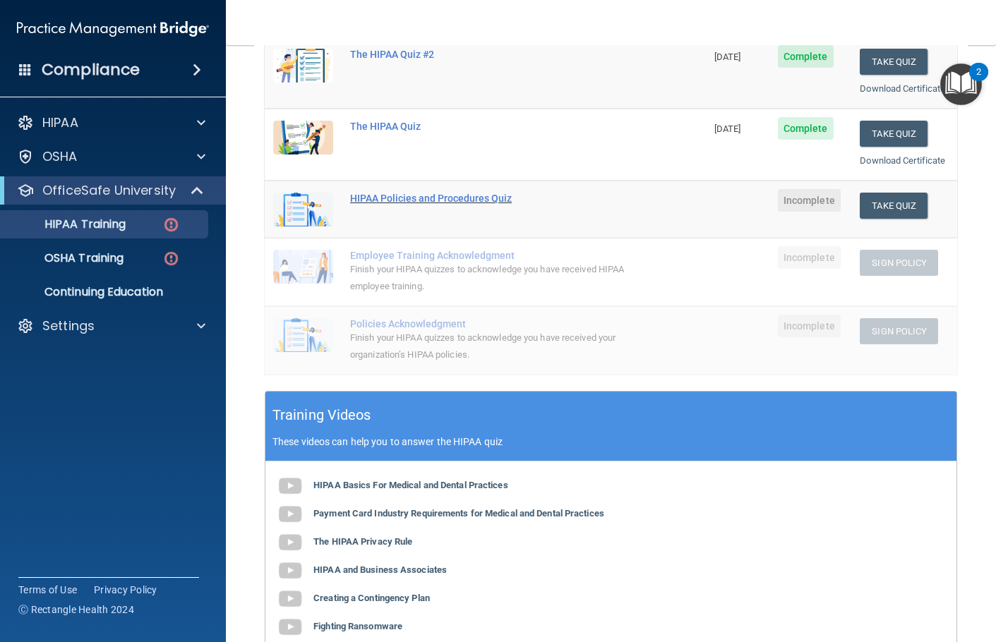
click at [495, 200] on div "HIPAA Policies and Procedures Quiz" at bounding box center [492, 198] width 285 height 11
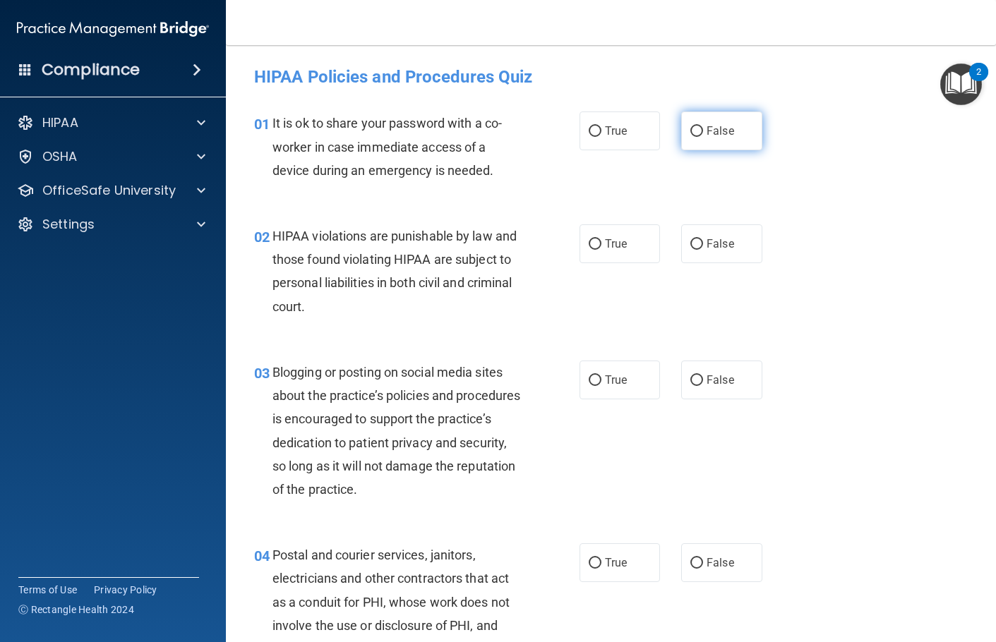
click at [716, 134] on span "False" at bounding box center [720, 130] width 28 height 13
click at [703, 134] on input "False" at bounding box center [696, 131] width 13 height 11
radio input "true"
click at [732, 243] on label "False" at bounding box center [721, 243] width 81 height 39
click at [703, 243] on input "False" at bounding box center [696, 244] width 13 height 11
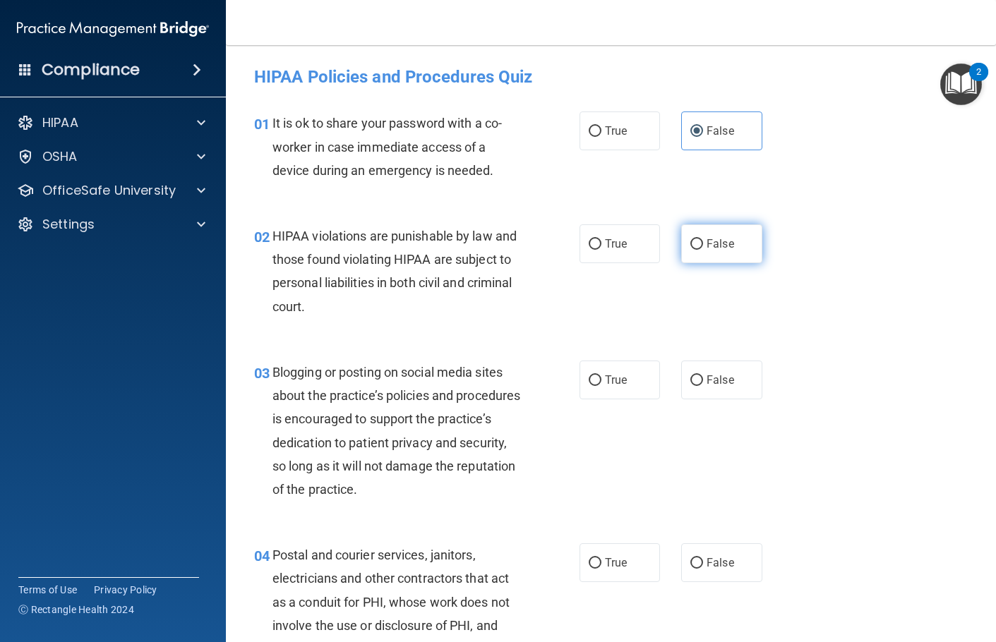
radio input "true"
click at [722, 385] on span "False" at bounding box center [720, 379] width 28 height 13
click at [703, 385] on input "False" at bounding box center [696, 380] width 13 height 11
radio input "true"
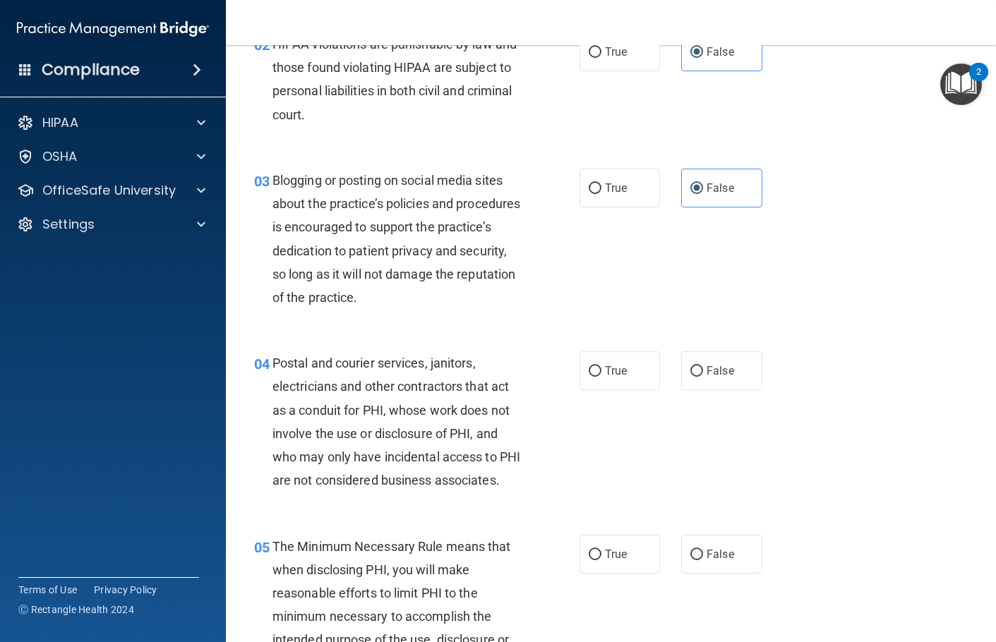
scroll to position [212, 0]
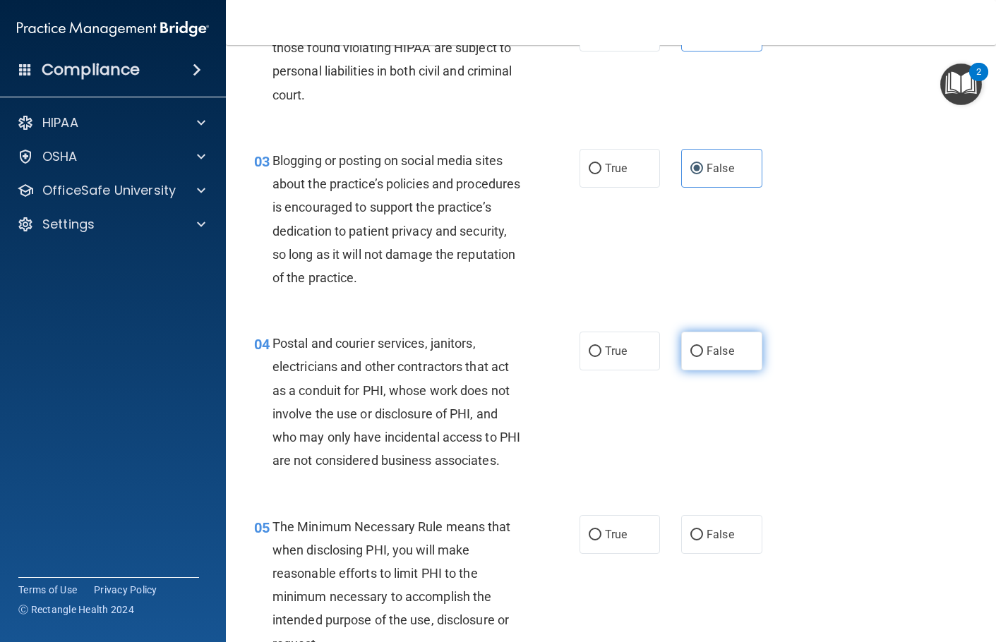
click at [730, 344] on label "False" at bounding box center [721, 351] width 81 height 39
click at [703, 346] on input "False" at bounding box center [696, 351] width 13 height 11
radio input "true"
click at [714, 541] on span "False" at bounding box center [720, 534] width 28 height 13
click at [703, 541] on input "False" at bounding box center [696, 535] width 13 height 11
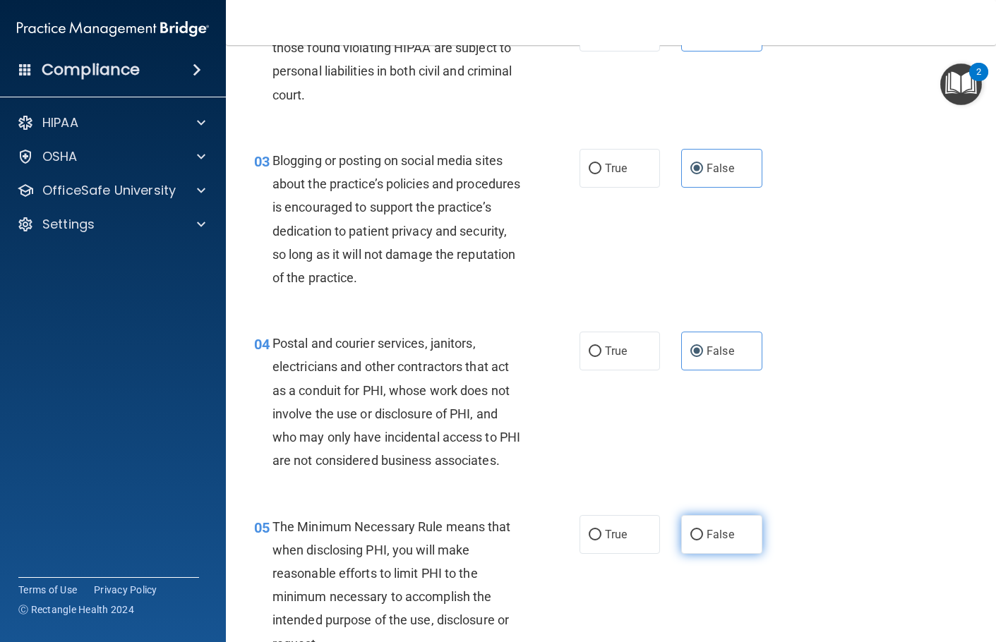
radio input "true"
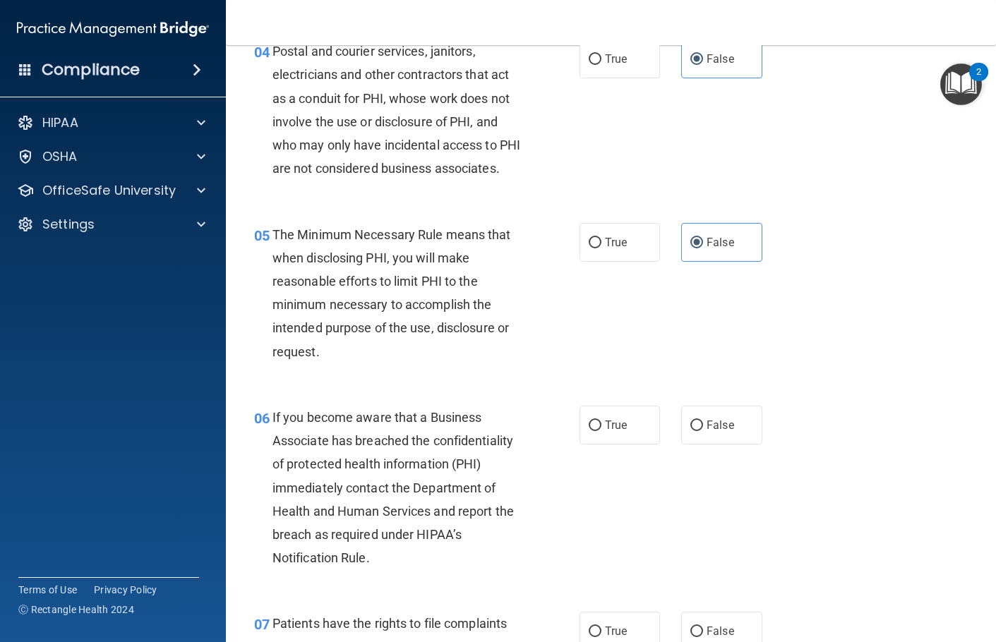
scroll to position [565, 0]
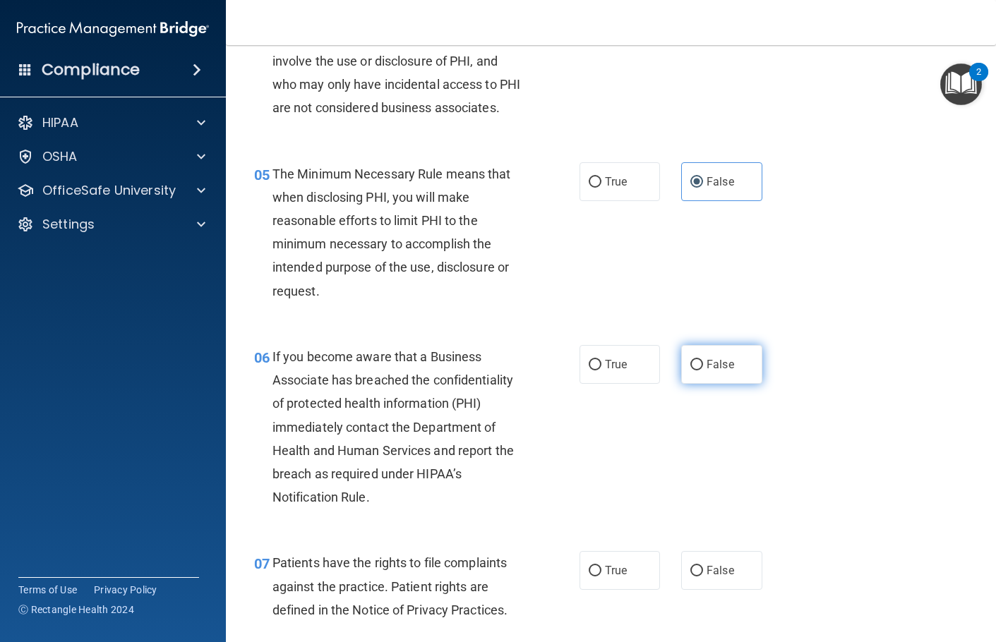
click at [725, 371] on span "False" at bounding box center [720, 364] width 28 height 13
click at [703, 370] on input "False" at bounding box center [696, 365] width 13 height 11
radio input "true"
click at [706, 577] on span "False" at bounding box center [720, 570] width 28 height 13
click at [703, 577] on input "False" at bounding box center [696, 571] width 13 height 11
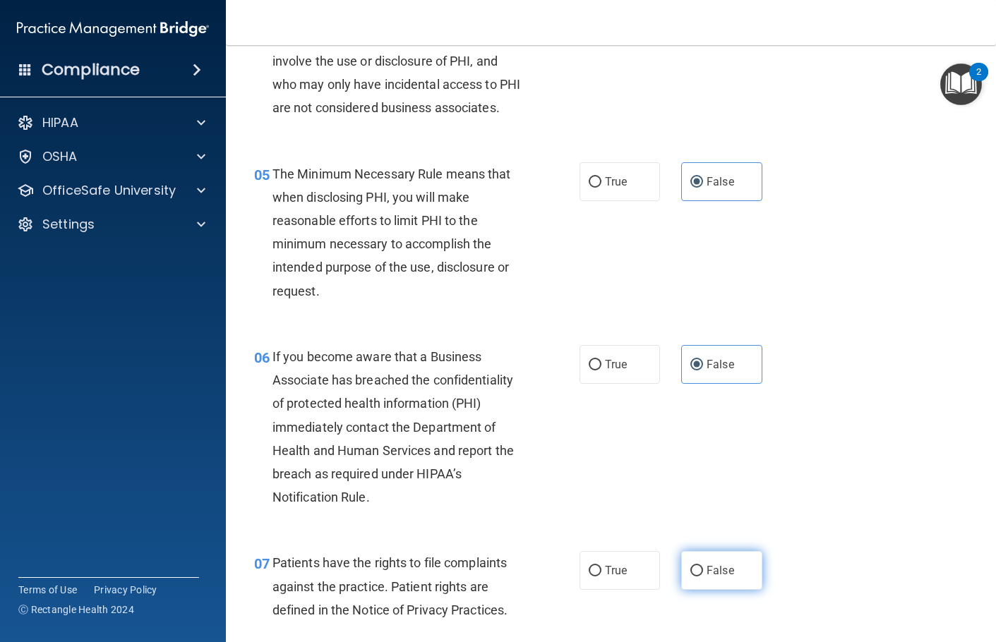
radio input "true"
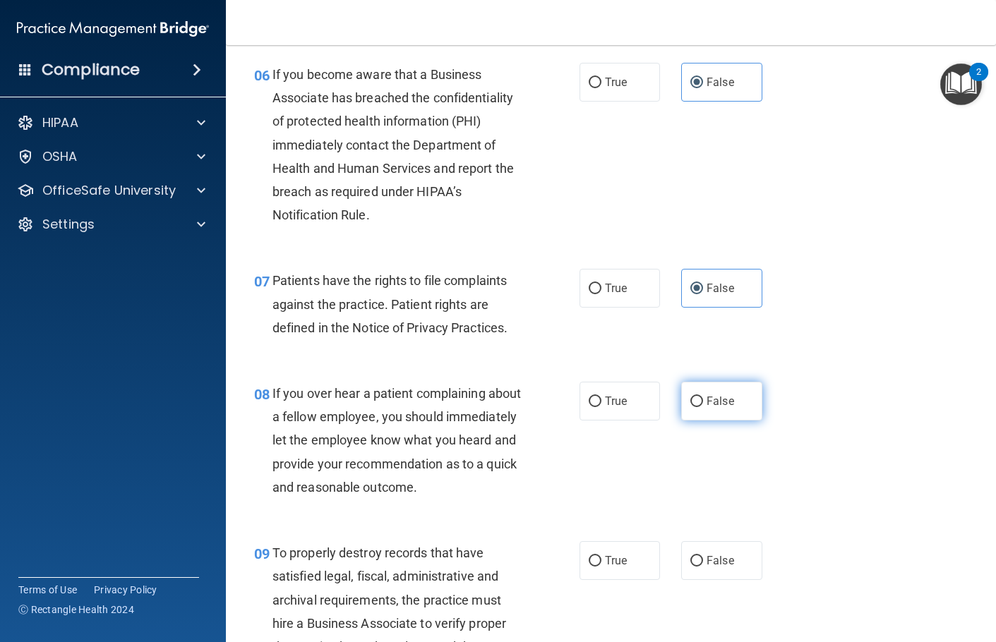
click at [731, 421] on label "False" at bounding box center [721, 401] width 81 height 39
click at [703, 407] on input "False" at bounding box center [696, 402] width 13 height 11
radio input "true"
click at [721, 580] on label "False" at bounding box center [721, 560] width 81 height 39
click at [703, 567] on input "False" at bounding box center [696, 561] width 13 height 11
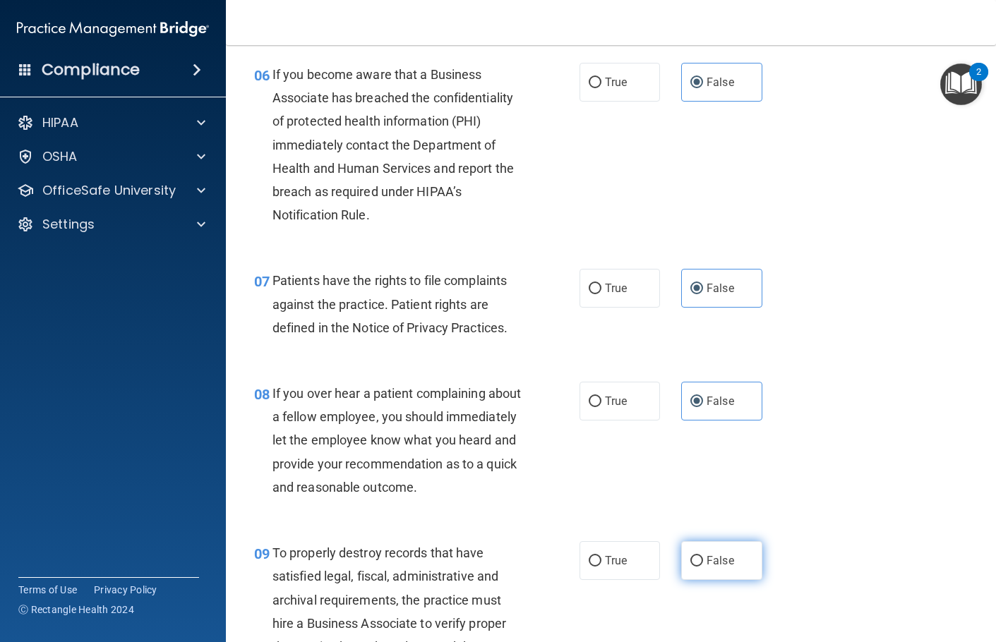
radio input "true"
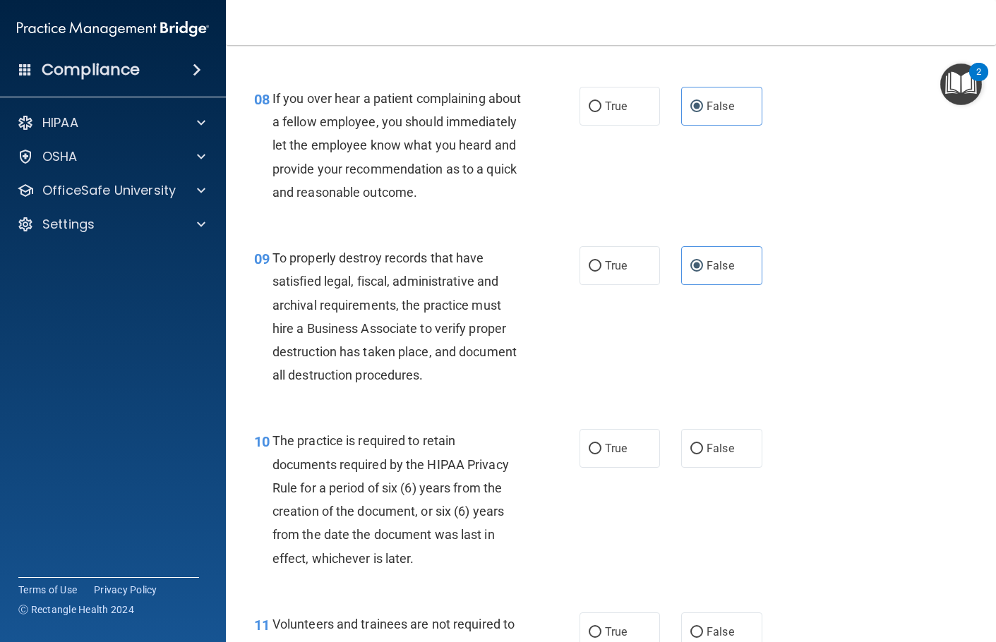
scroll to position [1200, 0]
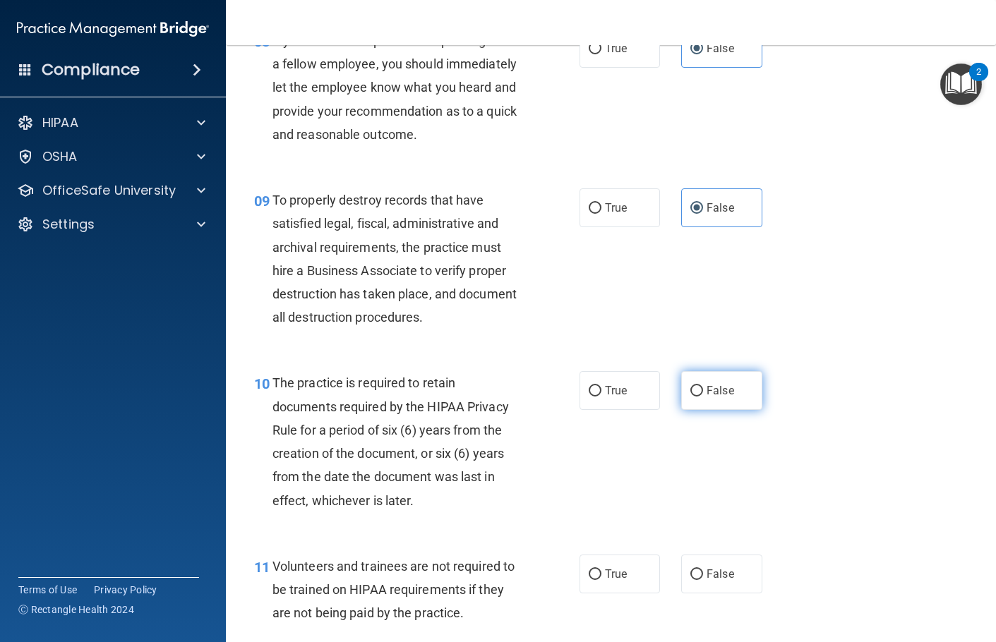
click at [731, 410] on label "False" at bounding box center [721, 390] width 81 height 39
click at [703, 397] on input "False" at bounding box center [696, 391] width 13 height 11
radio input "true"
click at [716, 581] on span "False" at bounding box center [720, 573] width 28 height 13
click at [703, 580] on input "False" at bounding box center [696, 575] width 13 height 11
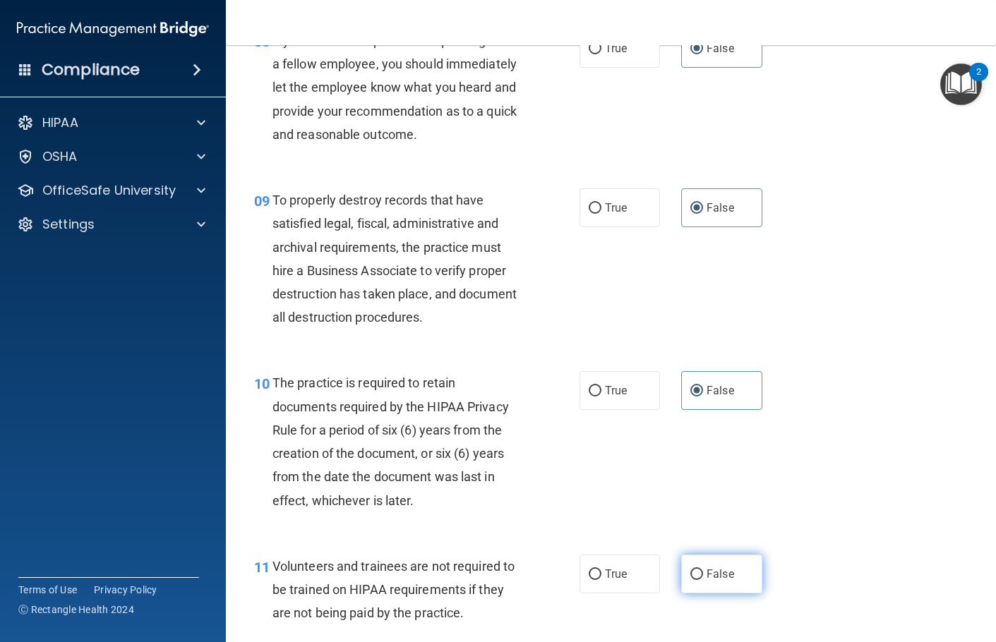
radio input "true"
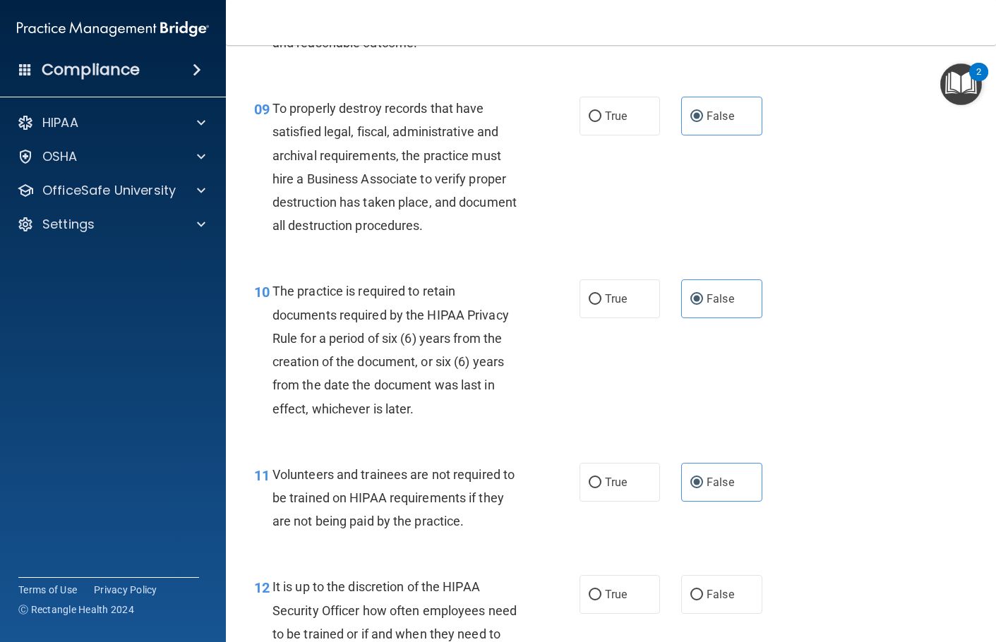
scroll to position [1482, 0]
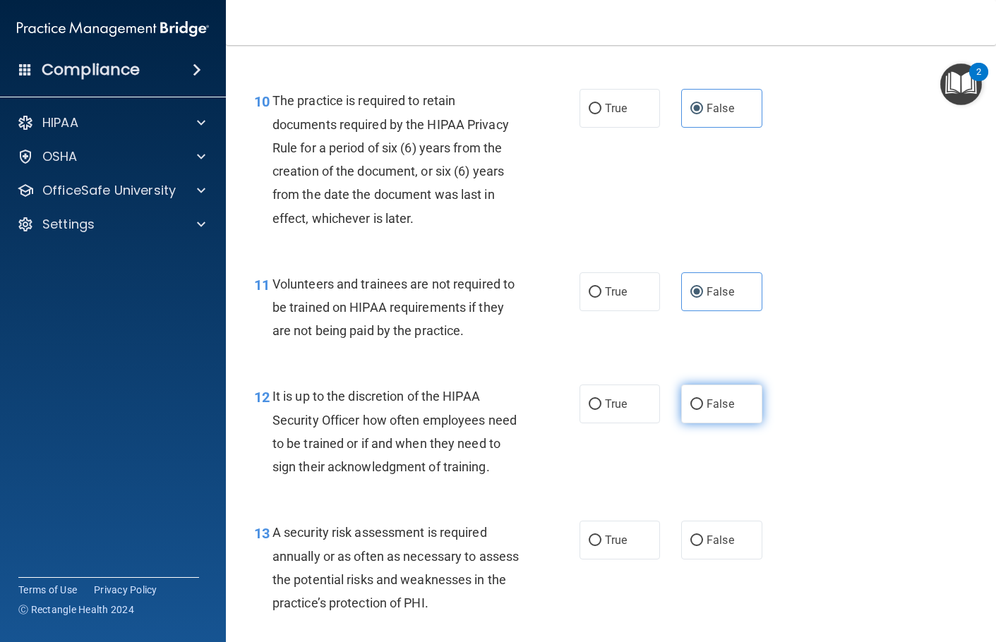
click at [706, 411] on span "False" at bounding box center [720, 403] width 28 height 13
click at [703, 410] on input "False" at bounding box center [696, 404] width 13 height 11
radio input "true"
click at [725, 560] on label "False" at bounding box center [721, 540] width 81 height 39
click at [703, 546] on input "False" at bounding box center [696, 541] width 13 height 11
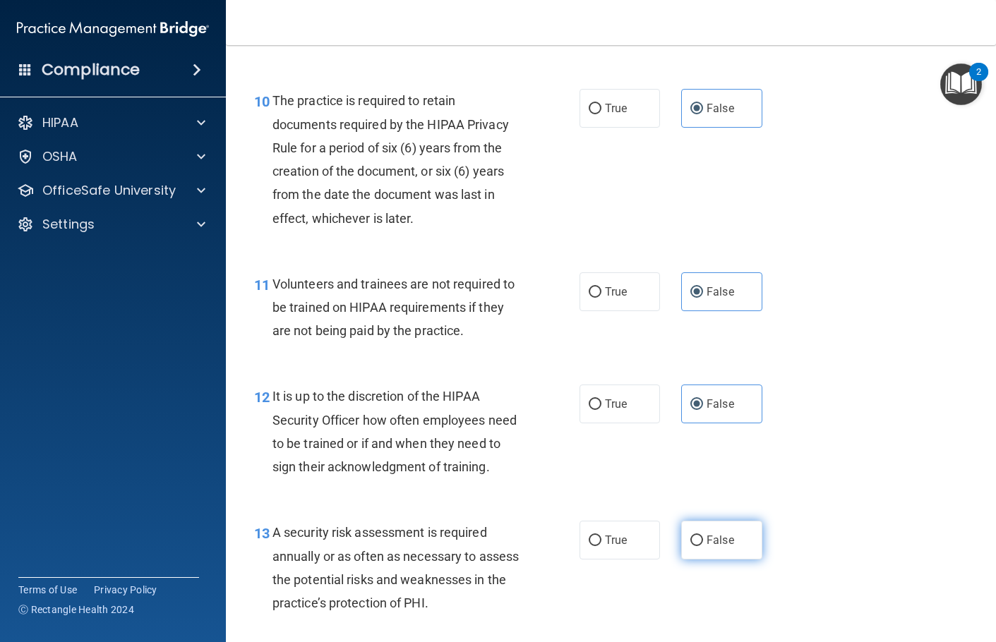
radio input "true"
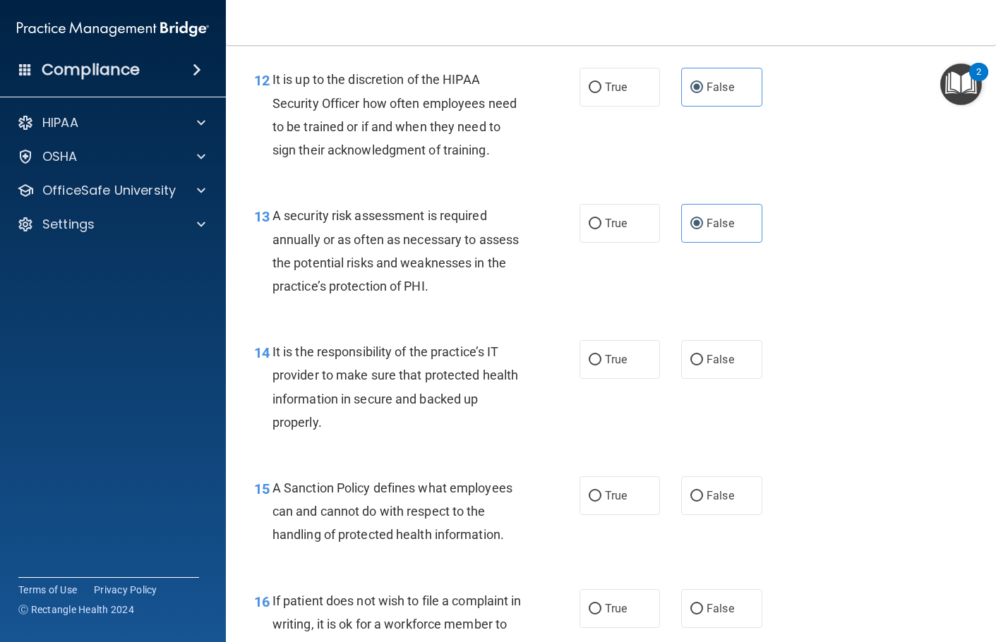
scroll to position [1835, 0]
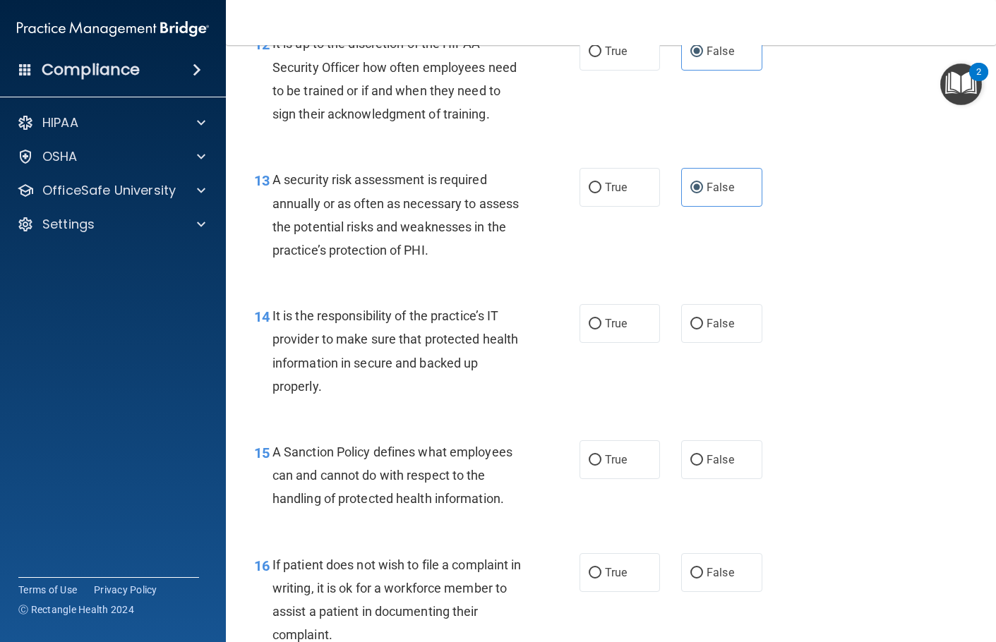
drag, startPoint x: 713, startPoint y: 375, endPoint x: 729, endPoint y: 442, distance: 68.3
click at [716, 395] on div "14 It is the responsibility of the practice’s IT provider to make sure that pro…" at bounding box center [610, 355] width 735 height 136
click at [737, 343] on label "False" at bounding box center [721, 323] width 81 height 39
click at [703, 330] on input "False" at bounding box center [696, 324] width 13 height 11
radio input "true"
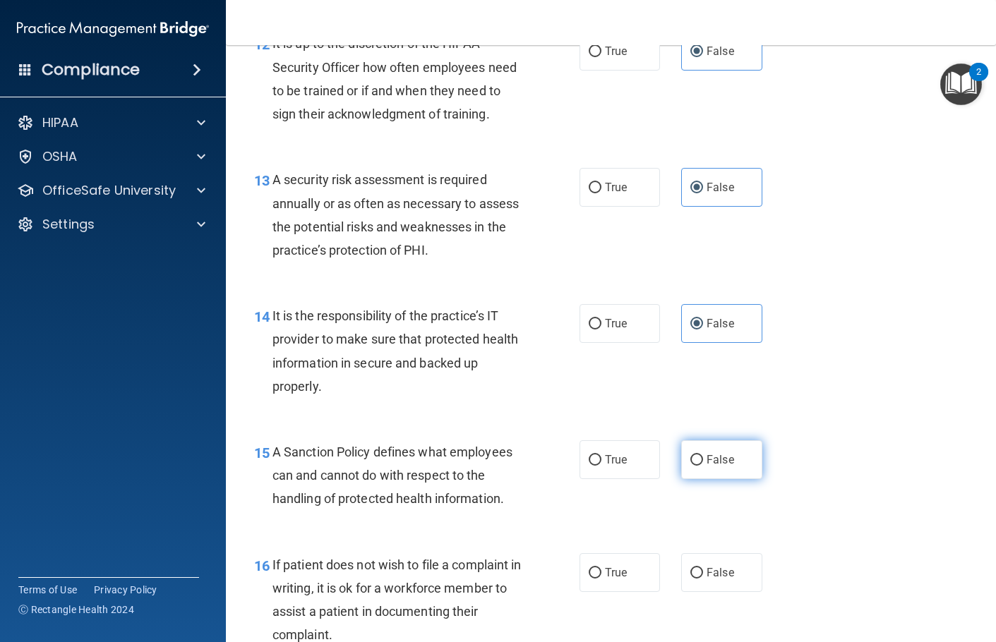
drag, startPoint x: 706, startPoint y: 498, endPoint x: 726, endPoint y: 556, distance: 61.8
click at [706, 479] on label "False" at bounding box center [721, 459] width 81 height 39
click at [703, 466] on input "False" at bounding box center [696, 460] width 13 height 11
radio input "true"
click at [711, 593] on div "16 If patient does not wish to file a complaint in writing, it is ok for a work…" at bounding box center [610, 604] width 735 height 136
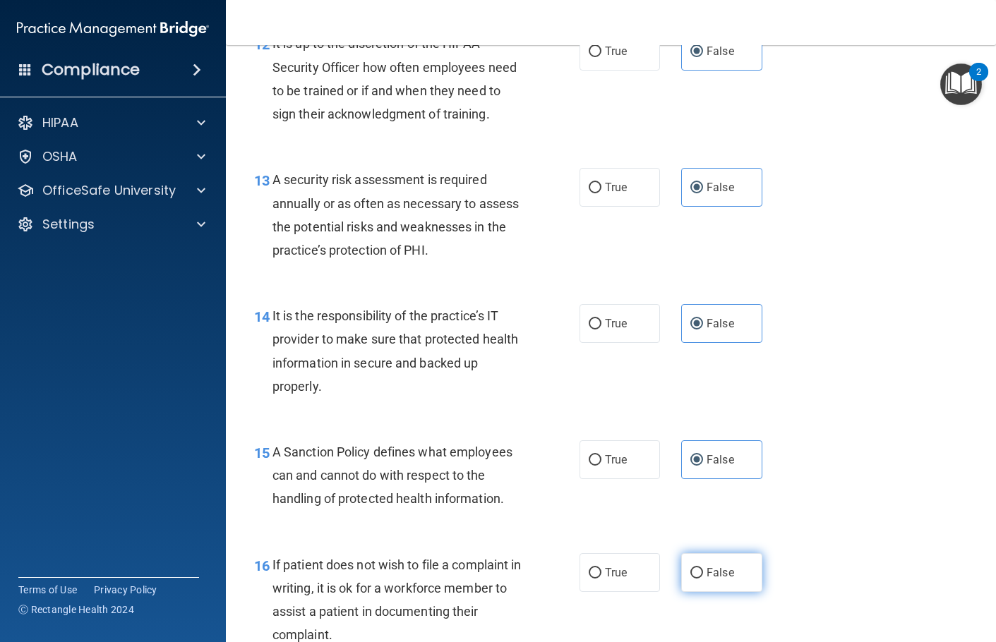
click at [715, 592] on label "False" at bounding box center [721, 572] width 81 height 39
click at [703, 579] on input "False" at bounding box center [696, 573] width 13 height 11
radio input "true"
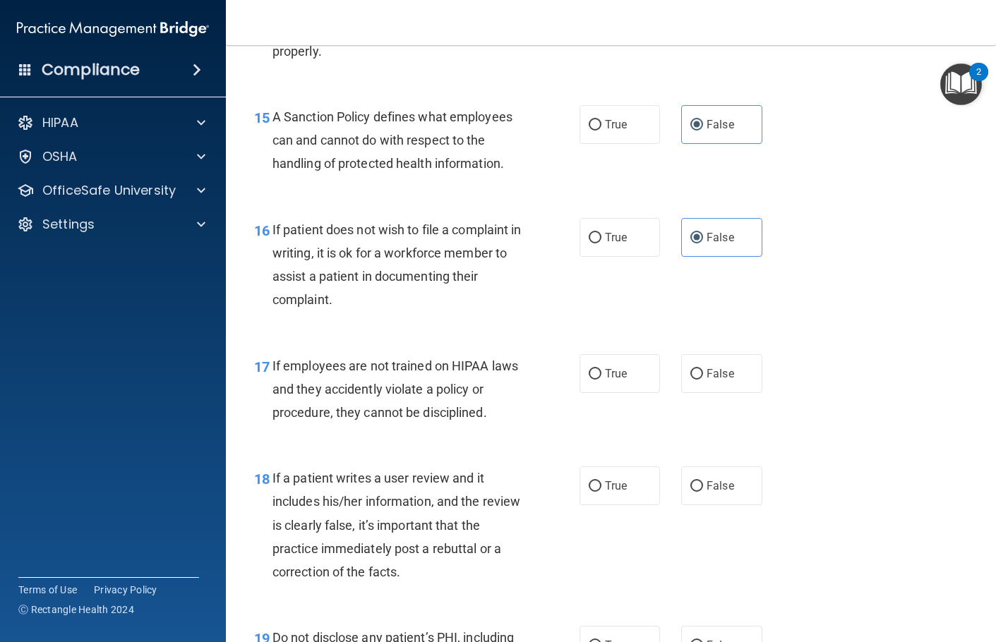
scroll to position [2188, 0]
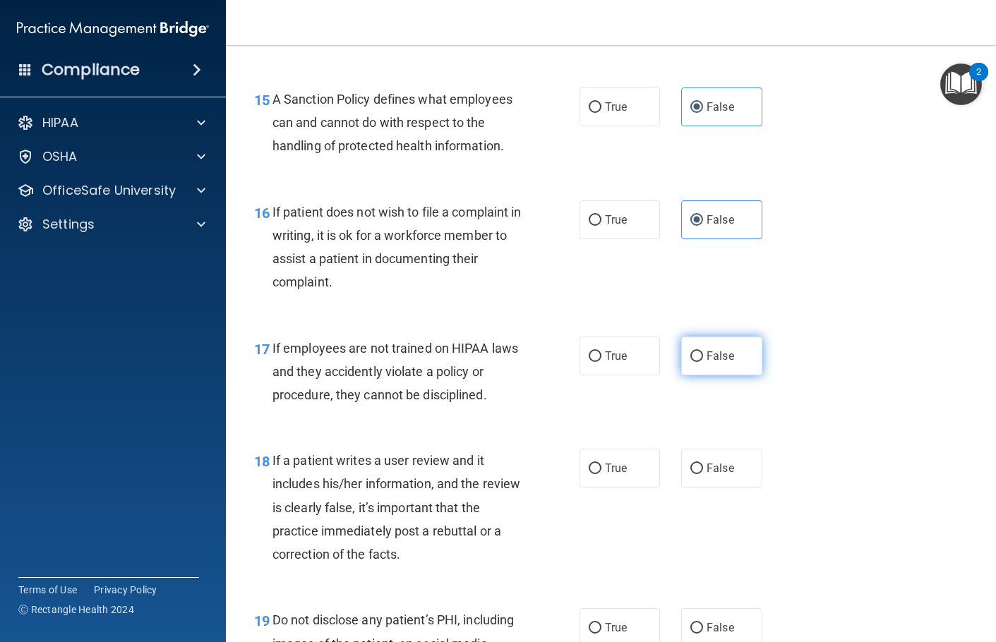
click at [722, 363] on span "False" at bounding box center [720, 355] width 28 height 13
click at [703, 362] on input "False" at bounding box center [696, 356] width 13 height 11
radio input "true"
click at [706, 475] on span "False" at bounding box center [720, 468] width 28 height 13
click at [703, 474] on input "False" at bounding box center [696, 469] width 13 height 11
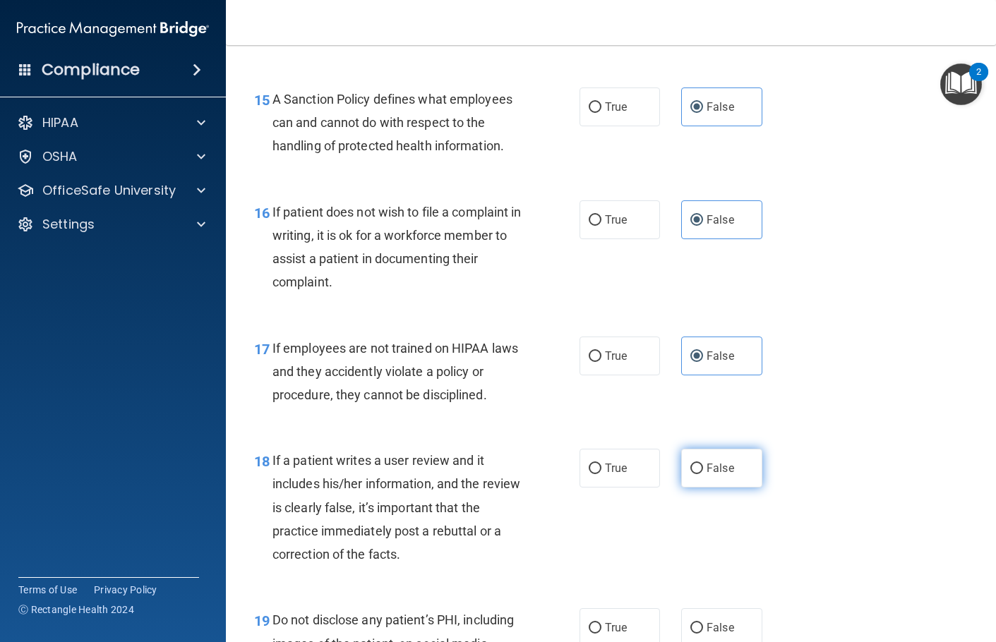
radio input "true"
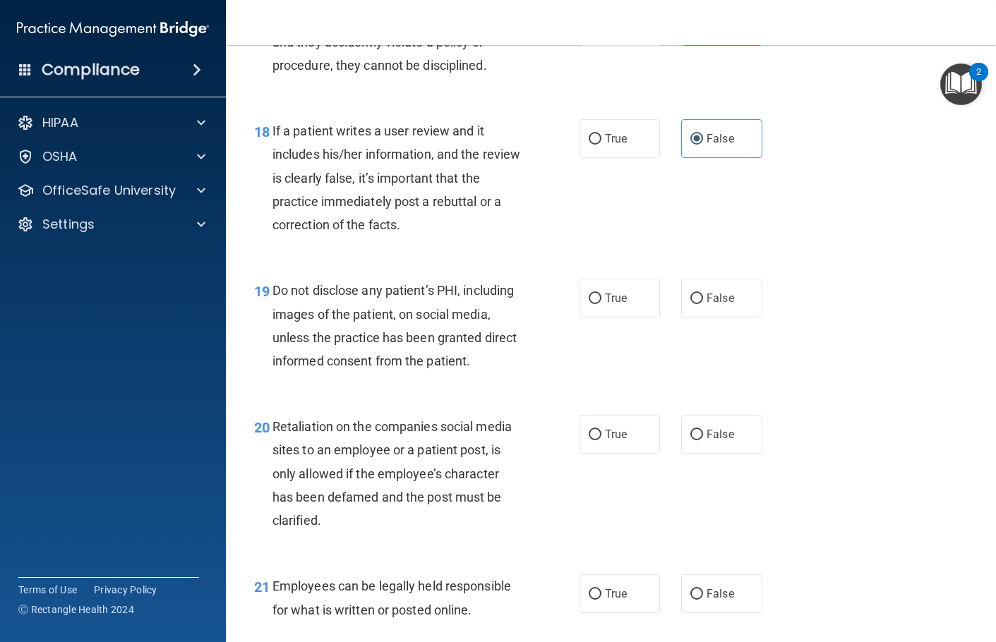
scroll to position [2541, 0]
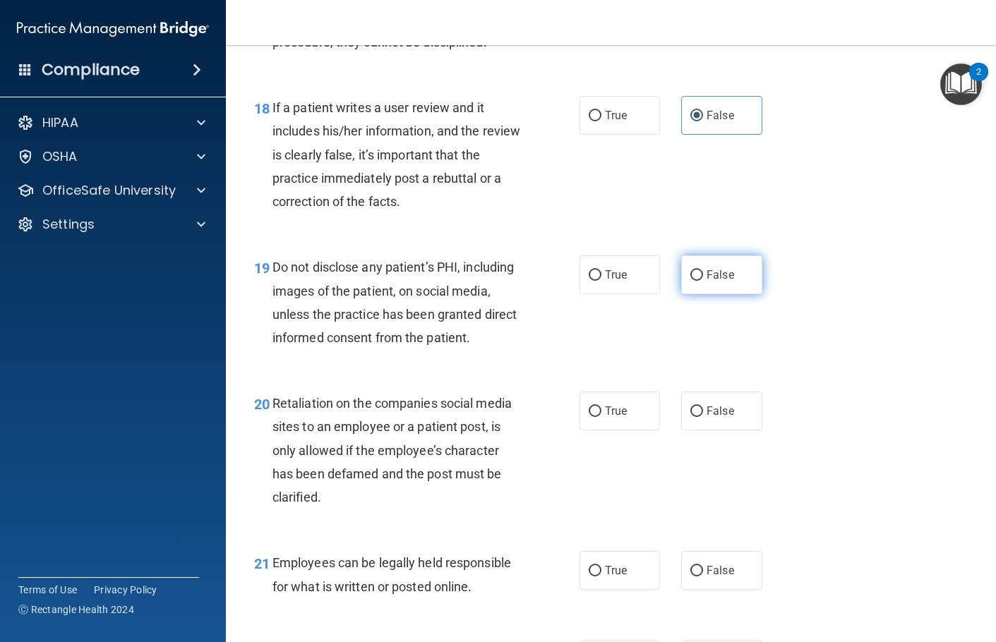
click at [715, 294] on label "False" at bounding box center [721, 274] width 81 height 39
click at [703, 281] on input "False" at bounding box center [696, 275] width 13 height 11
radio input "true"
drag, startPoint x: 728, startPoint y: 454, endPoint x: 730, endPoint y: 575, distance: 121.4
click at [728, 430] on label "False" at bounding box center [721, 411] width 81 height 39
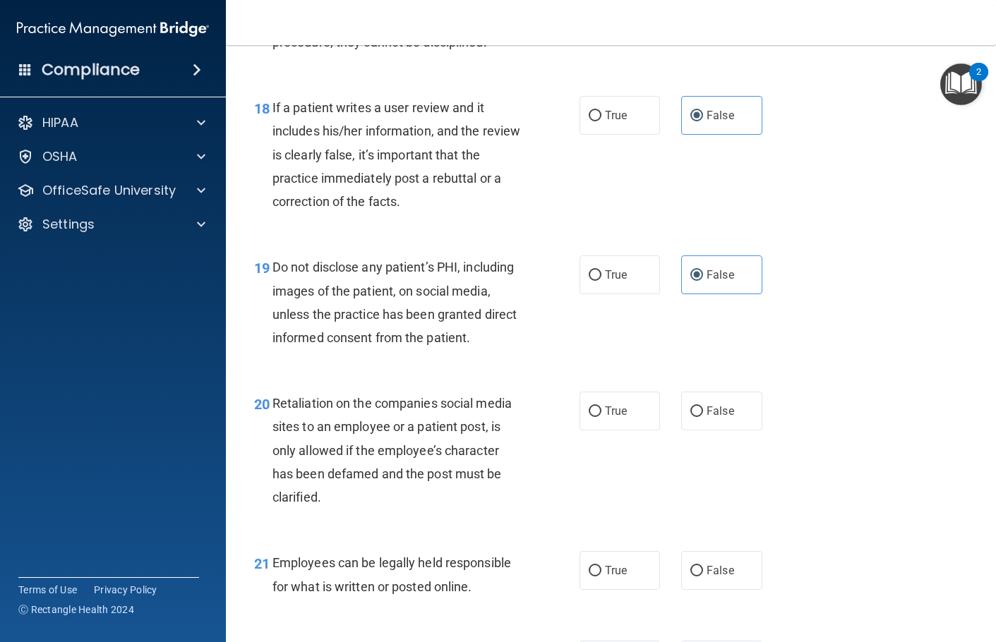
click at [703, 417] on input "False" at bounding box center [696, 411] width 13 height 11
radio input "true"
click at [721, 577] on span "False" at bounding box center [720, 570] width 28 height 13
click at [703, 577] on input "False" at bounding box center [696, 571] width 13 height 11
radio input "true"
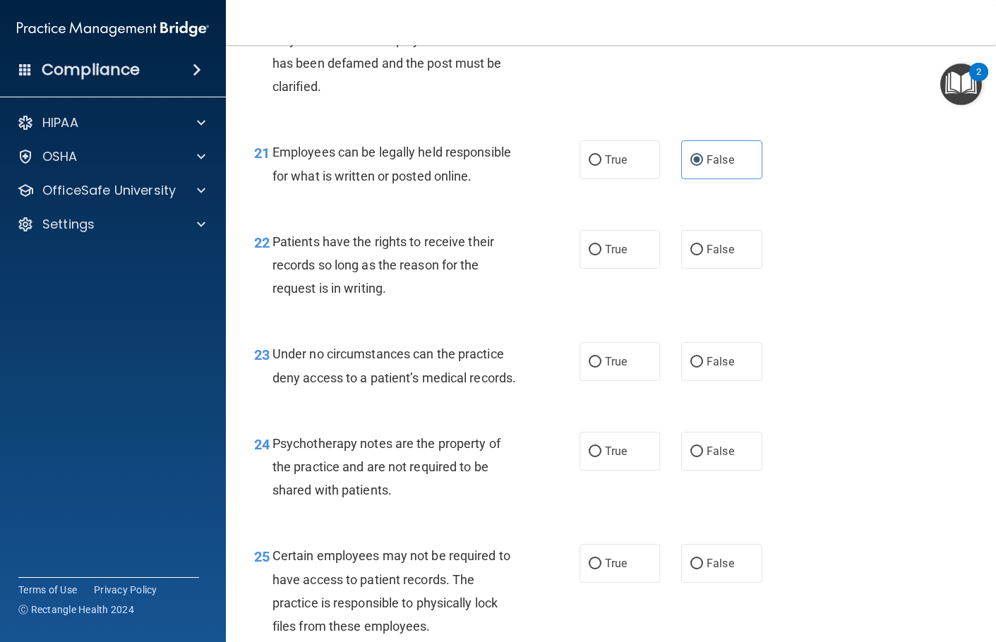
scroll to position [2964, 0]
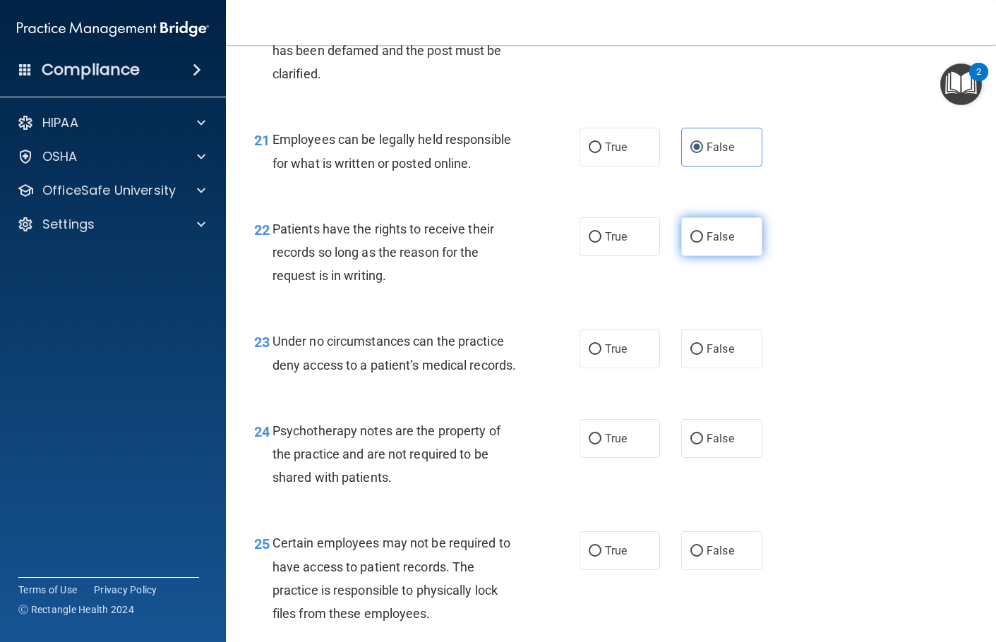
click at [745, 256] on label "False" at bounding box center [721, 236] width 81 height 39
click at [703, 243] on input "False" at bounding box center [696, 237] width 13 height 11
radio input "true"
click at [734, 368] on label "False" at bounding box center [721, 349] width 81 height 39
click at [703, 355] on input "False" at bounding box center [696, 349] width 13 height 11
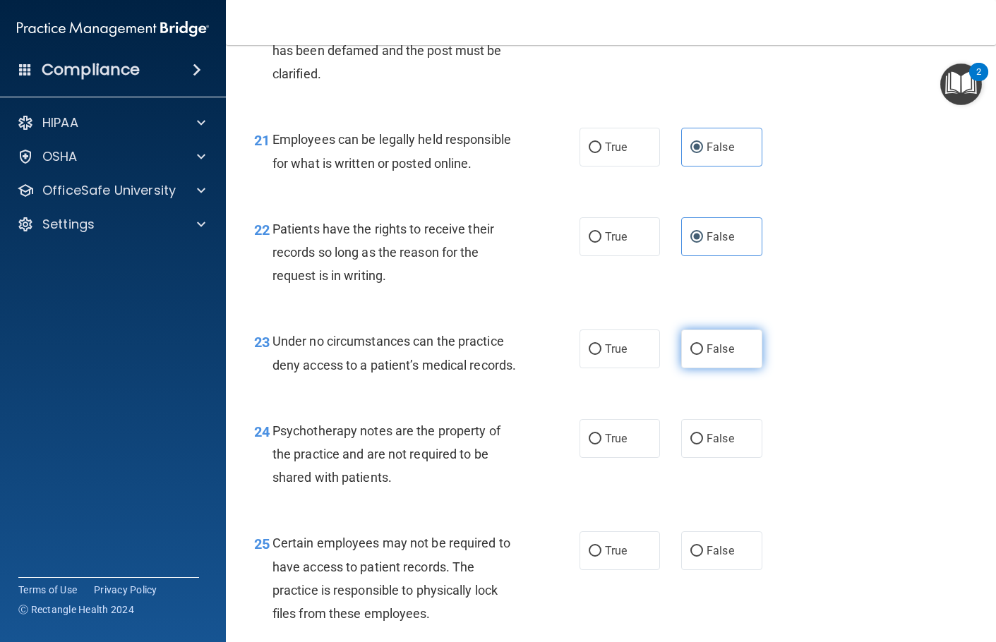
radio input "true"
click at [727, 445] on span "False" at bounding box center [720, 438] width 28 height 13
click at [703, 445] on input "False" at bounding box center [696, 439] width 13 height 11
radio input "true"
click at [709, 558] on span "False" at bounding box center [720, 550] width 28 height 13
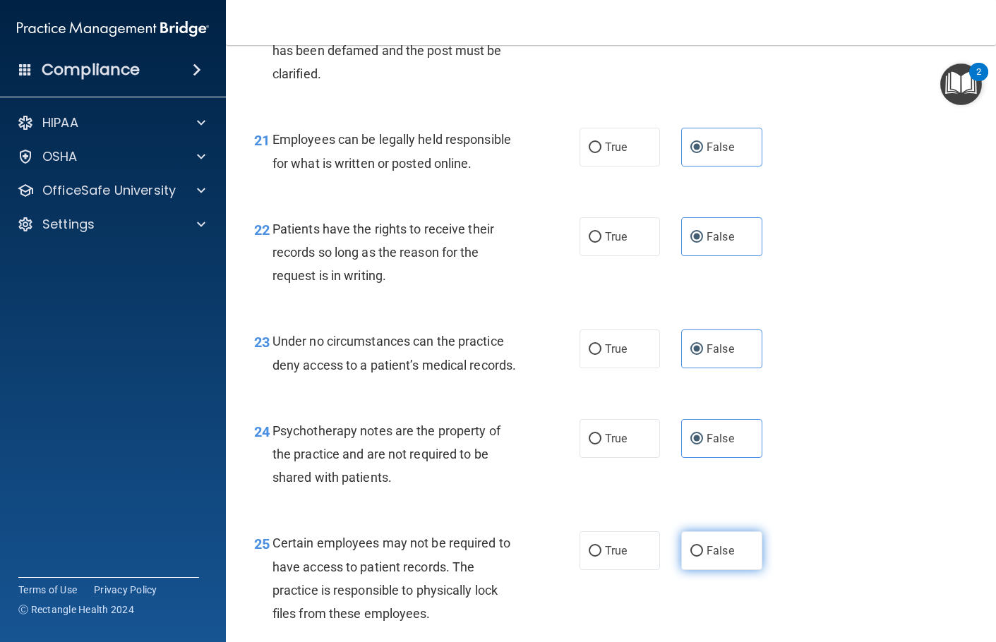
click at [703, 557] on input "False" at bounding box center [696, 551] width 13 height 11
radio input "true"
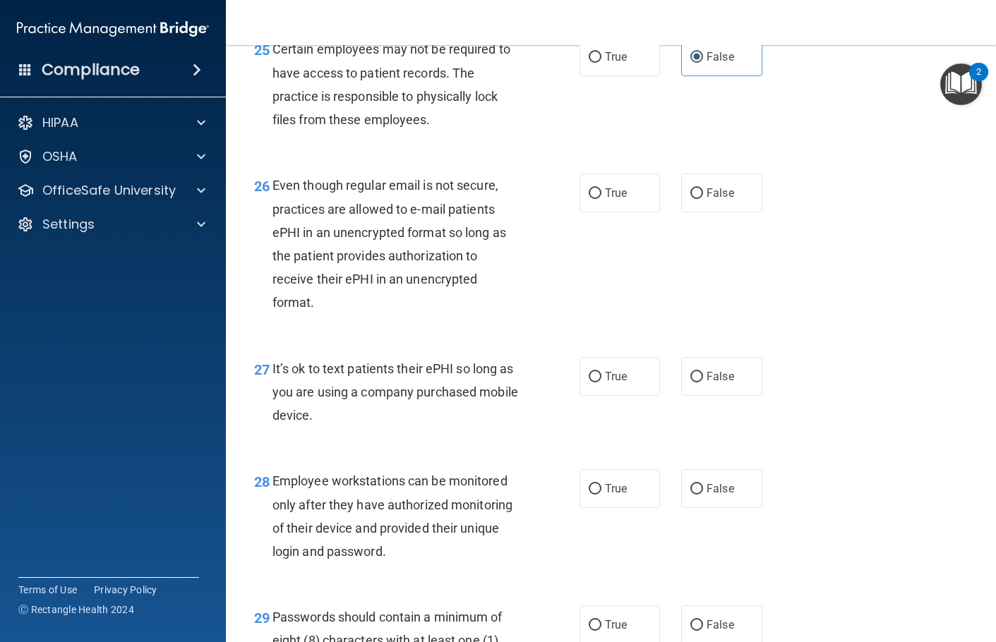
scroll to position [3529, 0]
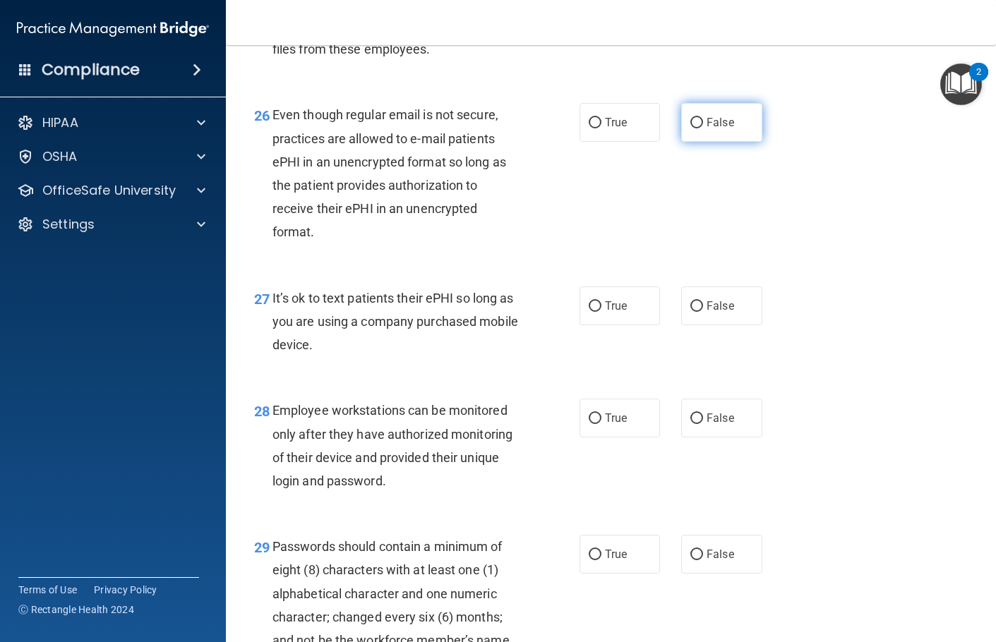
click at [737, 142] on label "False" at bounding box center [721, 122] width 81 height 39
click at [703, 128] on input "False" at bounding box center [696, 123] width 13 height 11
radio input "true"
click at [716, 313] on span "False" at bounding box center [720, 305] width 28 height 13
click at [703, 312] on input "False" at bounding box center [696, 306] width 13 height 11
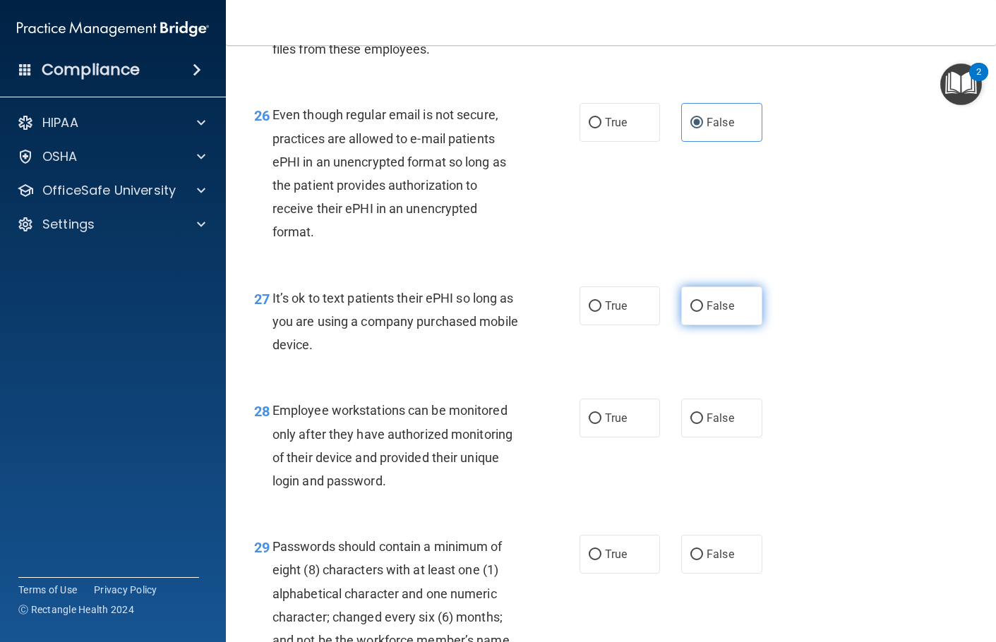
radio input "true"
click at [724, 438] on label "False" at bounding box center [721, 418] width 81 height 39
click at [703, 424] on input "False" at bounding box center [696, 419] width 13 height 11
radio input "true"
click at [725, 574] on label "False" at bounding box center [721, 554] width 81 height 39
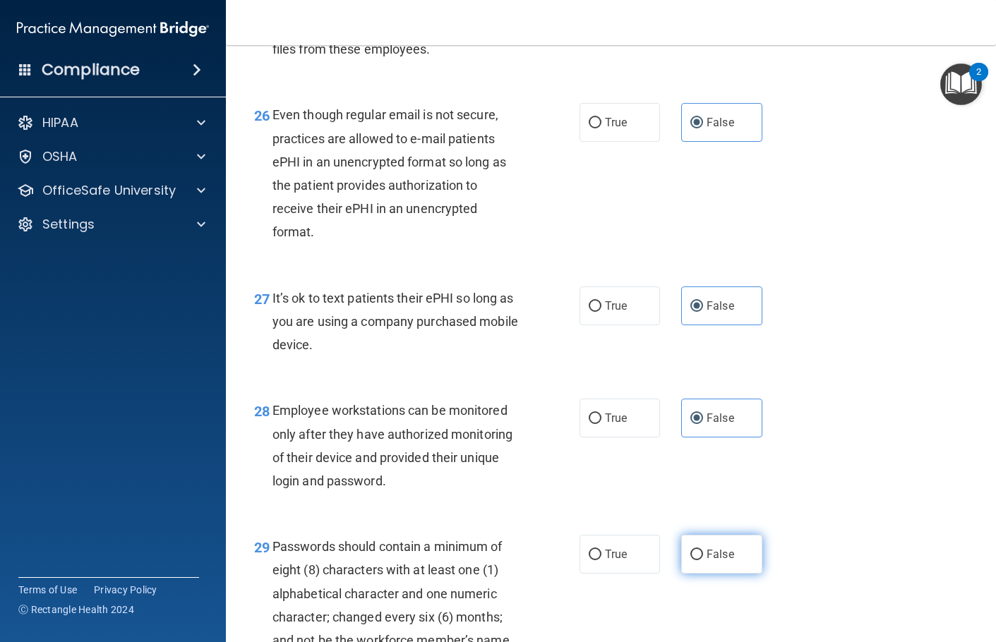
click at [703, 560] on input "False" at bounding box center [696, 555] width 13 height 11
radio input "true"
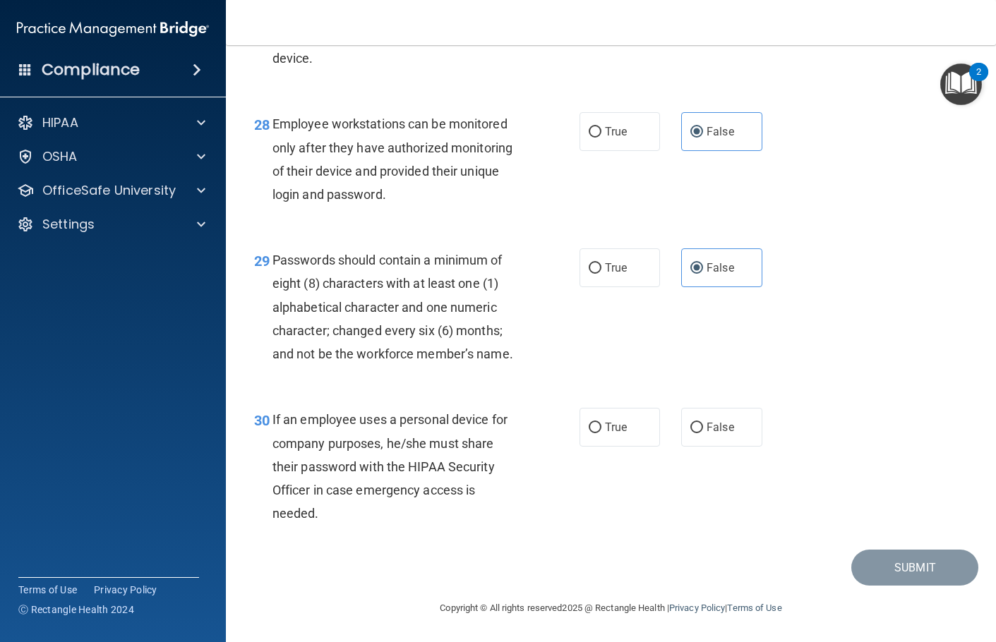
scroll to position [3886, 0]
click at [730, 438] on label "False" at bounding box center [721, 427] width 81 height 39
click at [703, 433] on input "False" at bounding box center [696, 428] width 13 height 11
radio input "true"
click at [913, 570] on button "Submit" at bounding box center [914, 568] width 127 height 36
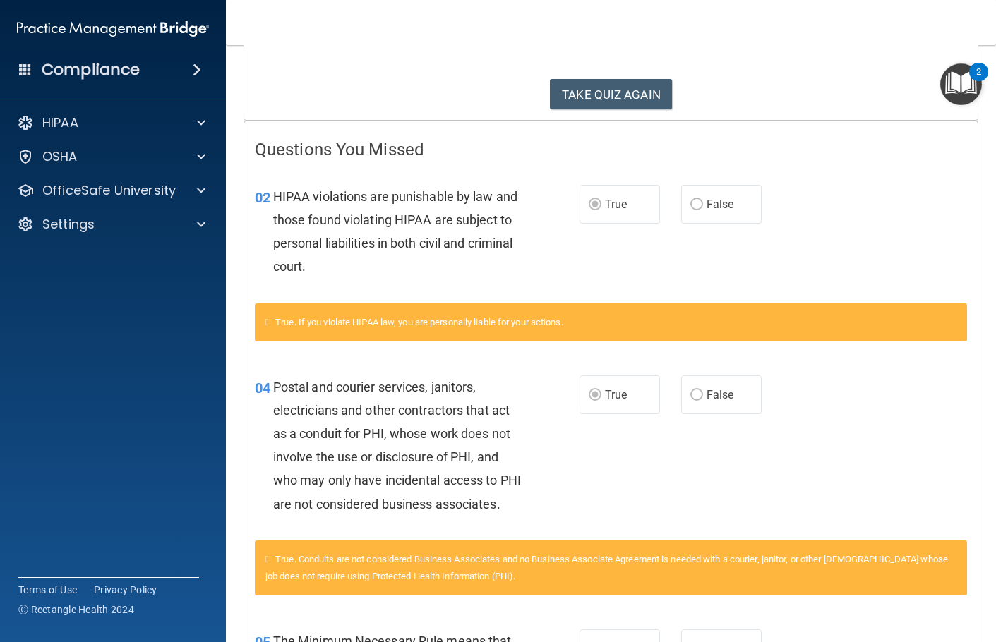
scroll to position [212, 0]
click at [627, 80] on button "TAKE QUIZ AGAIN" at bounding box center [611, 94] width 122 height 31
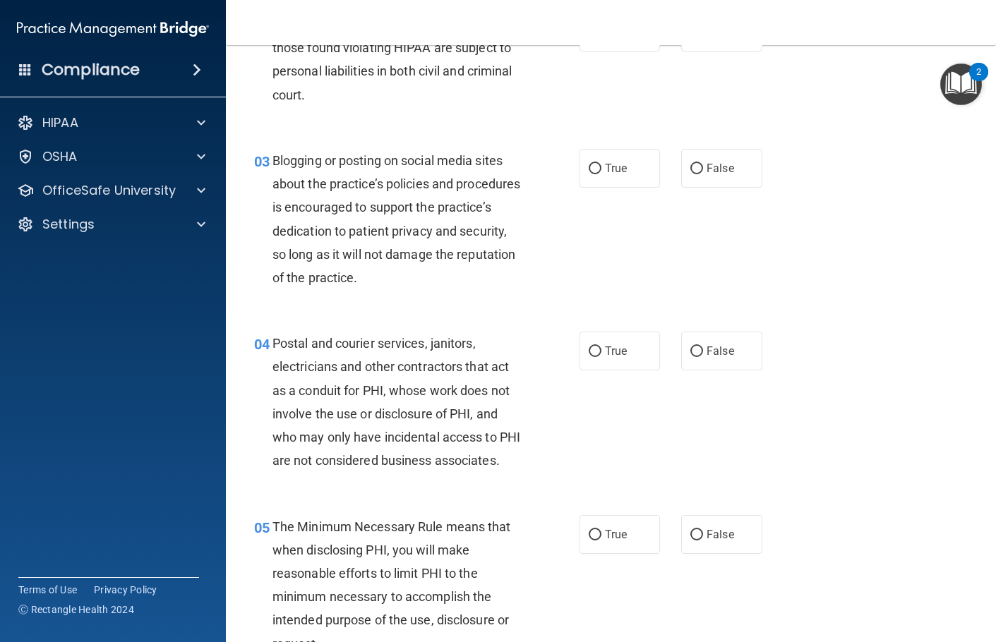
click at [739, 5] on nav "Toggle navigation Katia Hernandez kperezhernandezdmd@gmail.com Manage My Enterp…" at bounding box center [611, 22] width 770 height 45
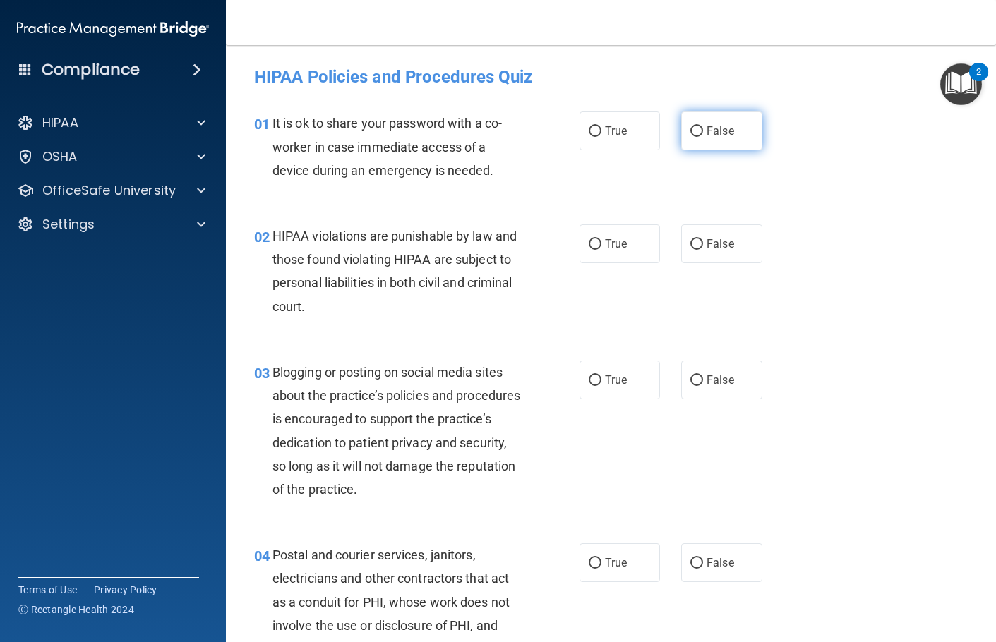
click at [697, 131] on label "False" at bounding box center [721, 131] width 81 height 39
click at [697, 131] on input "False" at bounding box center [696, 131] width 13 height 11
radio input "true"
click at [621, 243] on span "True" at bounding box center [616, 243] width 22 height 13
click at [601, 243] on input "True" at bounding box center [595, 244] width 13 height 11
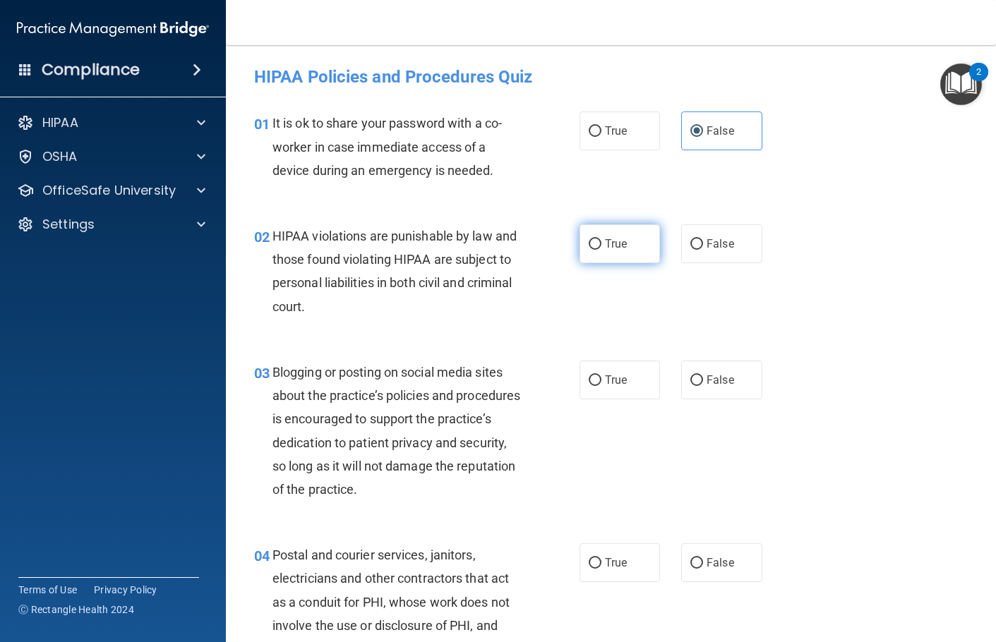
radio input "true"
click at [718, 368] on label "False" at bounding box center [721, 380] width 81 height 39
click at [703, 375] on input "False" at bounding box center [696, 380] width 13 height 11
radio input "true"
click at [611, 563] on span "True" at bounding box center [616, 562] width 22 height 13
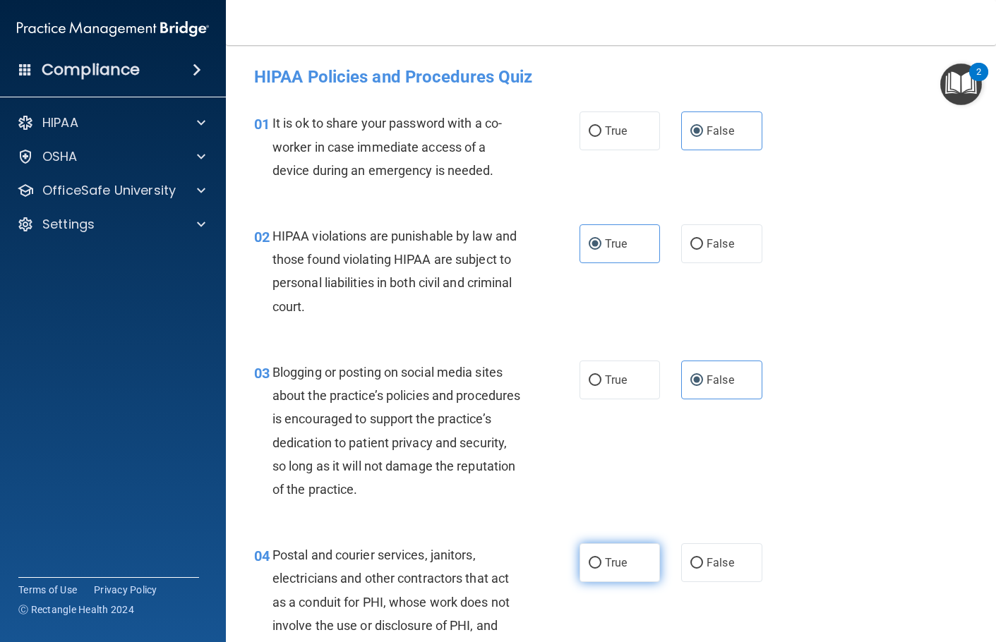
click at [601, 563] on input "True" at bounding box center [595, 563] width 13 height 11
radio input "true"
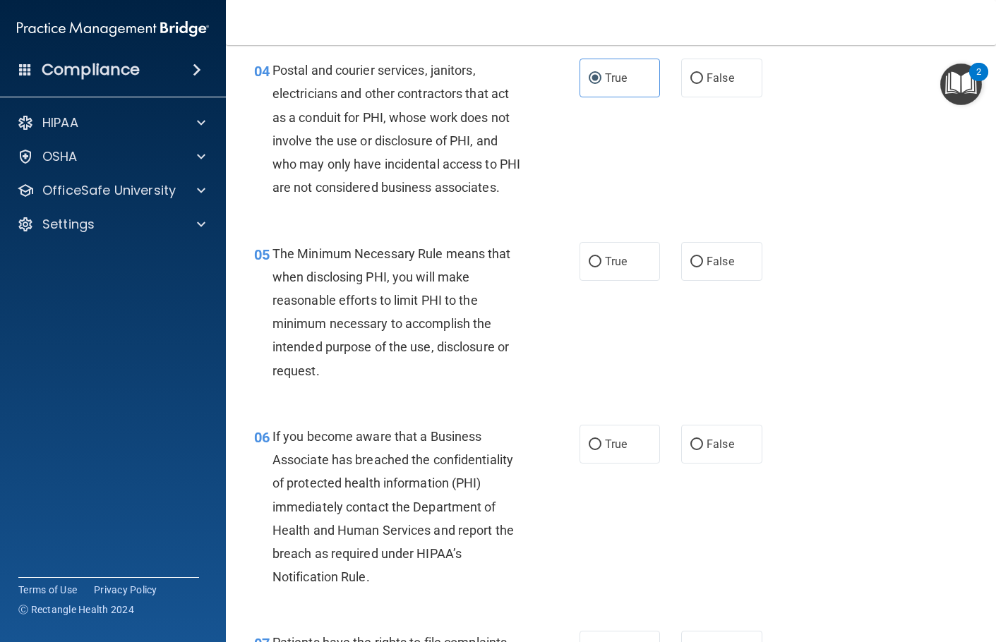
scroll to position [494, 0]
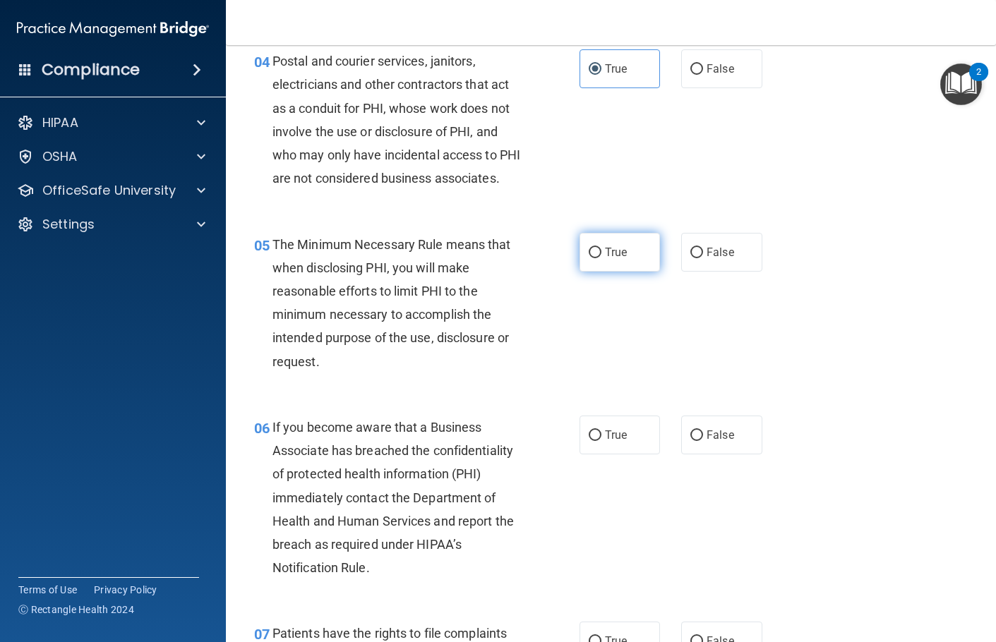
click at [632, 272] on label "True" at bounding box center [619, 252] width 81 height 39
click at [601, 258] on input "True" at bounding box center [595, 253] width 13 height 11
radio input "true"
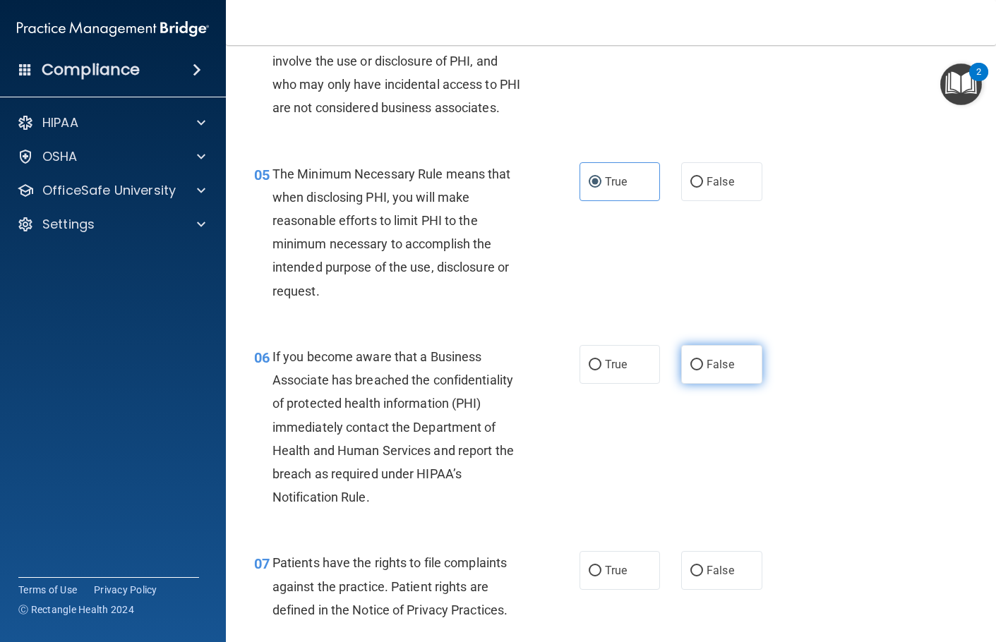
click at [744, 381] on label "False" at bounding box center [721, 364] width 81 height 39
click at [703, 370] on input "False" at bounding box center [696, 365] width 13 height 11
radio input "true"
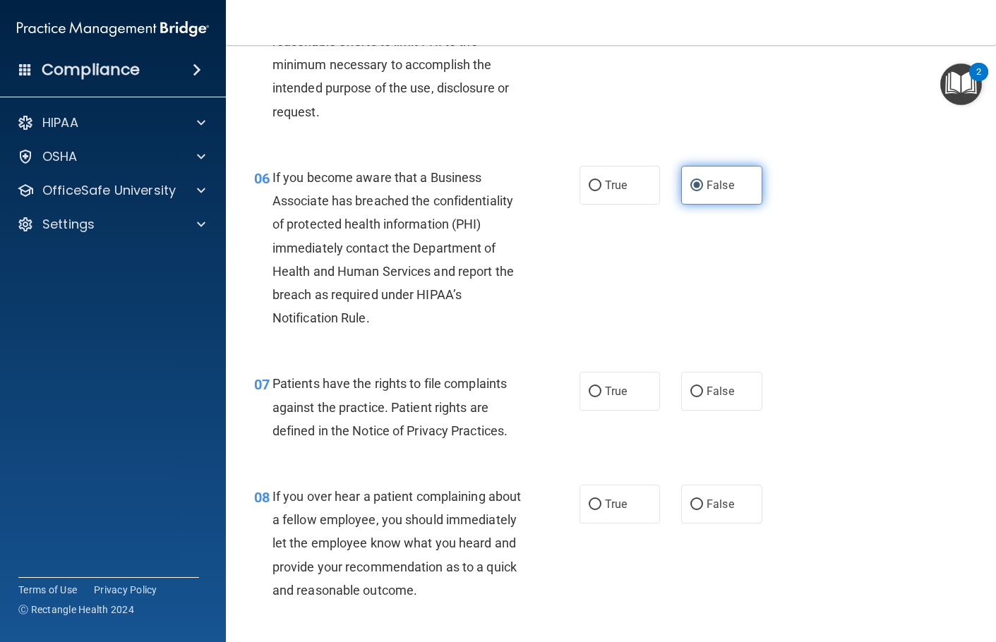
scroll to position [776, 0]
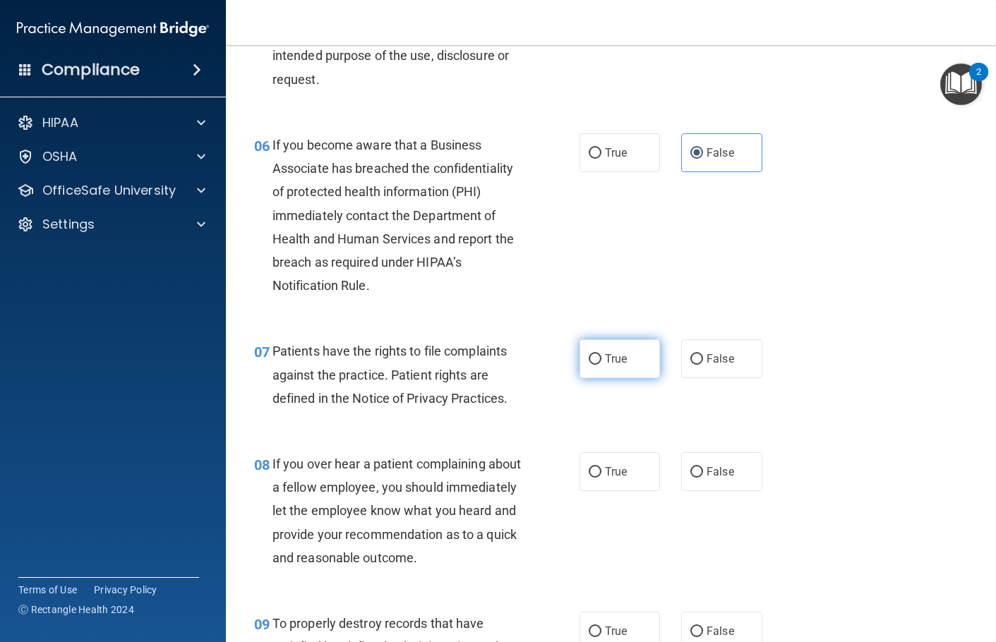
click at [589, 365] on input "True" at bounding box center [595, 359] width 13 height 11
radio input "true"
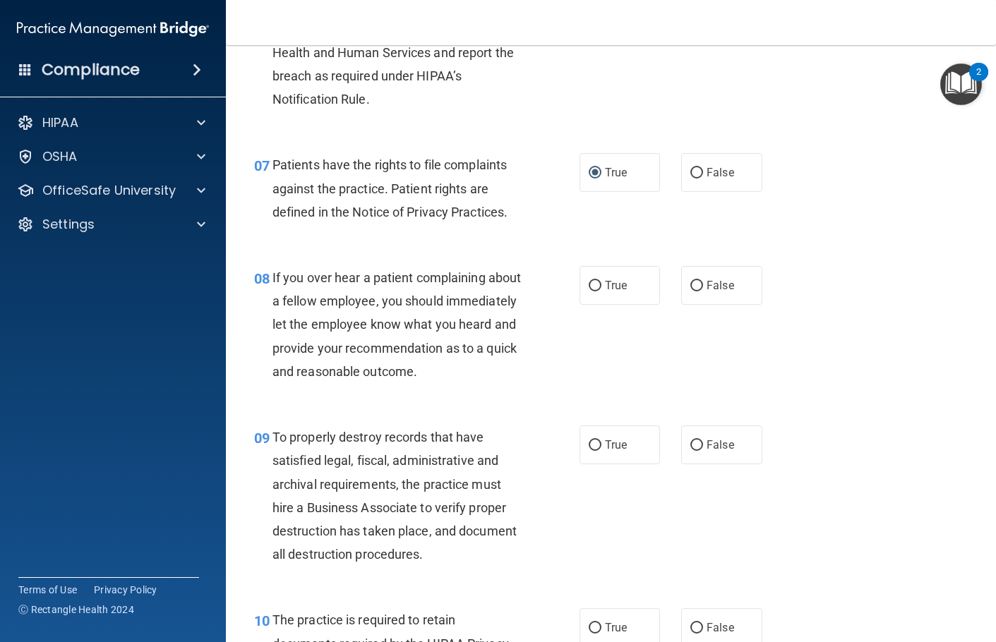
scroll to position [988, 0]
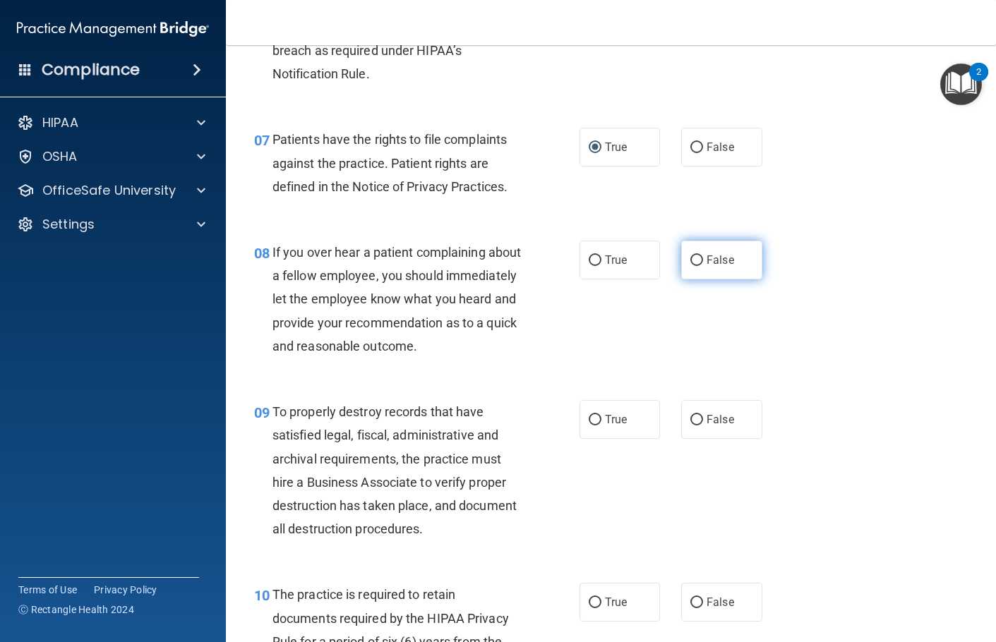
click at [706, 279] on label "False" at bounding box center [721, 260] width 81 height 39
click at [703, 266] on input "False" at bounding box center [696, 260] width 13 height 11
radio input "true"
click at [710, 439] on label "False" at bounding box center [721, 419] width 81 height 39
click at [703, 426] on input "False" at bounding box center [696, 420] width 13 height 11
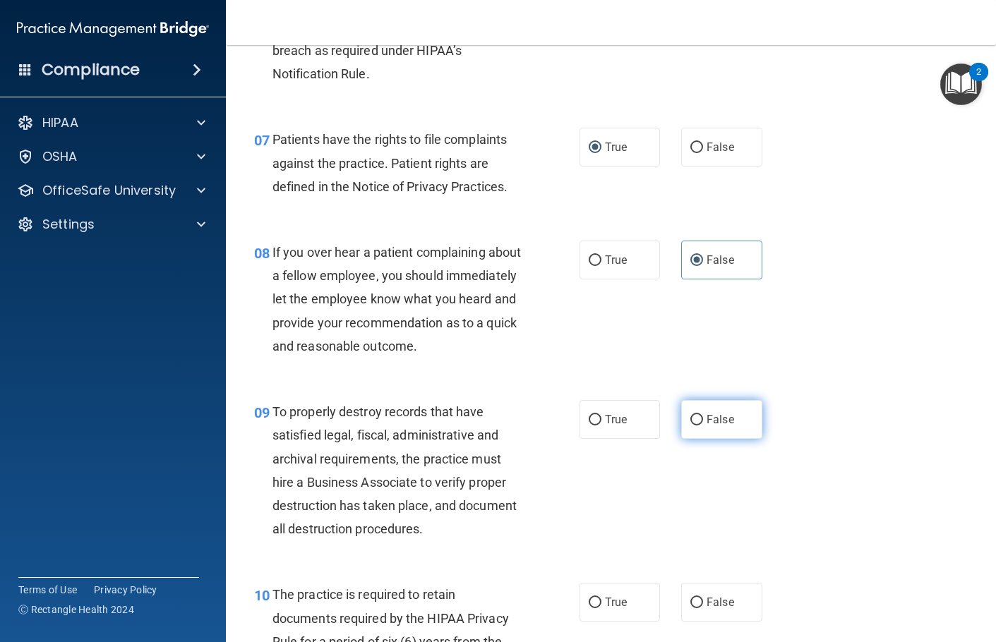
radio input "true"
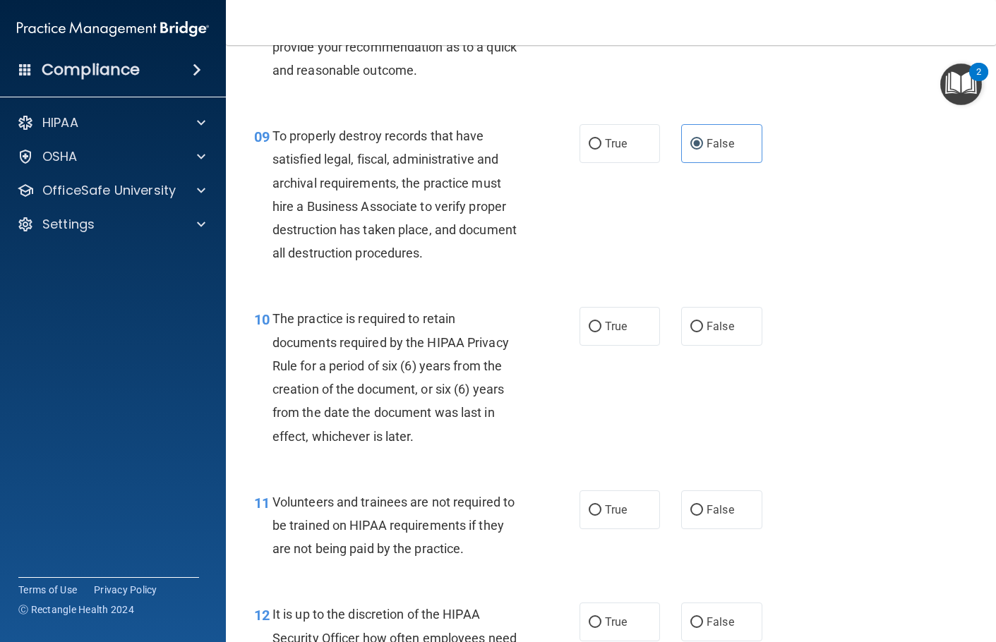
scroll to position [1270, 0]
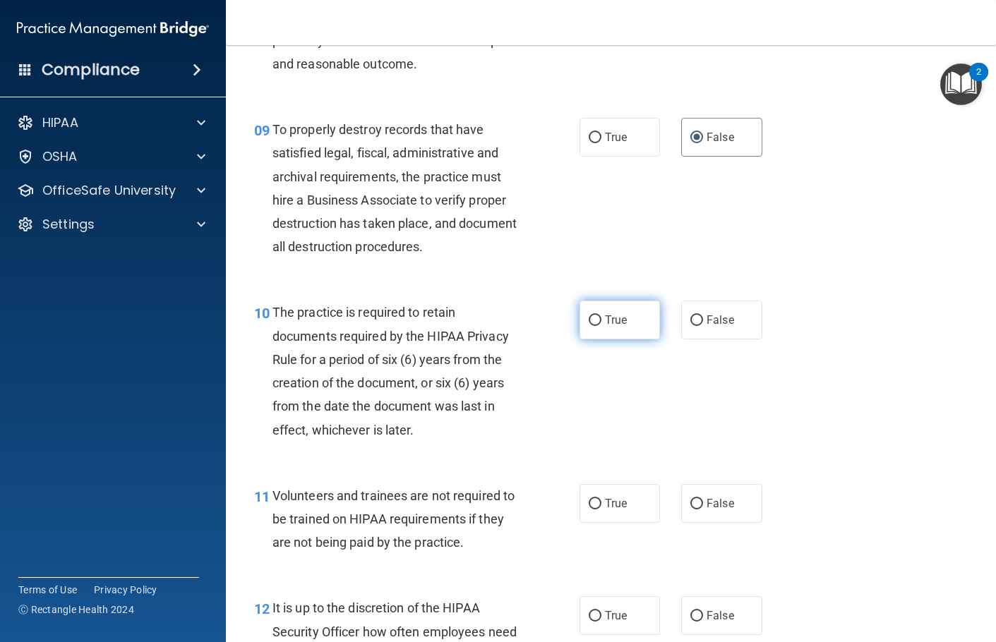
click at [630, 339] on label "True" at bounding box center [619, 320] width 81 height 39
click at [601, 326] on input "True" at bounding box center [595, 320] width 13 height 11
radio input "true"
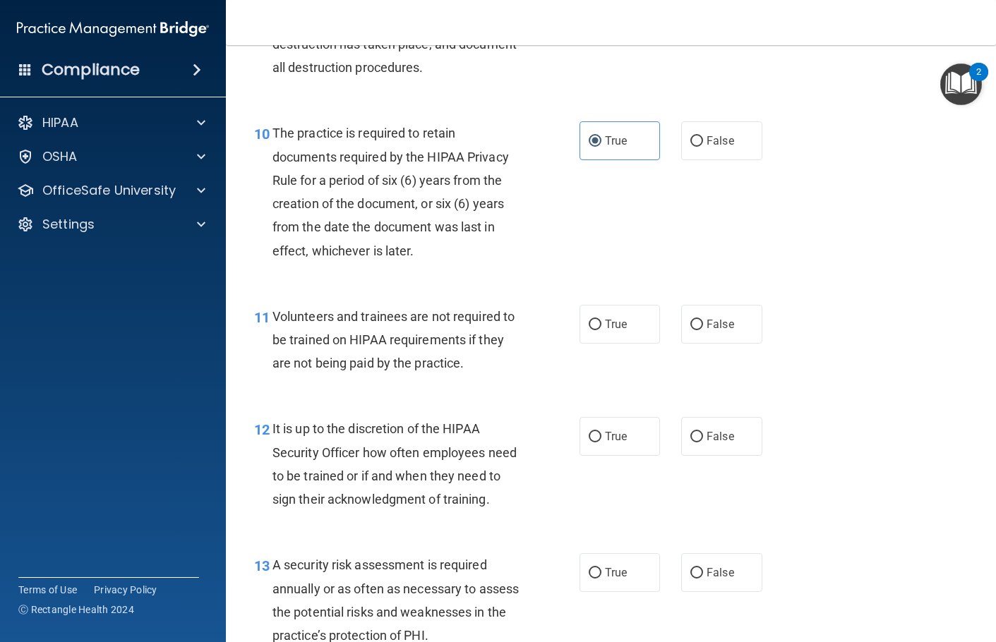
scroll to position [1482, 0]
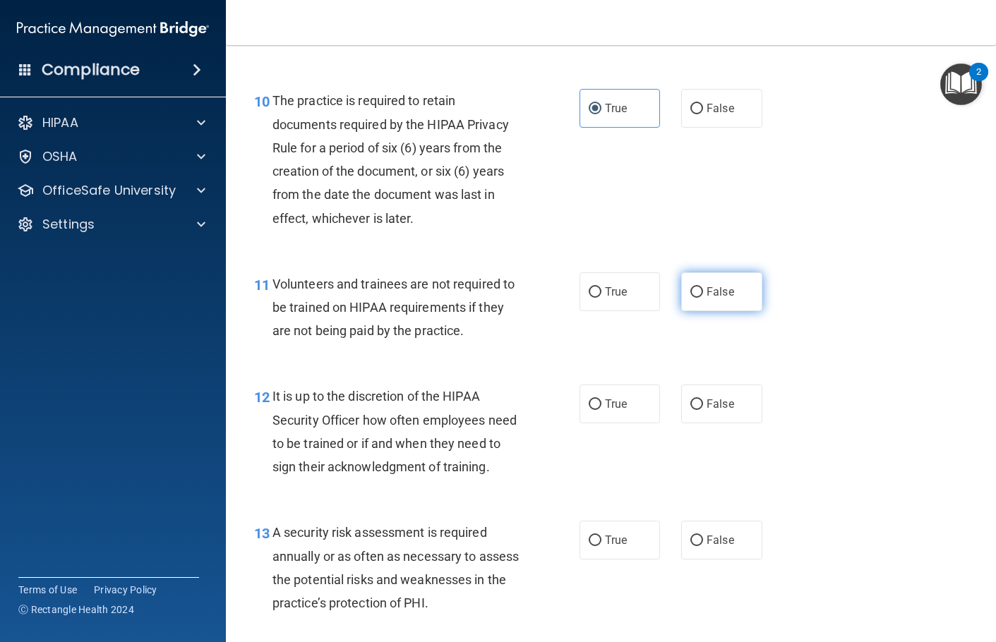
click at [725, 311] on label "False" at bounding box center [721, 291] width 81 height 39
click at [703, 298] on input "False" at bounding box center [696, 292] width 13 height 11
radio input "true"
click at [717, 411] on span "False" at bounding box center [720, 403] width 28 height 13
click at [703, 410] on input "False" at bounding box center [696, 404] width 13 height 11
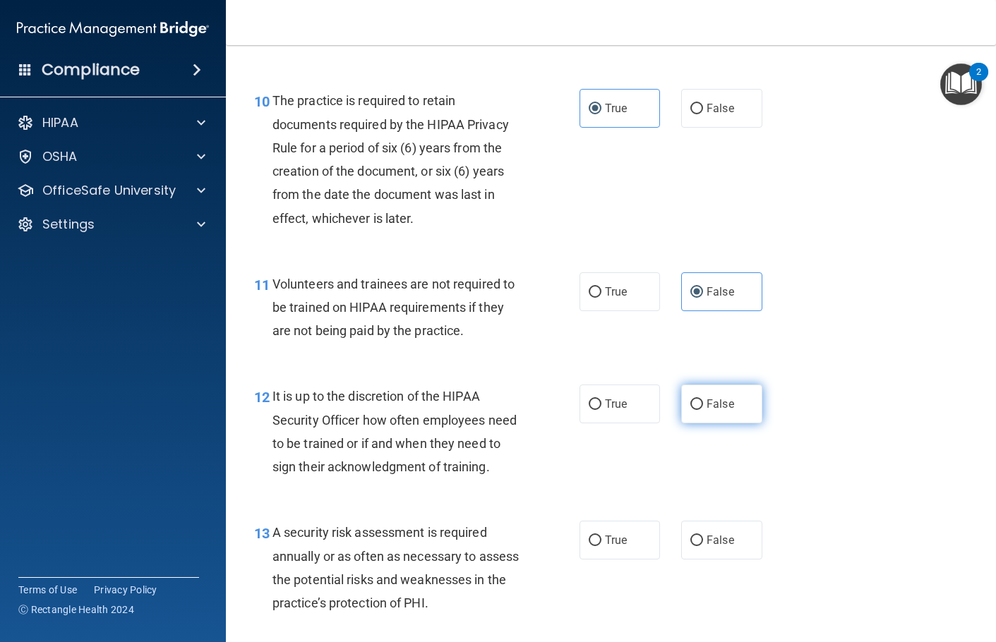
radio input "true"
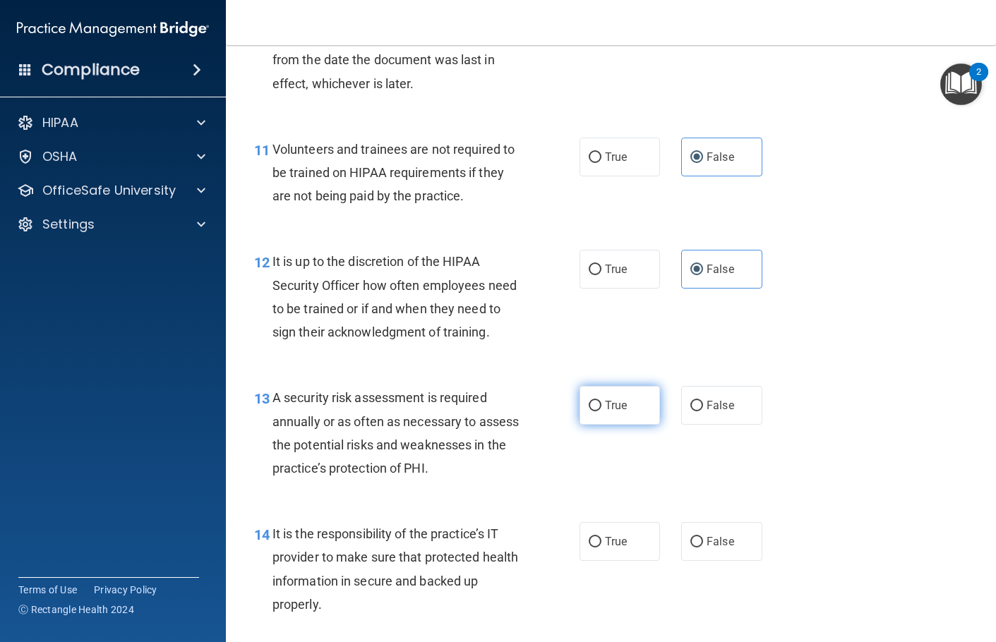
scroll to position [1623, 0]
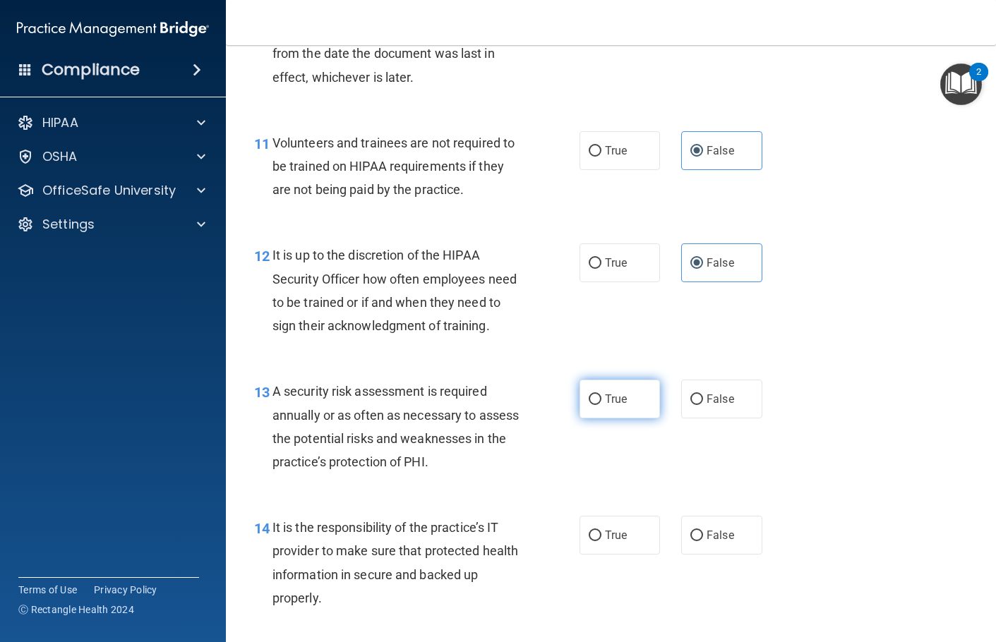
click at [623, 418] on label "True" at bounding box center [619, 399] width 81 height 39
click at [601, 405] on input "True" at bounding box center [595, 399] width 13 height 11
radio input "true"
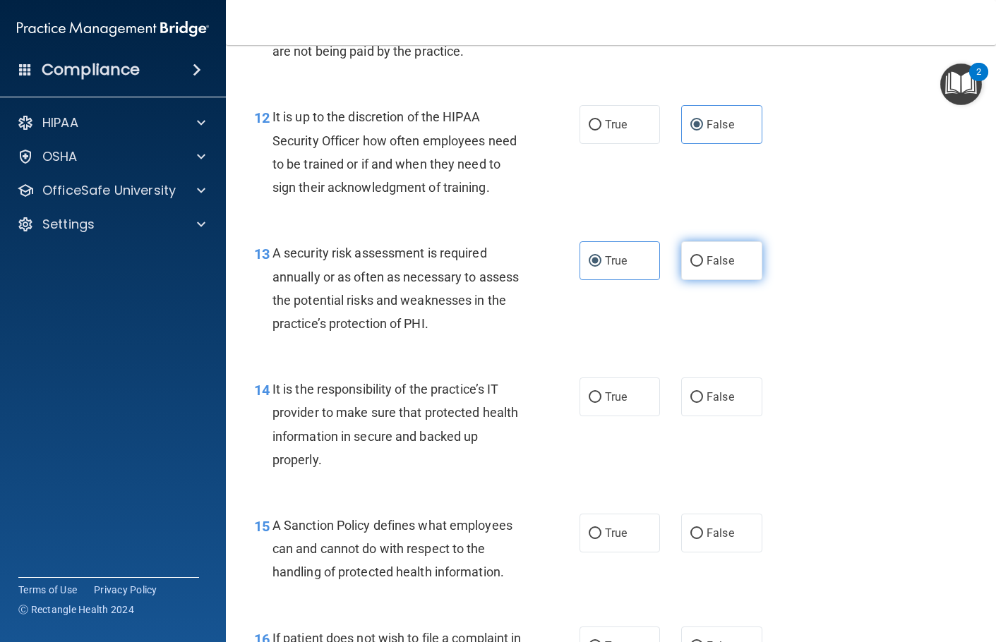
scroll to position [1835, 0]
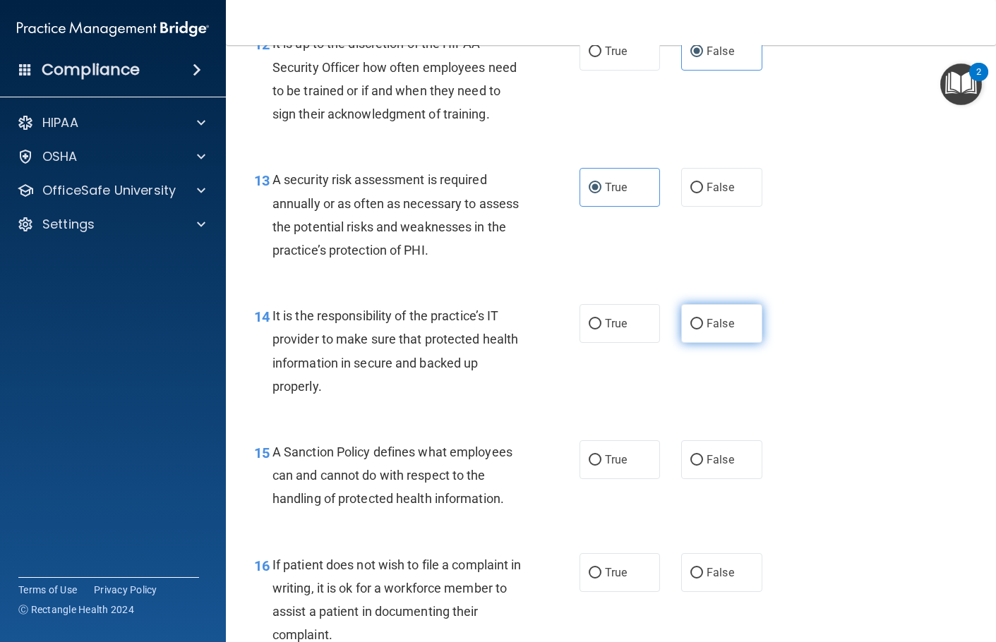
click at [713, 330] on span "False" at bounding box center [720, 323] width 28 height 13
click at [703, 330] on input "False" at bounding box center [696, 324] width 13 height 11
radio input "true"
click at [711, 466] on span "False" at bounding box center [720, 459] width 28 height 13
click at [703, 466] on input "False" at bounding box center [696, 460] width 13 height 11
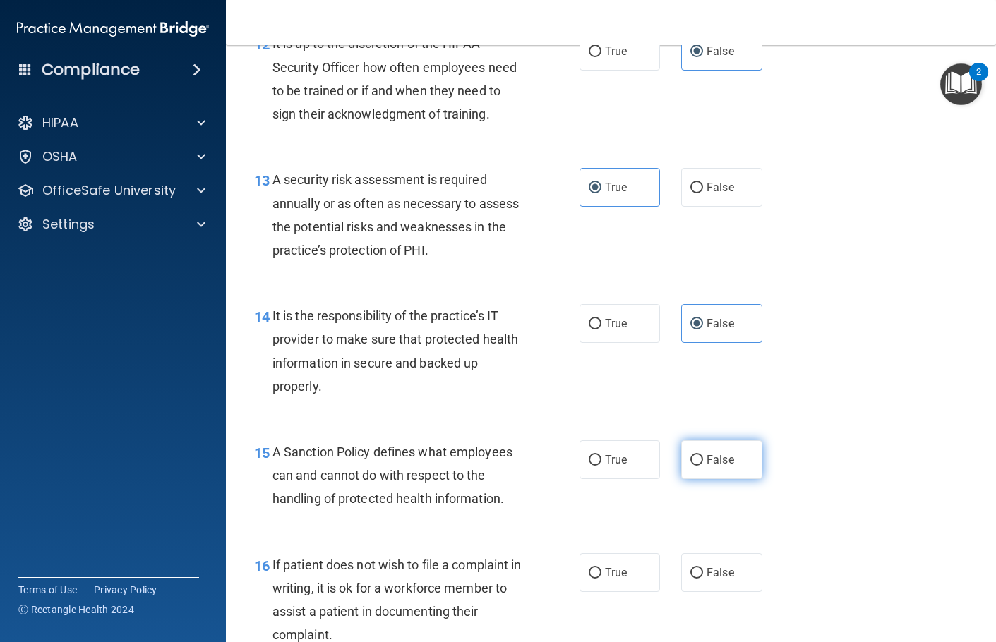
radio input "true"
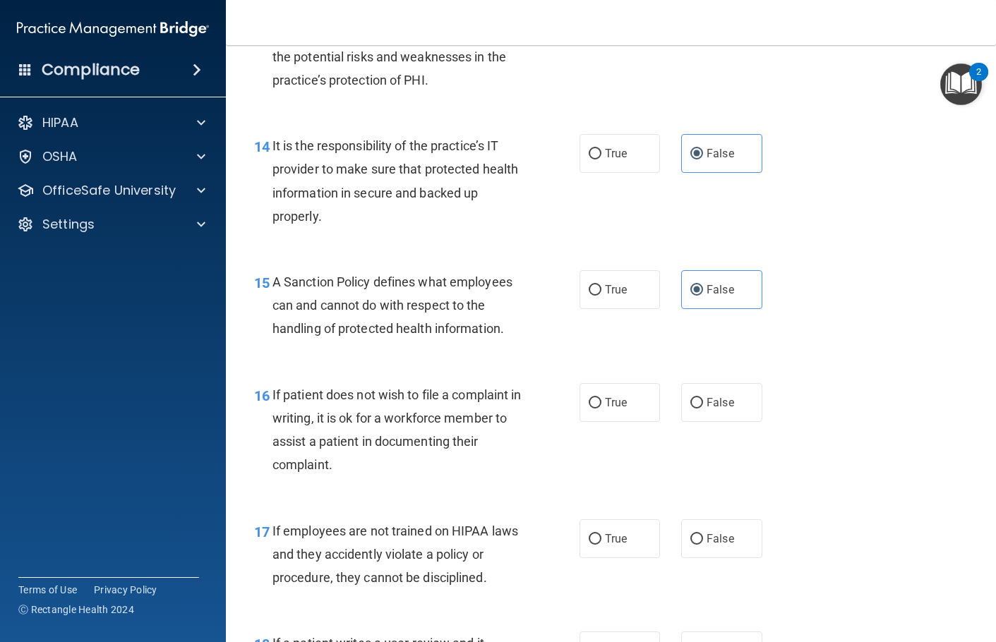
scroll to position [2047, 0]
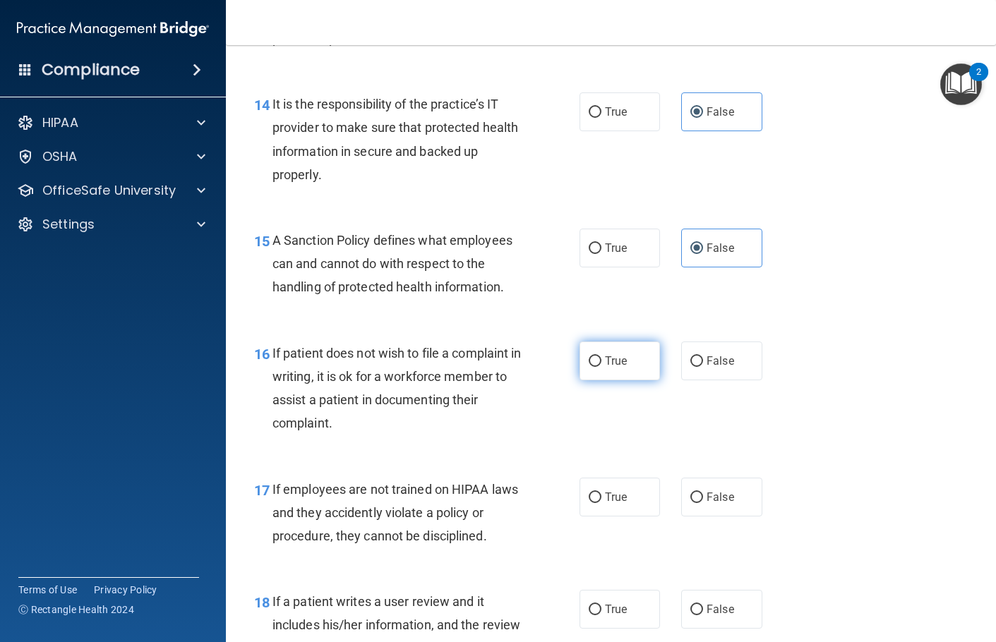
click at [617, 368] on span "True" at bounding box center [616, 360] width 22 height 13
click at [601, 367] on input "True" at bounding box center [595, 361] width 13 height 11
radio input "true"
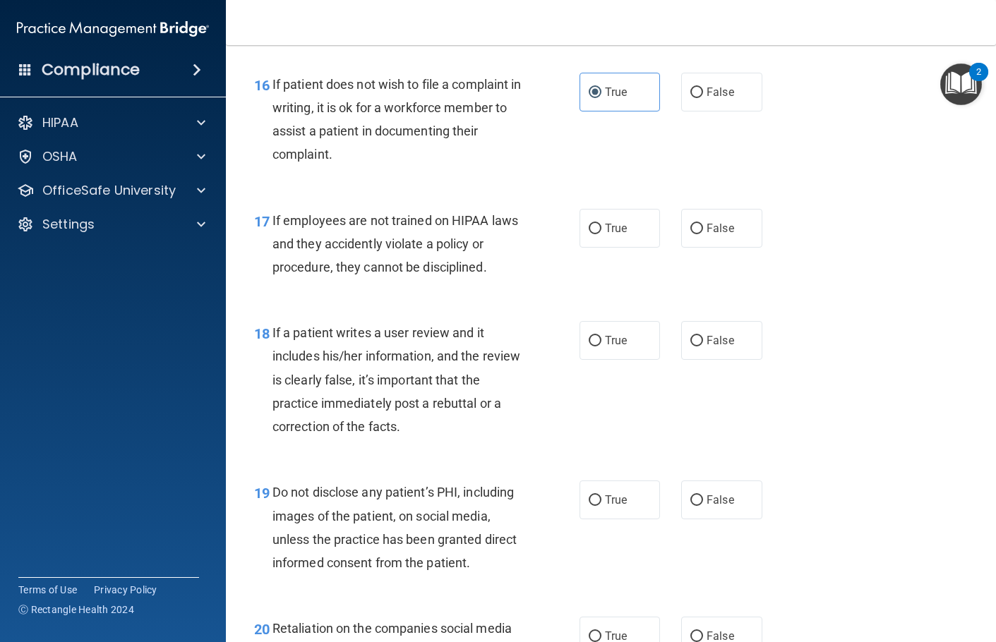
scroll to position [2329, 0]
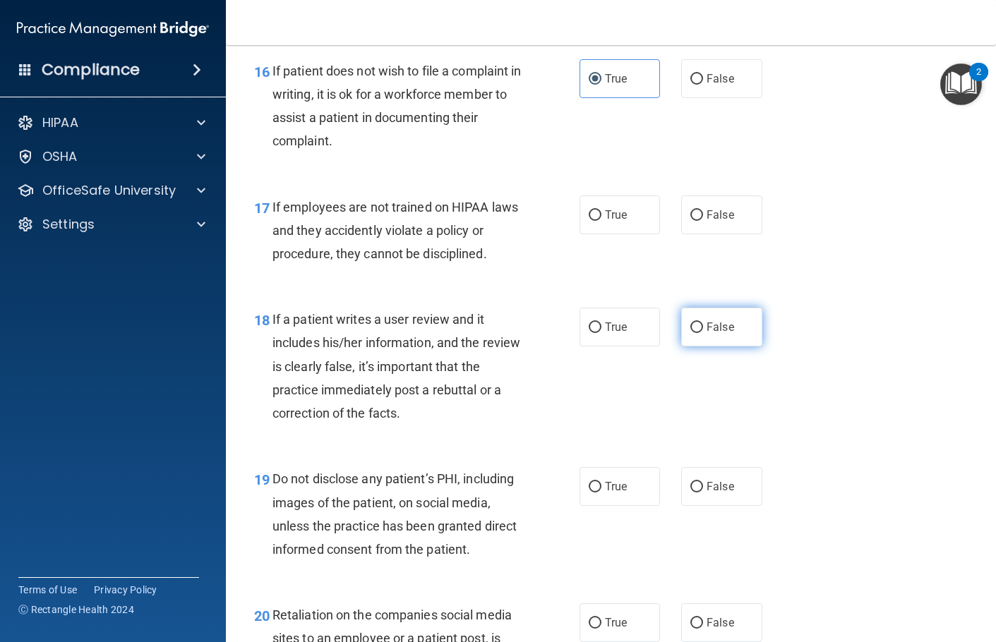
click at [718, 334] on span "False" at bounding box center [720, 326] width 28 height 13
click at [703, 333] on input "False" at bounding box center [696, 328] width 13 height 11
radio input "true"
click at [712, 222] on span "False" at bounding box center [720, 214] width 28 height 13
click at [703, 221] on input "False" at bounding box center [696, 215] width 13 height 11
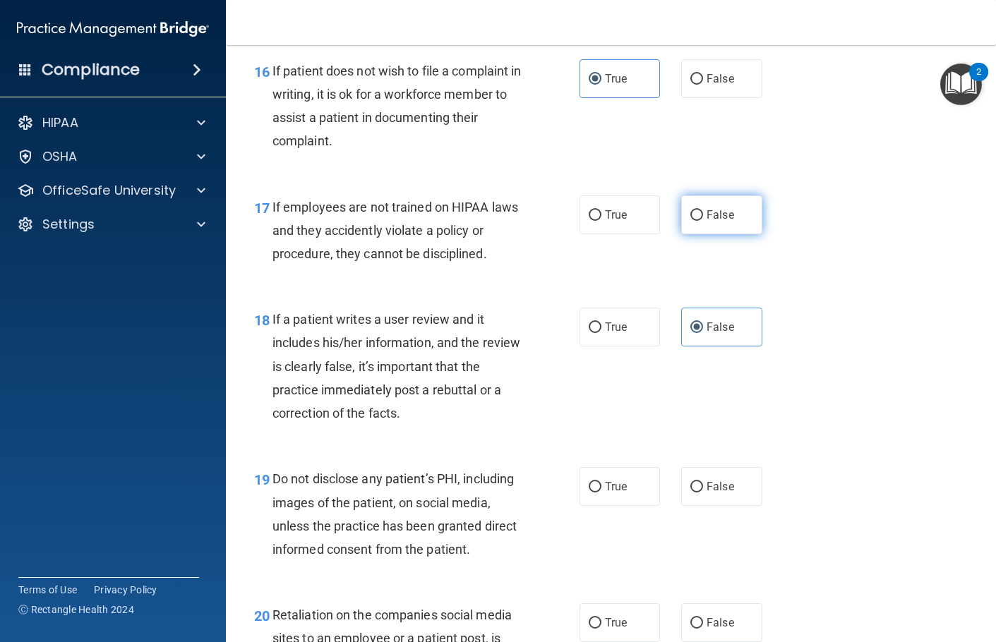
radio input "true"
click at [602, 506] on label "True" at bounding box center [619, 486] width 81 height 39
click at [601, 493] on input "True" at bounding box center [595, 487] width 13 height 11
radio input "true"
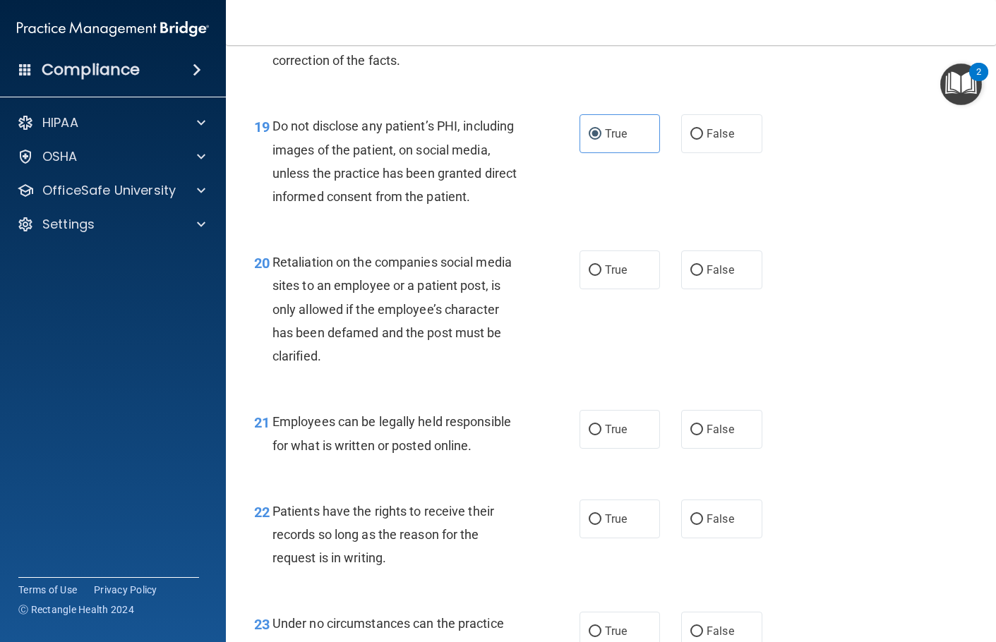
scroll to position [2752, 0]
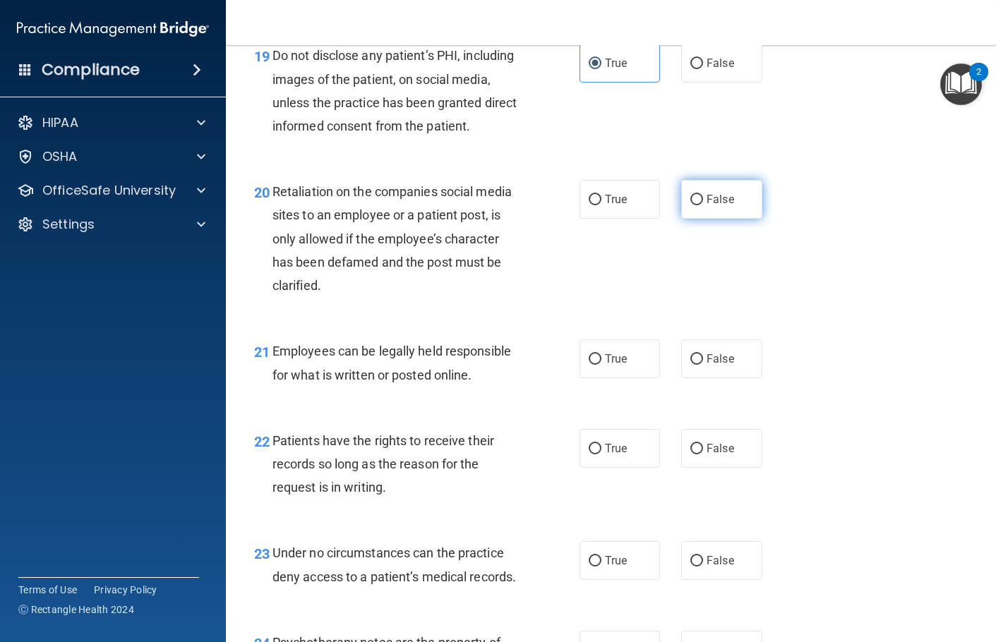
click at [742, 219] on label "False" at bounding box center [721, 199] width 81 height 39
click at [703, 205] on input "False" at bounding box center [696, 200] width 13 height 11
radio input "true"
click at [589, 365] on input "True" at bounding box center [595, 359] width 13 height 11
radio input "true"
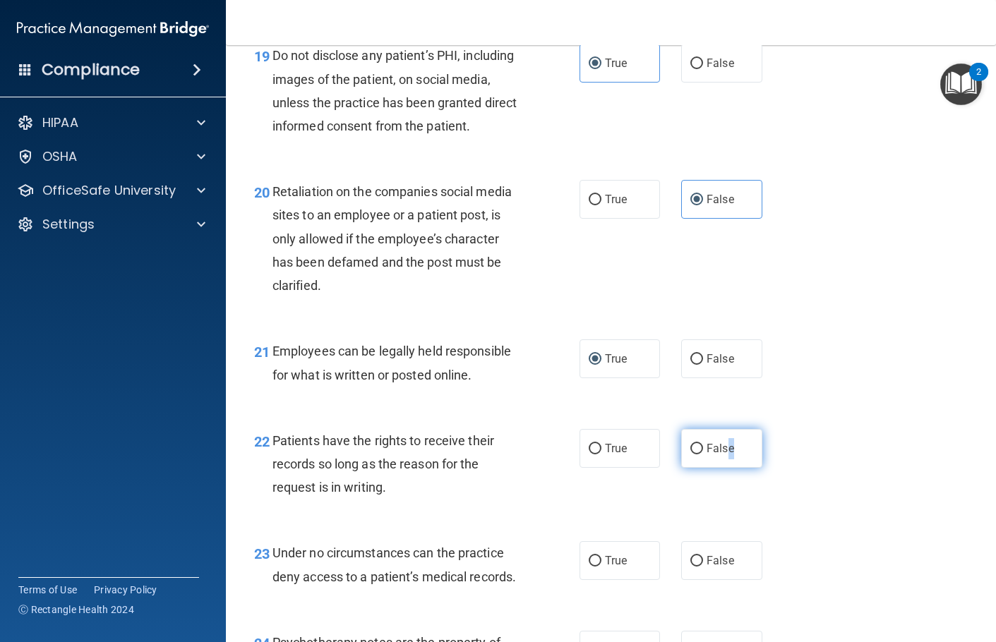
click at [724, 468] on label "False" at bounding box center [721, 448] width 81 height 39
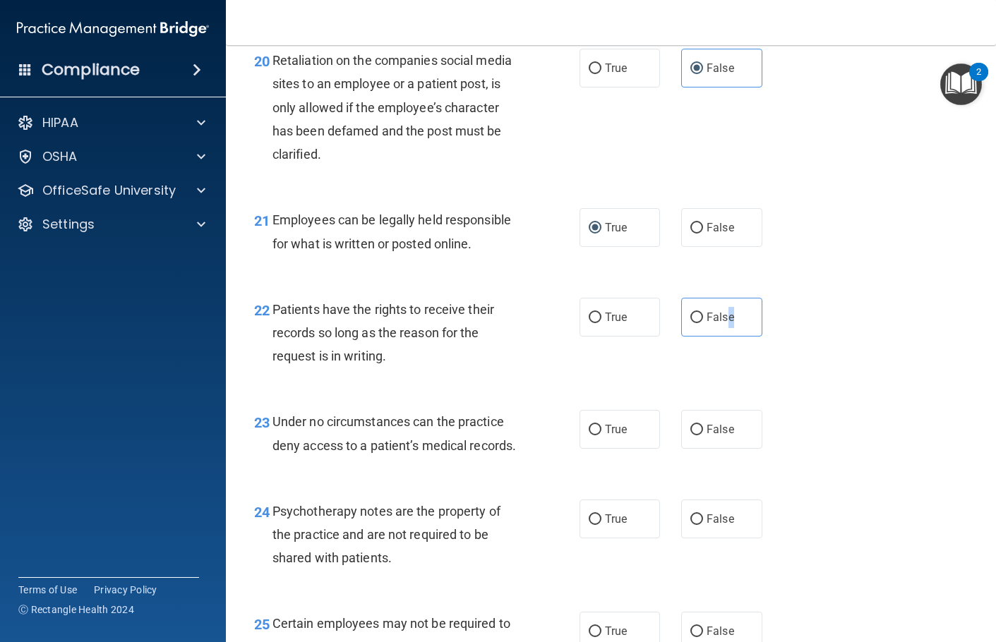
scroll to position [2893, 0]
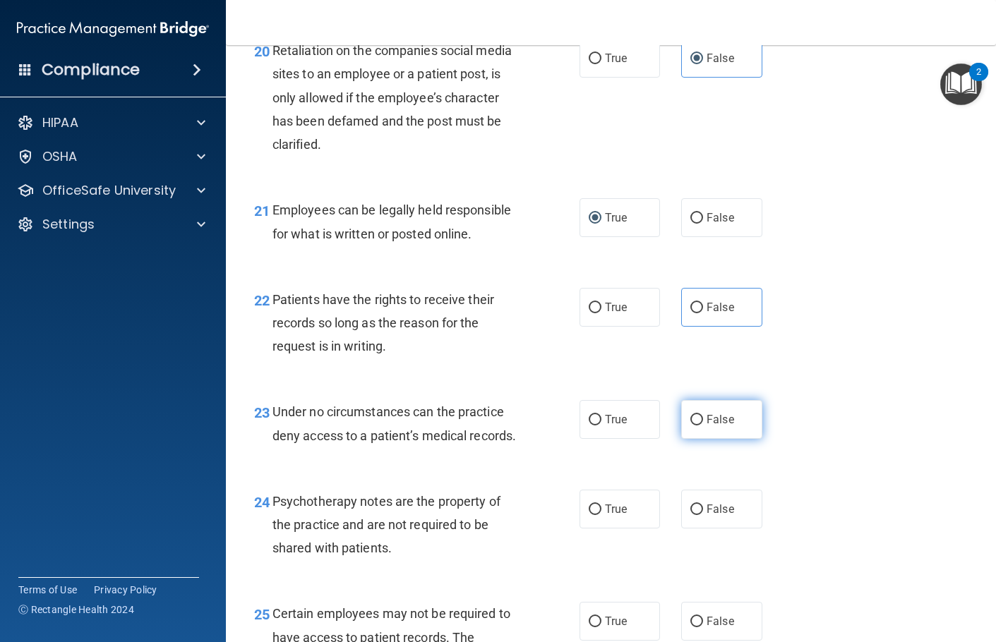
click at [718, 426] on span "False" at bounding box center [720, 419] width 28 height 13
click at [703, 426] on input "False" at bounding box center [696, 420] width 13 height 11
radio input "true"
click at [719, 314] on span "False" at bounding box center [720, 307] width 28 height 13
click at [703, 313] on input "False" at bounding box center [696, 308] width 13 height 11
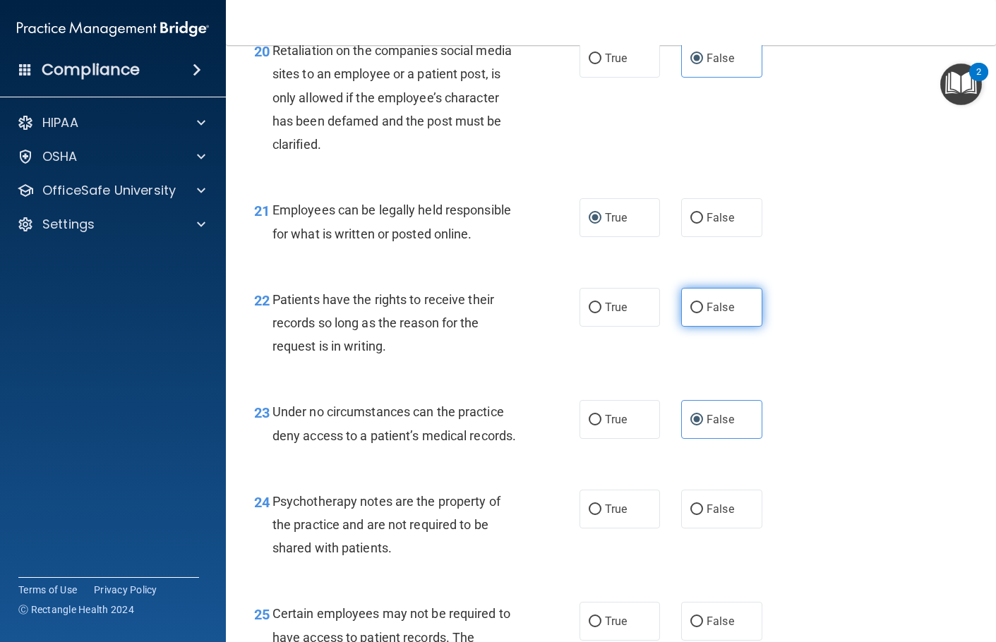
radio input "true"
click at [622, 529] on label "True" at bounding box center [619, 509] width 81 height 39
click at [601, 515] on input "True" at bounding box center [595, 510] width 13 height 11
radio input "true"
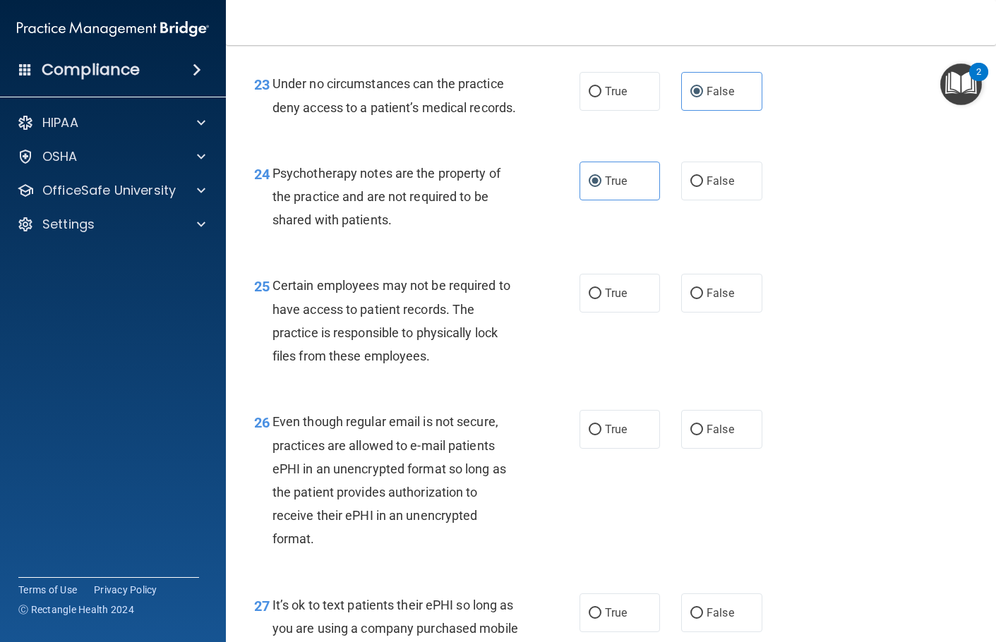
scroll to position [3246, 0]
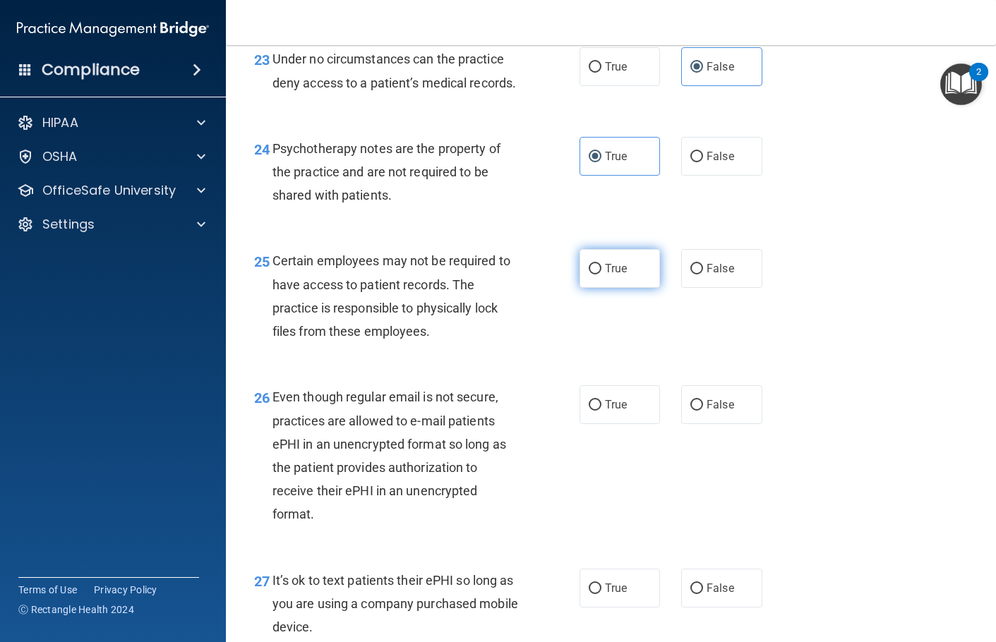
click at [614, 288] on label "True" at bounding box center [619, 268] width 81 height 39
click at [601, 275] on input "True" at bounding box center [595, 269] width 13 height 11
radio input "true"
click at [622, 424] on label "True" at bounding box center [619, 404] width 81 height 39
click at [601, 411] on input "True" at bounding box center [595, 405] width 13 height 11
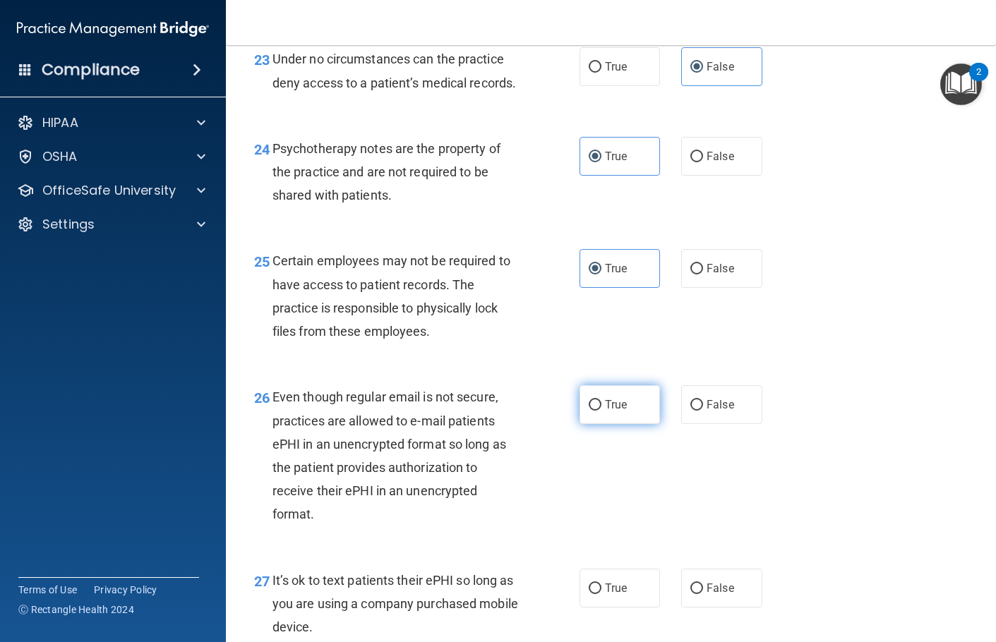
radio input "true"
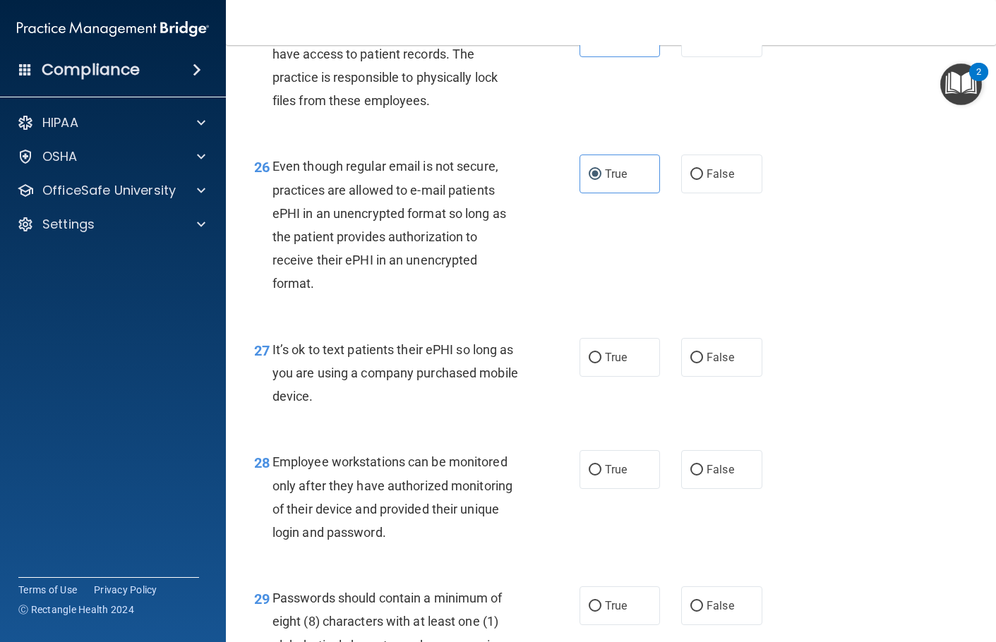
scroll to position [3529, 0]
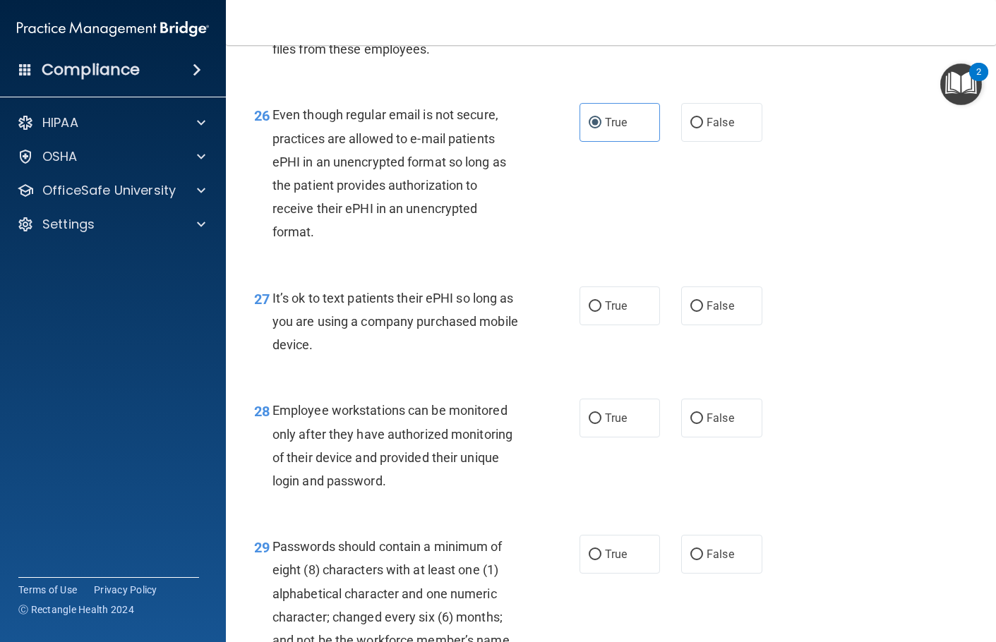
drag, startPoint x: 697, startPoint y: 378, endPoint x: 703, endPoint y: 412, distance: 34.5
click at [697, 312] on input "False" at bounding box center [696, 306] width 13 height 11
radio input "true"
click at [707, 438] on label "False" at bounding box center [721, 418] width 81 height 39
click at [703, 424] on input "False" at bounding box center [696, 419] width 13 height 11
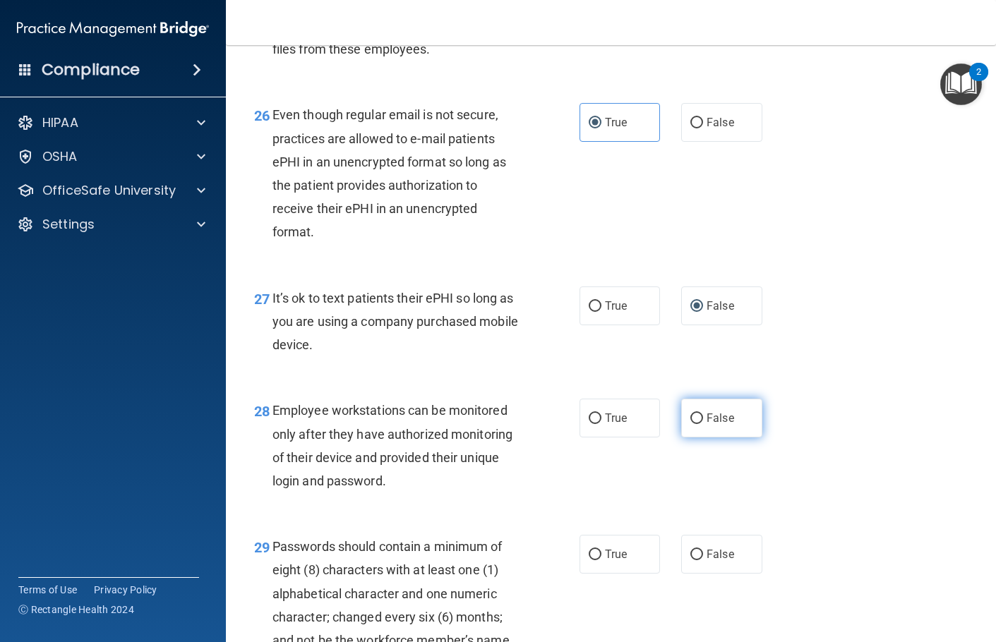
radio input "true"
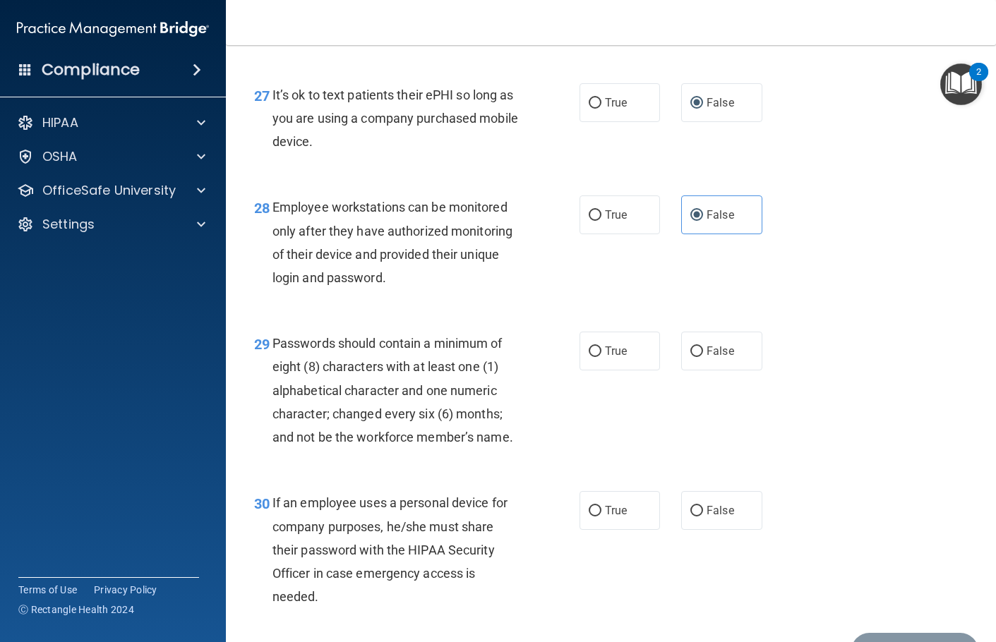
scroll to position [3740, 0]
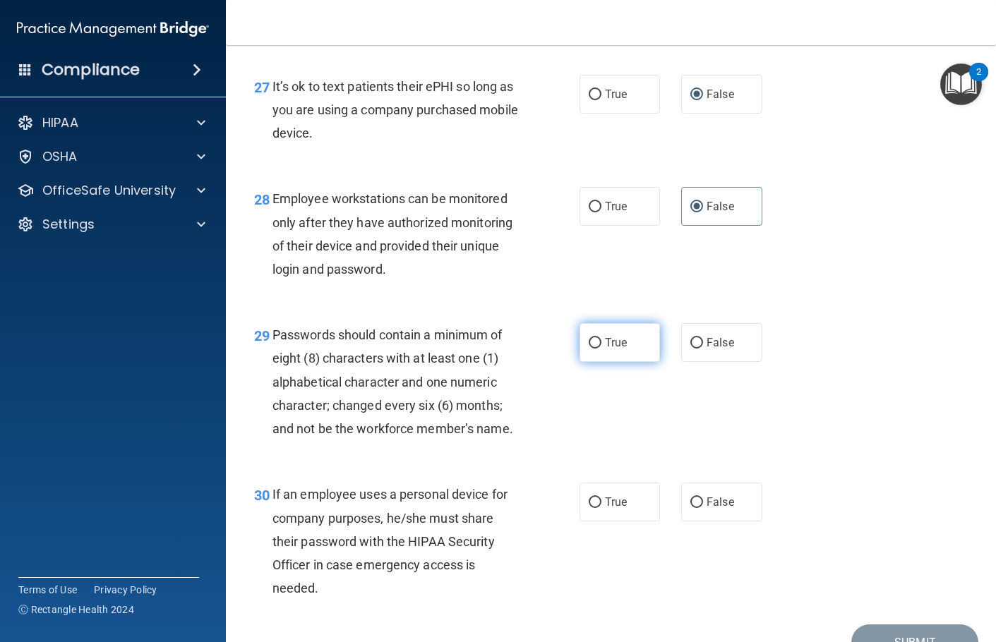
click at [625, 362] on label "True" at bounding box center [619, 342] width 81 height 39
click at [601, 349] on input "True" at bounding box center [595, 343] width 13 height 11
radio input "true"
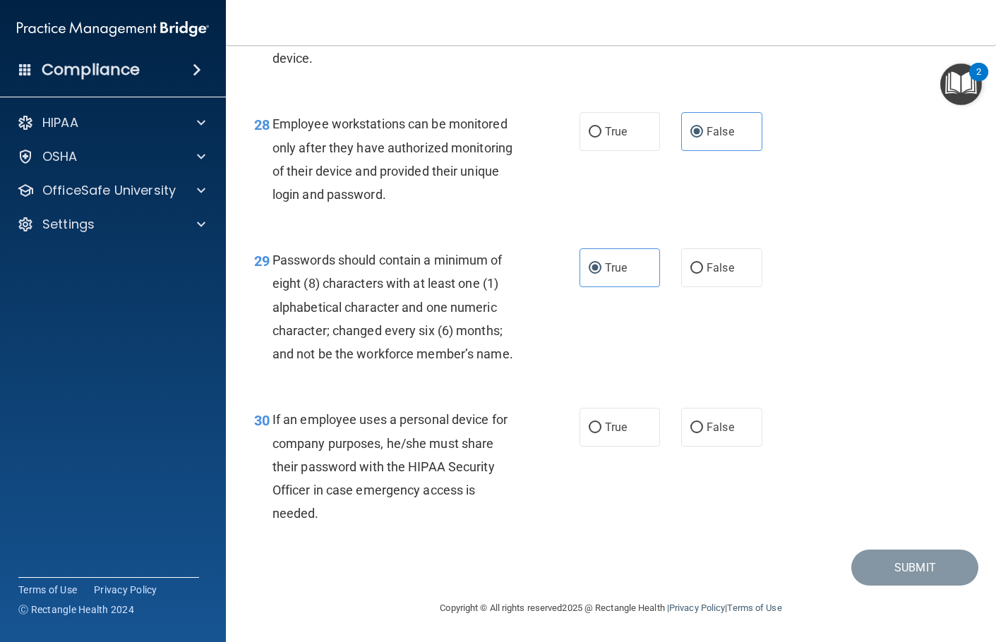
scroll to position [3886, 0]
click at [720, 428] on span "False" at bounding box center [720, 427] width 28 height 13
click at [703, 428] on input "False" at bounding box center [696, 428] width 13 height 11
radio input "true"
click at [884, 581] on button "Submit" at bounding box center [914, 568] width 127 height 36
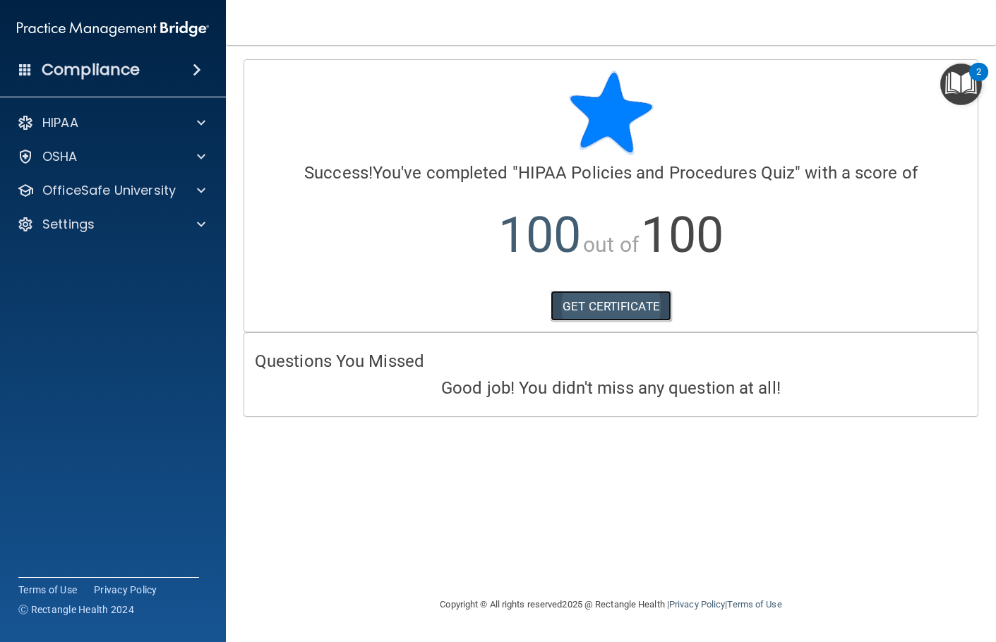
click at [647, 313] on link "GET CERTIFICATE" at bounding box center [610, 306] width 121 height 31
click at [955, 91] on img "Open Resource Center, 2 new notifications" at bounding box center [961, 85] width 42 height 42
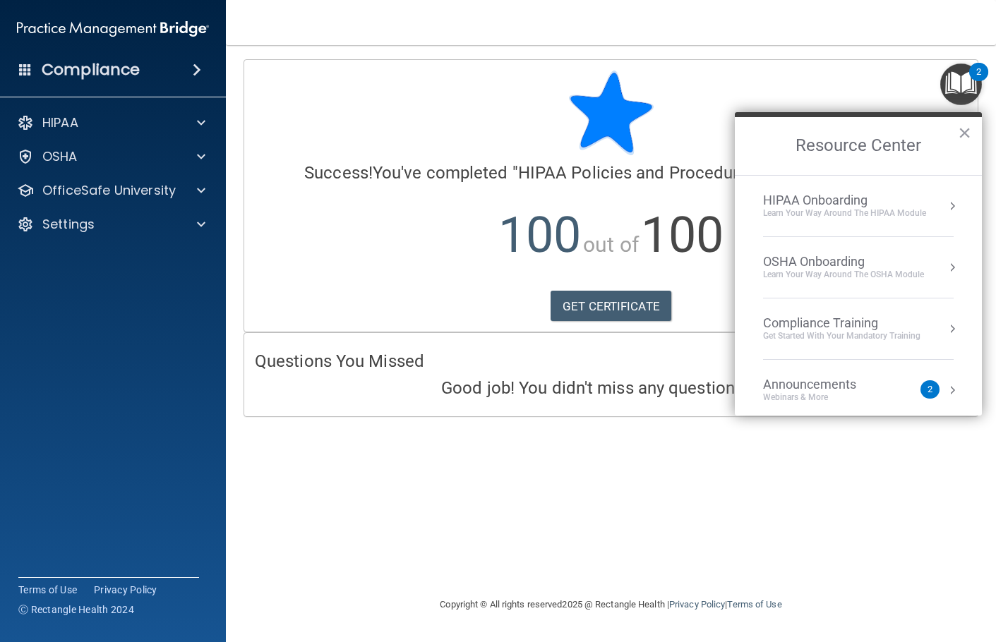
click at [888, 211] on div "Learn Your Way around the HIPAA module" at bounding box center [844, 213] width 163 height 12
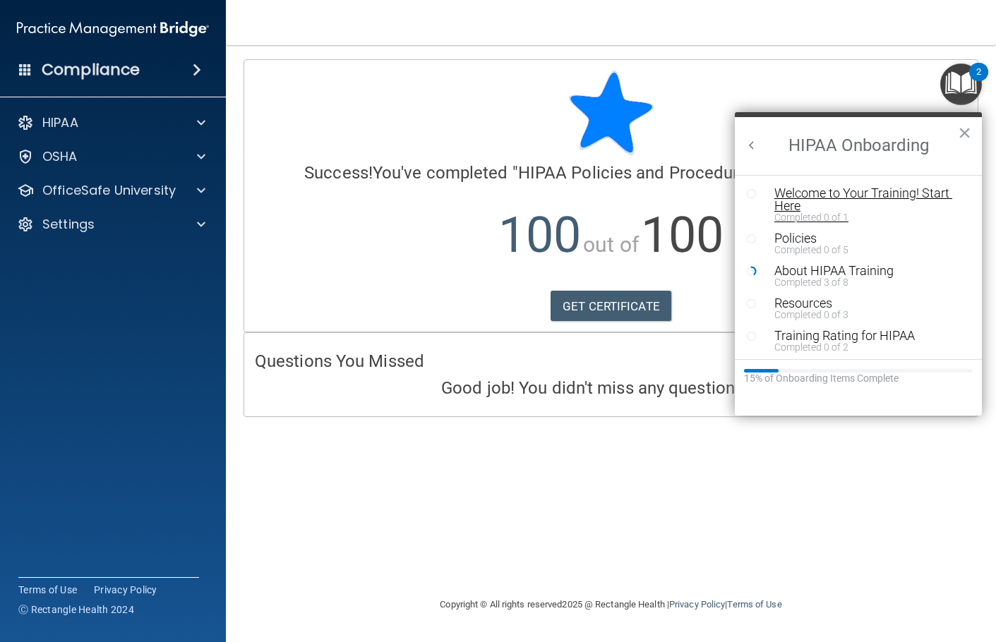
click at [884, 193] on div "Welcome to Your Training! Start Here" at bounding box center [863, 199] width 179 height 25
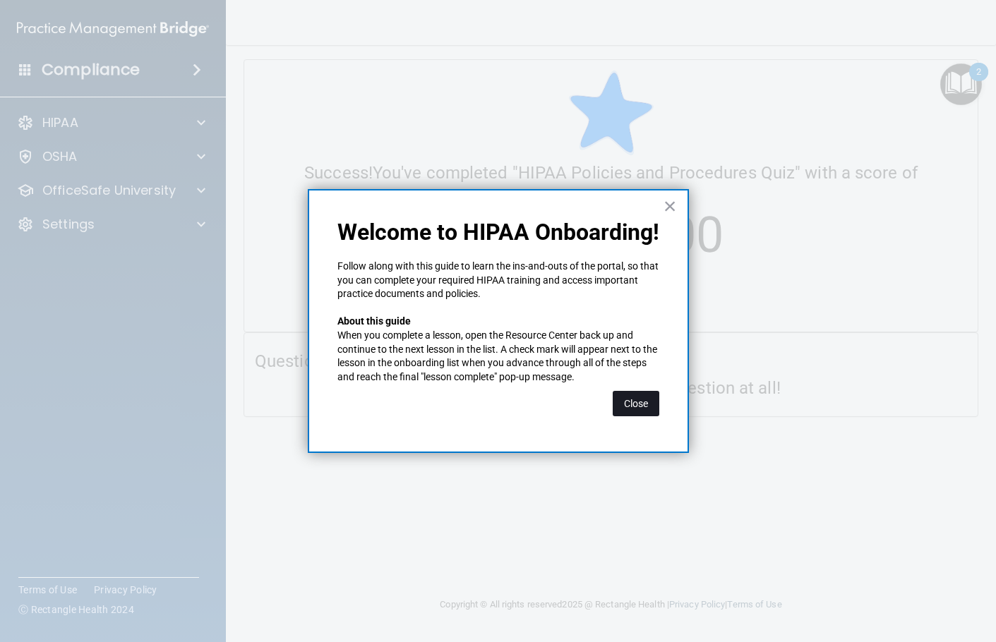
click at [644, 414] on button "Close" at bounding box center [636, 403] width 47 height 25
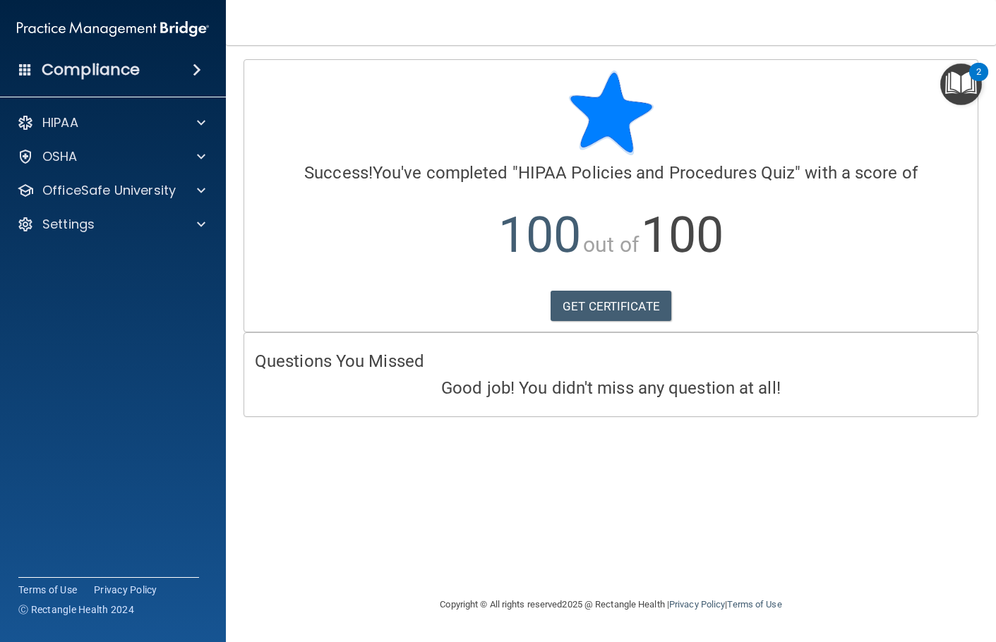
click at [970, 90] on img "Open Resource Center, 2 new notifications" at bounding box center [961, 85] width 42 height 42
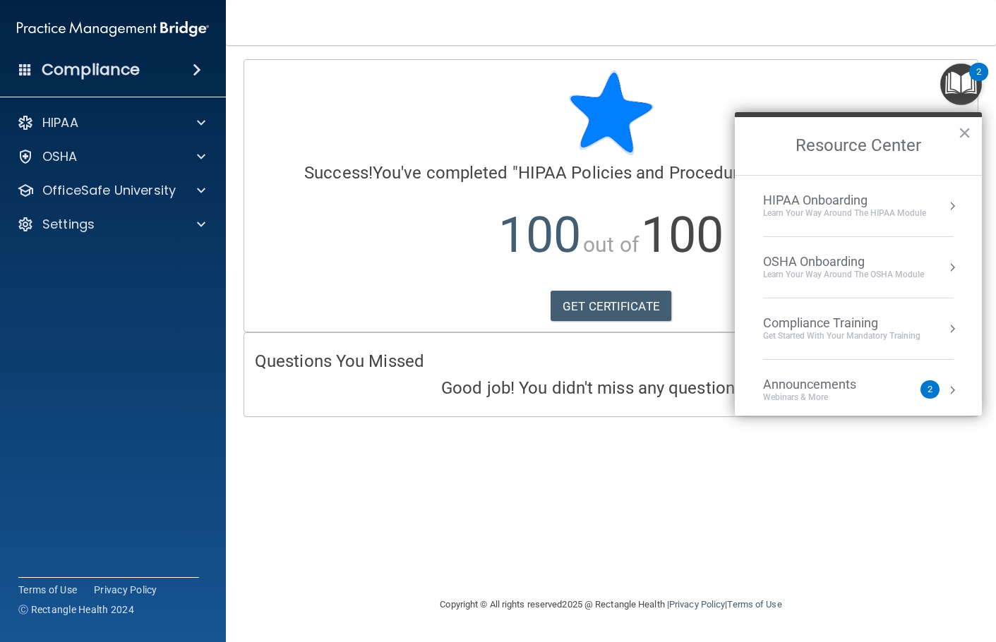
click at [862, 261] on div "OSHA Onboarding" at bounding box center [843, 262] width 161 height 16
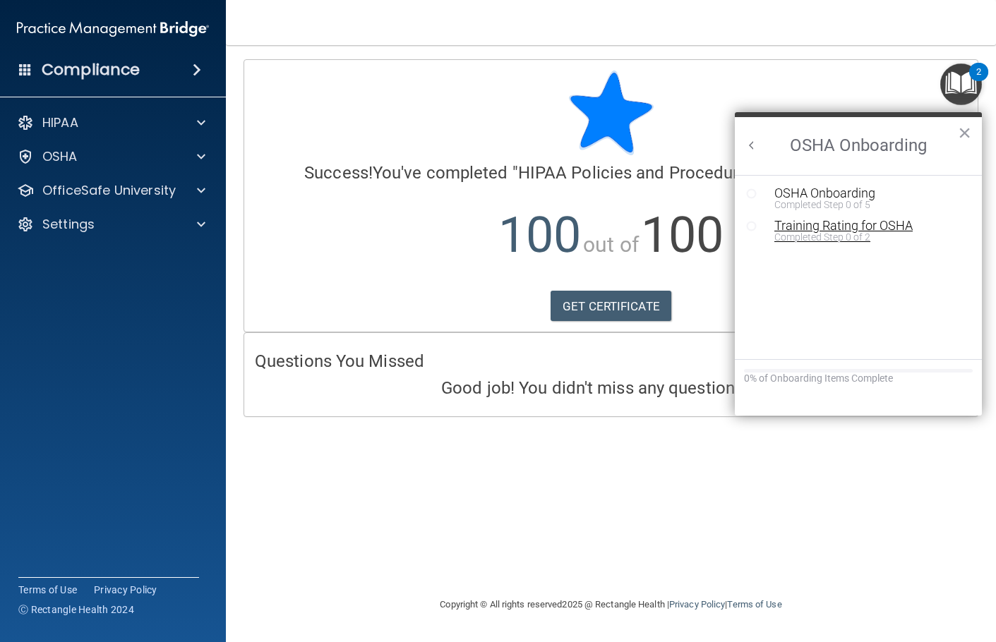
click at [884, 222] on div "Training Rating for OSHA" at bounding box center [868, 225] width 189 height 13
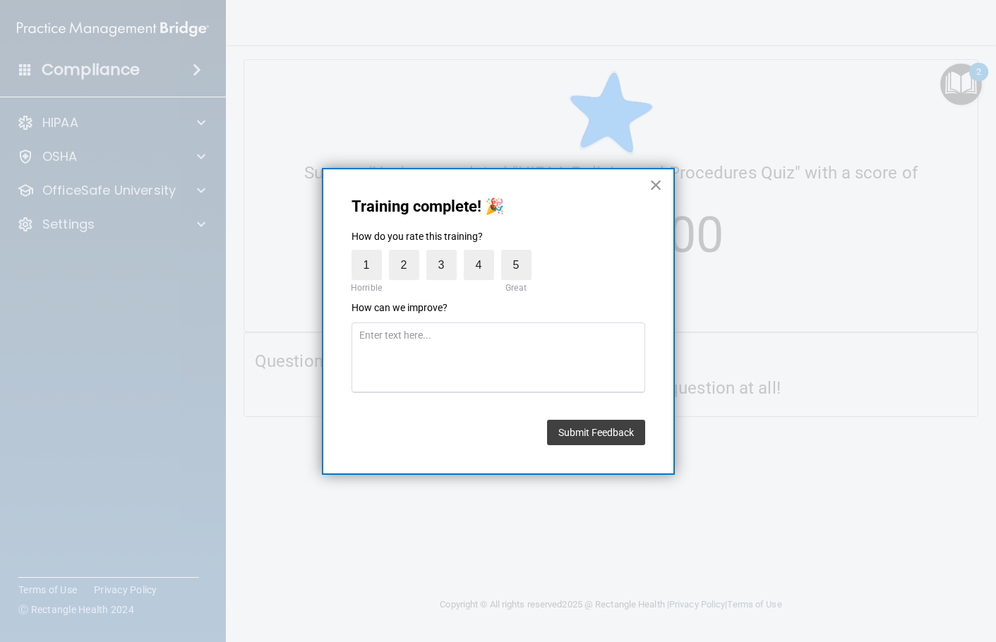
click at [660, 190] on button "×" at bounding box center [655, 185] width 13 height 23
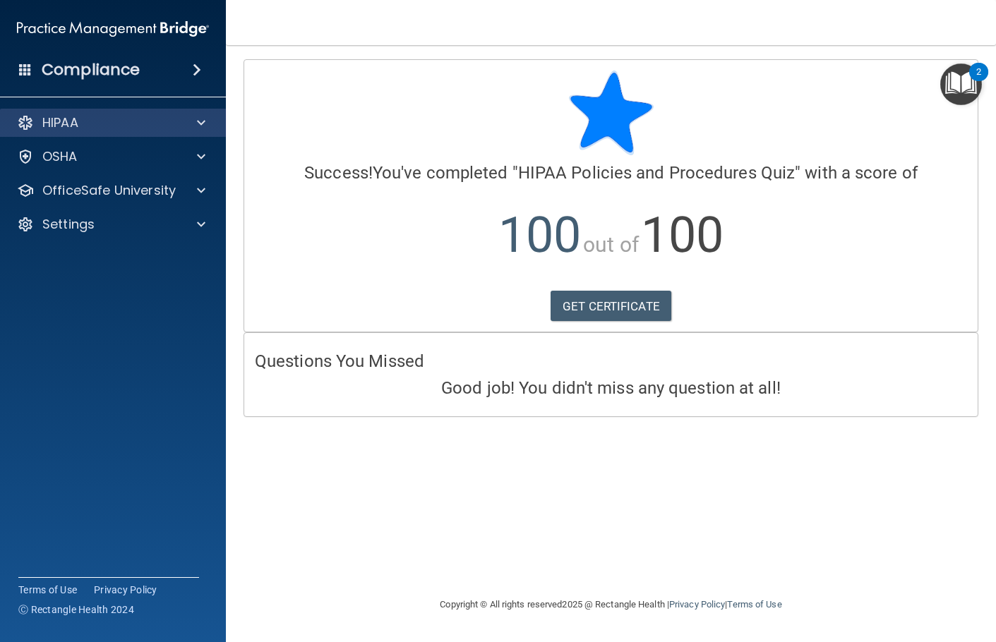
click at [90, 133] on div "HIPAA" at bounding box center [113, 123] width 227 height 28
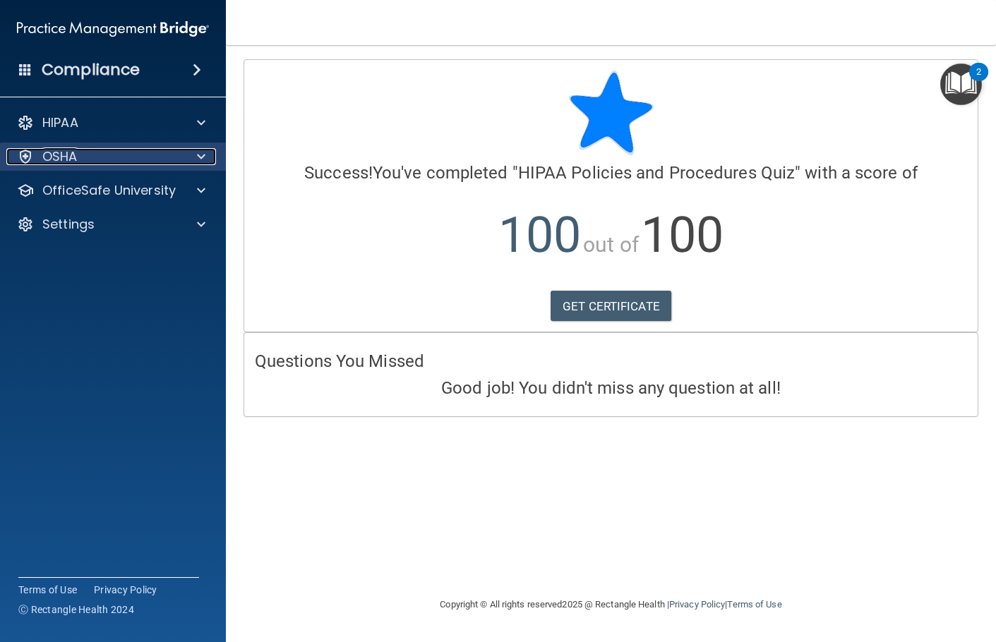
click at [68, 152] on p "OSHA" at bounding box center [59, 156] width 35 height 17
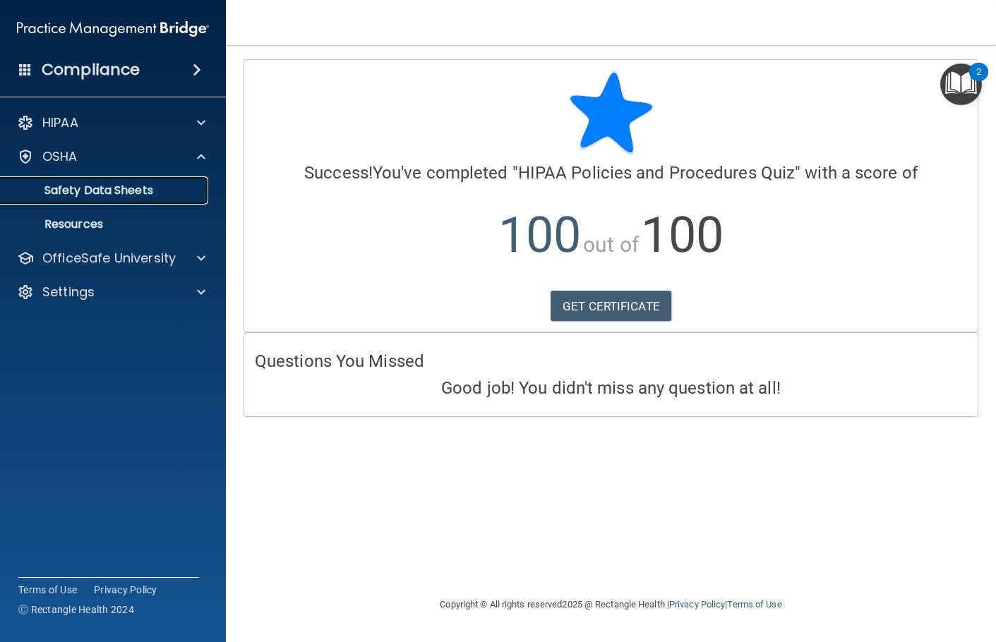
click at [79, 188] on p "Safety Data Sheets" at bounding box center [105, 190] width 193 height 14
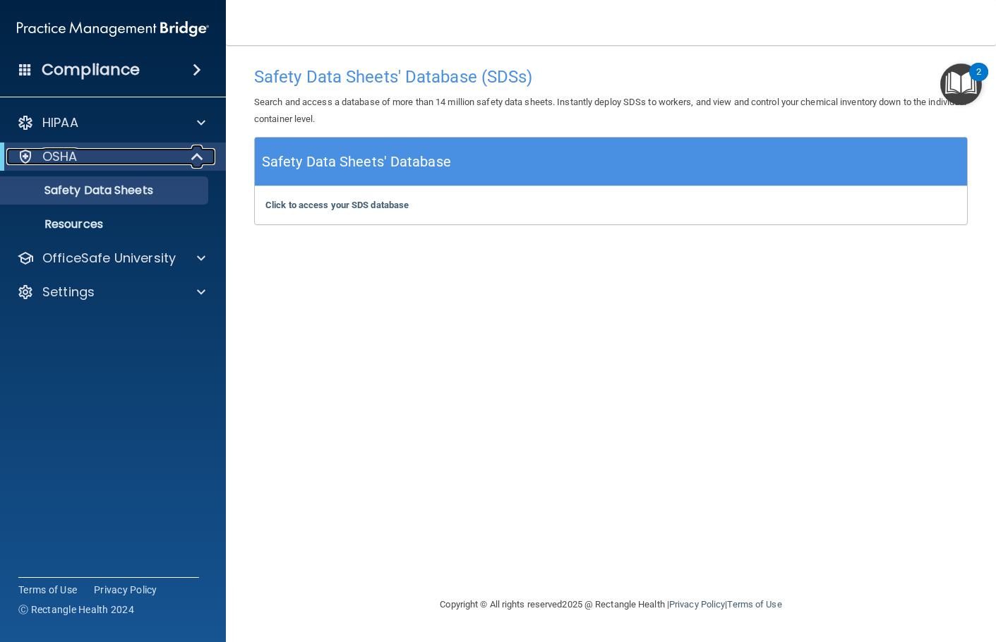
click at [65, 151] on p "OSHA" at bounding box center [59, 156] width 35 height 17
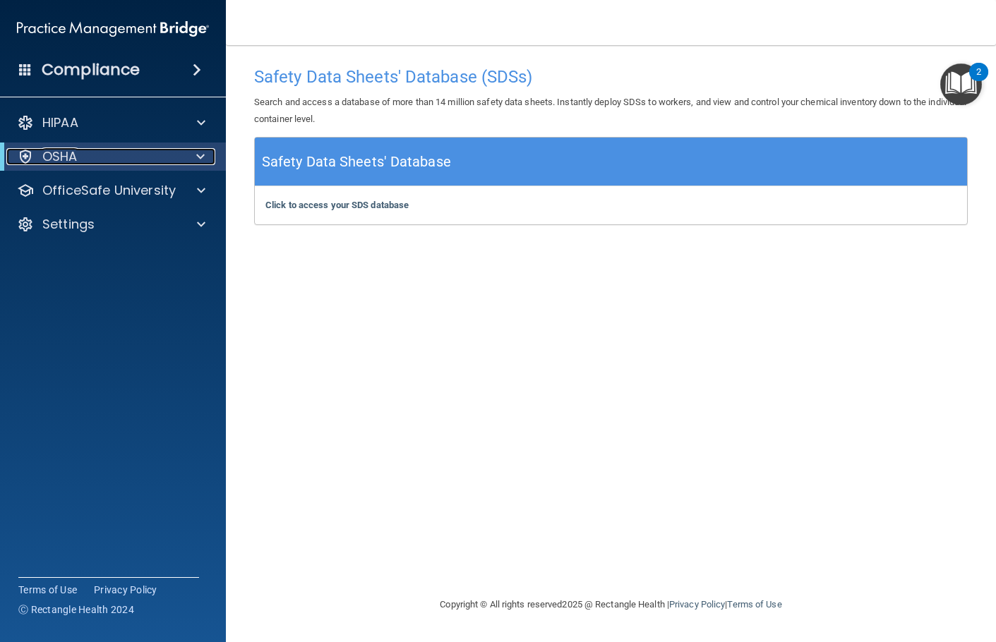
click at [65, 151] on p "OSHA" at bounding box center [59, 156] width 35 height 17
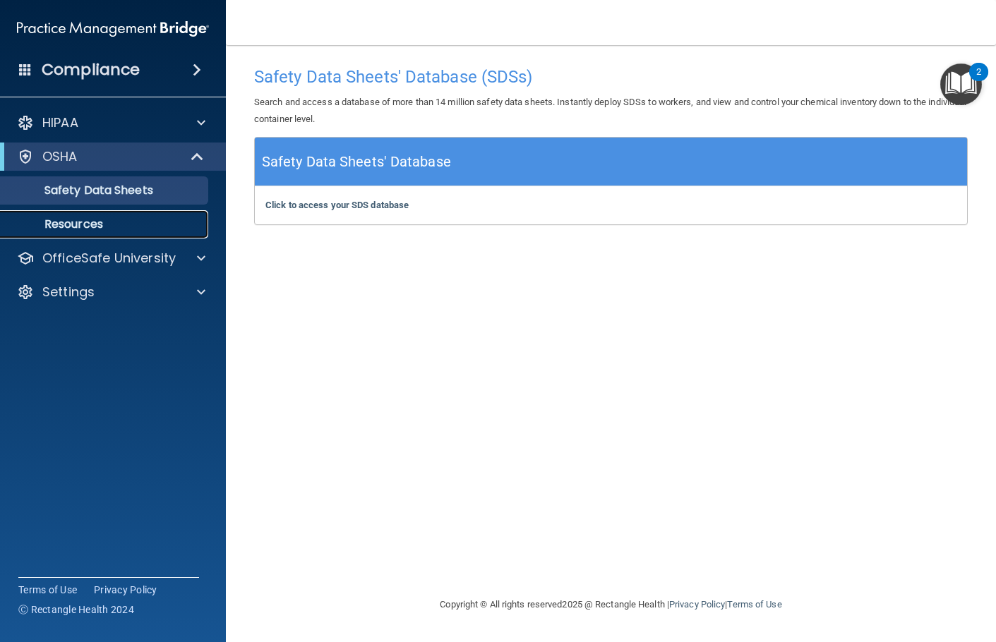
click at [78, 230] on p "Resources" at bounding box center [105, 224] width 193 height 14
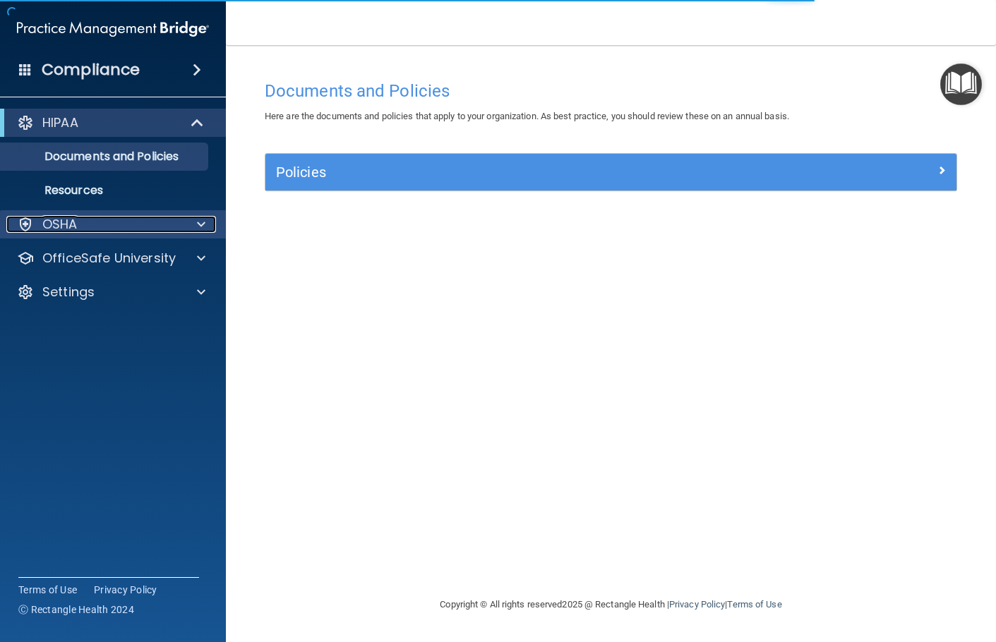
click at [91, 222] on div "OSHA" at bounding box center [93, 224] width 175 height 17
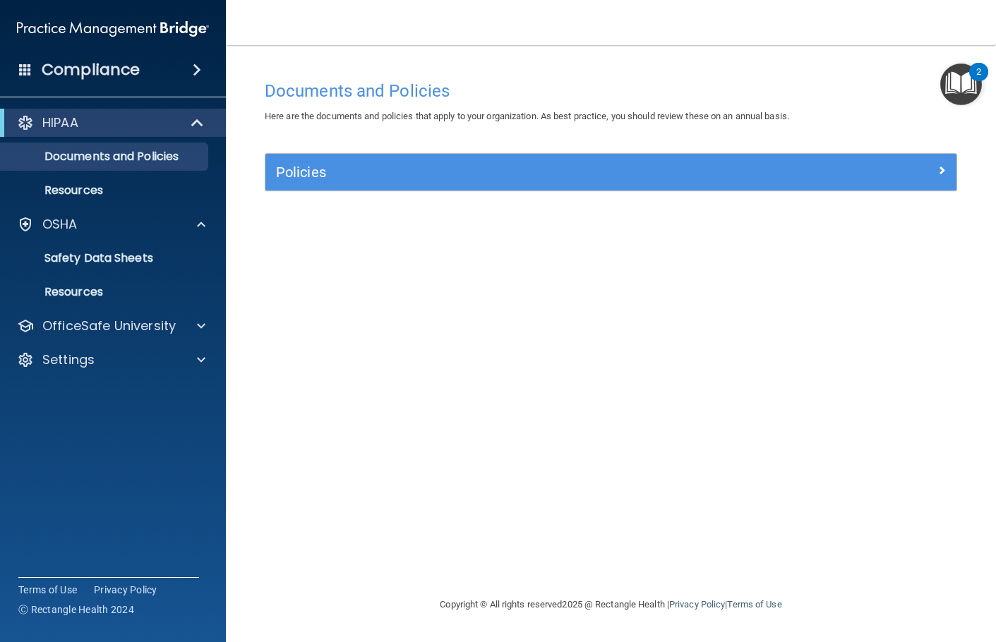
click at [338, 186] on div "Policies" at bounding box center [610, 172] width 691 height 37
click at [964, 84] on img "Open Resource Center, 2 new notifications" at bounding box center [961, 85] width 42 height 42
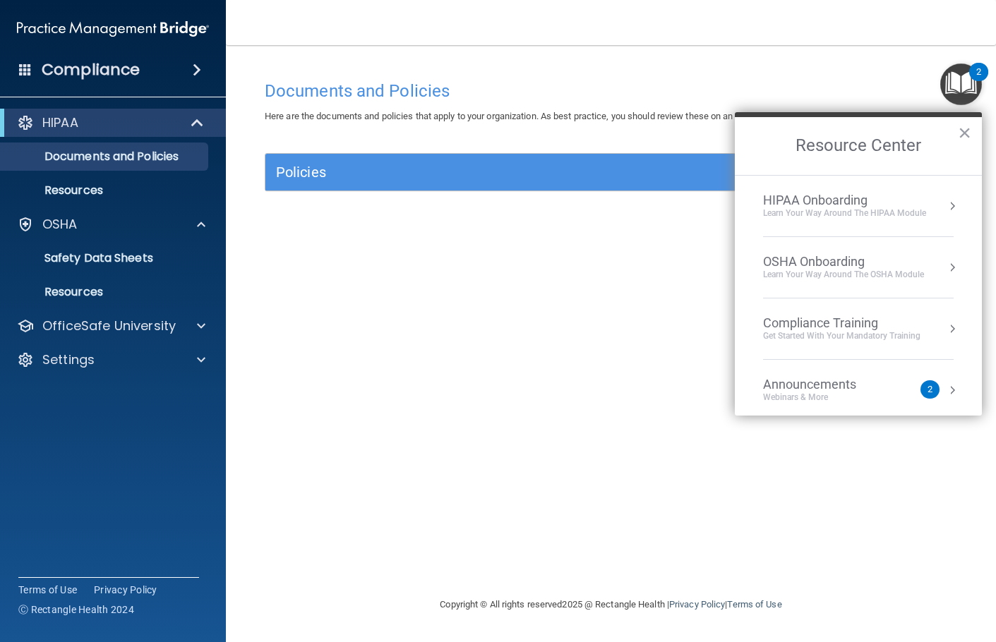
click at [834, 261] on div "OSHA Onboarding" at bounding box center [843, 262] width 161 height 16
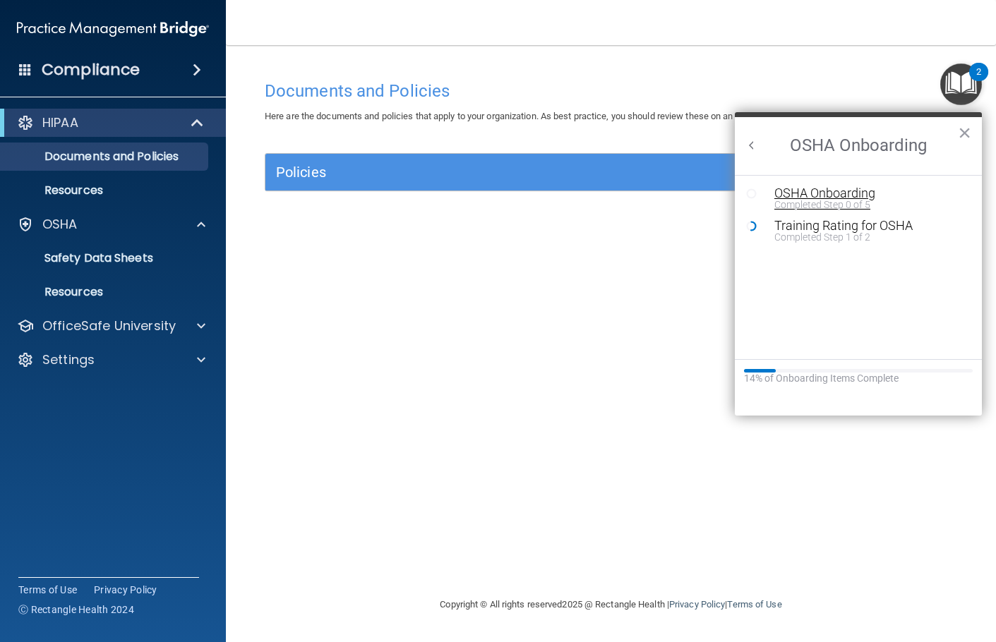
click at [834, 194] on div "OSHA Onboarding" at bounding box center [868, 193] width 189 height 13
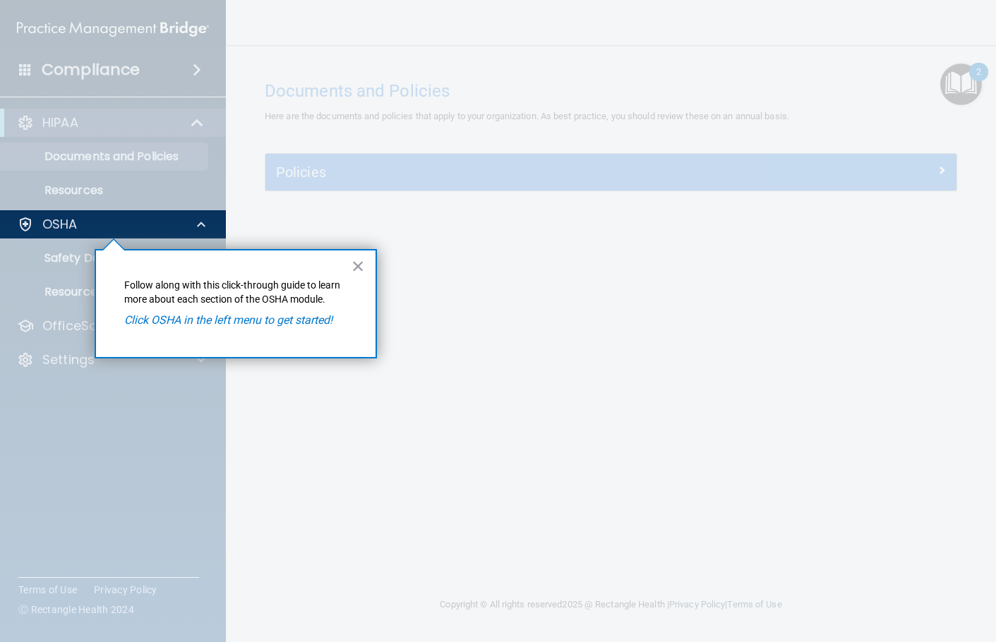
click at [145, 323] on em "Click OSHA in the left menu to get started!" at bounding box center [228, 319] width 208 height 13
drag, startPoint x: 228, startPoint y: 321, endPoint x: 301, endPoint y: 268, distance: 90.5
click at [229, 318] on em "Click OSHA in the left menu to get started!" at bounding box center [228, 319] width 208 height 13
click at [355, 265] on button "×" at bounding box center [357, 266] width 13 height 23
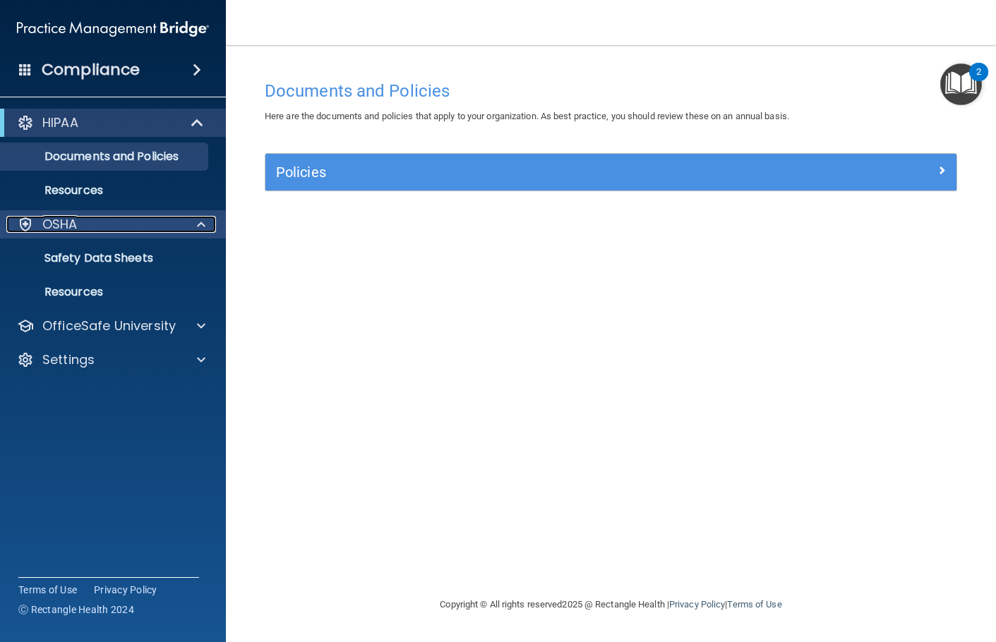
click at [27, 223] on div at bounding box center [25, 224] width 17 height 17
click at [64, 226] on p "OSHA" at bounding box center [59, 224] width 35 height 17
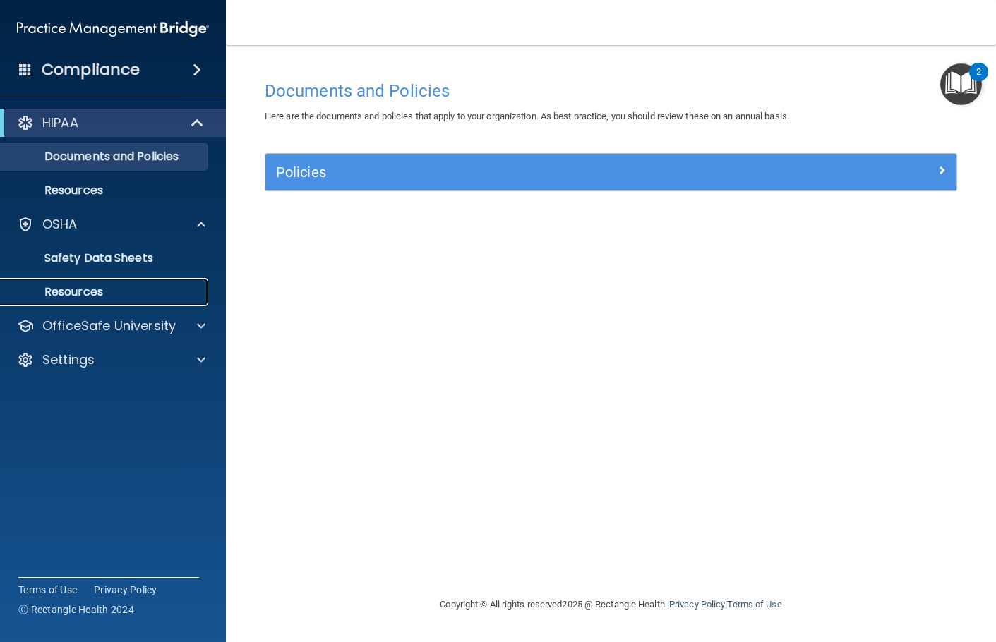
click at [80, 293] on p "Resources" at bounding box center [105, 292] width 193 height 14
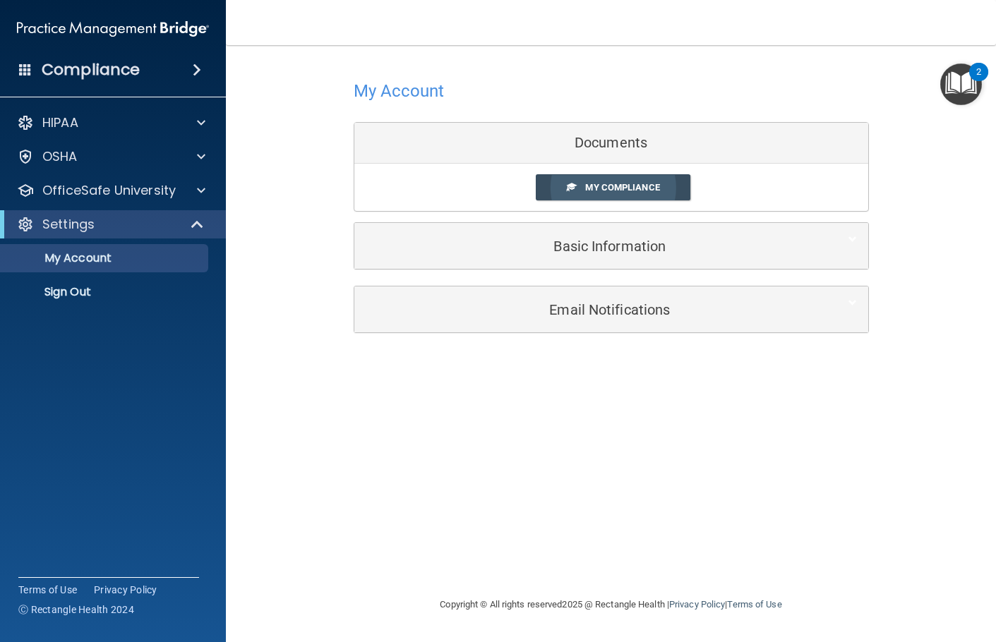
click at [624, 184] on span "My Compliance" at bounding box center [622, 187] width 74 height 11
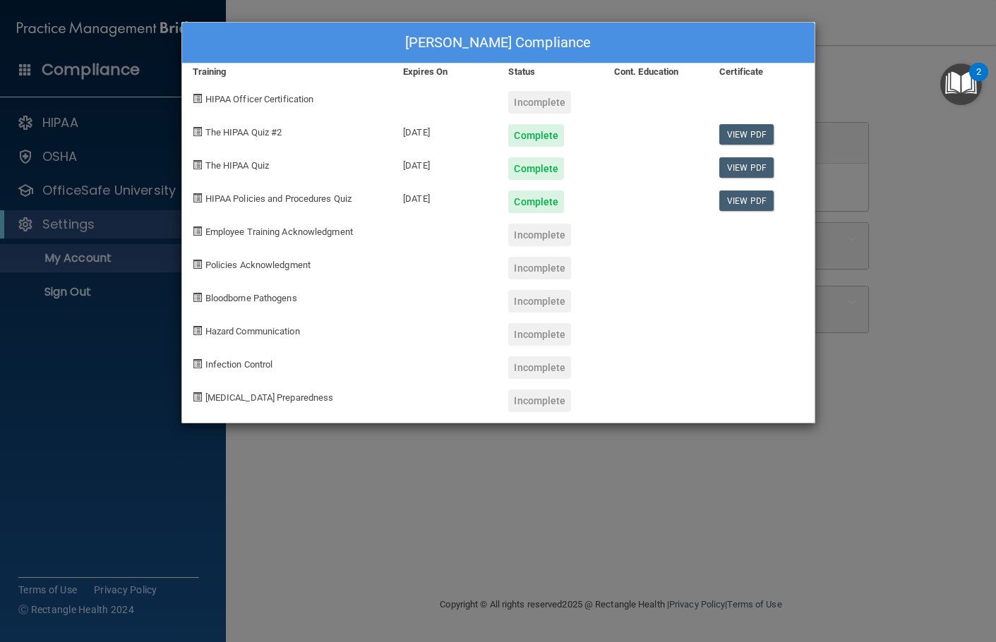
click at [263, 297] on span "Bloodborne Pathogens" at bounding box center [251, 298] width 92 height 11
click at [190, 296] on div "Bloodborne Pathogens" at bounding box center [287, 295] width 211 height 33
click at [460, 47] on div "Katia Hernandez's Compliance" at bounding box center [498, 43] width 632 height 41
click at [553, 107] on div "Incomplete" at bounding box center [539, 102] width 63 height 23
click at [193, 98] on span at bounding box center [197, 98] width 9 height 9
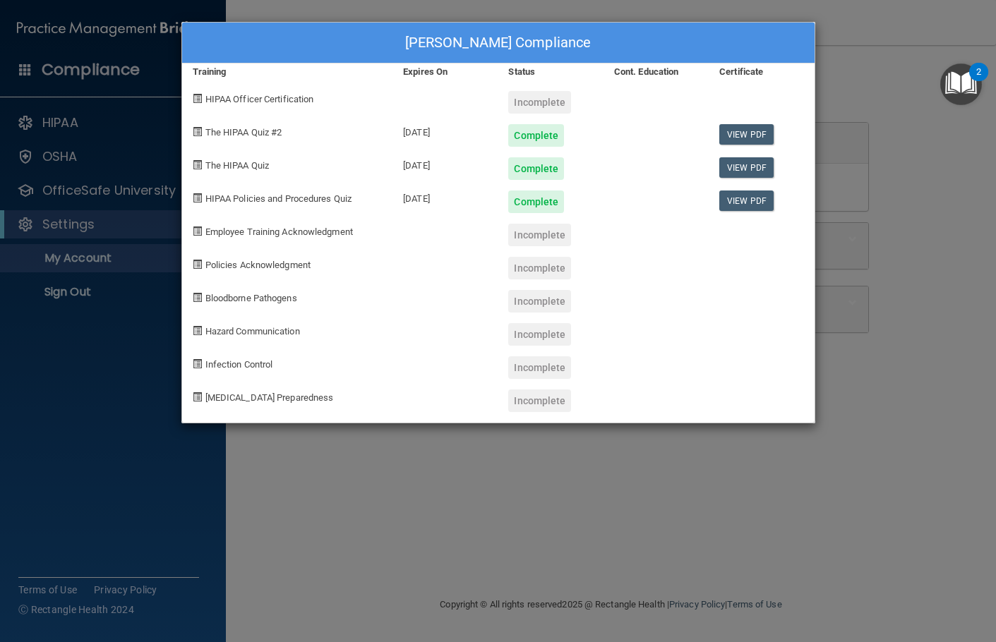
click at [486, 64] on div "Expires On" at bounding box center [444, 72] width 105 height 17
click at [903, 286] on div "Katia Hernandez's Compliance Training Expires On Status Cont. Education Certifi…" at bounding box center [498, 321] width 996 height 642
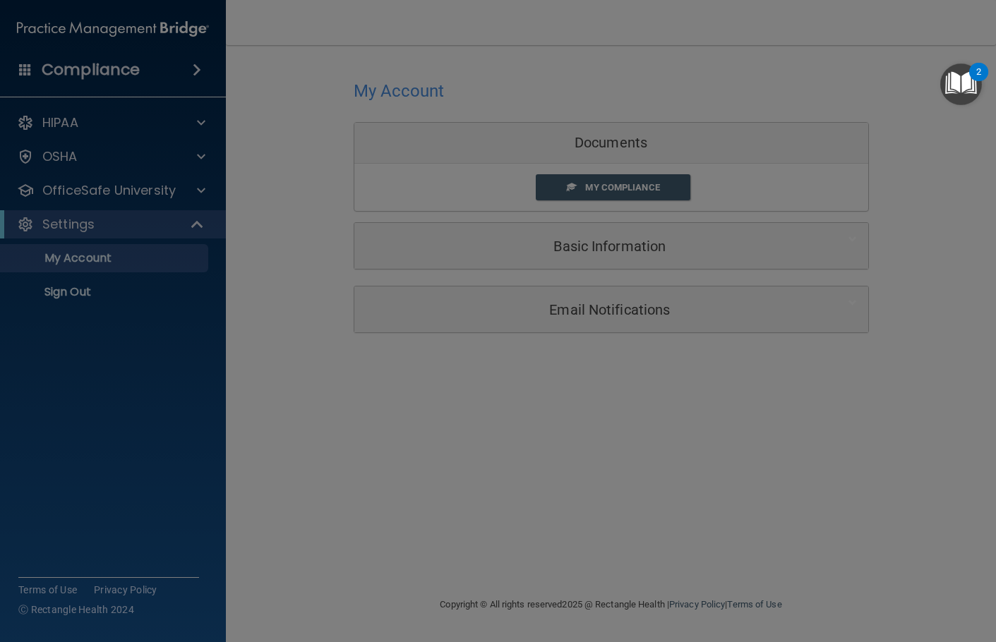
drag, startPoint x: 887, startPoint y: 356, endPoint x: 872, endPoint y: 392, distance: 38.9
click at [872, 392] on div "Katia Hernandez's Compliance Training Expires On Status Cont. Education Certifi…" at bounding box center [498, 321] width 996 height 642
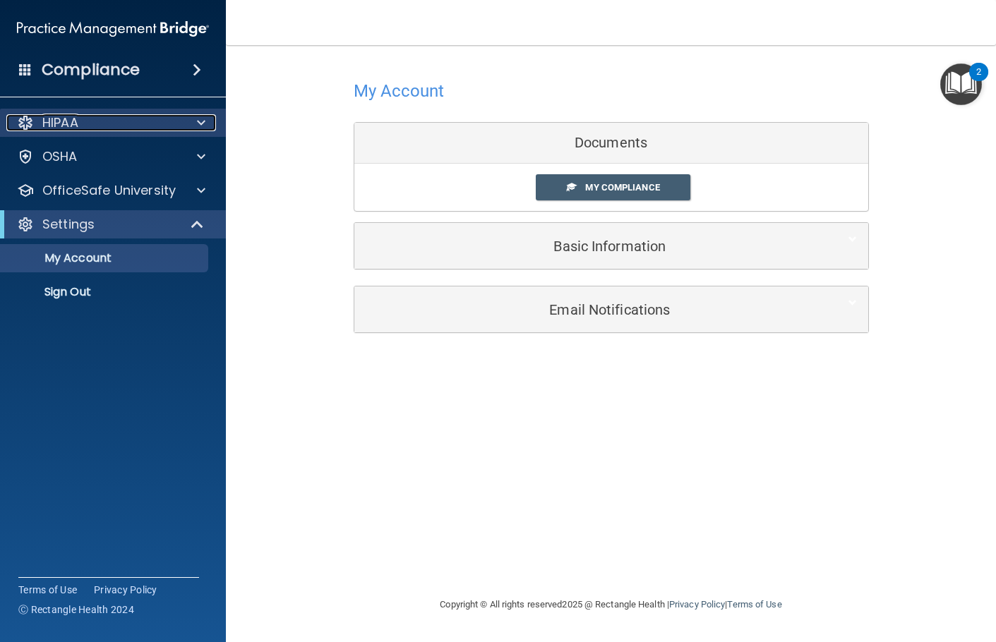
click at [107, 123] on div "HIPAA" at bounding box center [93, 122] width 175 height 17
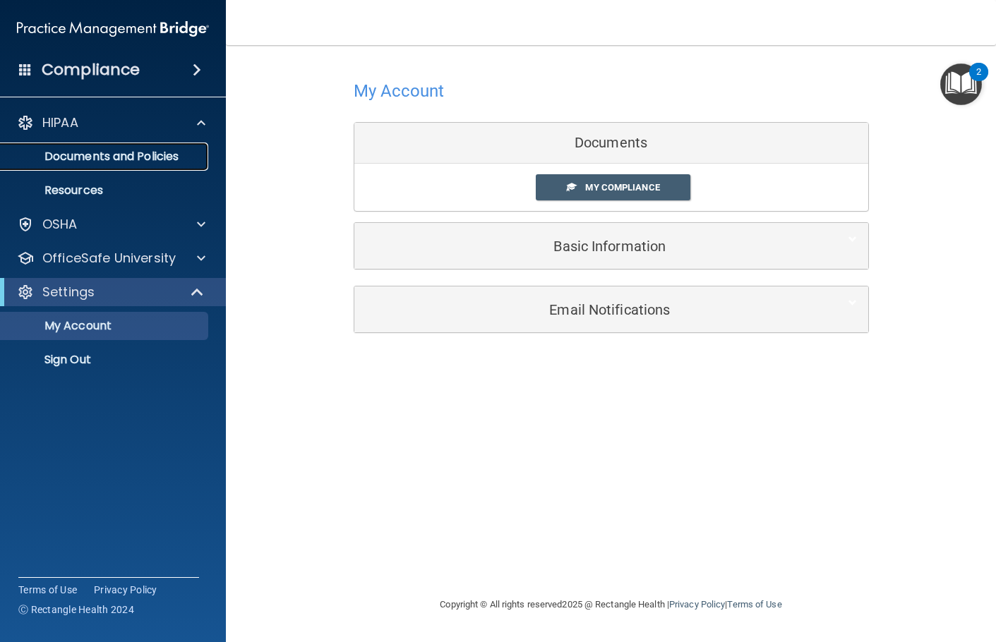
click at [115, 155] on p "Documents and Policies" at bounding box center [105, 157] width 193 height 14
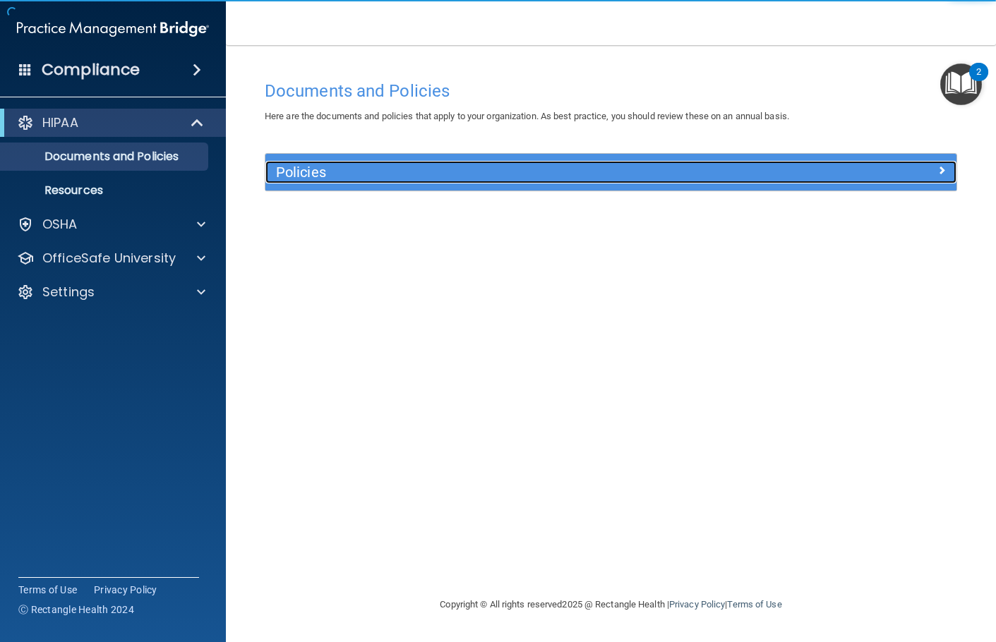
click at [354, 174] on h5 "Policies" at bounding box center [524, 172] width 497 height 16
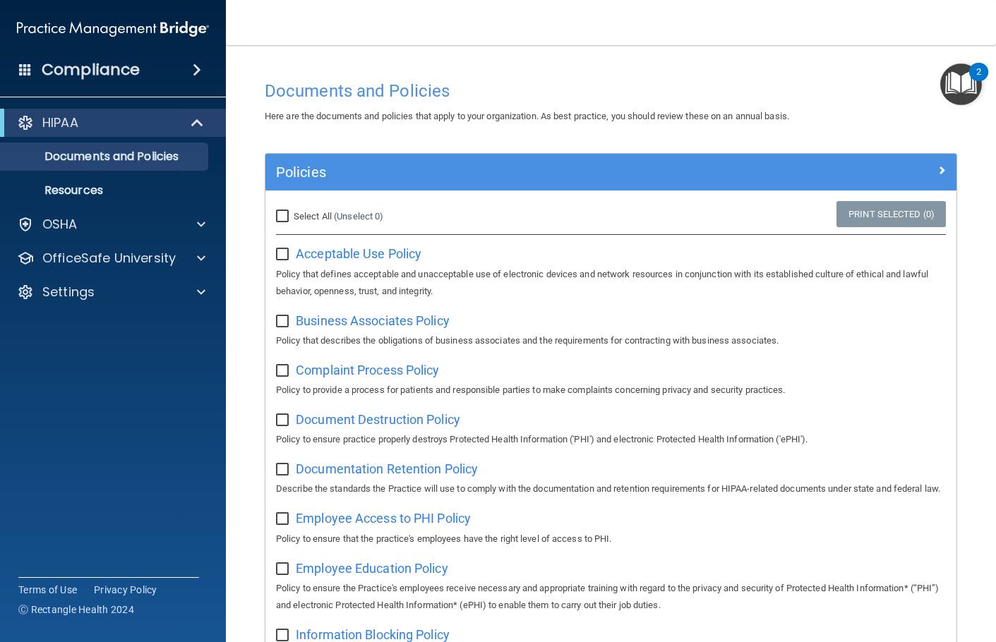
click at [171, 69] on div "Compliance" at bounding box center [113, 69] width 226 height 31
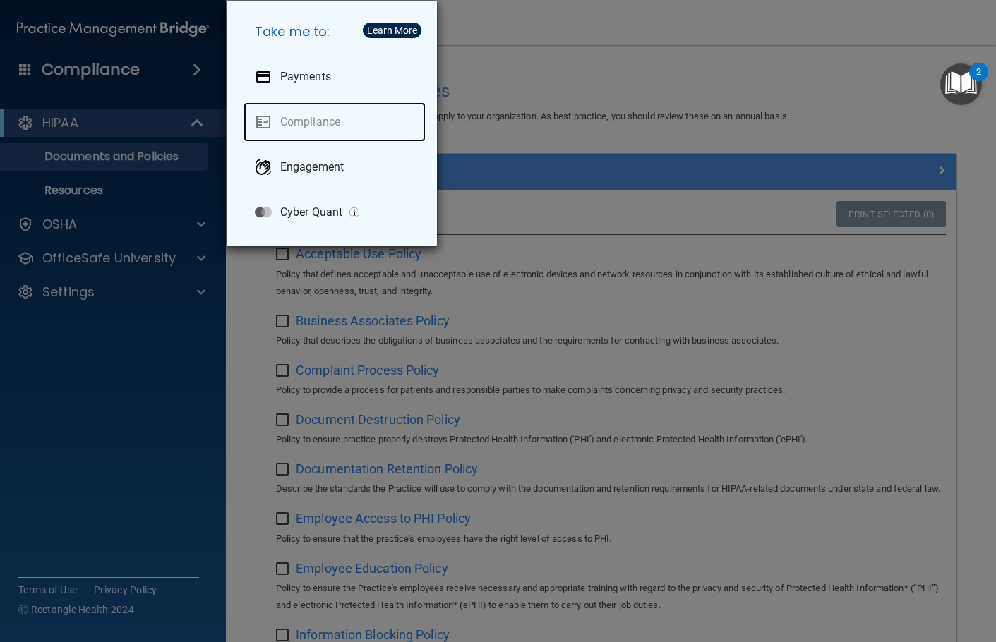
click at [306, 121] on link "Compliance" at bounding box center [334, 122] width 182 height 40
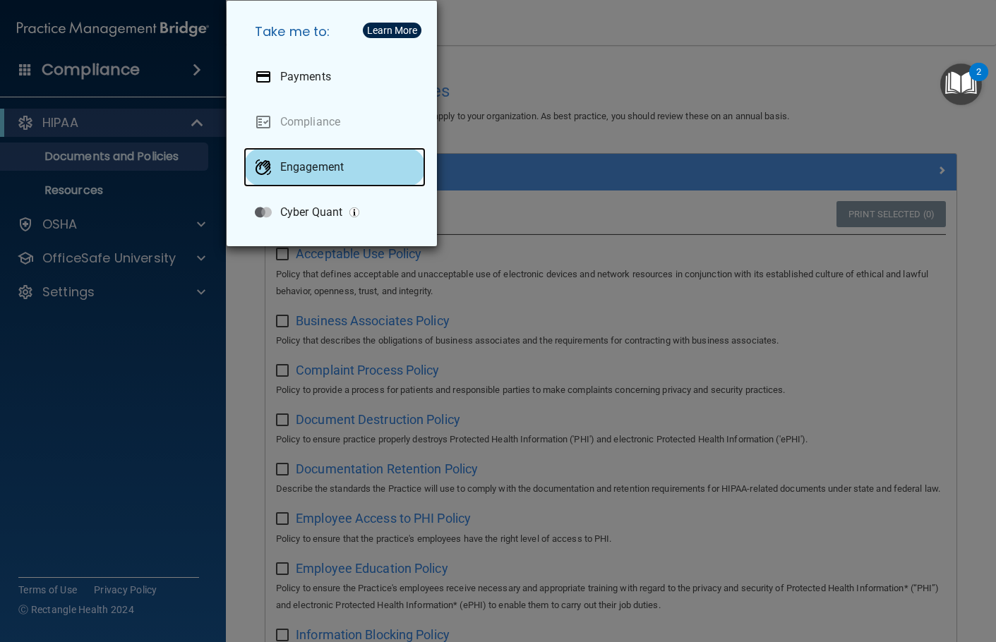
click at [320, 169] on p "Engagement" at bounding box center [312, 167] width 64 height 14
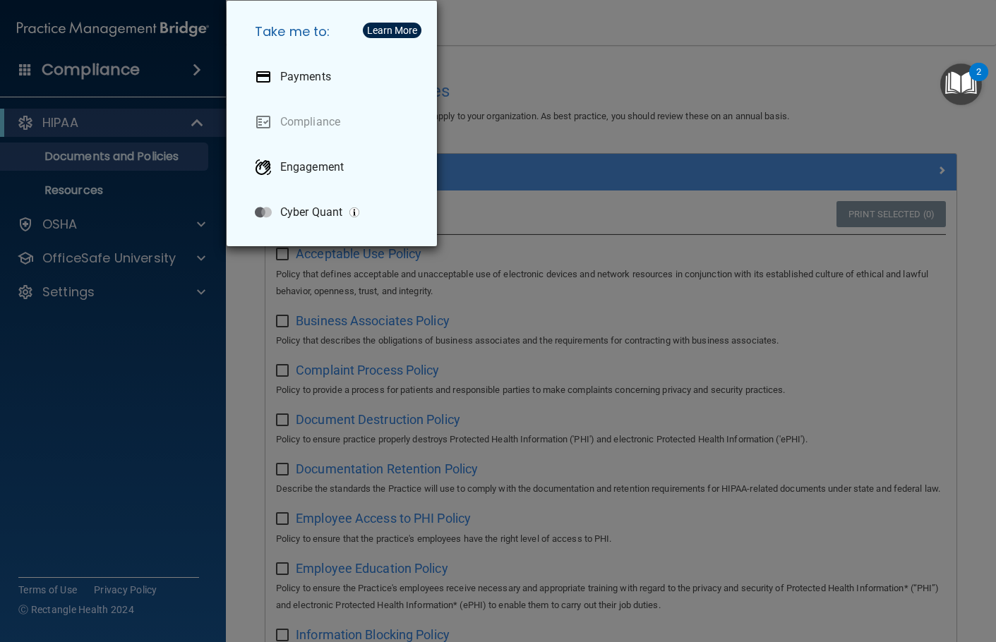
click at [519, 95] on div "Take me to: Payments Compliance Engagement Cyber Quant" at bounding box center [498, 321] width 996 height 642
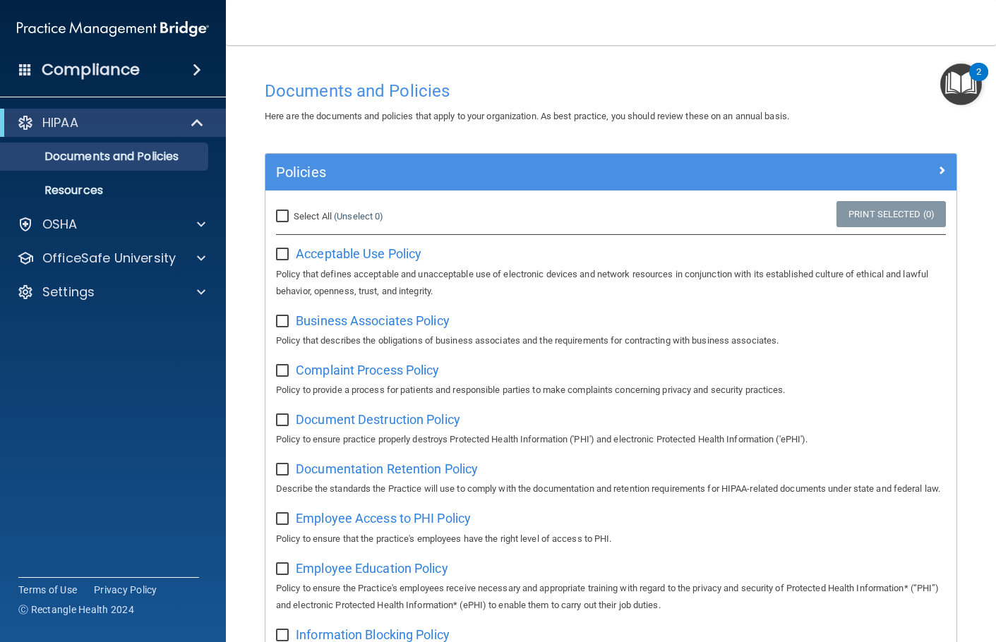
click at [967, 85] on img "Open Resource Center, 2 new notifications" at bounding box center [961, 85] width 42 height 42
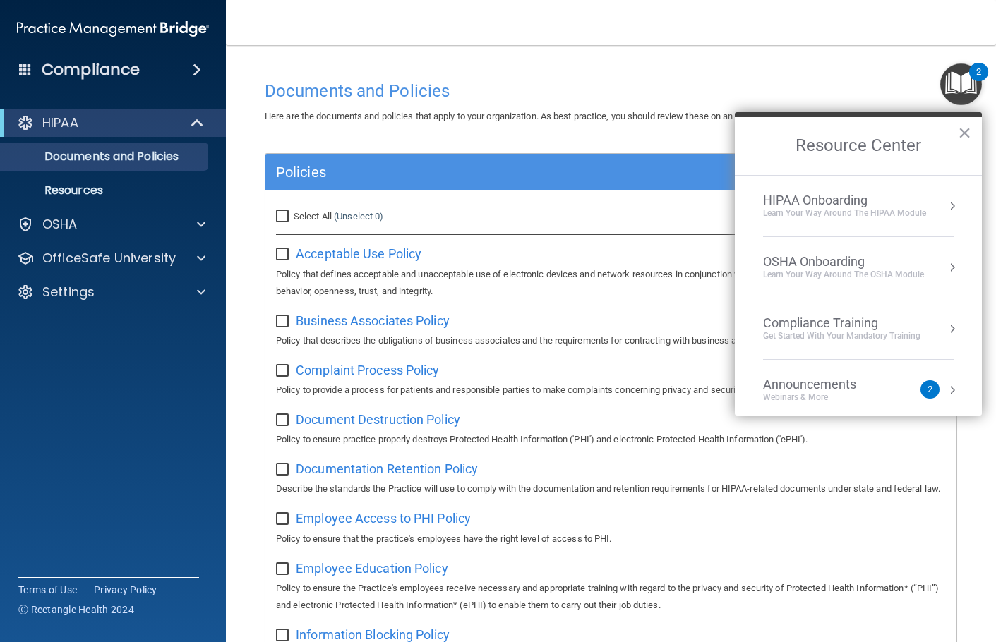
click at [822, 257] on div "OSHA Onboarding" at bounding box center [843, 262] width 161 height 16
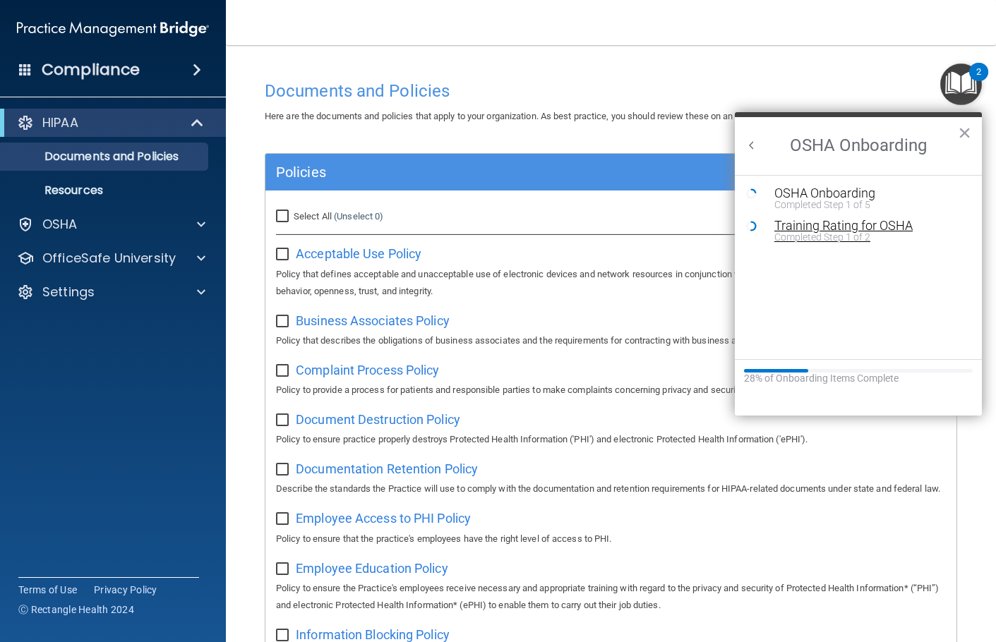
click at [877, 227] on div "Training Rating for OSHA" at bounding box center [868, 225] width 189 height 13
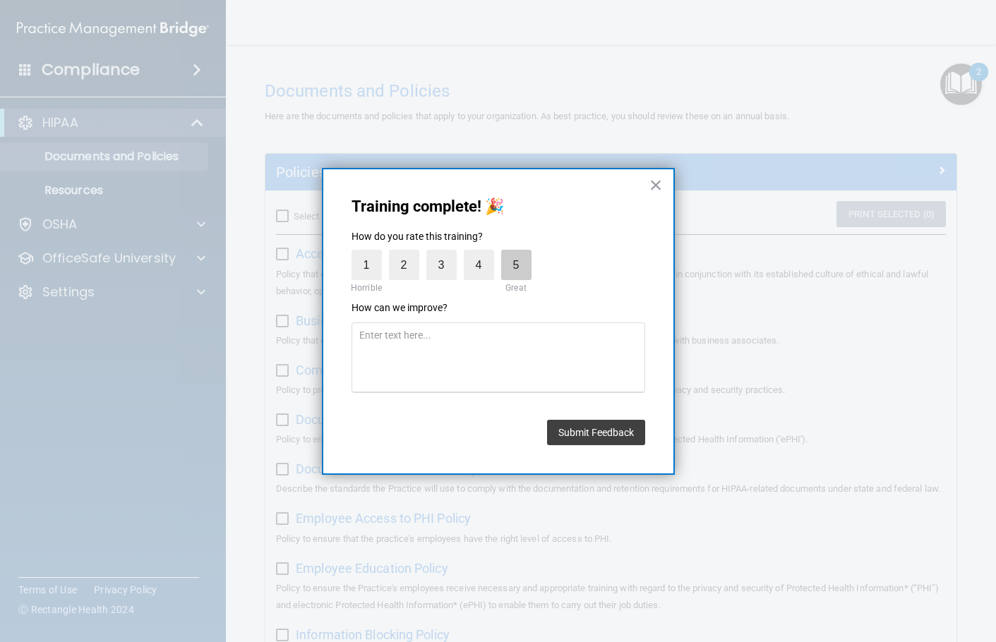
click at [514, 270] on label "5" at bounding box center [516, 265] width 30 height 30
click at [483, 253] on input "5" at bounding box center [483, 253] width 0 height 0
click at [602, 430] on button "Submit Feedback" at bounding box center [596, 432] width 98 height 25
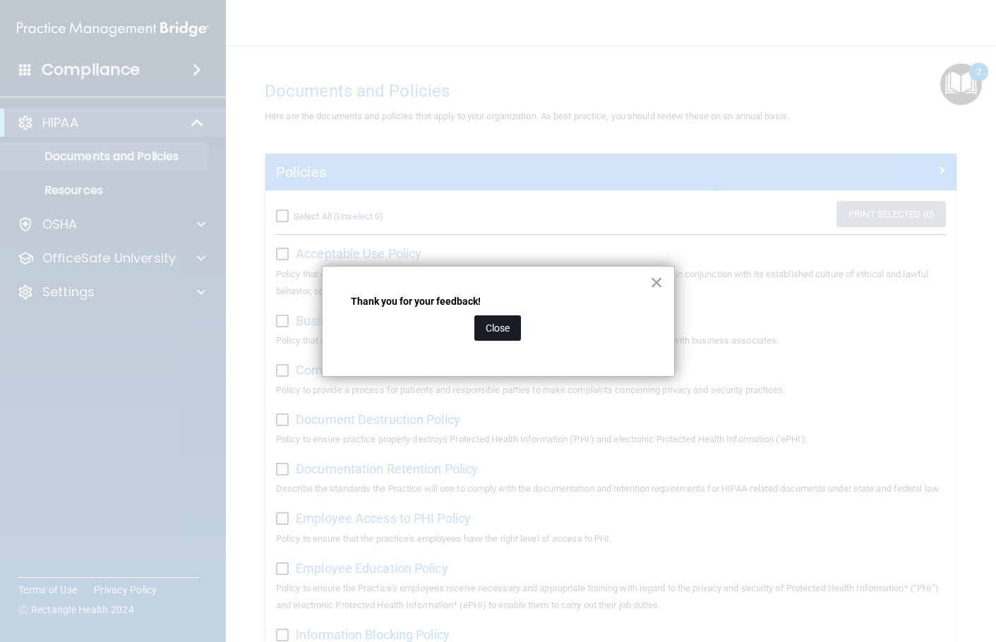
click at [502, 332] on button "Close" at bounding box center [497, 327] width 47 height 25
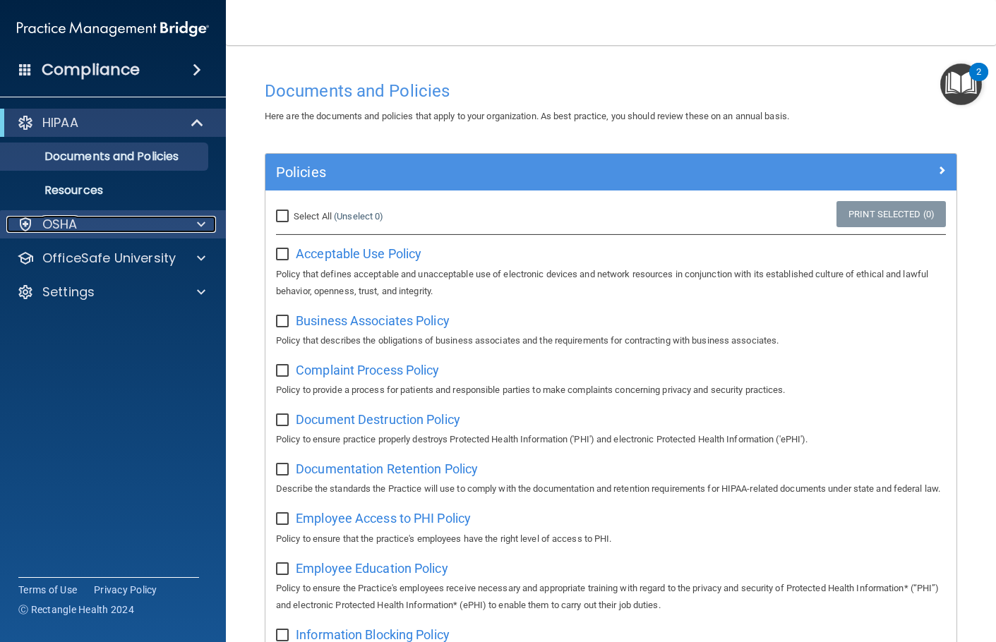
click at [127, 229] on div "OSHA" at bounding box center [93, 224] width 175 height 17
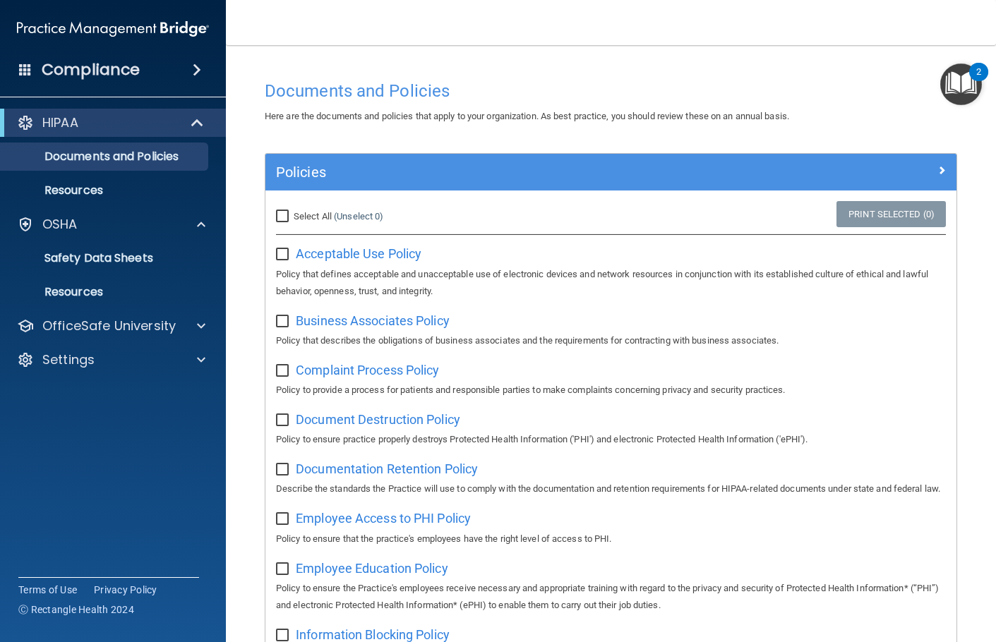
click at [951, 85] on img "Open Resource Center, 2 new notifications" at bounding box center [961, 85] width 42 height 42
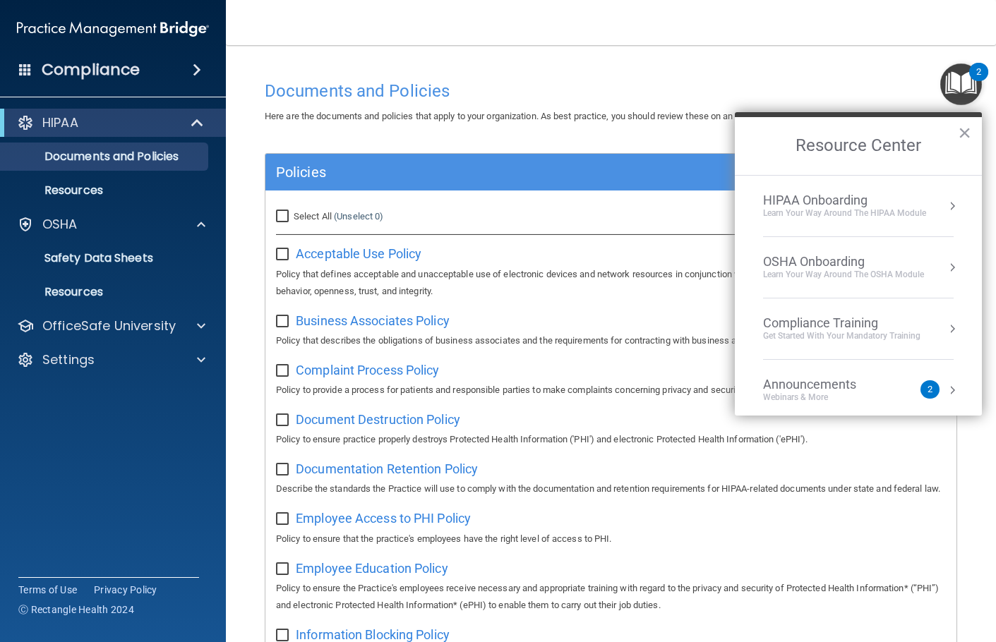
click at [856, 208] on div "Learn Your Way around the HIPAA module" at bounding box center [844, 213] width 163 height 12
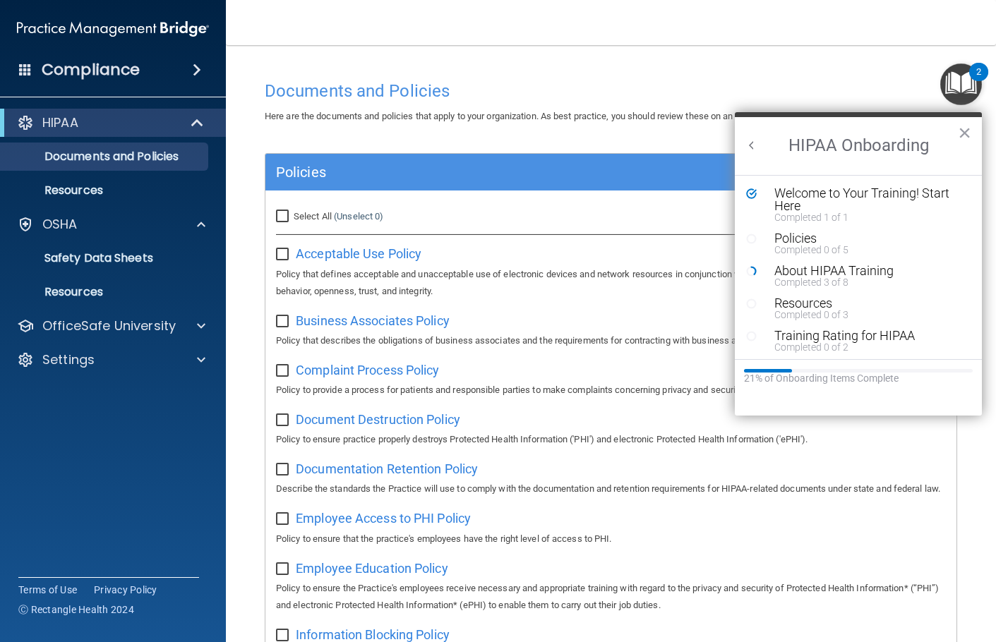
click at [862, 150] on h2 "HIPAA Onboarding" at bounding box center [858, 146] width 247 height 58
click at [840, 192] on div "Welcome to Your Training! Start Here" at bounding box center [863, 199] width 179 height 25
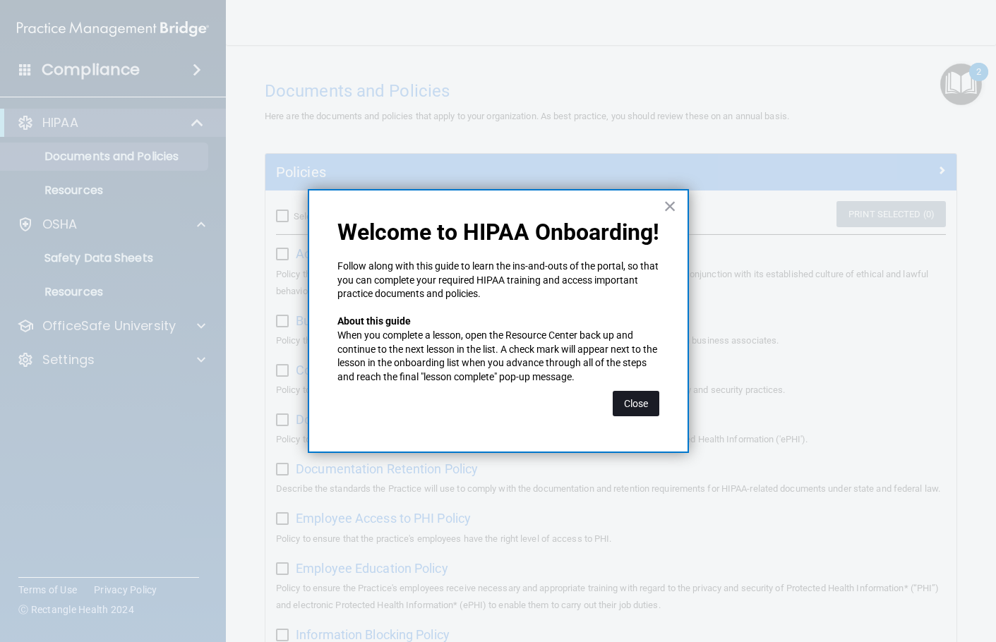
click at [635, 399] on button "Close" at bounding box center [636, 403] width 47 height 25
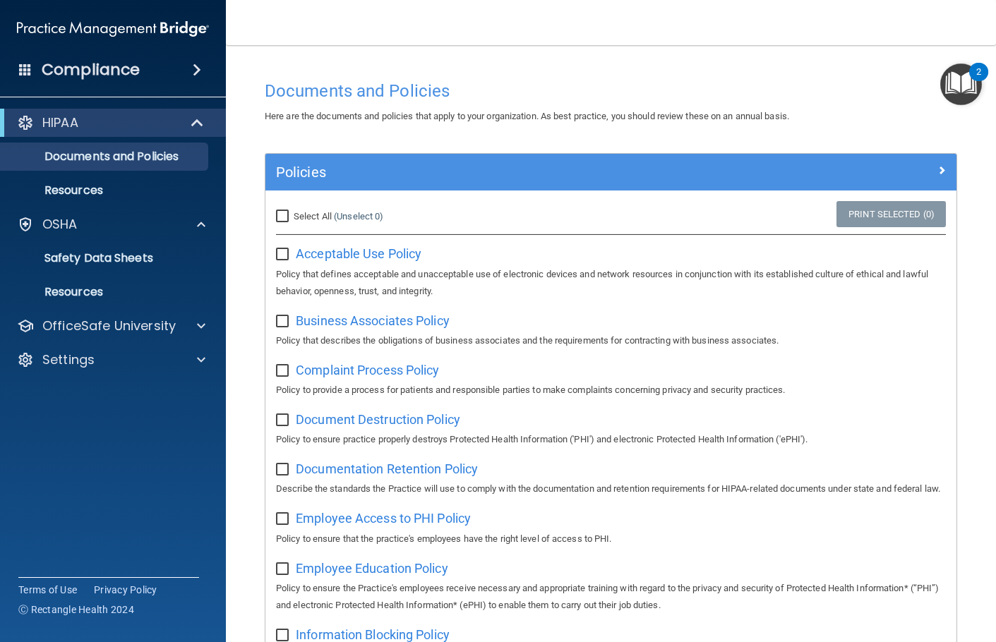
click at [972, 83] on img "Open Resource Center, 2 new notifications" at bounding box center [961, 85] width 42 height 42
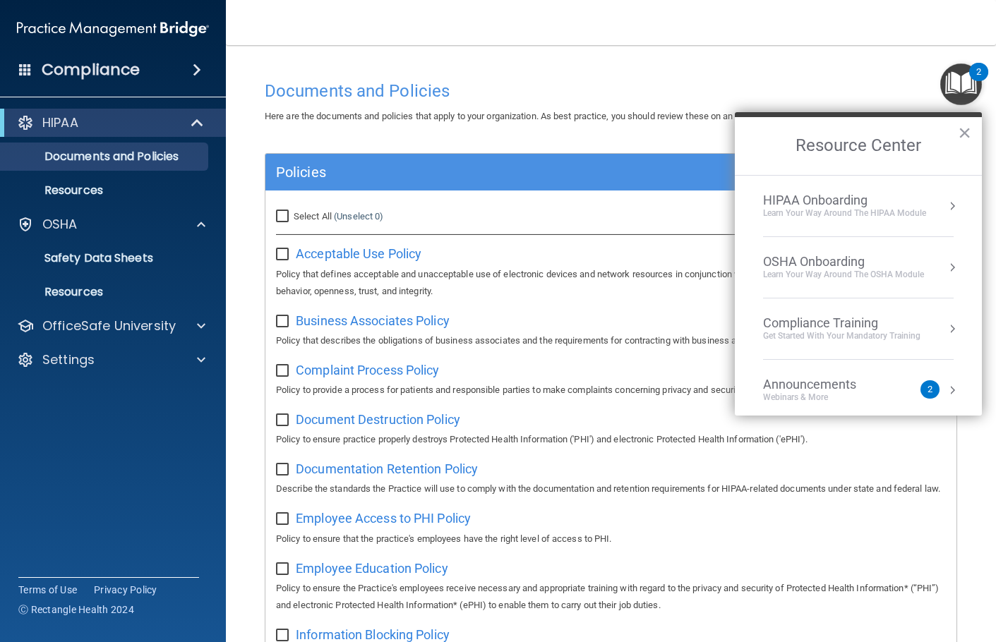
click at [850, 265] on div "OSHA Onboarding" at bounding box center [843, 262] width 161 height 16
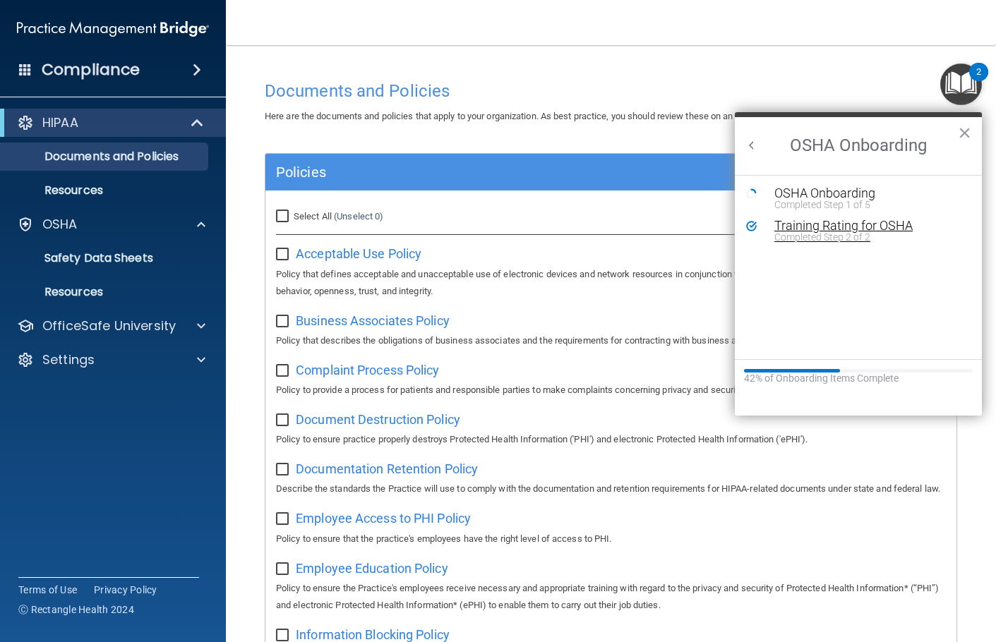
click at [852, 233] on div "Completed Step 2 of 2" at bounding box center [868, 237] width 189 height 10
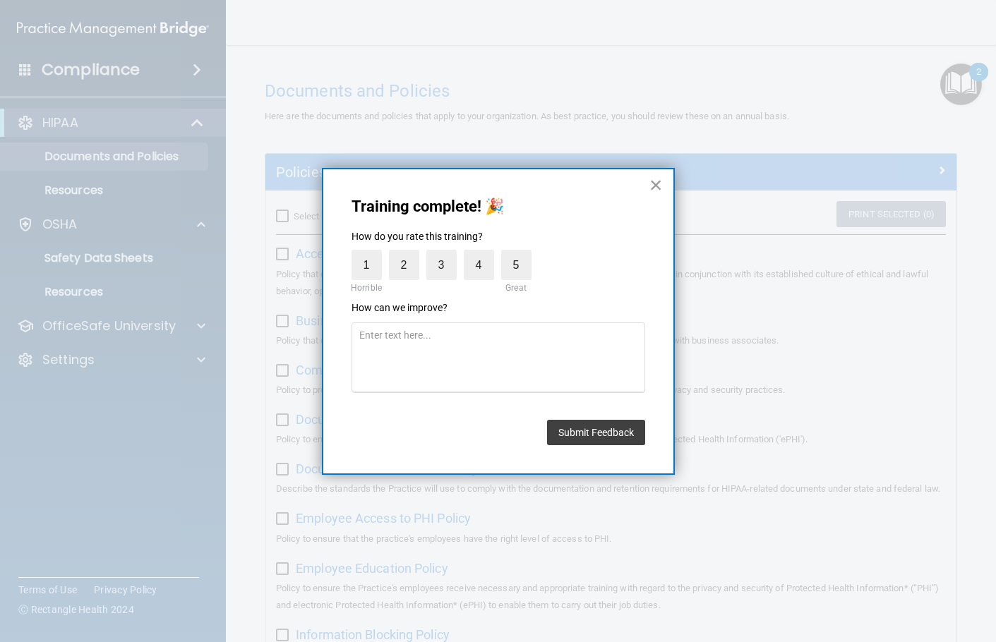
click at [660, 177] on button "×" at bounding box center [655, 185] width 13 height 23
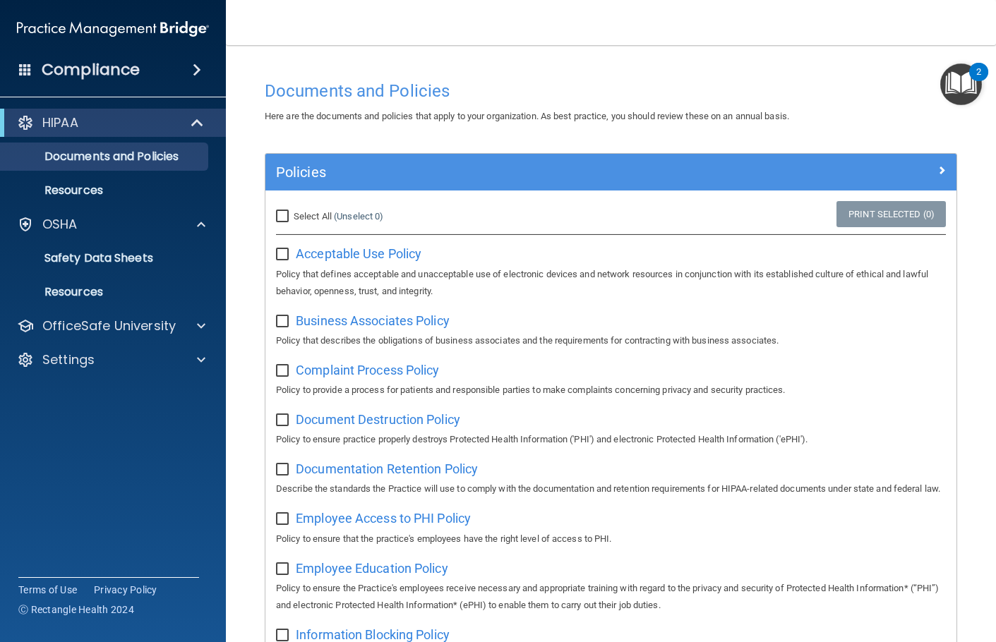
click at [954, 97] on img "Open Resource Center, 2 new notifications" at bounding box center [961, 85] width 42 height 42
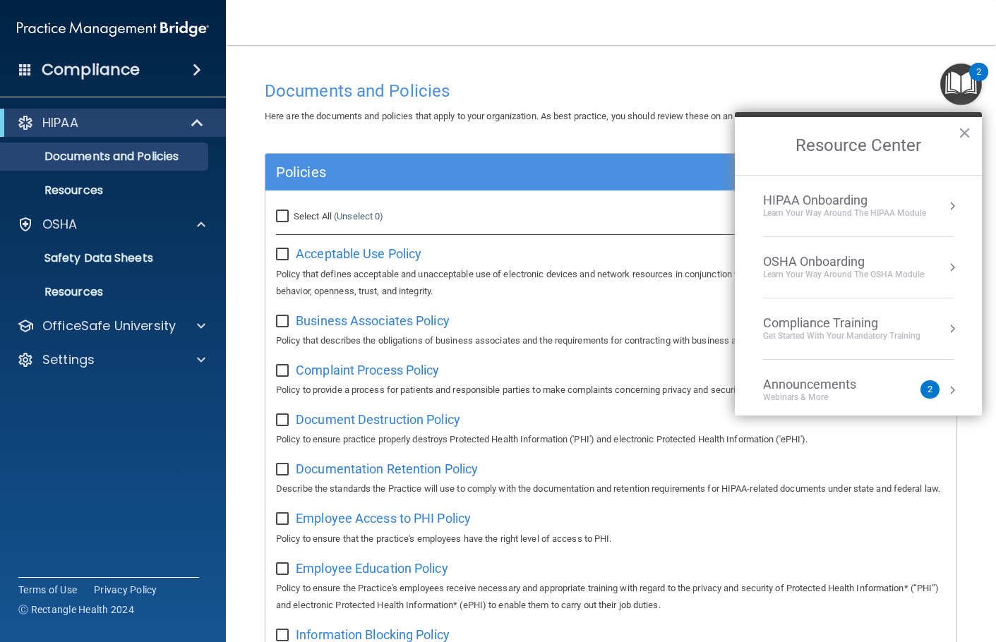
click at [862, 264] on div "OSHA Onboarding" at bounding box center [843, 262] width 161 height 16
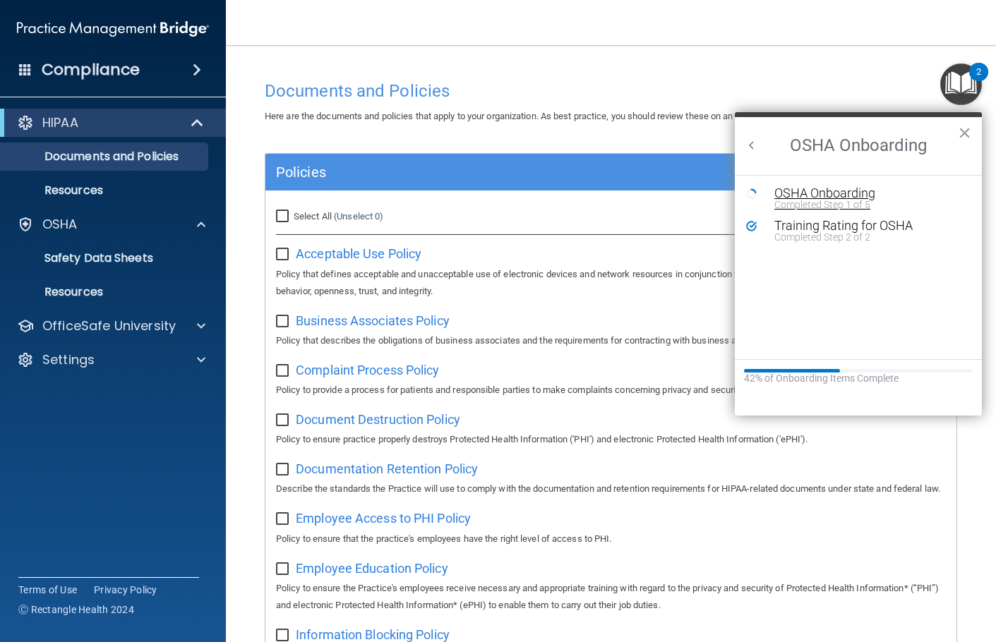
click at [825, 194] on div "OSHA Onboarding" at bounding box center [868, 193] width 189 height 13
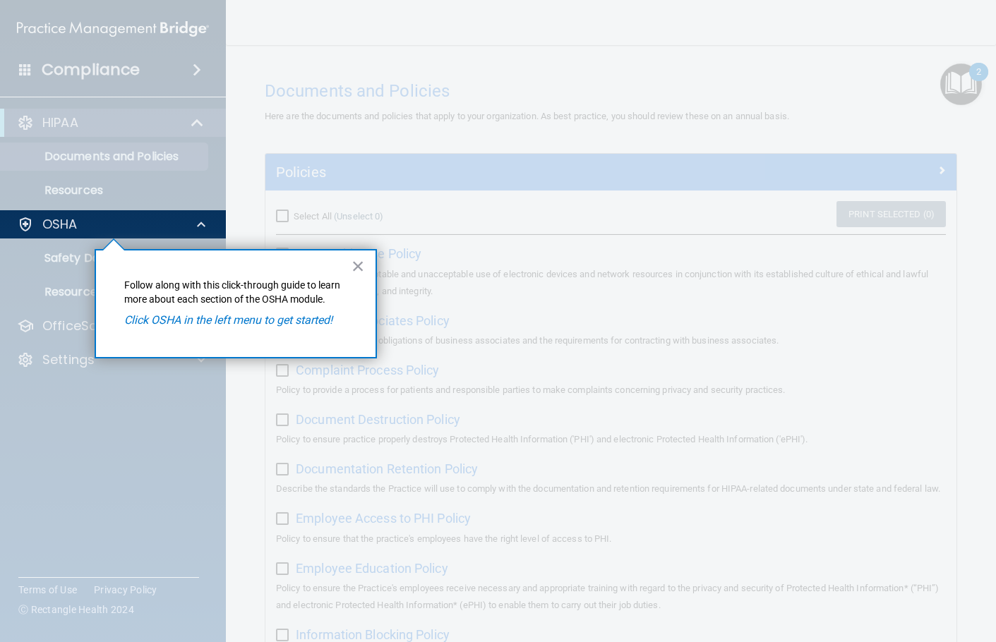
click at [288, 320] on em "Click OSHA in the left menu to get started!" at bounding box center [228, 319] width 208 height 13
click at [358, 261] on button "×" at bounding box center [357, 266] width 13 height 23
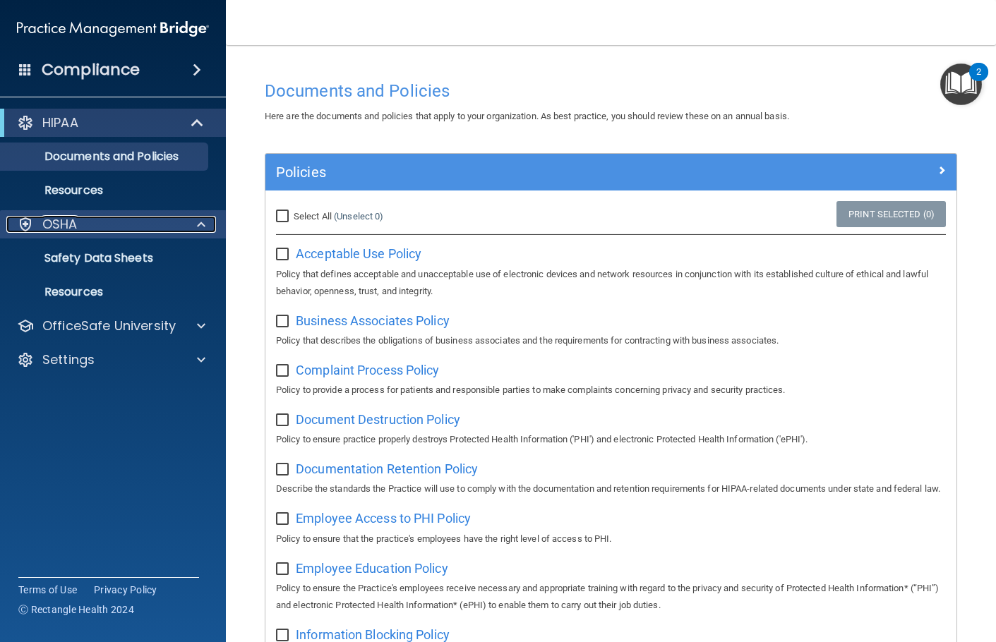
click at [174, 228] on div "OSHA" at bounding box center [93, 224] width 175 height 17
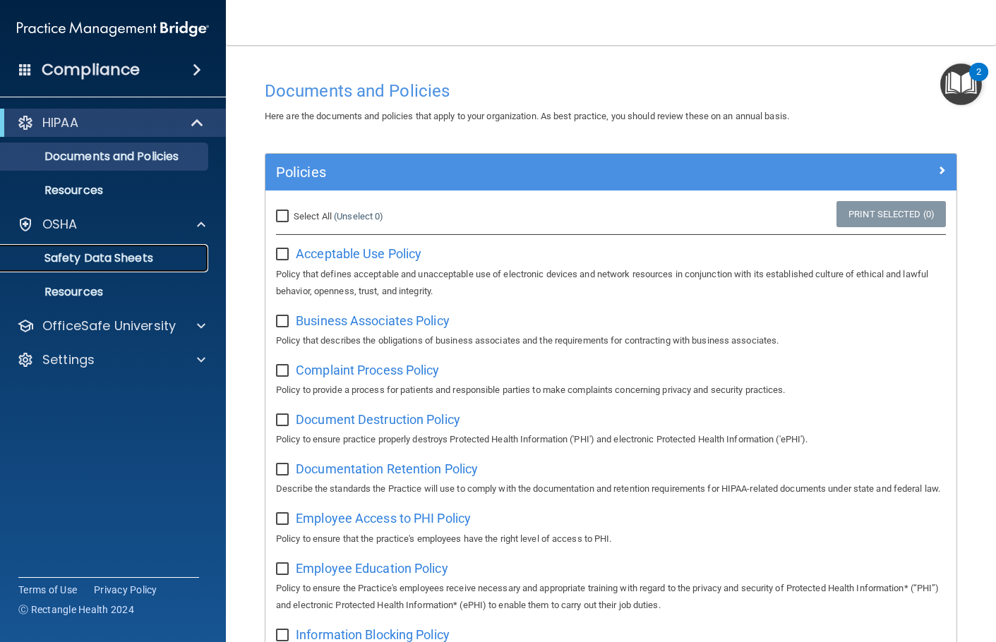
click at [143, 255] on p "Safety Data Sheets" at bounding box center [105, 258] width 193 height 14
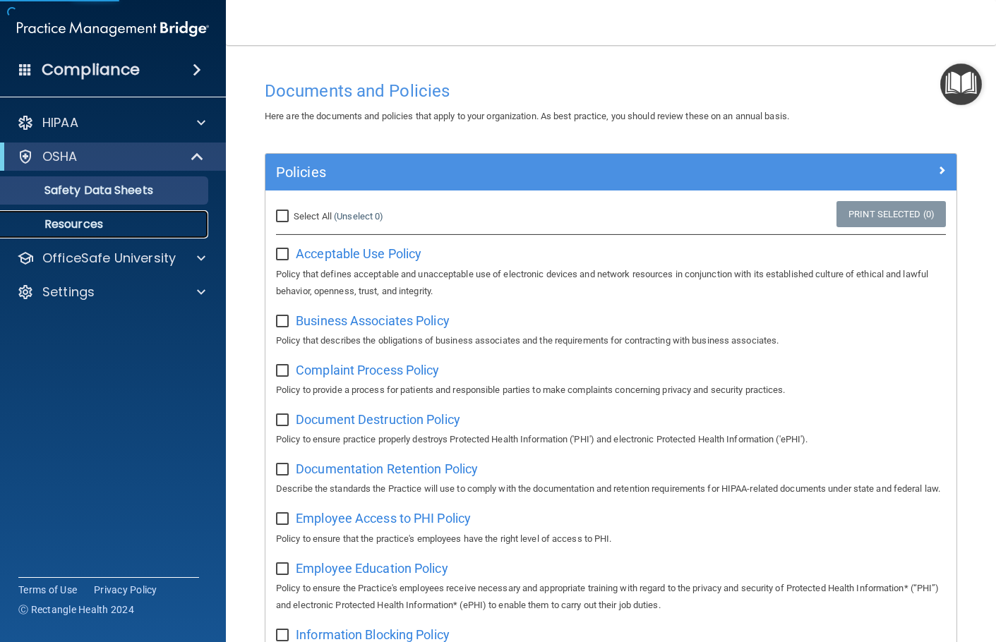
click at [68, 227] on p "Resources" at bounding box center [105, 224] width 193 height 14
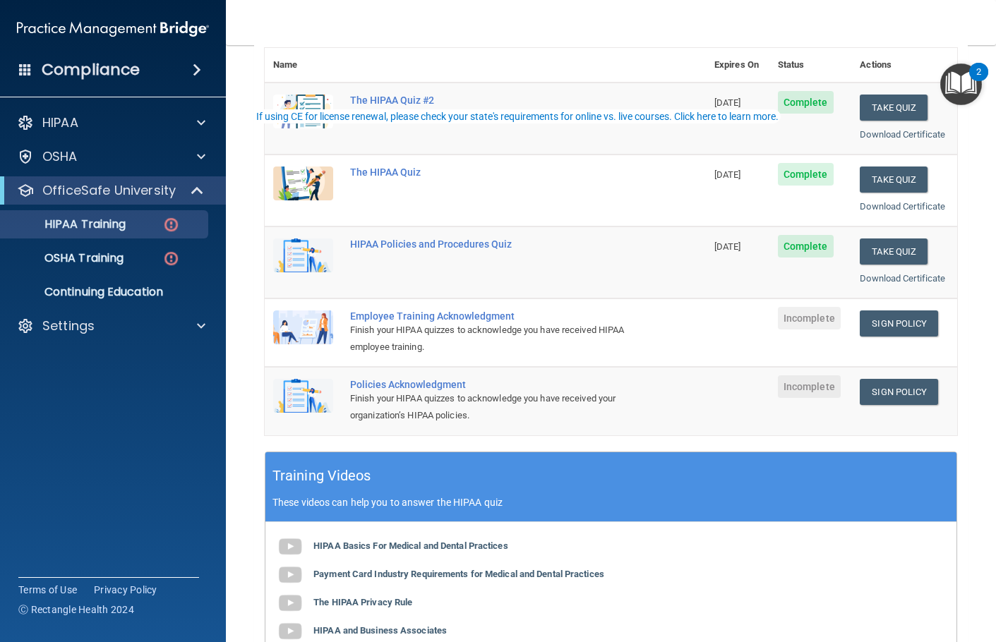
scroll to position [212, 0]
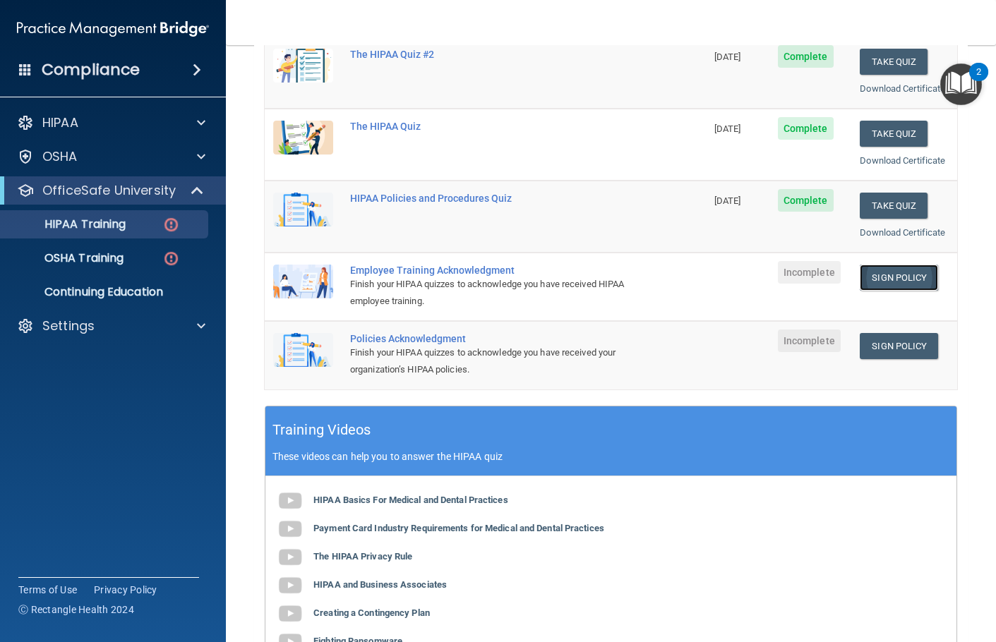
click at [901, 283] on link "Sign Policy" at bounding box center [899, 278] width 78 height 26
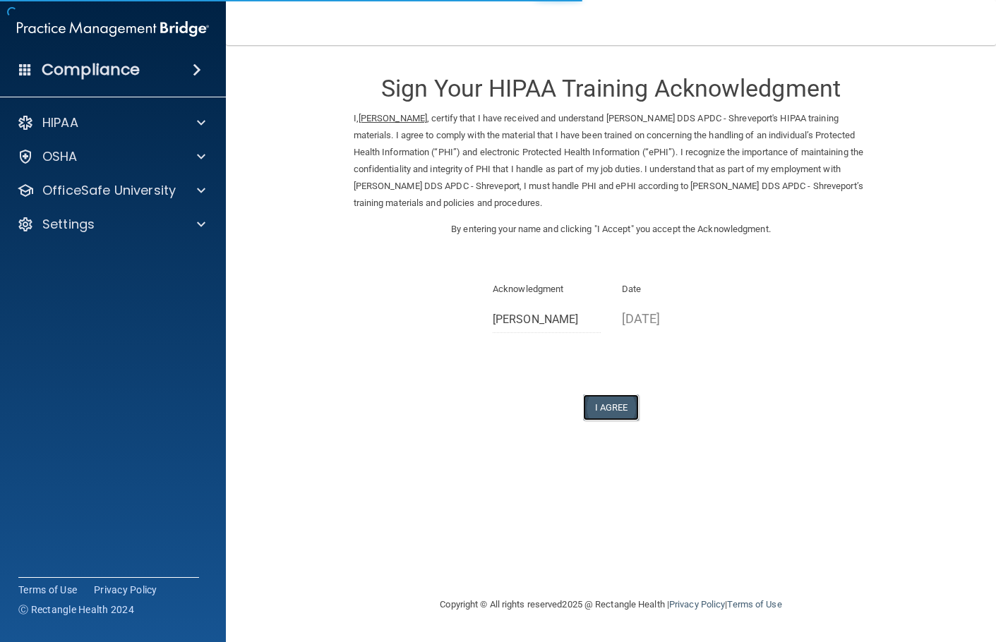
click at [630, 411] on button "I Agree" at bounding box center [611, 407] width 56 height 26
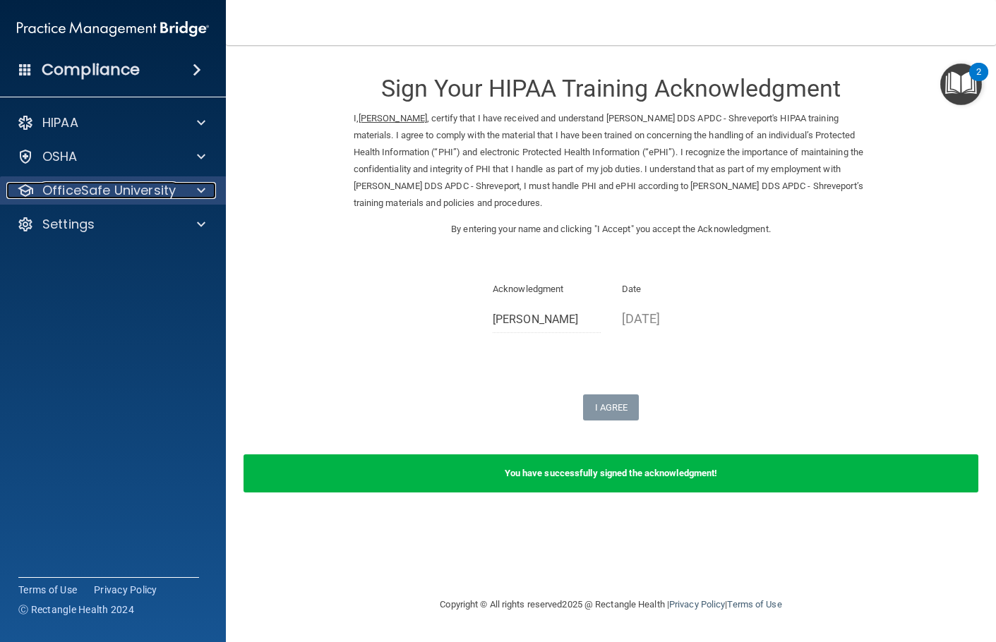
click at [119, 193] on p "OfficeSafe University" at bounding box center [108, 190] width 133 height 17
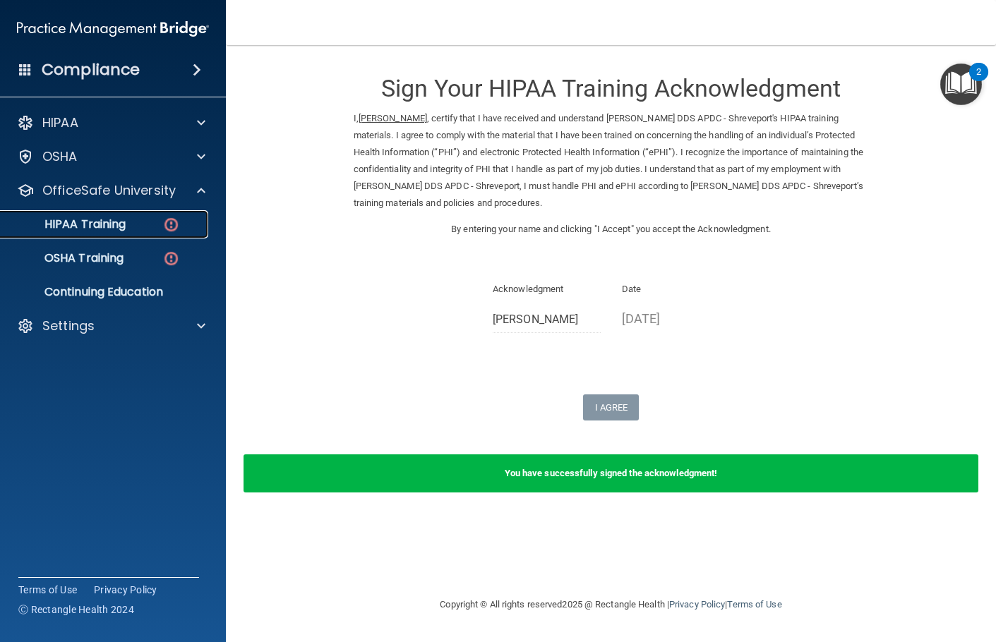
click at [116, 233] on link "HIPAA Training" at bounding box center [97, 224] width 222 height 28
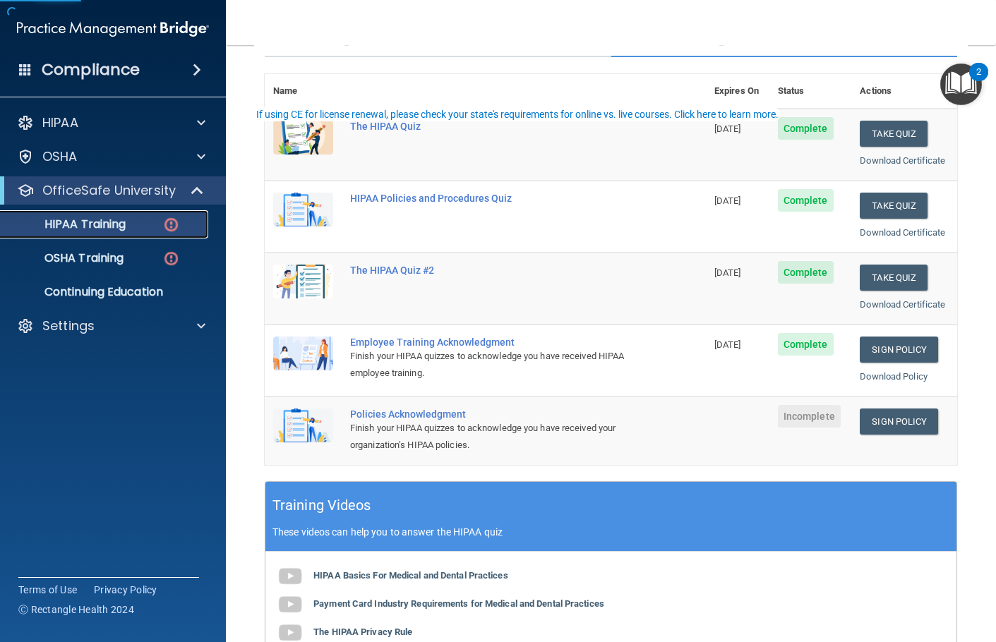
scroll to position [141, 0]
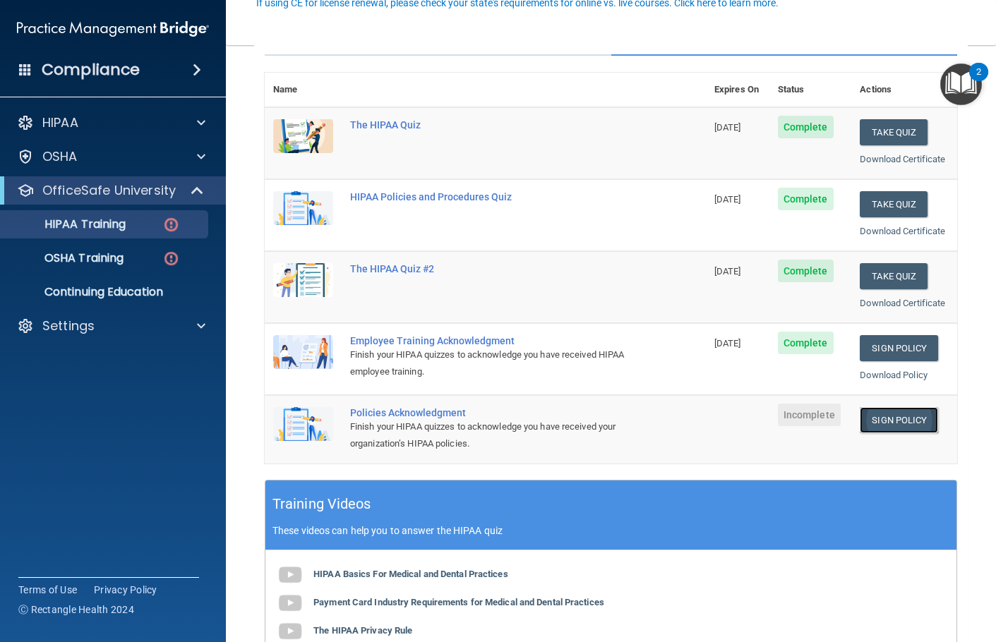
click at [888, 425] on link "Sign Policy" at bounding box center [899, 420] width 78 height 26
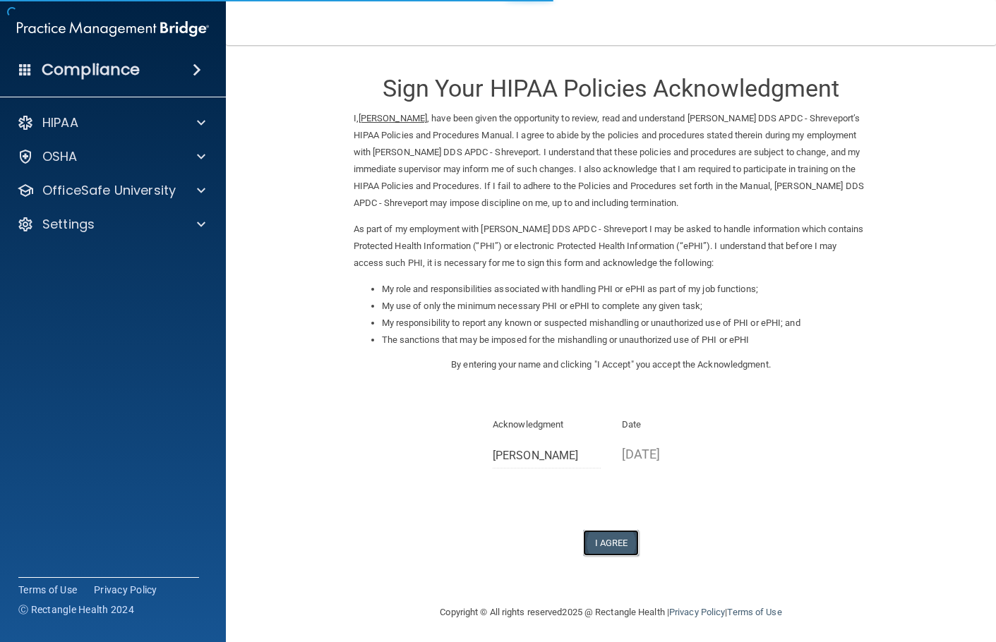
click at [608, 535] on button "I Agree" at bounding box center [611, 543] width 56 height 26
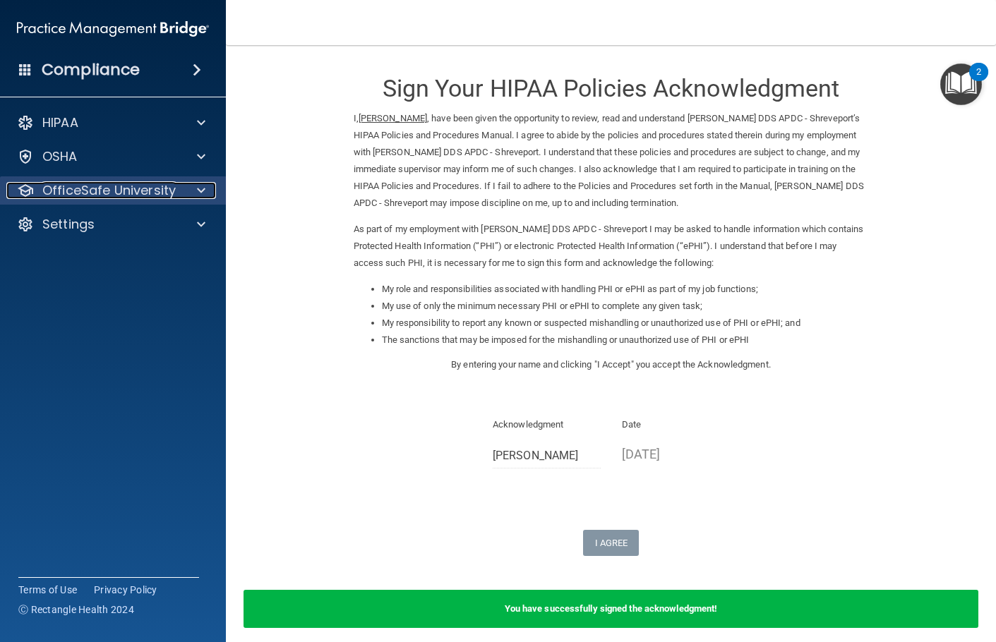
click at [141, 187] on p "OfficeSafe University" at bounding box center [108, 190] width 133 height 17
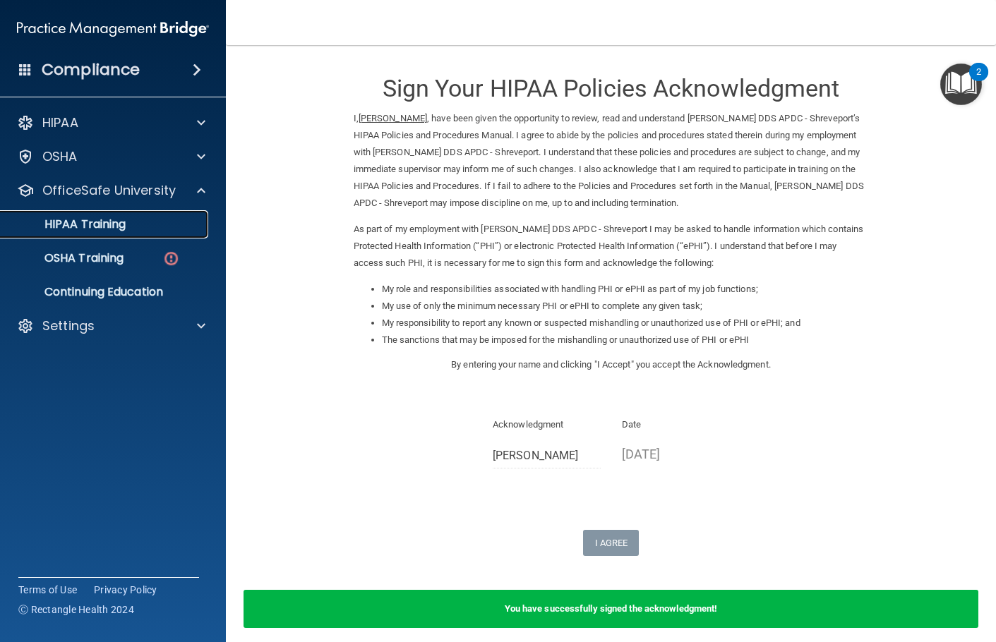
click at [123, 229] on p "HIPAA Training" at bounding box center [67, 224] width 116 height 14
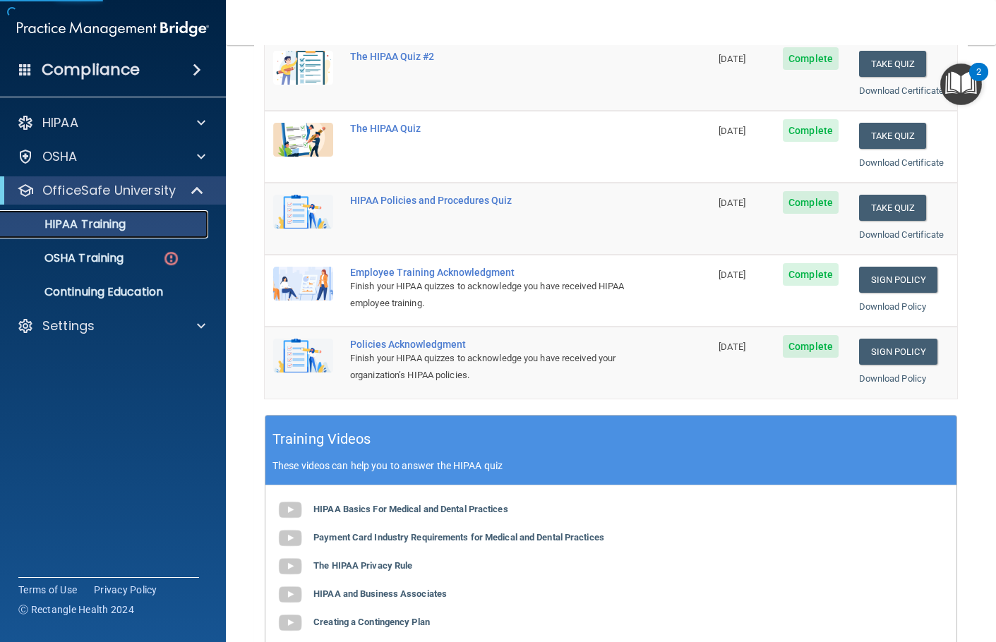
scroll to position [212, 0]
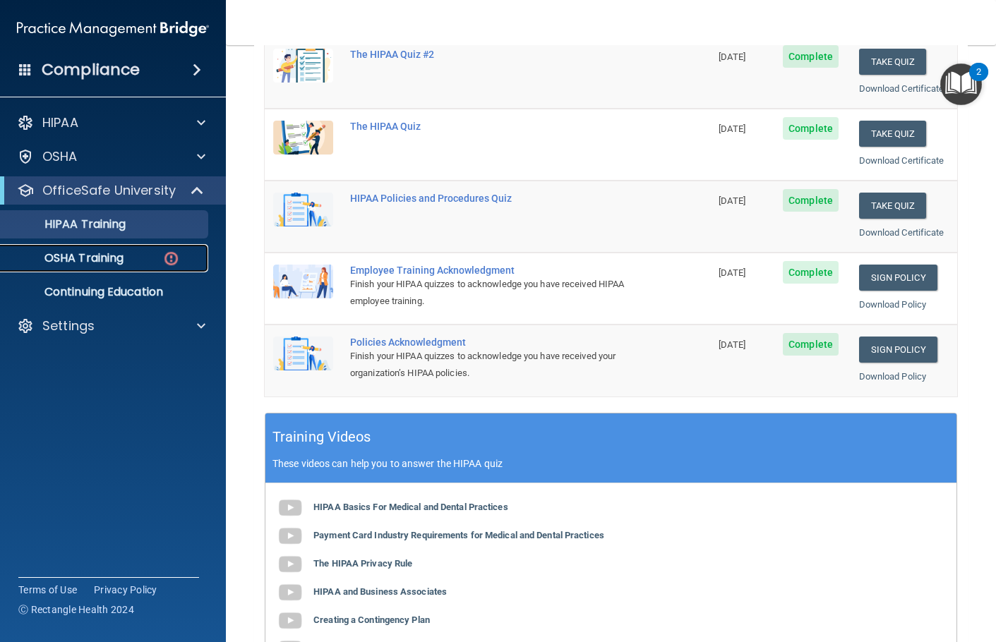
click at [150, 264] on div "OSHA Training" at bounding box center [105, 258] width 193 height 14
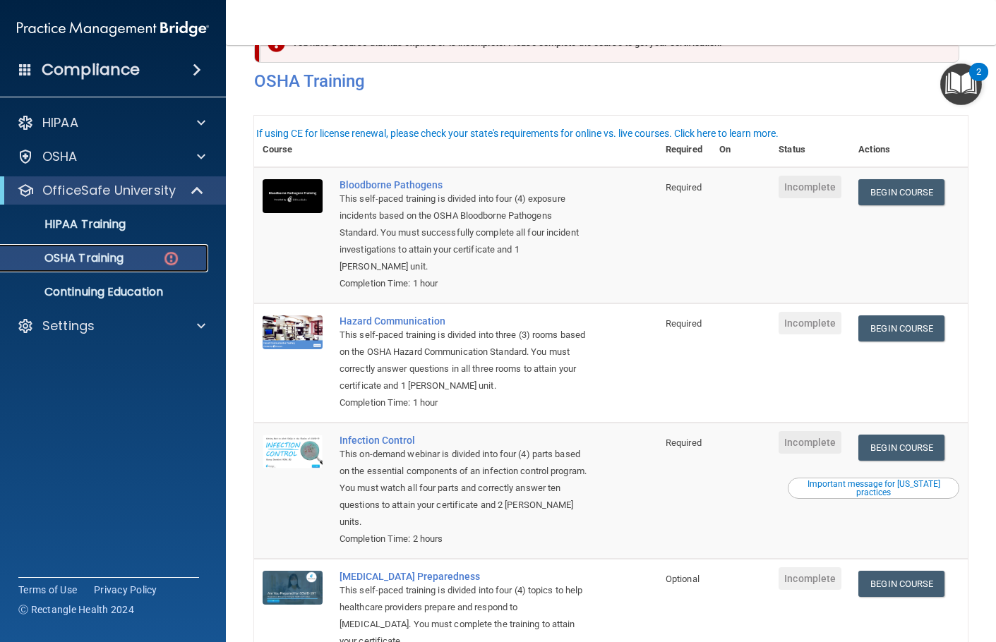
scroll to position [18, 0]
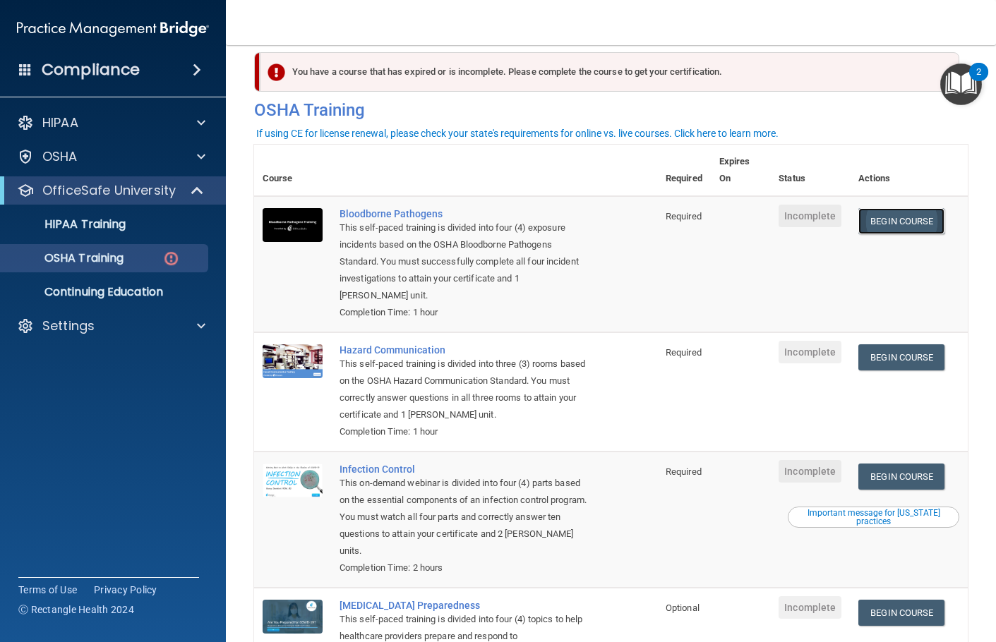
click at [900, 216] on link "Begin Course" at bounding box center [901, 221] width 86 height 26
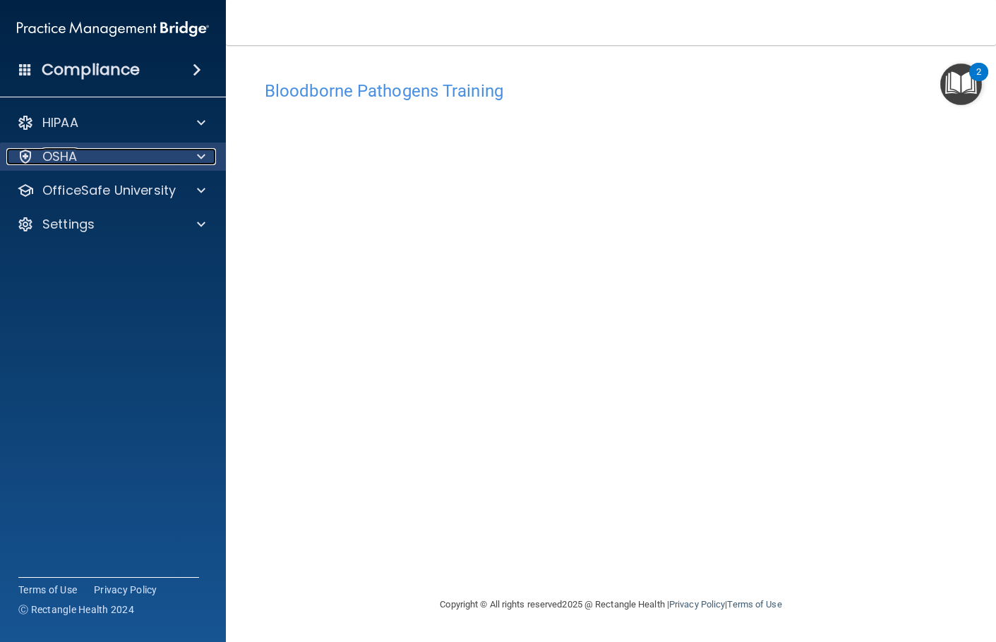
click at [143, 155] on div "OSHA" at bounding box center [93, 156] width 175 height 17
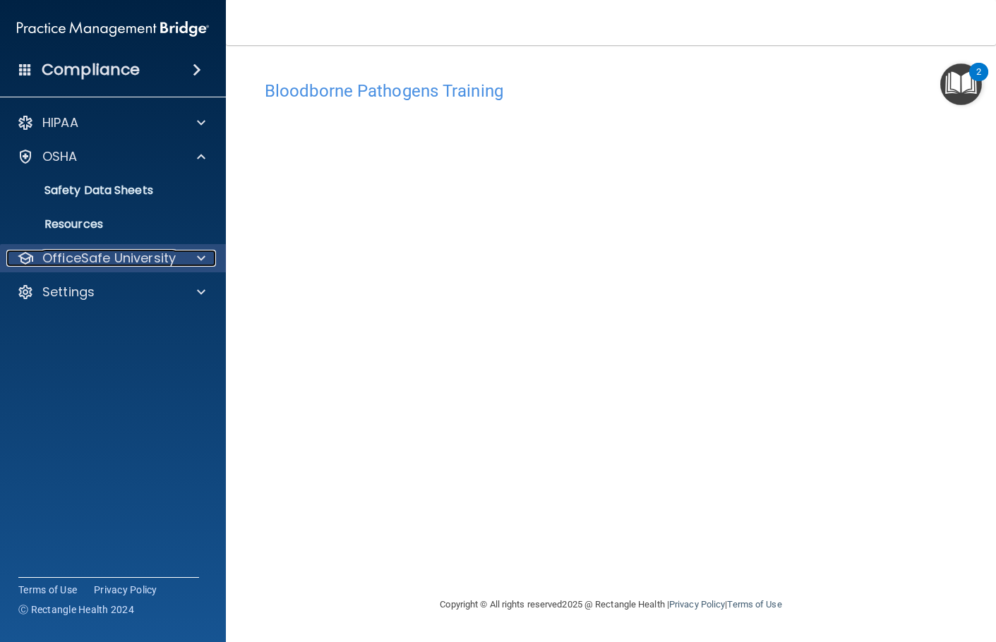
click at [136, 256] on p "OfficeSafe University" at bounding box center [108, 258] width 133 height 17
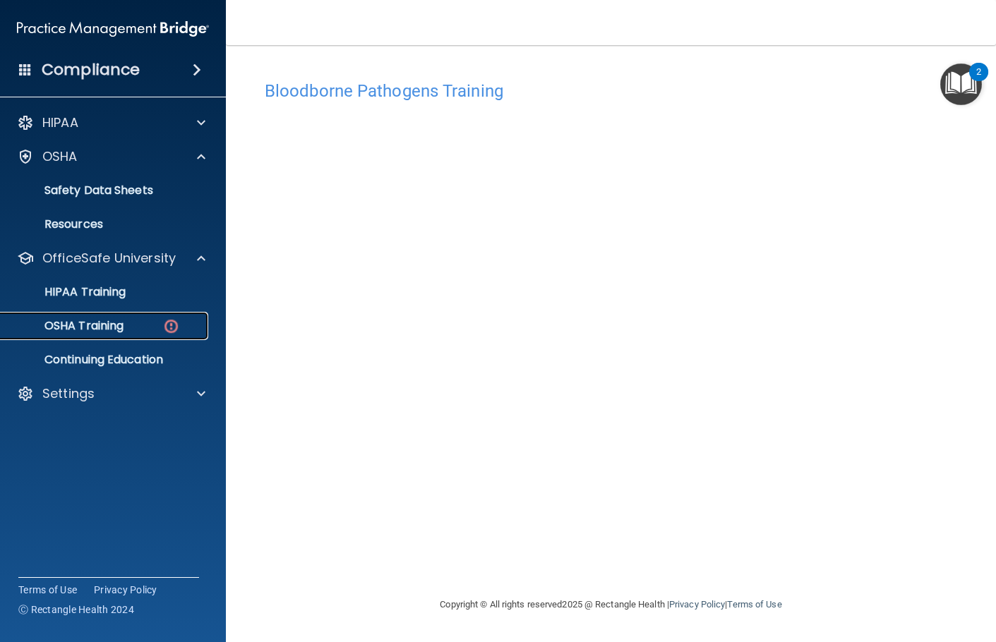
click at [102, 329] on p "OSHA Training" at bounding box center [66, 326] width 114 height 14
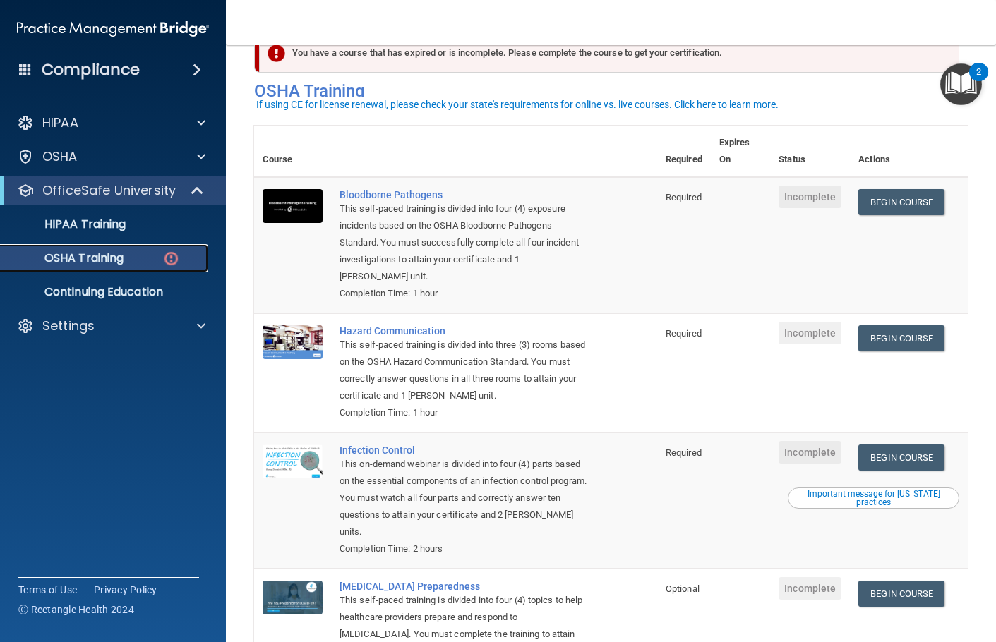
scroll to position [71, 0]
